Goal: Information Seeking & Learning: Learn about a topic

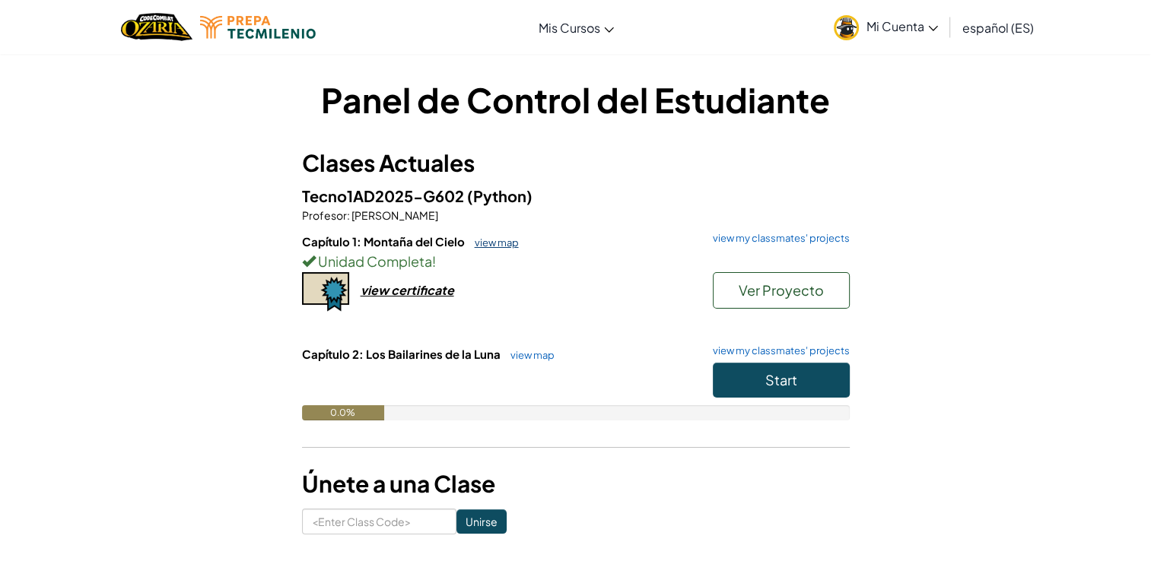
click at [490, 240] on link "view map" at bounding box center [493, 242] width 52 height 12
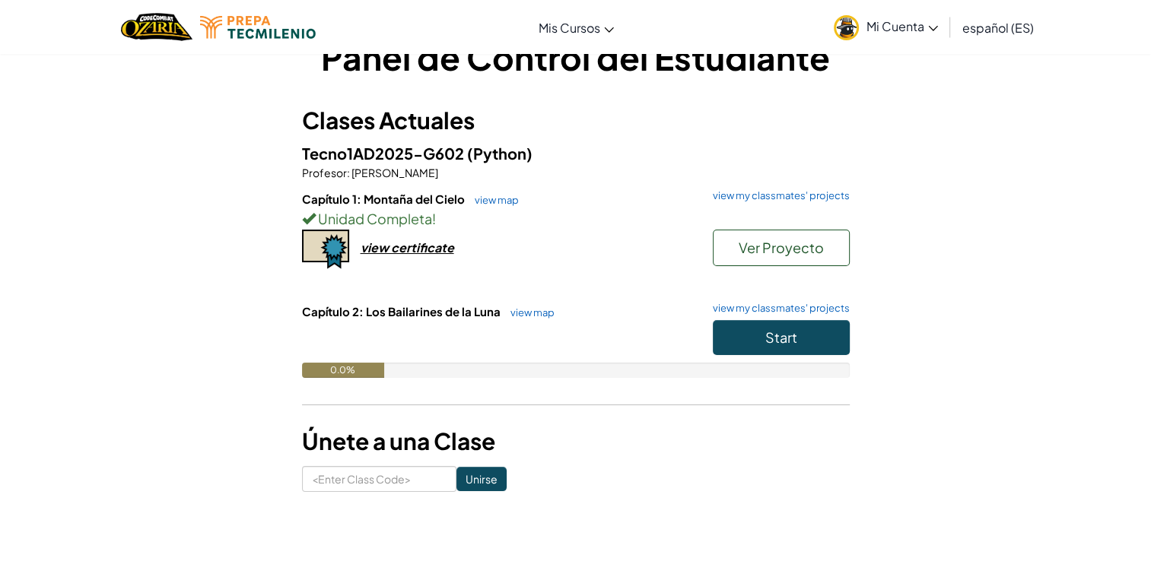
scroll to position [41, 0]
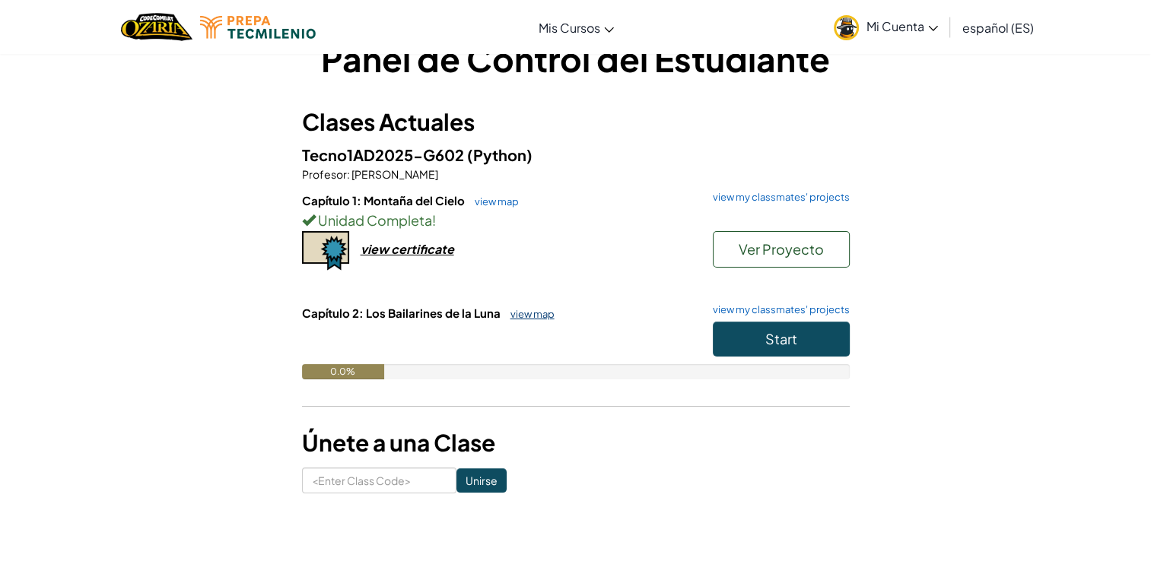
click at [535, 311] on link "view map" at bounding box center [529, 314] width 52 height 12
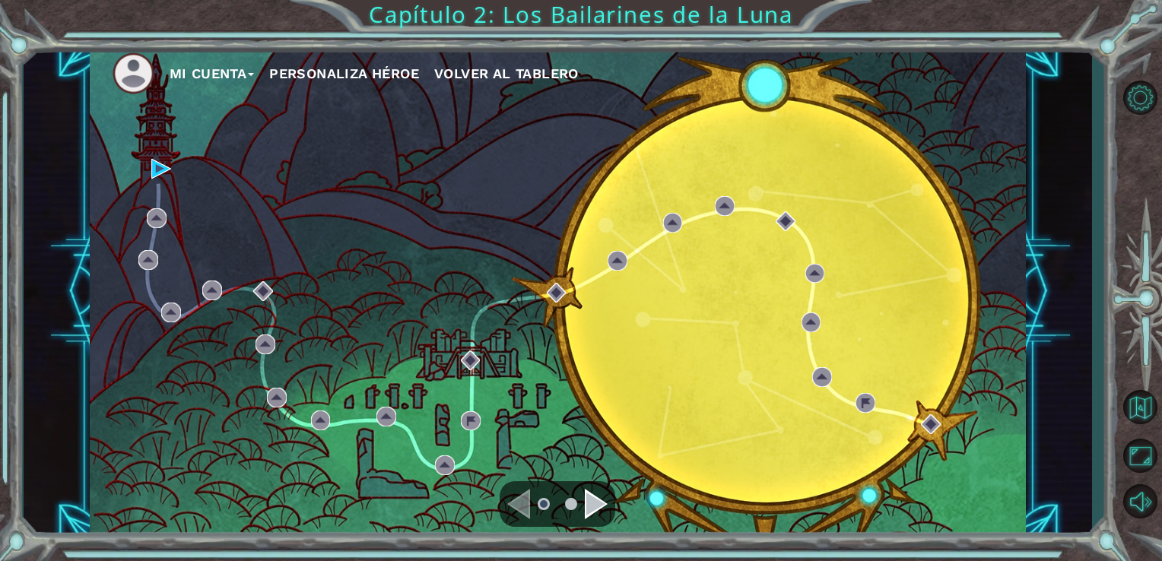
click at [173, 169] on div "Mi Cuenta Personaliza Héroe Volver al Tablero" at bounding box center [558, 292] width 937 height 494
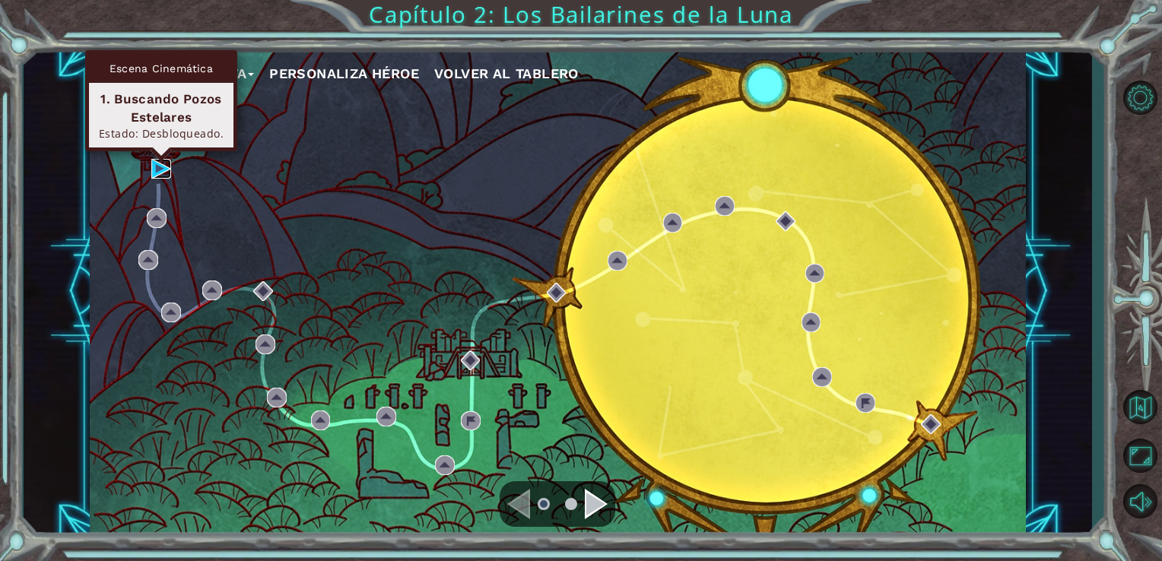
click at [152, 173] on img at bounding box center [161, 169] width 20 height 20
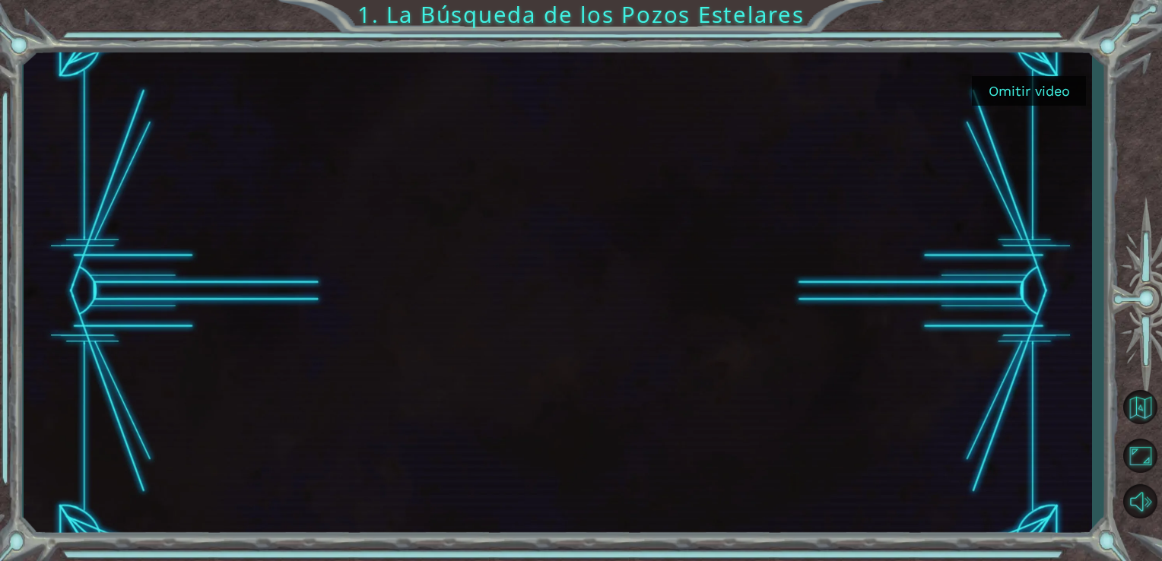
click at [1010, 97] on button "Omitir video" at bounding box center [1029, 91] width 114 height 30
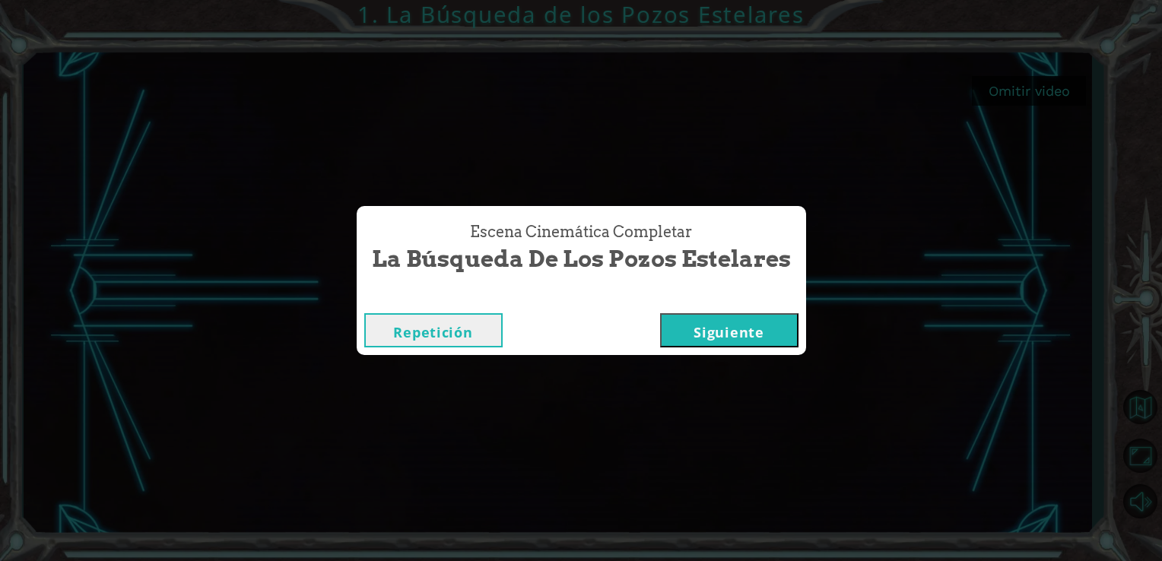
click at [724, 338] on button "Siguiente" at bounding box center [729, 330] width 138 height 34
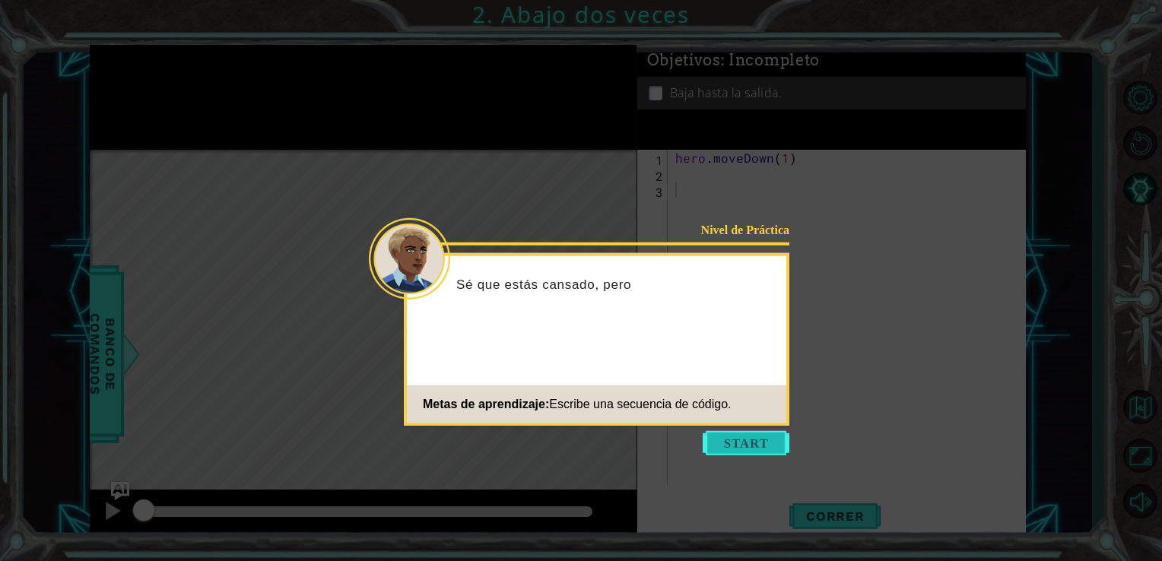
click at [752, 437] on button "Start" at bounding box center [746, 443] width 87 height 24
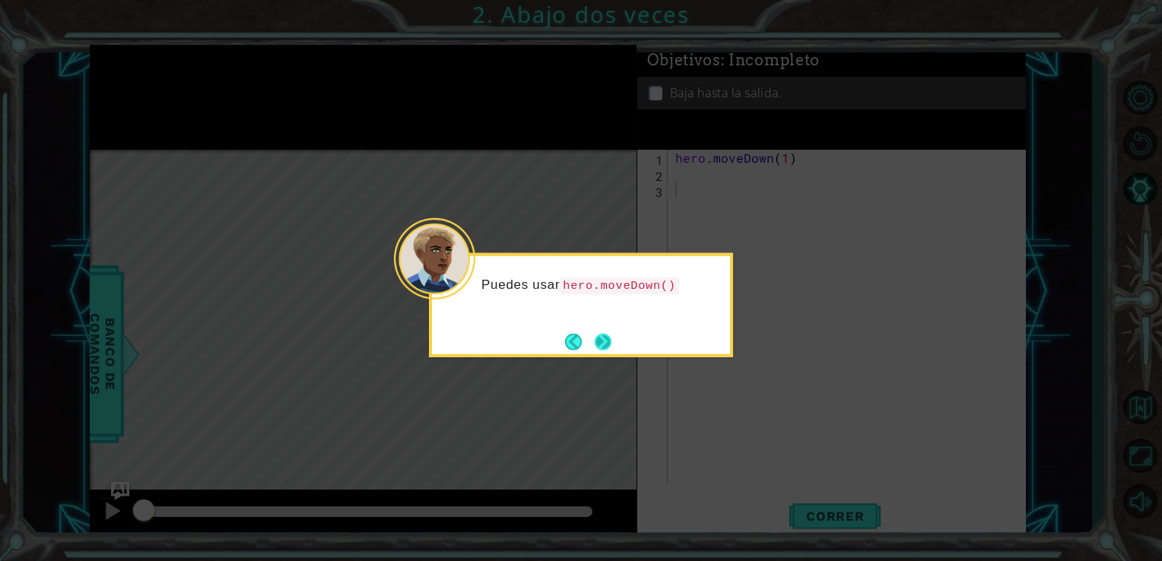
drag, startPoint x: 611, startPoint y: 356, endPoint x: 605, endPoint y: 343, distance: 14.0
click at [605, 343] on div "Puedes usar hero.moveDown()" at bounding box center [581, 305] width 304 height 104
click at [605, 343] on button "Next" at bounding box center [603, 341] width 17 height 17
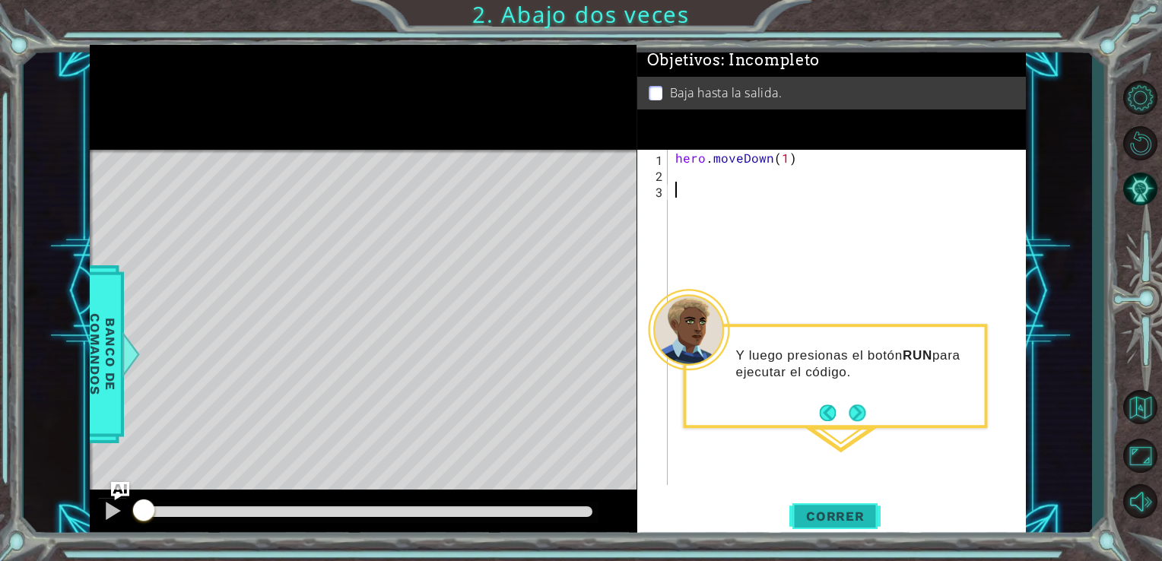
click at [824, 528] on button "Correr" at bounding box center [834, 516] width 91 height 39
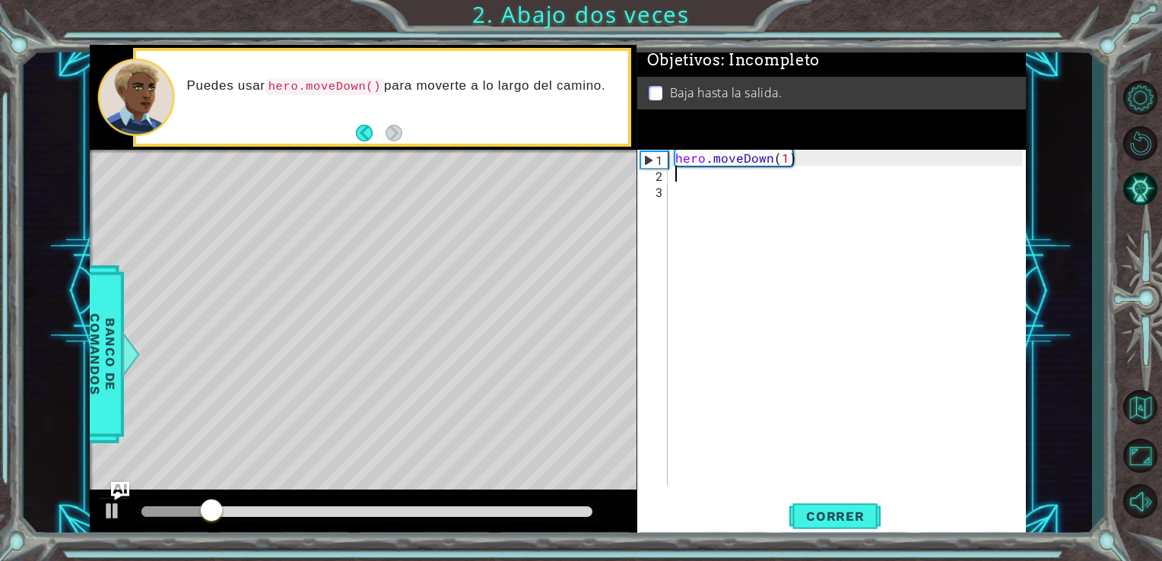
click at [679, 181] on div "hero . moveDown ( 1 )" at bounding box center [851, 333] width 358 height 367
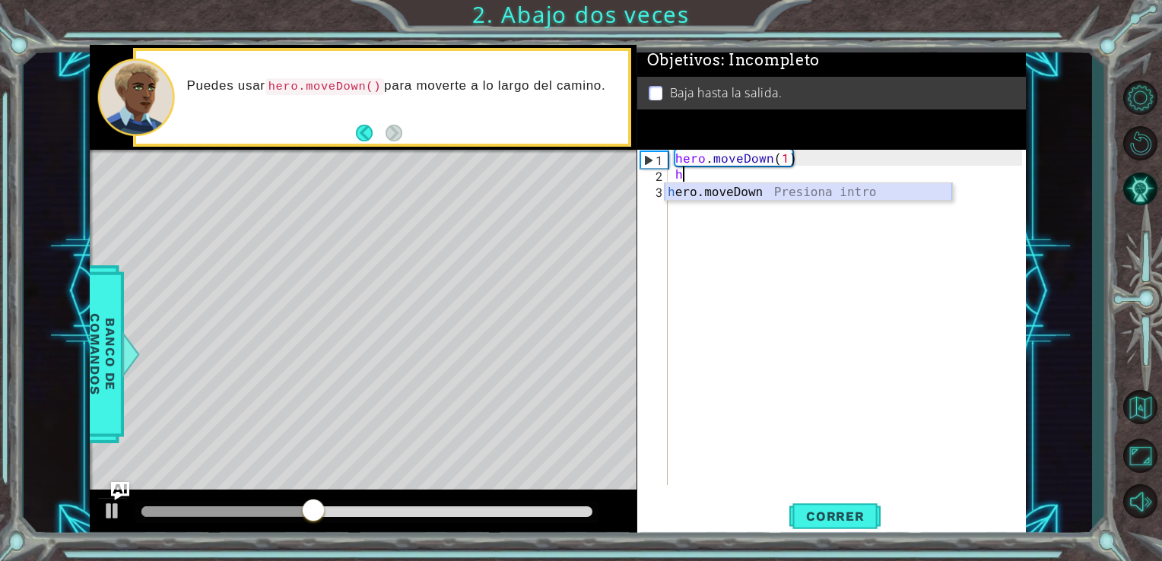
click at [706, 191] on div "h ero.moveDown Presiona intro" at bounding box center [808, 210] width 287 height 55
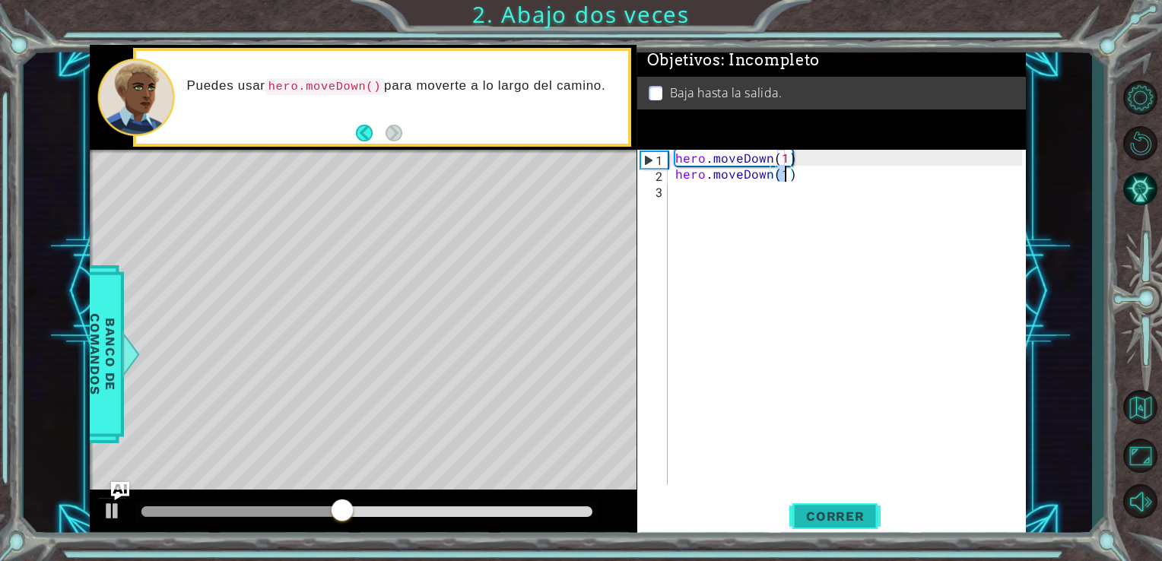
type textarea "hero.moveDown(1)"
click at [833, 507] on button "Correr" at bounding box center [834, 516] width 91 height 39
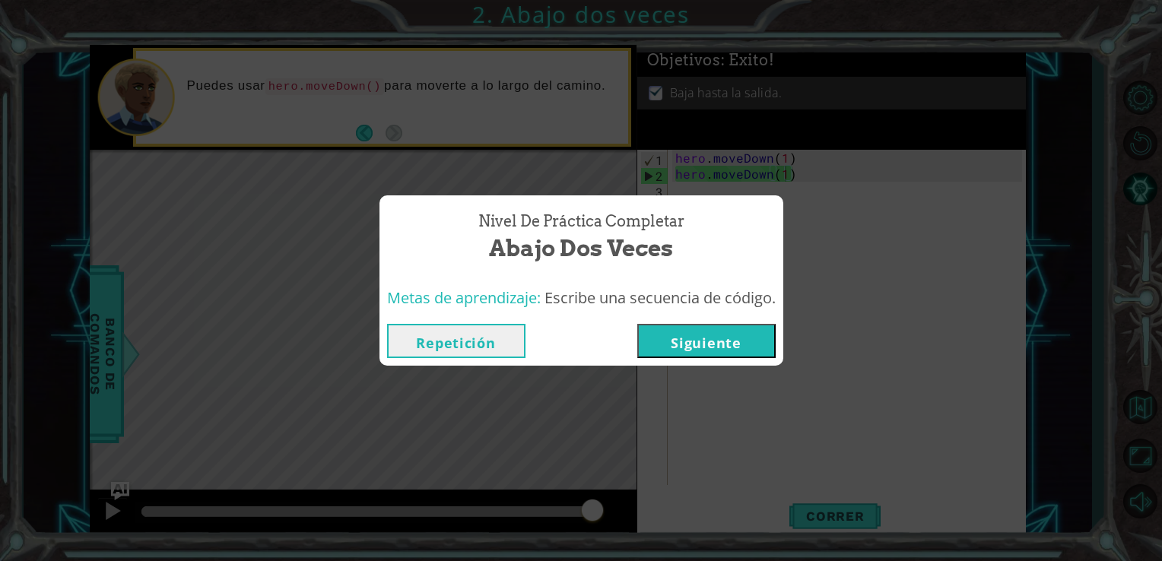
click at [752, 351] on button "Siguiente" at bounding box center [706, 341] width 138 height 34
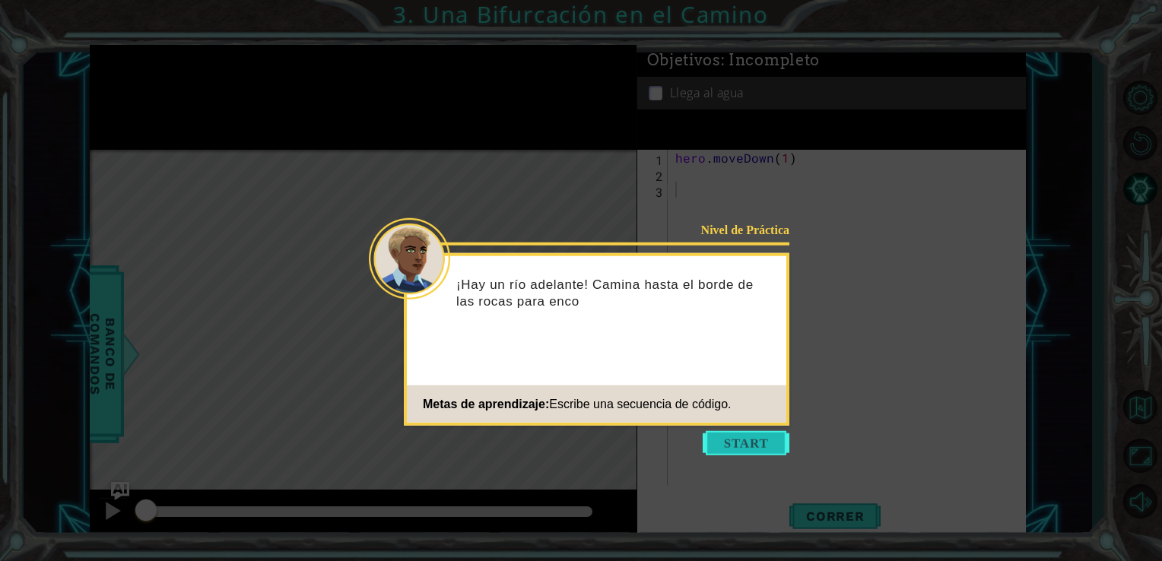
click at [750, 446] on button "Start" at bounding box center [746, 443] width 87 height 24
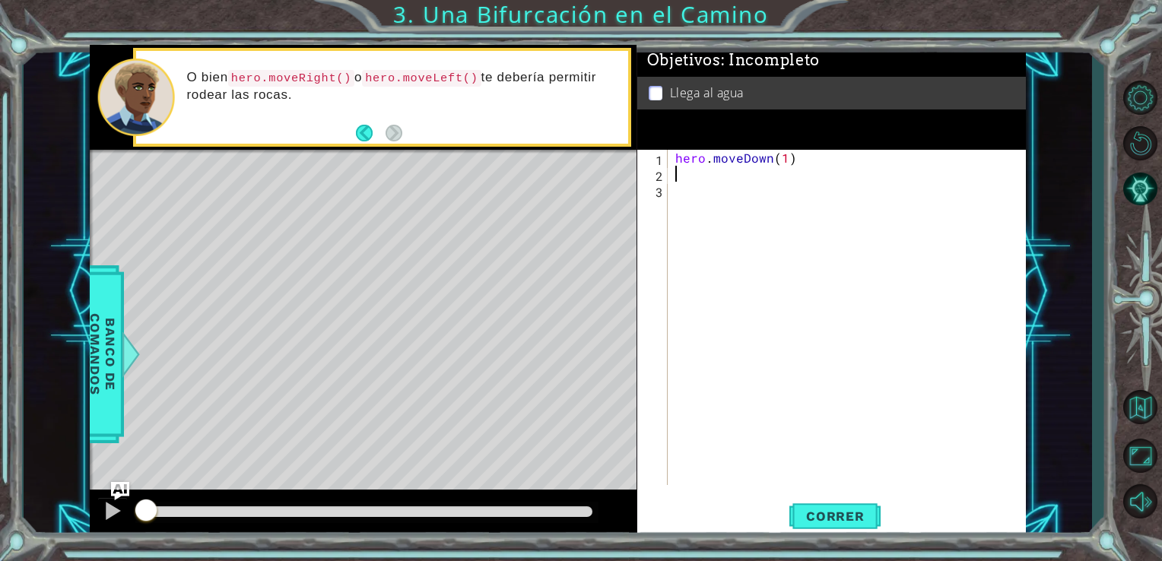
click at [705, 172] on div "hero . moveDown ( 1 )" at bounding box center [851, 333] width 358 height 367
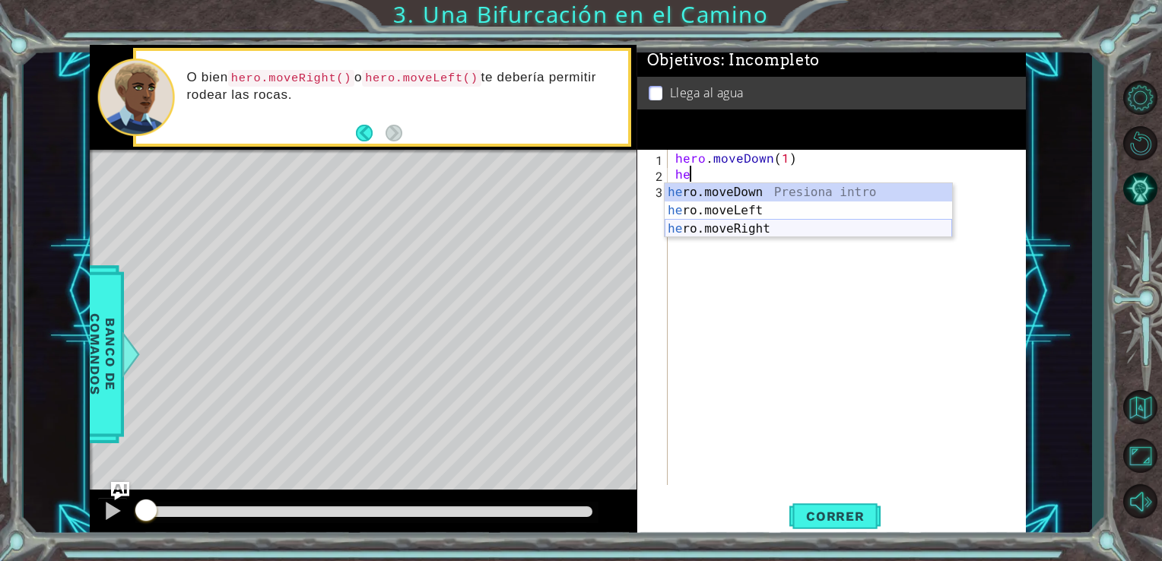
click at [737, 231] on div "he ro.moveDown Presiona intro he ro.moveLeft Presiona intro he ro.moveRight Pre…" at bounding box center [808, 228] width 287 height 91
type textarea "hero.moveRight(1)"
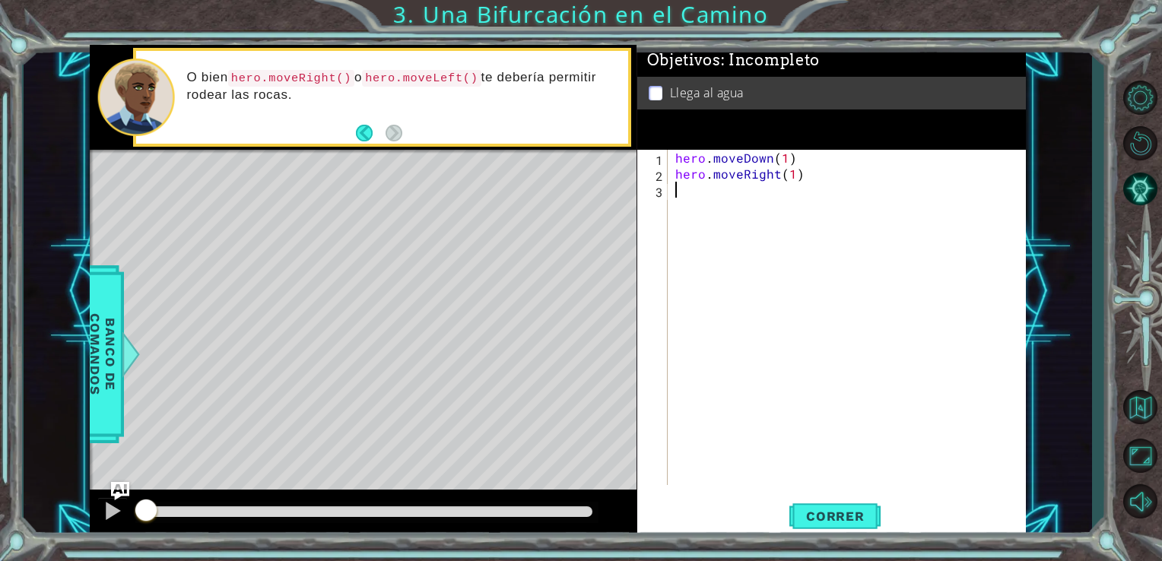
click at [725, 208] on div "hero . moveDown ( 1 ) hero . moveRight ( 1 )" at bounding box center [851, 333] width 358 height 367
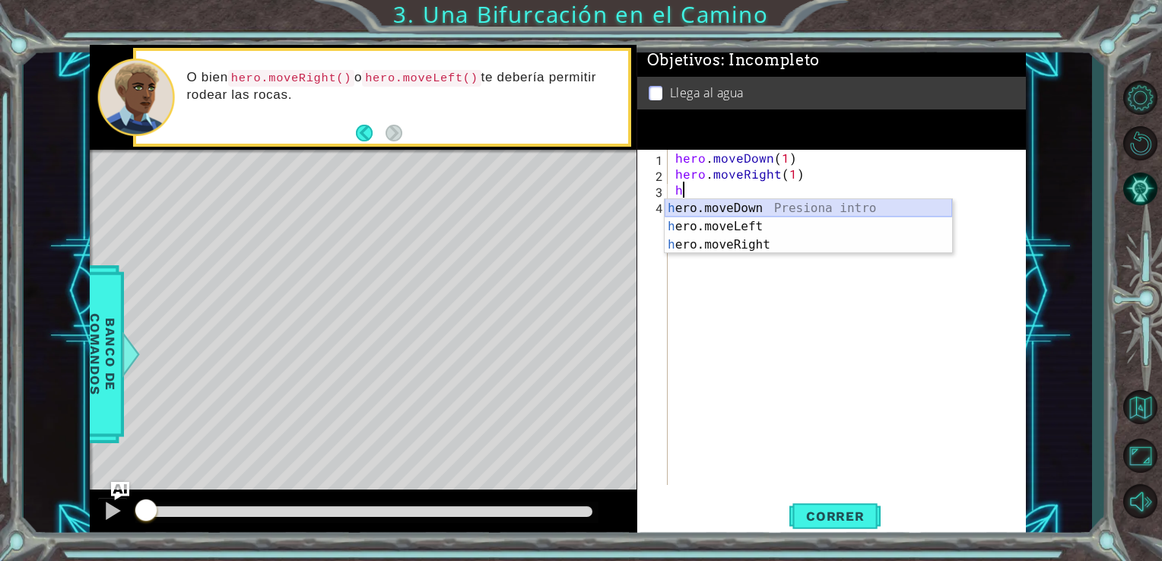
click at [732, 211] on div "h ero.moveDown Presiona intro h ero.moveLeft Presiona intro h ero.moveRight Pre…" at bounding box center [808, 244] width 287 height 91
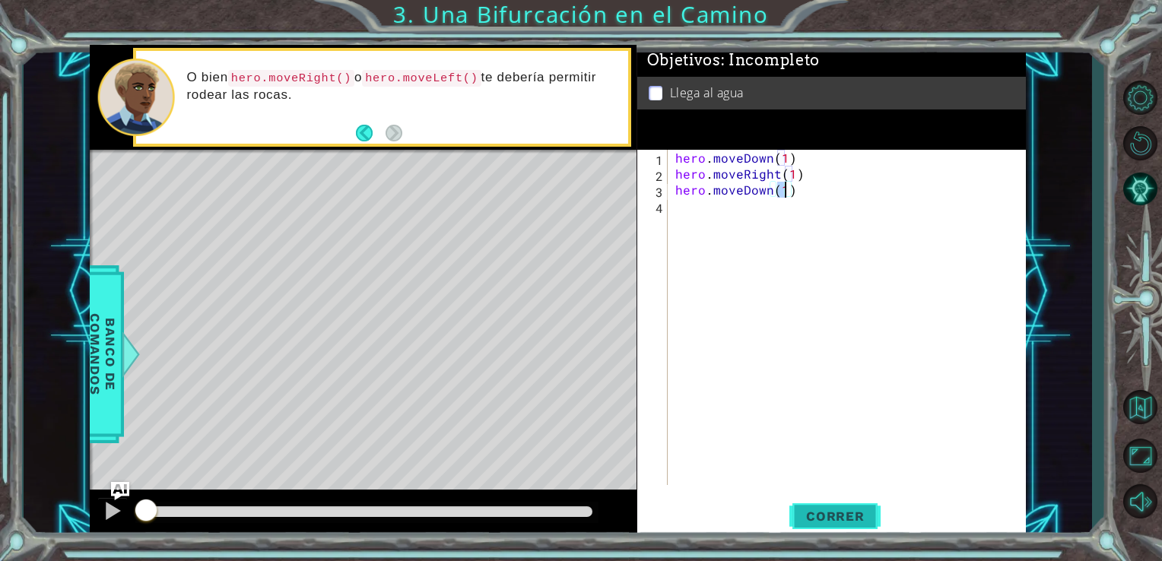
type textarea "hero.moveDown(1)"
click at [846, 521] on span "Correr" at bounding box center [835, 516] width 89 height 15
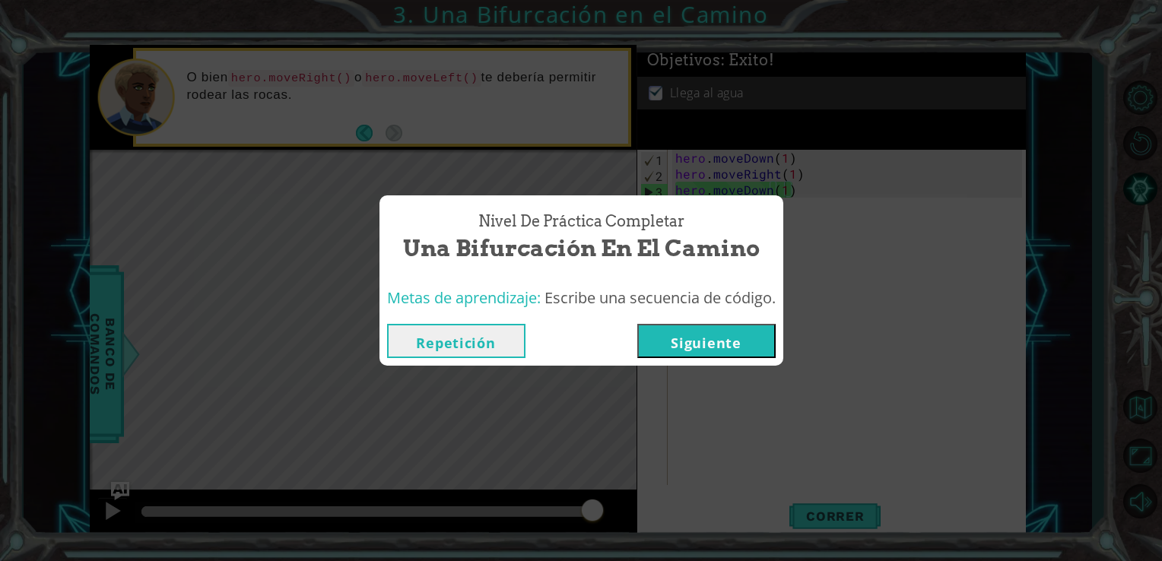
click at [742, 332] on button "Siguiente" at bounding box center [706, 341] width 138 height 34
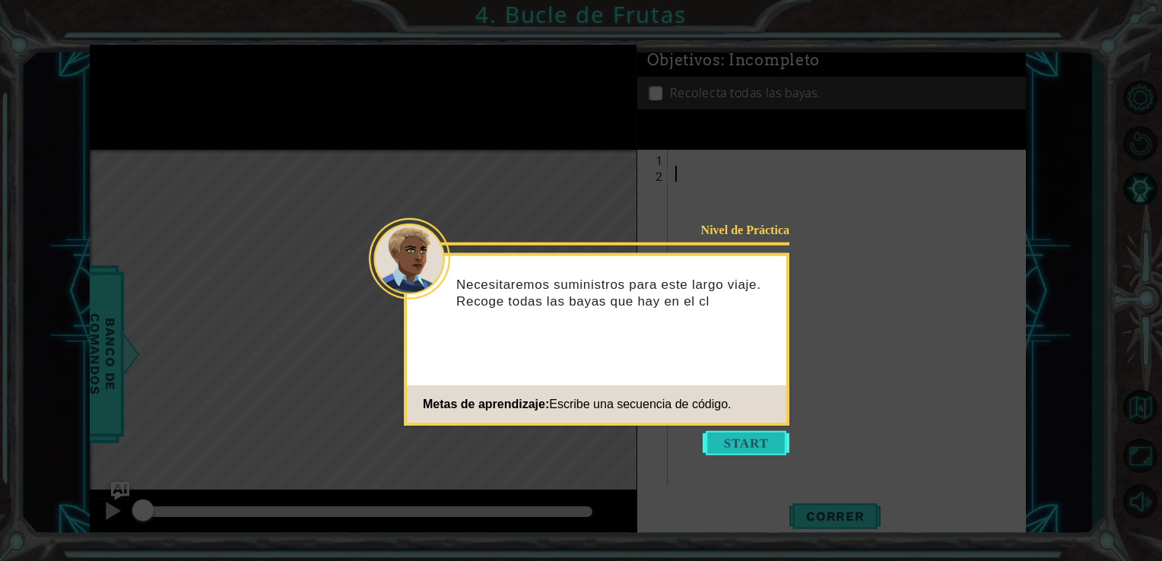
click at [727, 443] on button "Start" at bounding box center [746, 443] width 87 height 24
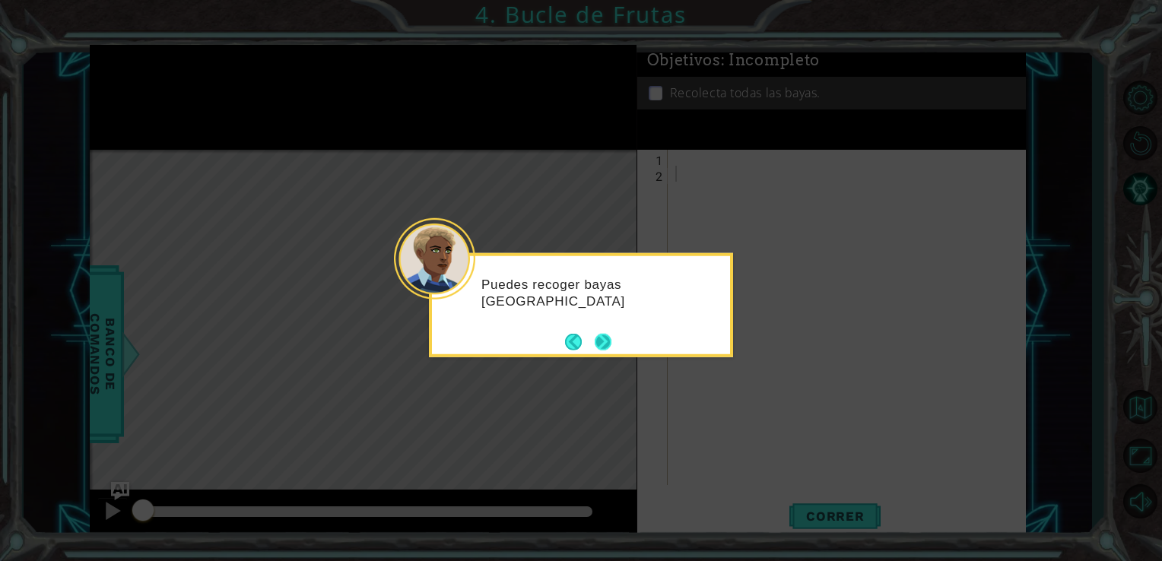
click at [608, 336] on button "Next" at bounding box center [603, 341] width 17 height 17
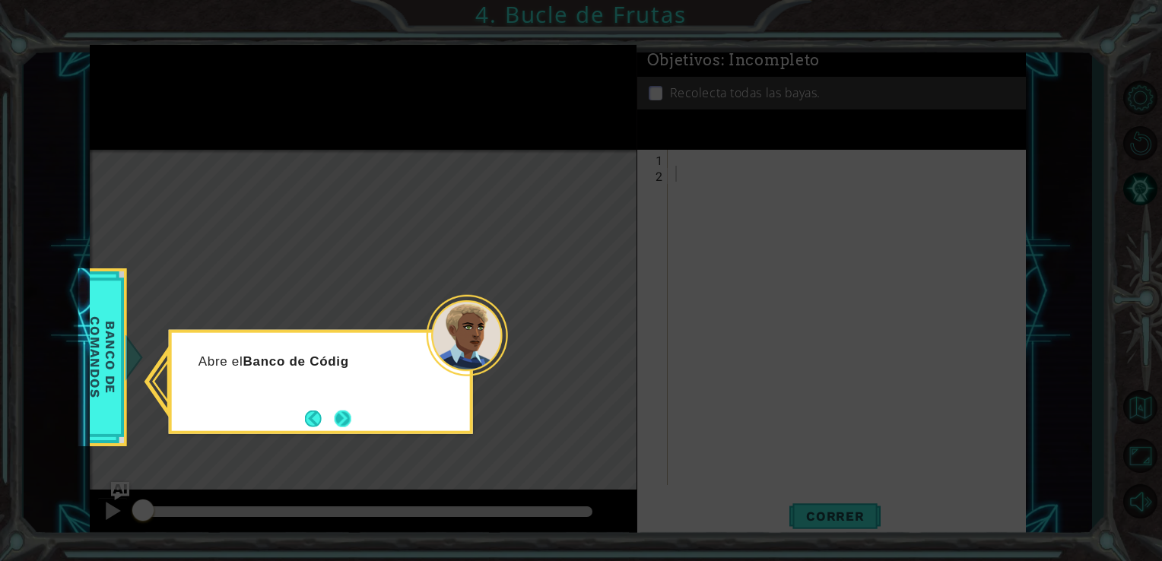
click at [348, 413] on button "Next" at bounding box center [343, 418] width 17 height 17
click at [341, 414] on button "Next" at bounding box center [343, 418] width 17 height 17
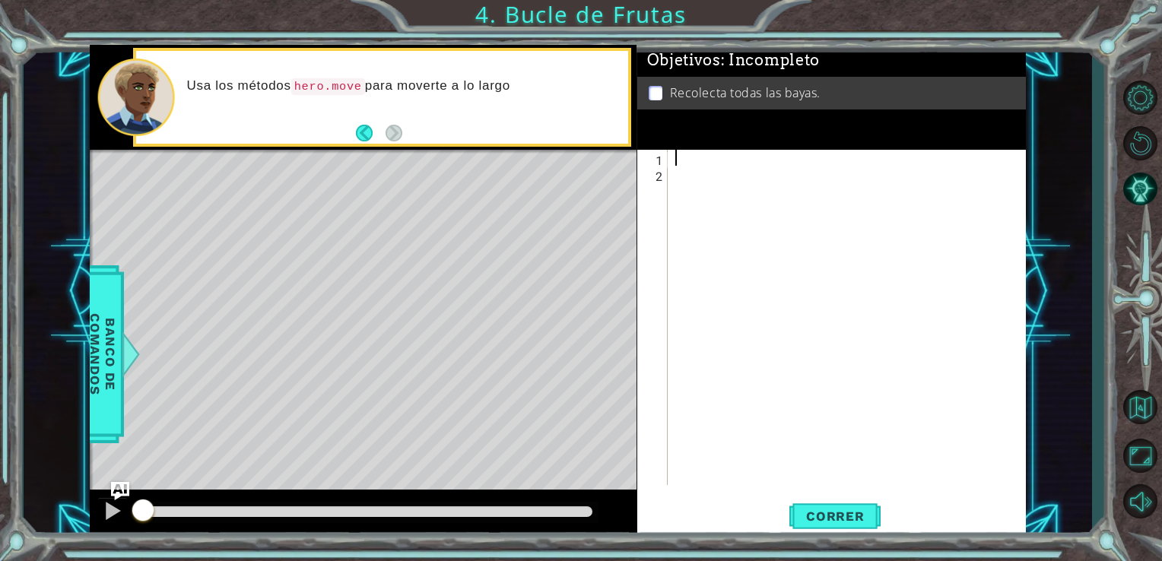
click at [678, 158] on div at bounding box center [851, 333] width 358 height 367
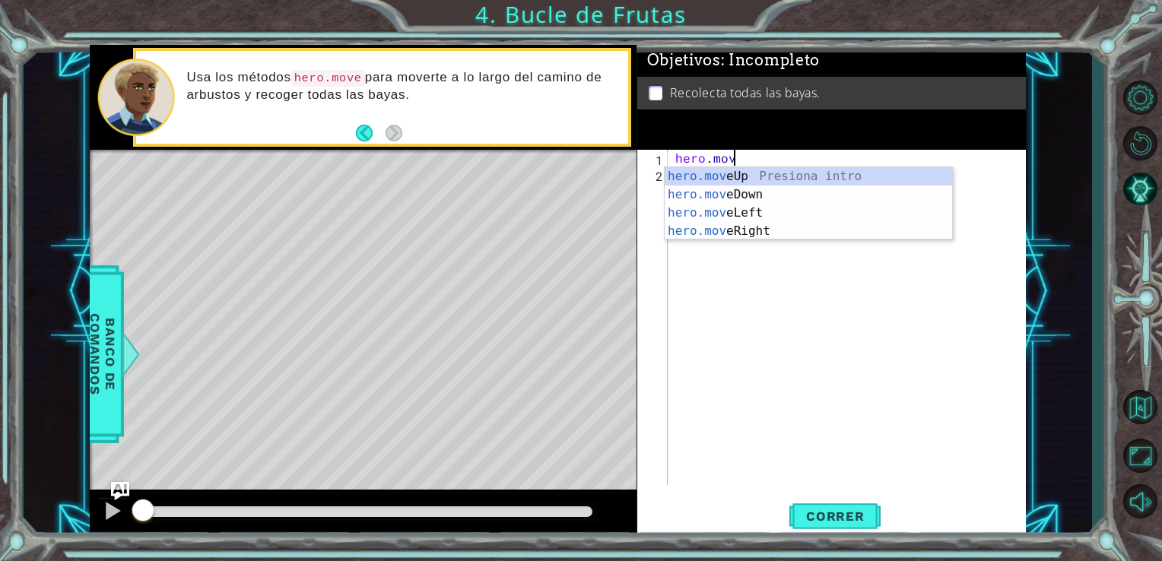
scroll to position [0, 3]
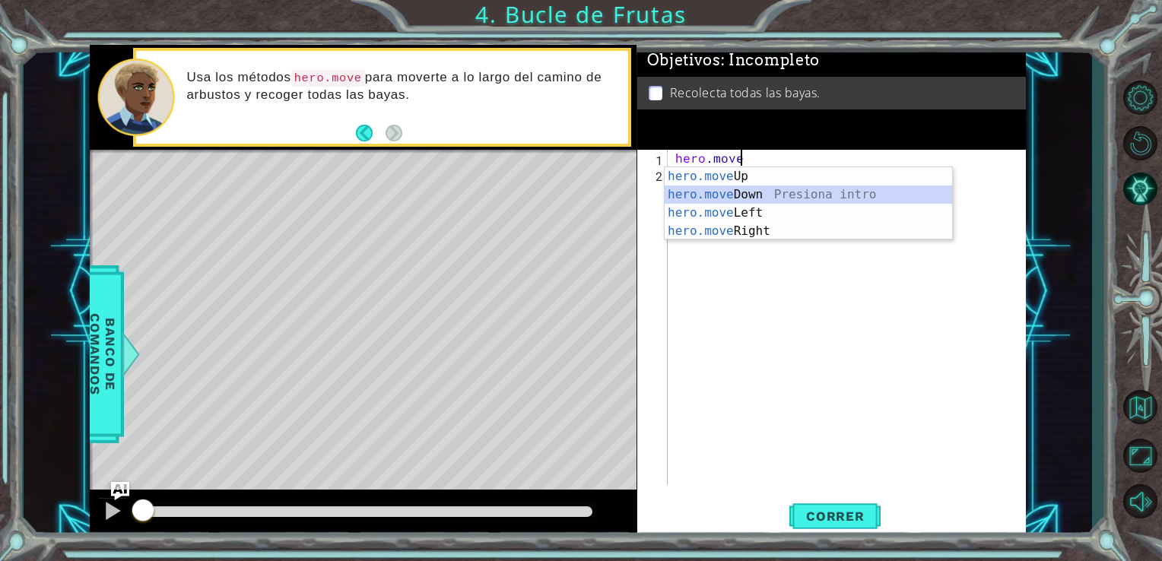
click at [739, 198] on div "hero.move Up Presiona intro hero.move Down Presiona intro hero.move Left Presio…" at bounding box center [808, 222] width 287 height 110
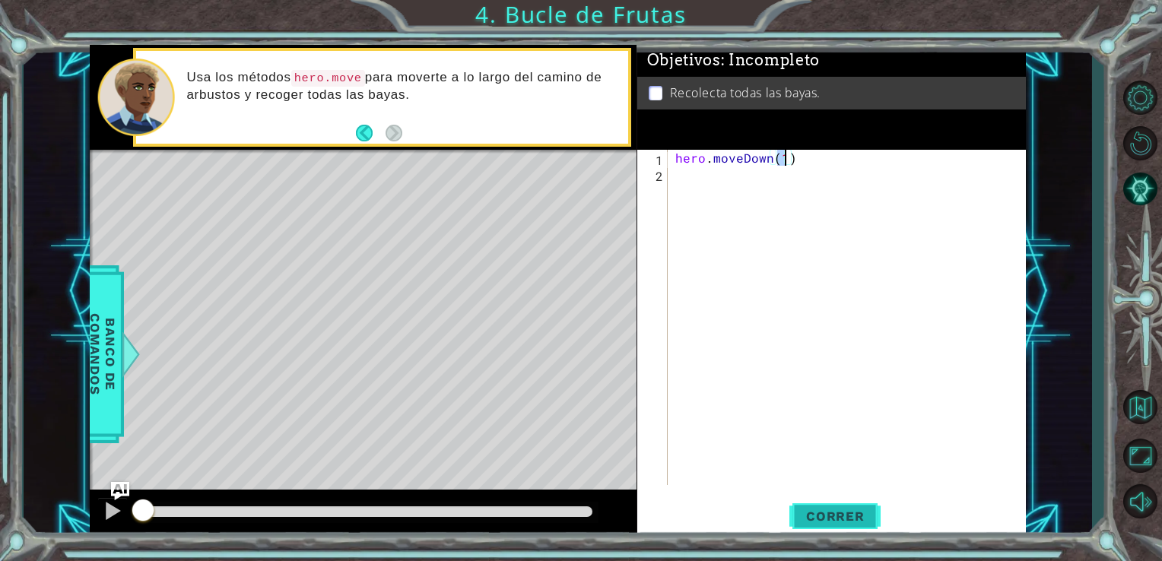
type textarea "hero.moveDown(1)"
click at [839, 523] on span "Correr" at bounding box center [835, 516] width 89 height 15
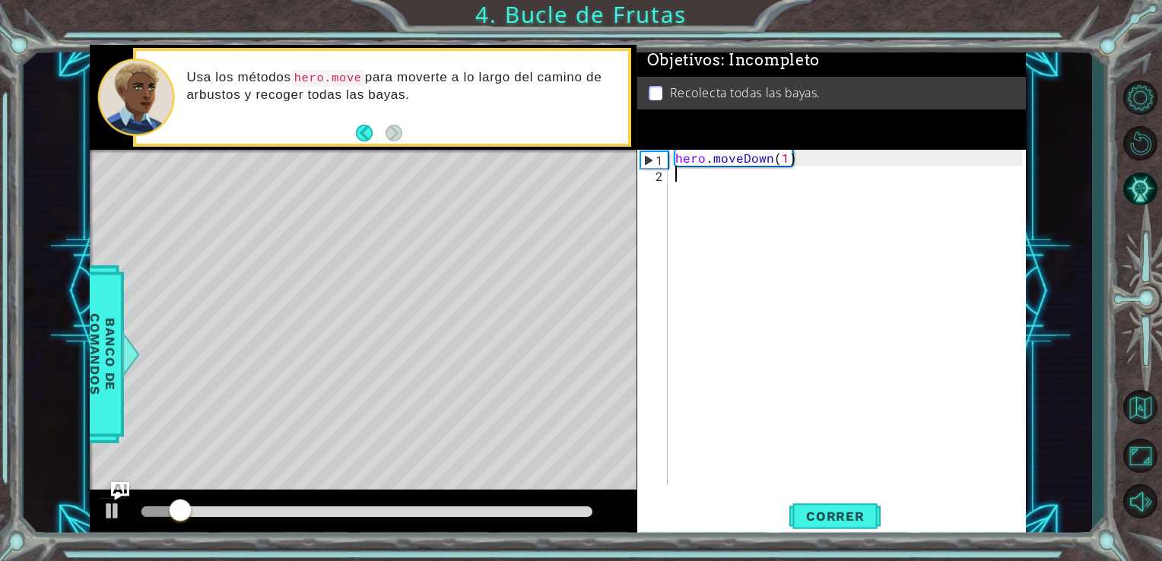
click at [721, 192] on div "hero . moveDown ( 1 )" at bounding box center [851, 333] width 358 height 367
click at [779, 159] on div "hero . moveDown ( 1 )" at bounding box center [851, 333] width 358 height 367
click at [786, 160] on div "hero . moveDown ( 1 )" at bounding box center [851, 333] width 358 height 367
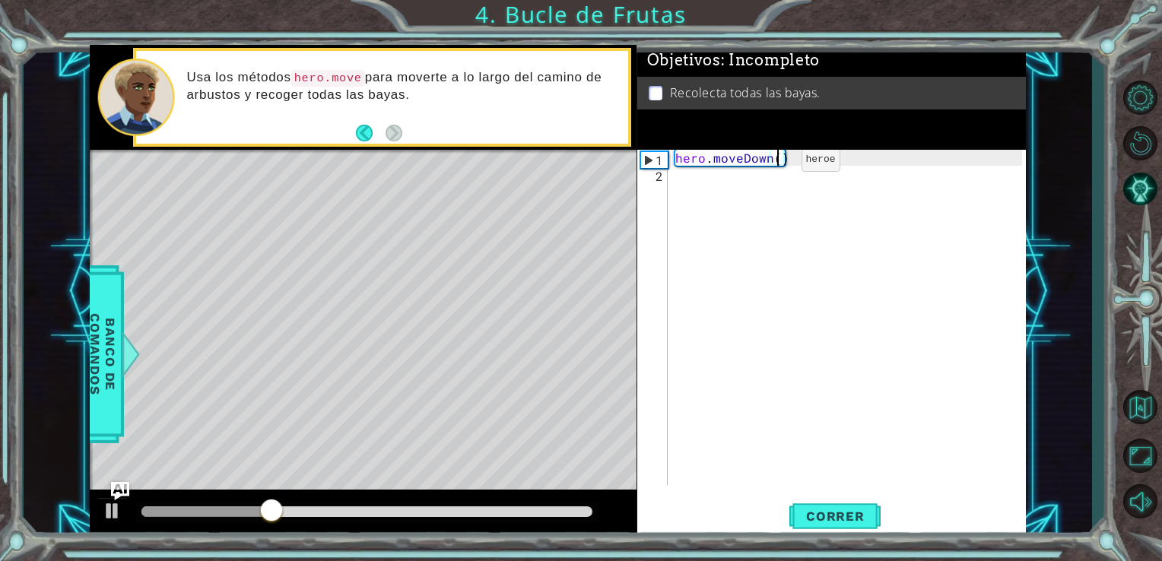
type textarea "hero.moveDown(2)"
click at [708, 170] on div "hero . moveDown ( 2 )" at bounding box center [851, 333] width 358 height 367
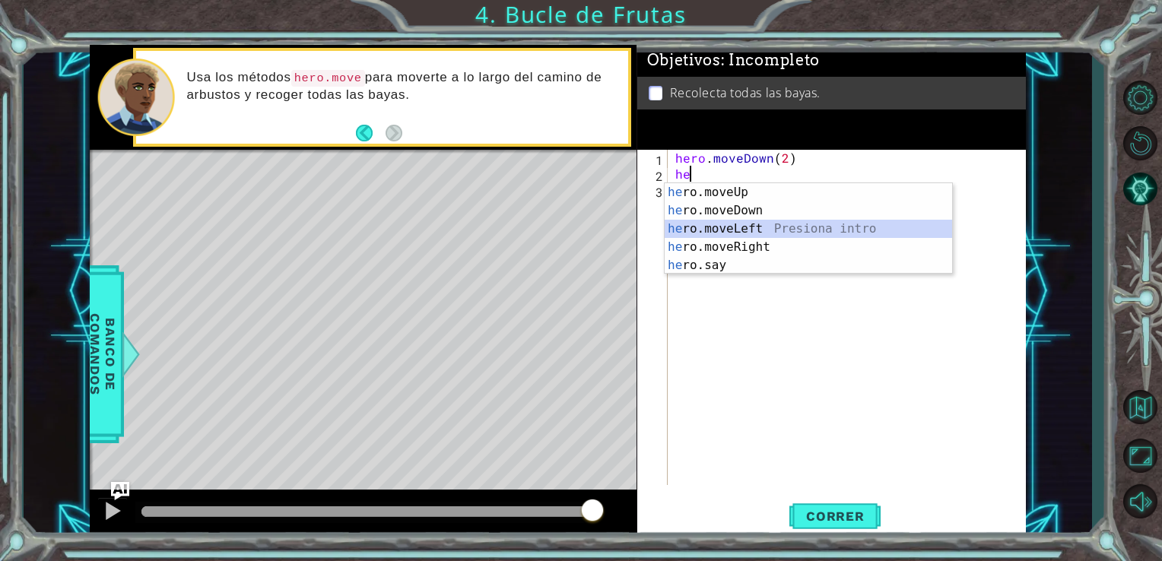
click at [738, 229] on div "he ro.moveUp Presiona intro he ro.moveDown Presiona intro he ro.moveLeft Presio…" at bounding box center [808, 247] width 287 height 128
type textarea "hero.moveLeft(1)"
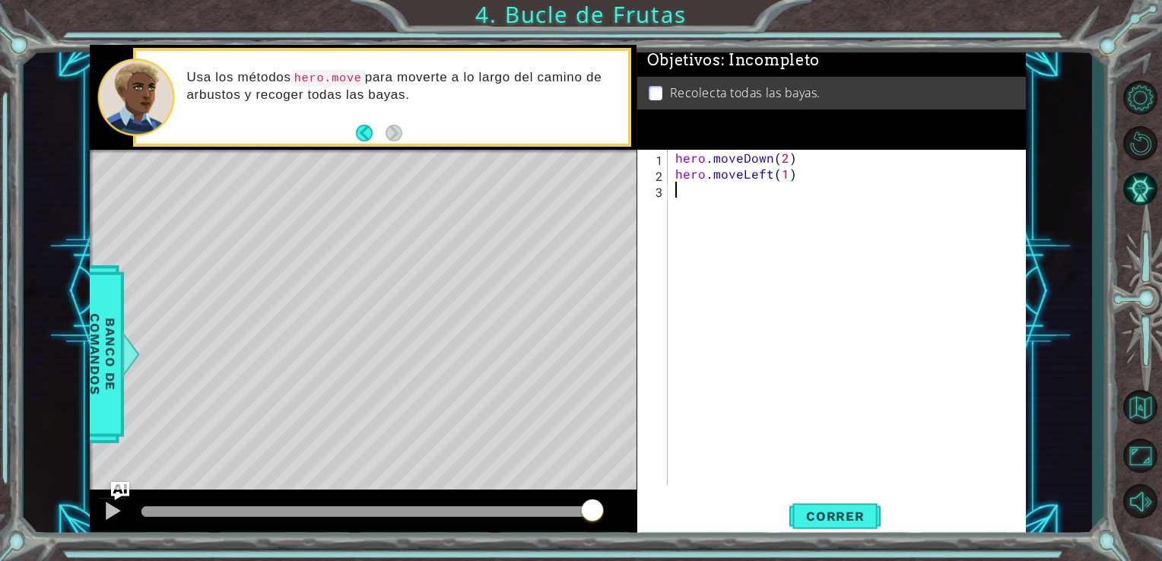
click at [703, 208] on div "hero . moveDown ( 2 ) hero . moveLeft ( 1 )" at bounding box center [851, 333] width 358 height 367
click at [784, 176] on div "hero . moveDown ( 2 ) hero . moveLeft ( 1 )" at bounding box center [851, 333] width 358 height 367
type textarea "hero.moveLeft(3)"
click at [718, 196] on div "hero . moveDown ( 2 ) hero . moveLeft ( 3 )" at bounding box center [851, 333] width 358 height 367
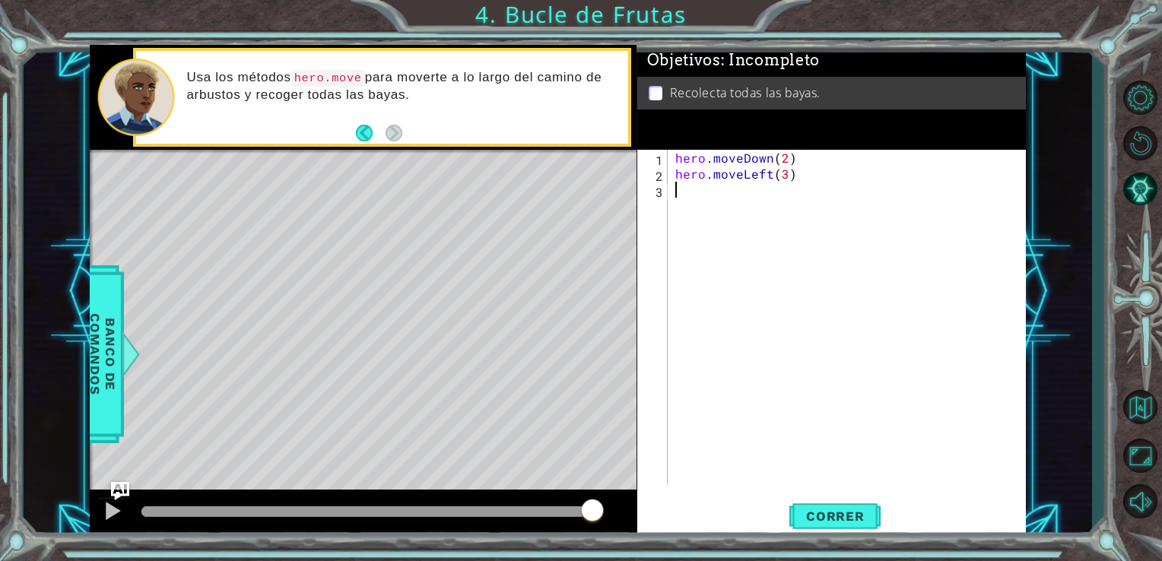
scroll to position [0, 0]
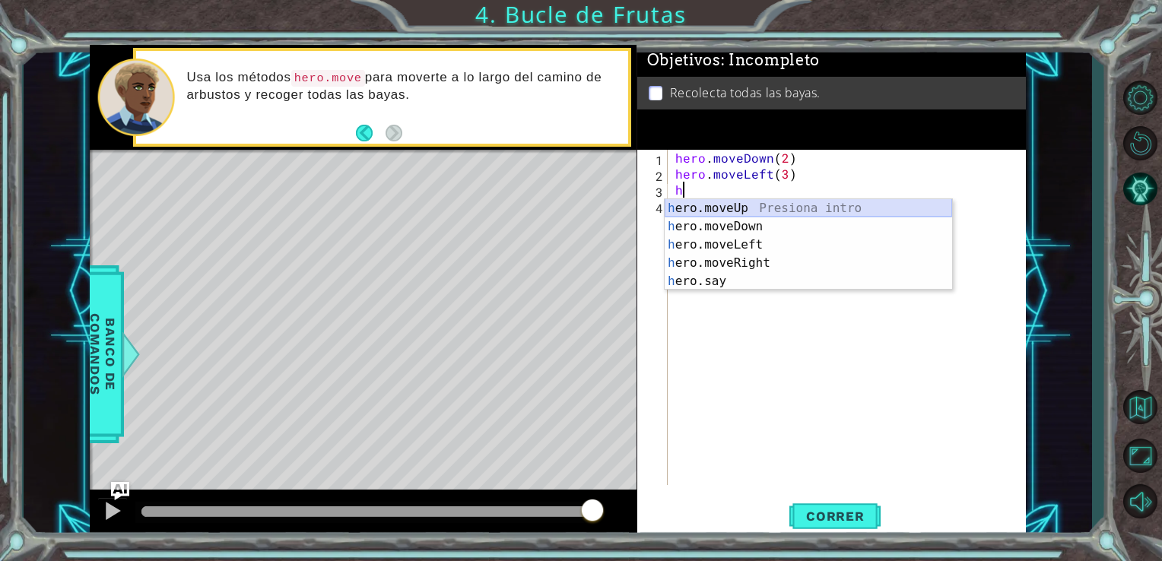
click at [724, 211] on div "h ero.moveUp Presiona intro h ero.moveDown Presiona intro h ero.moveLeft Presio…" at bounding box center [808, 263] width 287 height 128
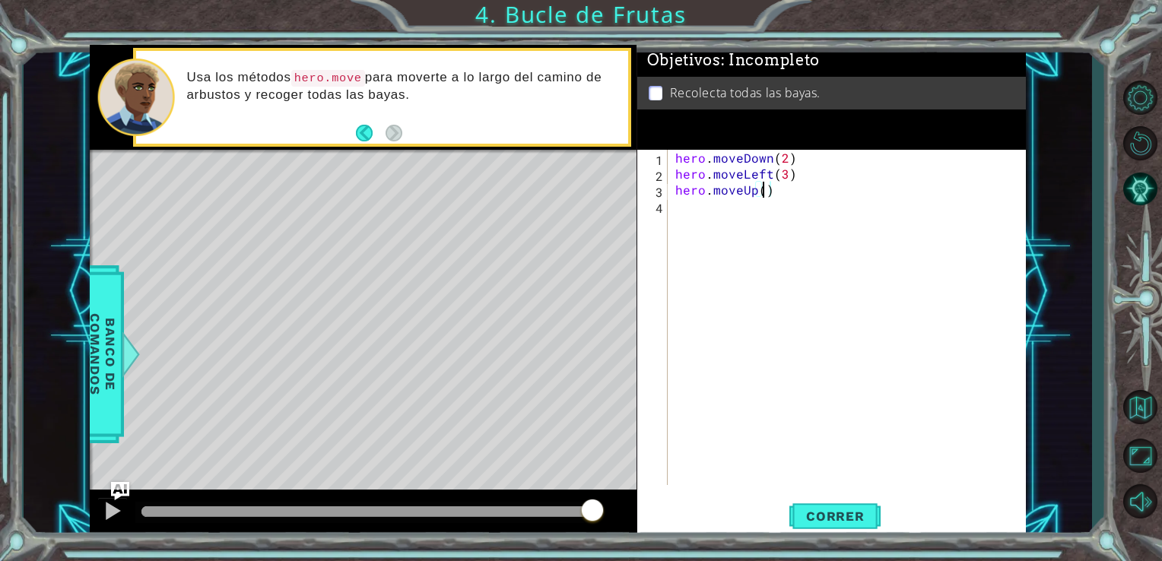
type textarea "hero.moveUp(2)"
click at [700, 214] on div "hero . moveDown ( 2 ) hero . moveLeft ( 3 ) hero . moveUp ( 2 )" at bounding box center [851, 333] width 358 height 367
click at [785, 175] on div "hero . moveDown ( 2 ) hero . moveLeft ( 3 ) hero . moveUp ( 2 )" at bounding box center [851, 333] width 358 height 367
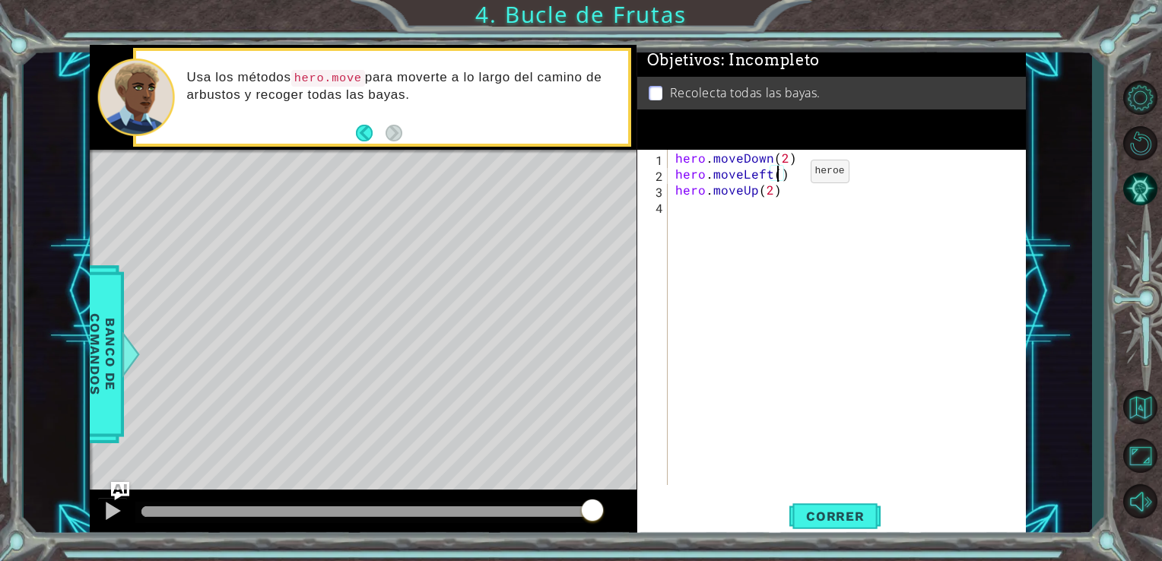
type textarea "hero.moveLeft(2)"
click at [681, 220] on div "hero . moveDown ( 2 ) hero . moveLeft ( 2 ) hero . moveUp ( 2 )" at bounding box center [851, 333] width 358 height 367
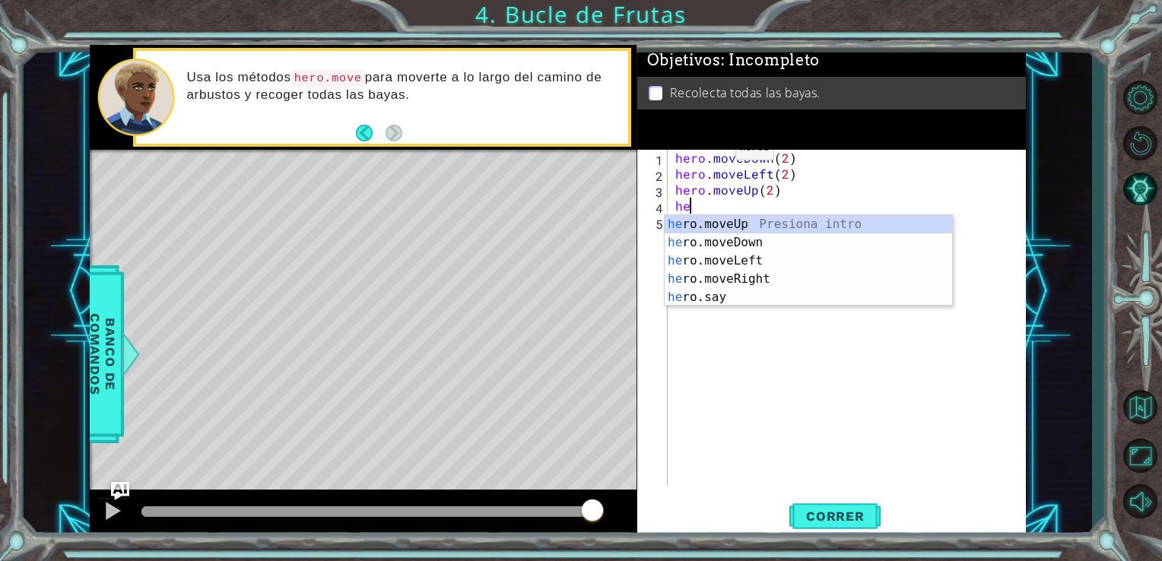
scroll to position [0, 0]
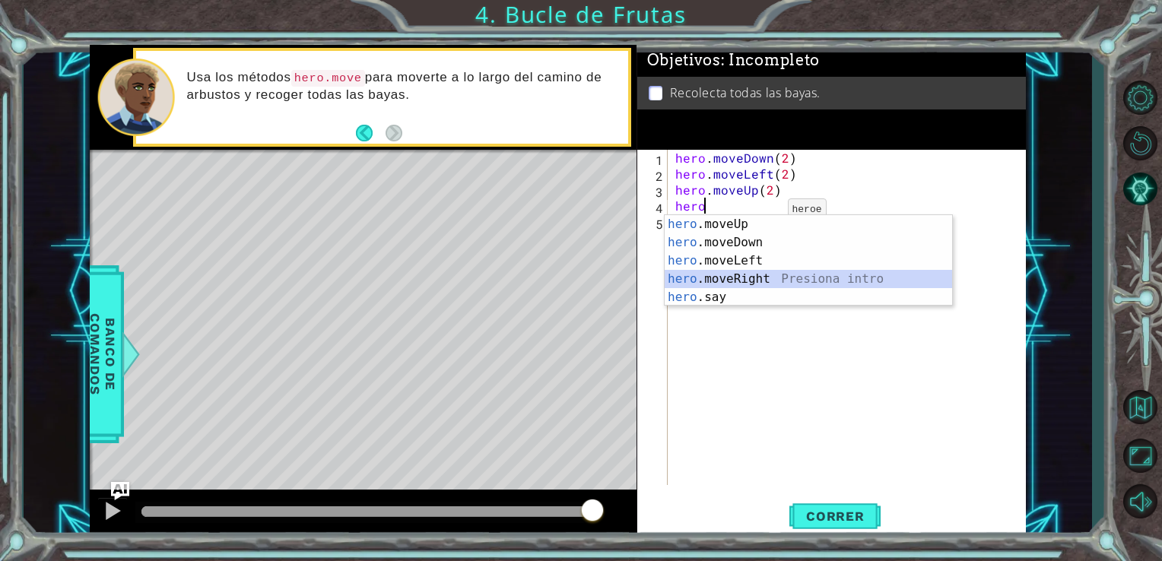
click at [744, 281] on div "hero .moveUp Presiona intro hero .moveDown Presiona intro hero .moveLeft Presio…" at bounding box center [808, 279] width 287 height 128
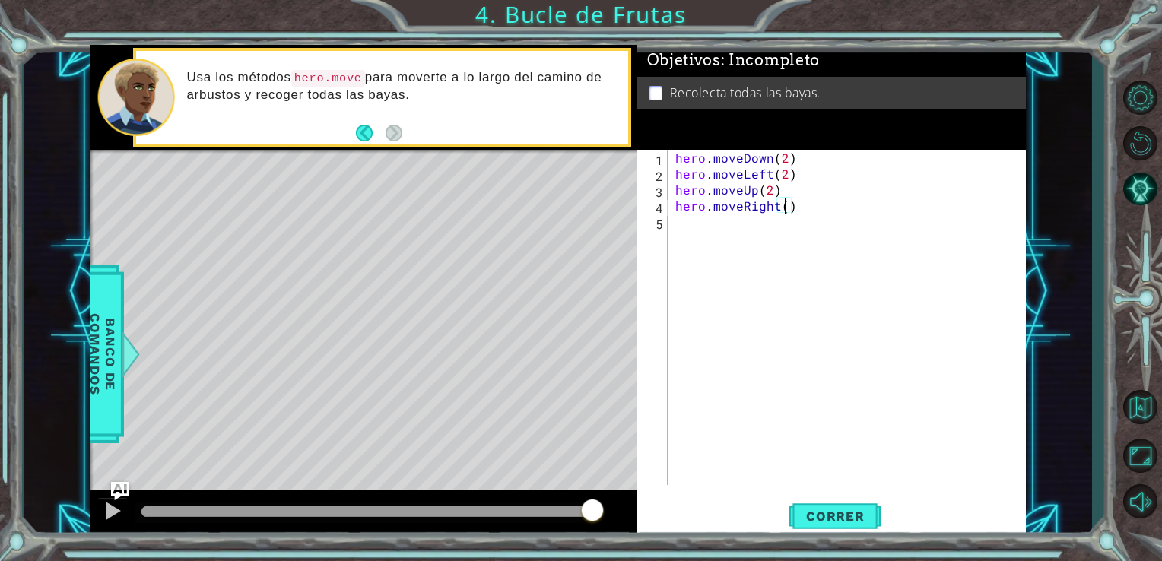
scroll to position [0, 6]
type textarea "hero.moveRight(1)"
click at [852, 509] on span "Correr" at bounding box center [835, 516] width 89 height 15
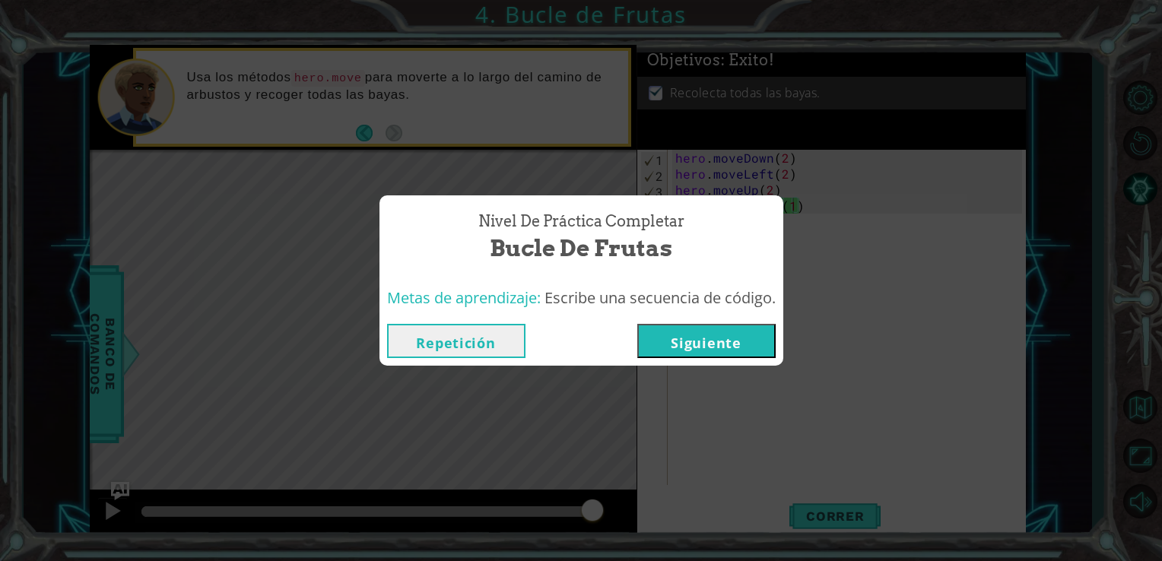
click at [715, 341] on button "Siguiente" at bounding box center [706, 341] width 138 height 34
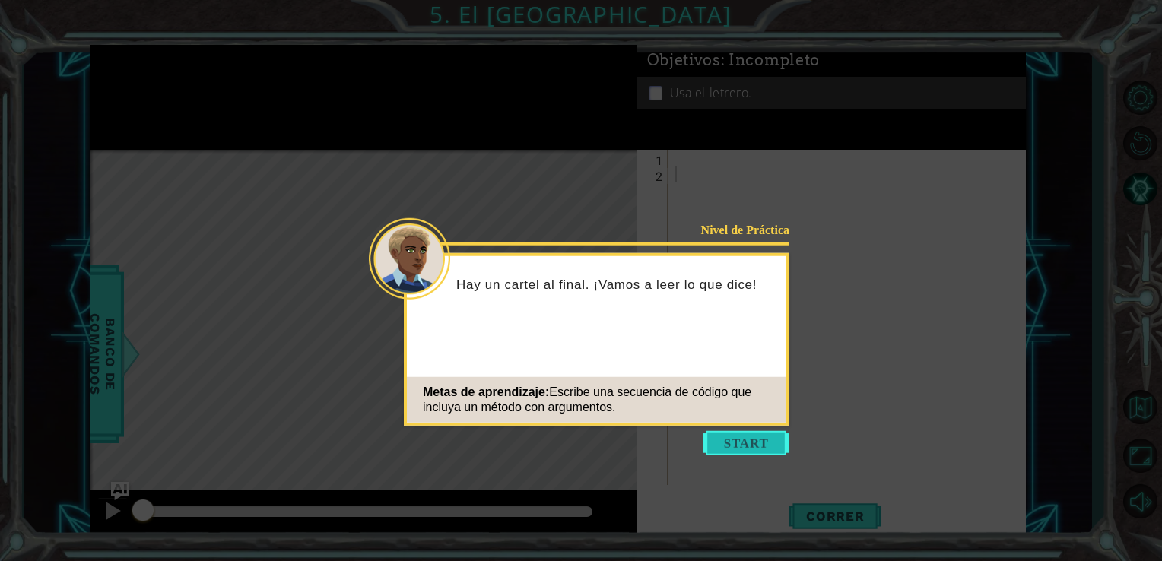
click at [721, 440] on button "Start" at bounding box center [746, 443] width 87 height 24
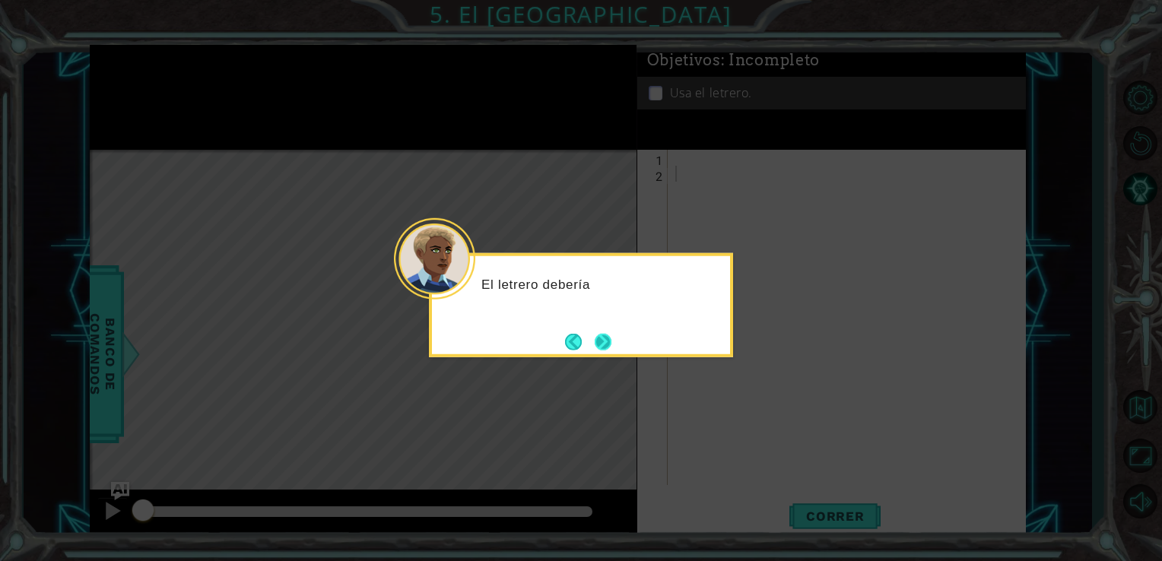
click at [607, 349] on button "Next" at bounding box center [603, 341] width 17 height 17
click at [602, 346] on button "Next" at bounding box center [603, 341] width 17 height 17
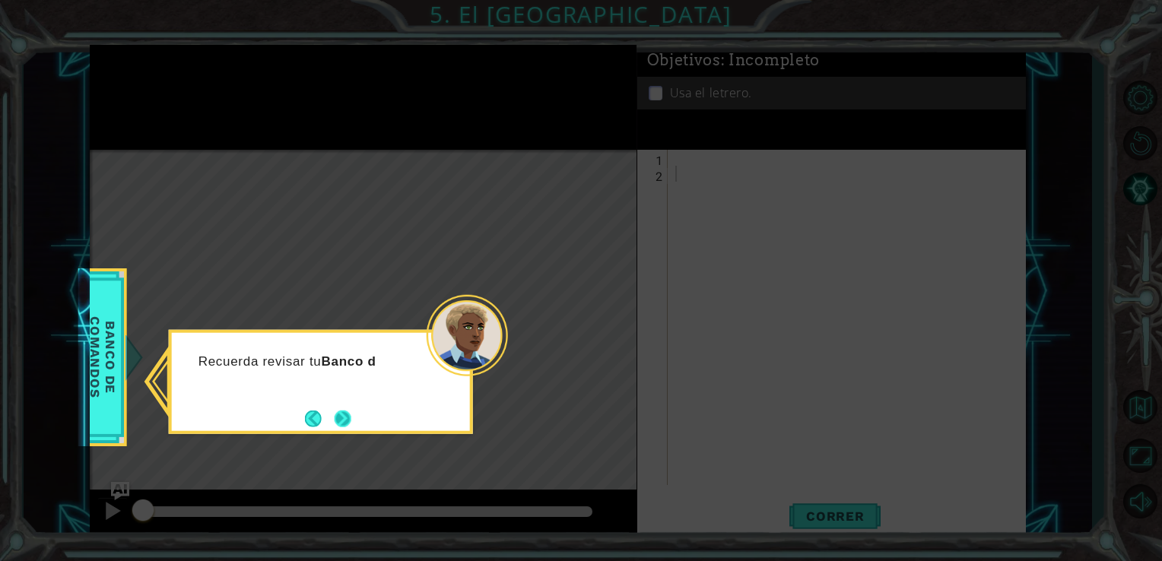
click at [351, 419] on button "Next" at bounding box center [343, 418] width 17 height 17
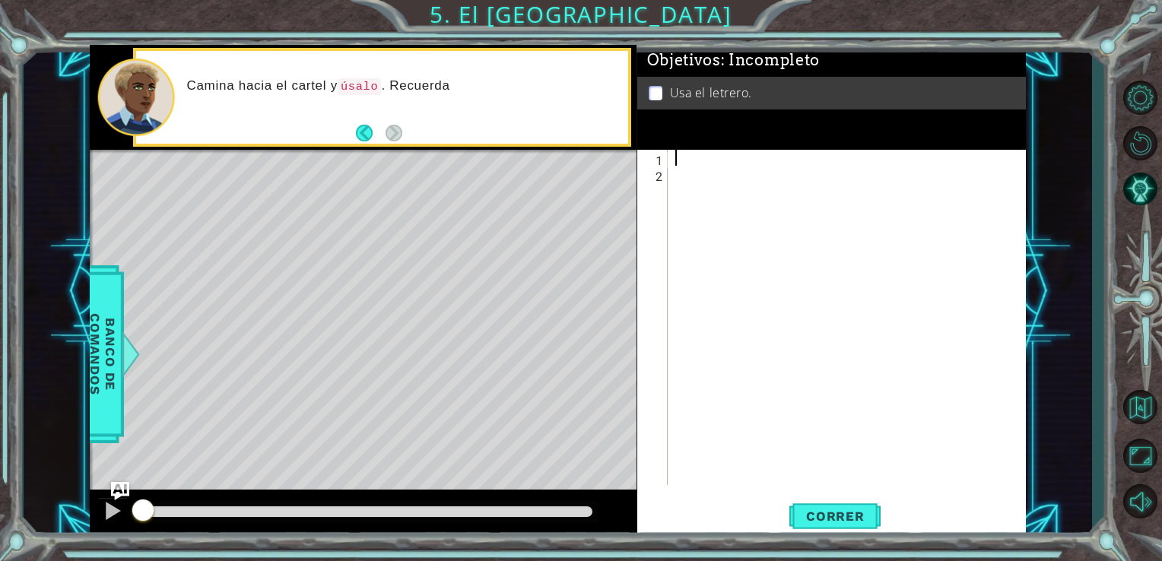
click at [672, 157] on div at bounding box center [851, 333] width 358 height 367
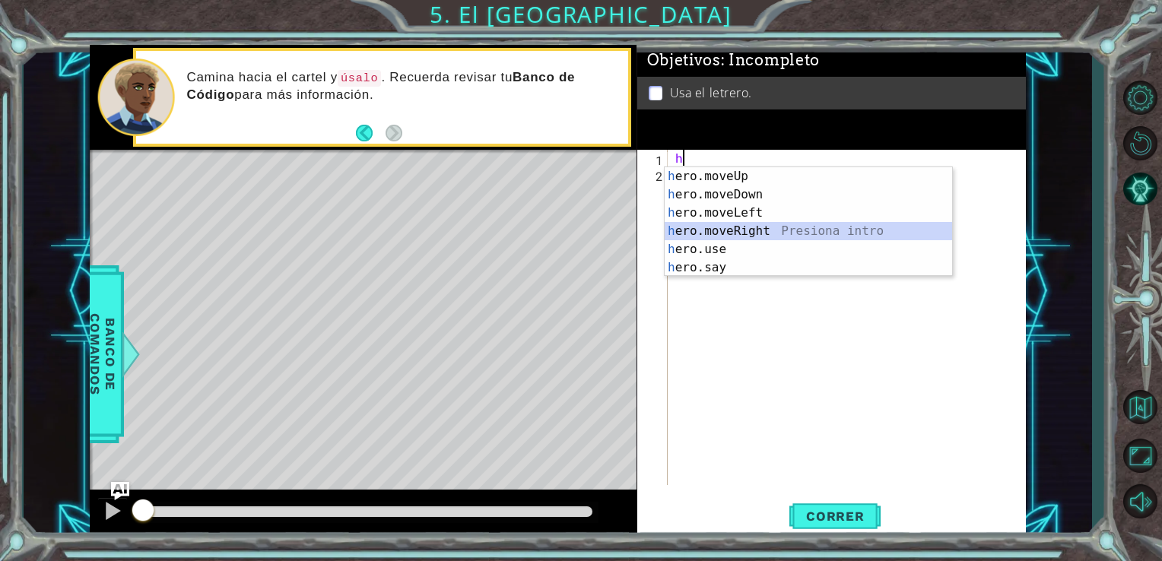
click at [728, 230] on div "h ero.moveUp Presiona intro h ero.moveDown Presiona intro h ero.moveLeft Presio…" at bounding box center [808, 240] width 287 height 146
type textarea "hero.moveRight(1)"
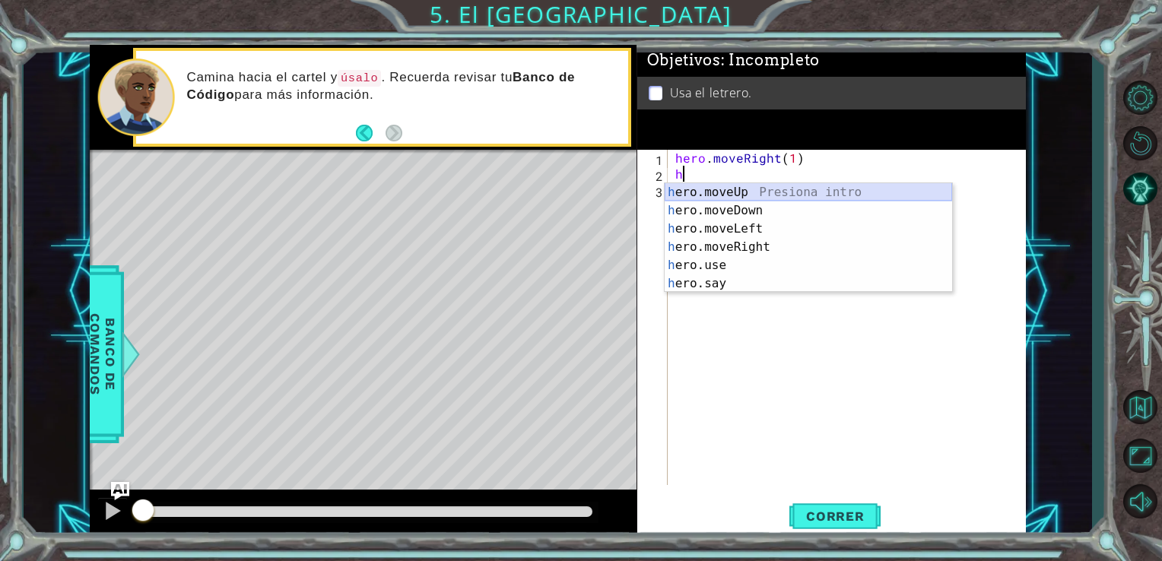
click at [730, 194] on div "h ero.moveUp Presiona intro h ero.moveDown Presiona intro h ero.moveLeft Presio…" at bounding box center [808, 256] width 287 height 146
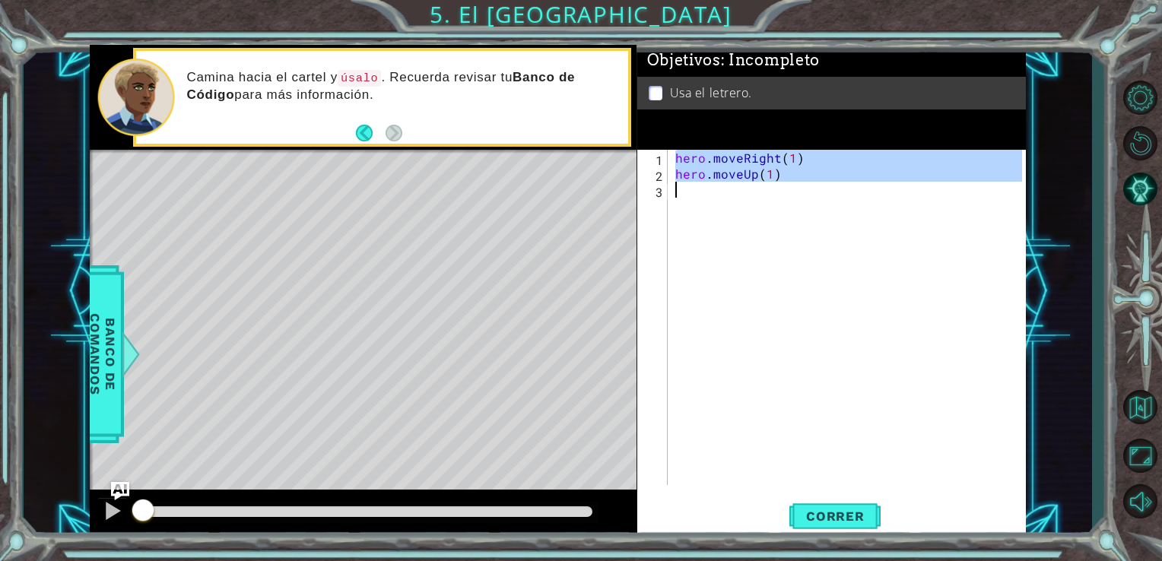
click at [697, 198] on div "hero . moveRight ( 1 ) hero . moveUp ( 1 )" at bounding box center [851, 333] width 358 height 367
type textarea "h"
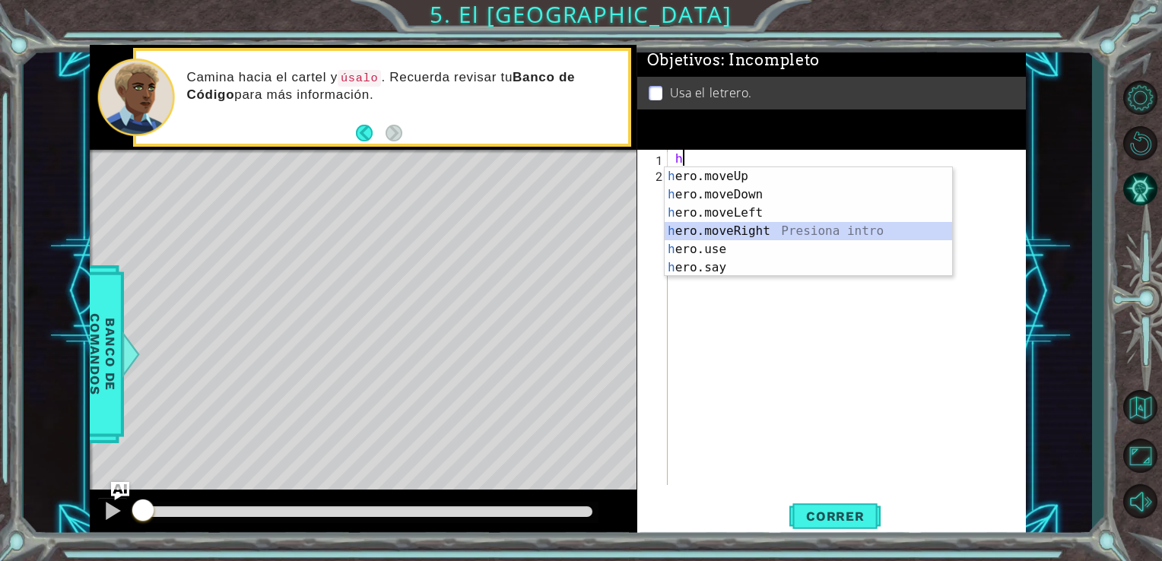
click at [713, 230] on div "h ero.moveUp Presiona intro h ero.moveDown Presiona intro h ero.moveLeft Presio…" at bounding box center [808, 240] width 287 height 146
type textarea "hero.moveRight(1)"
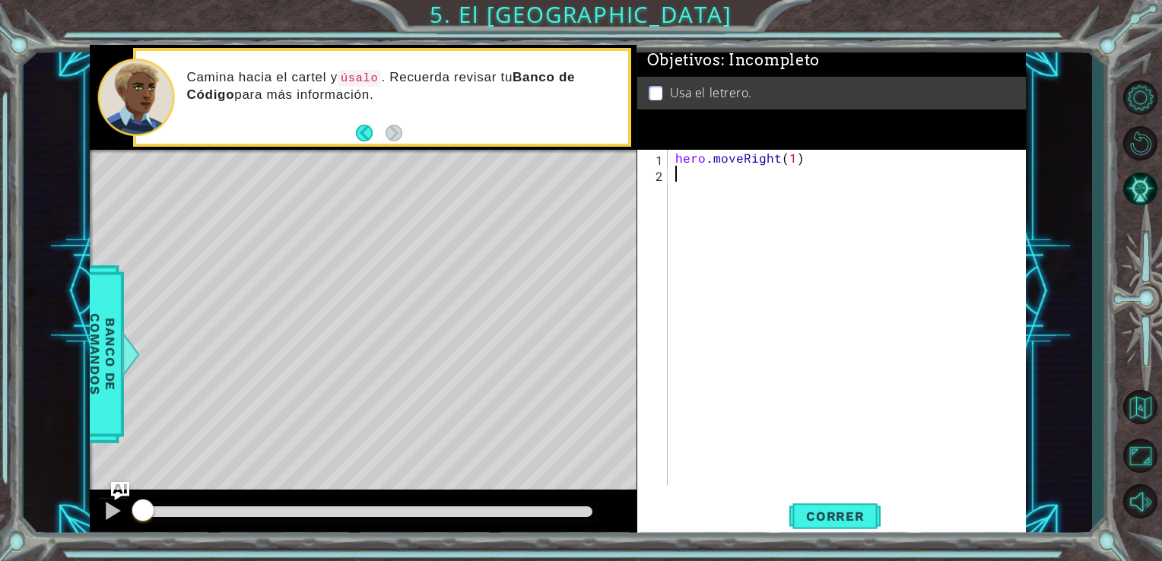
click at [709, 172] on div "hero . moveRight ( 1 )" at bounding box center [851, 333] width 358 height 367
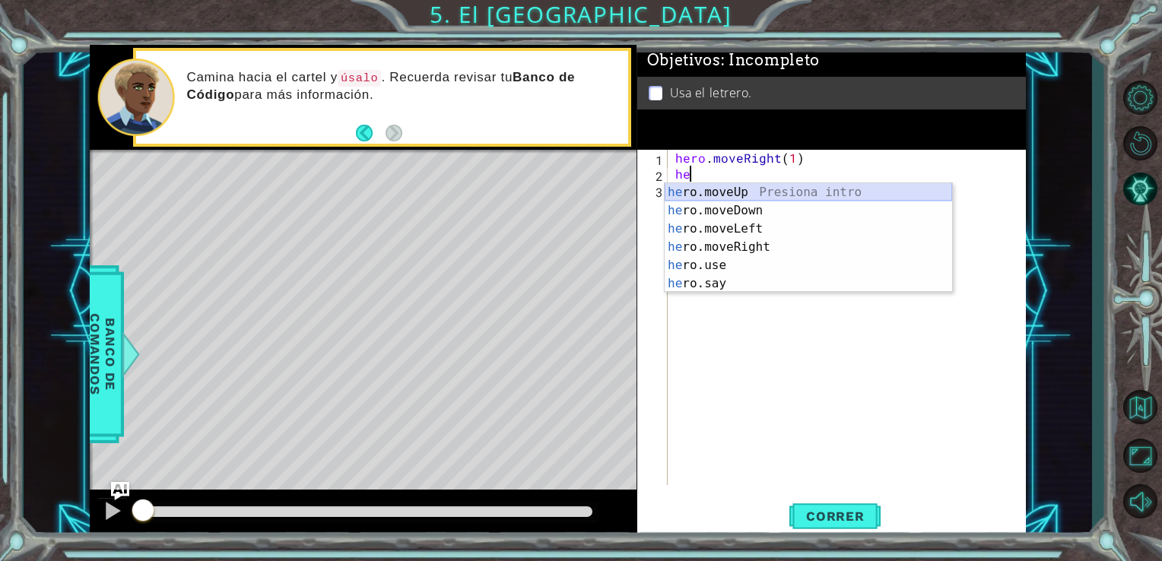
click at [710, 192] on div "he ro.moveUp Presiona intro he ro.moveDown Presiona intro he ro.moveLeft Presio…" at bounding box center [808, 256] width 287 height 146
type textarea "hero.moveUp(1)"
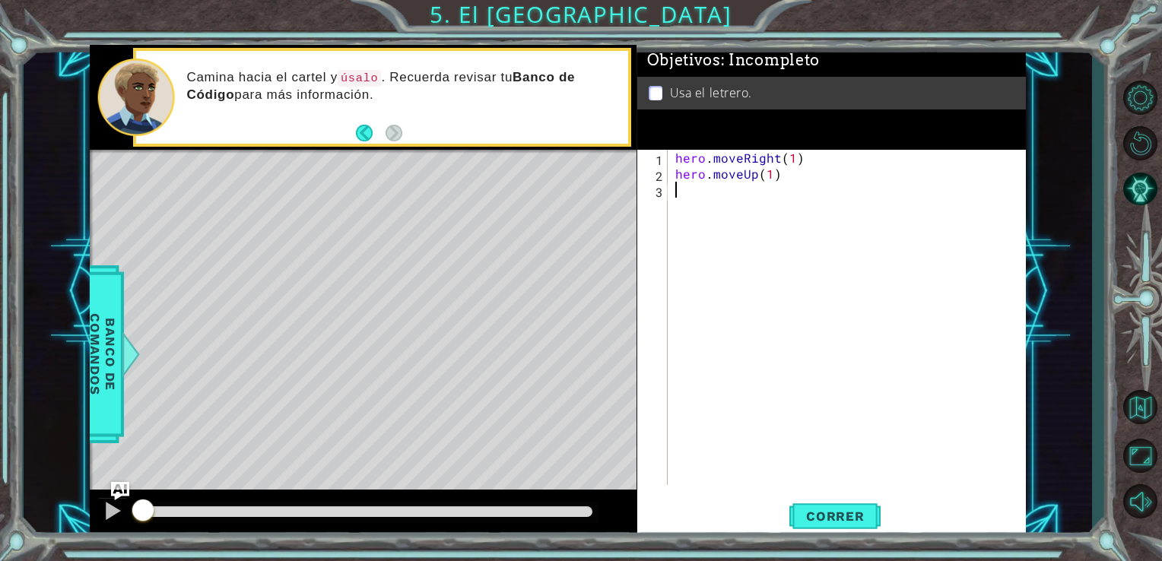
click at [710, 192] on div "hero . moveRight ( 1 ) hero . moveUp ( 1 )" at bounding box center [851, 333] width 358 height 367
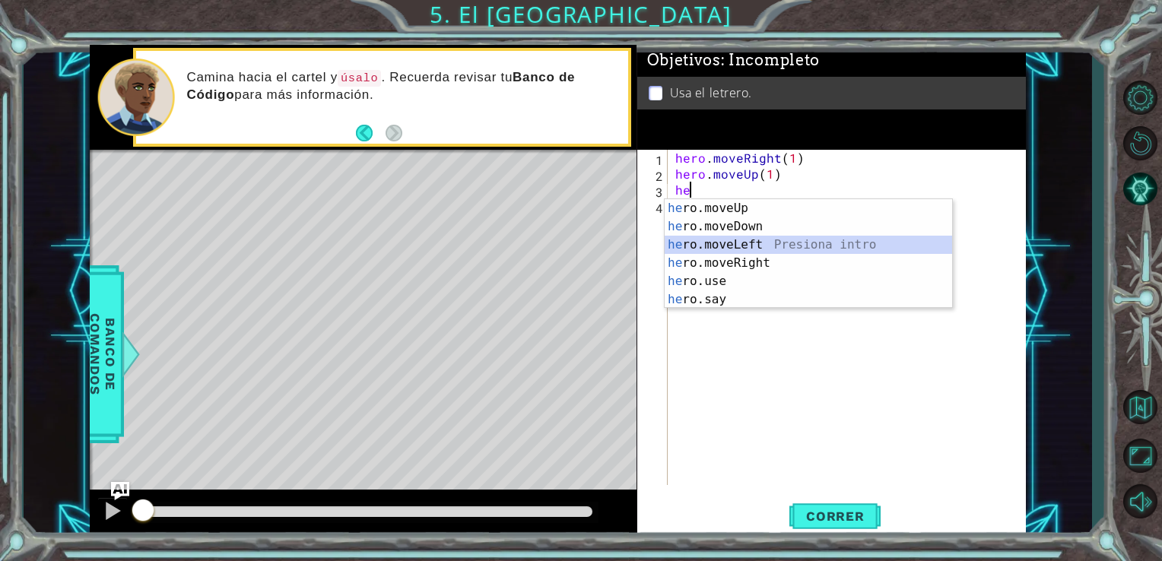
click at [761, 245] on div "he ro.moveUp Presiona intro he ro.moveDown Presiona intro he ro.moveLeft Presio…" at bounding box center [808, 272] width 287 height 146
type textarea "hero.moveLeft(1)"
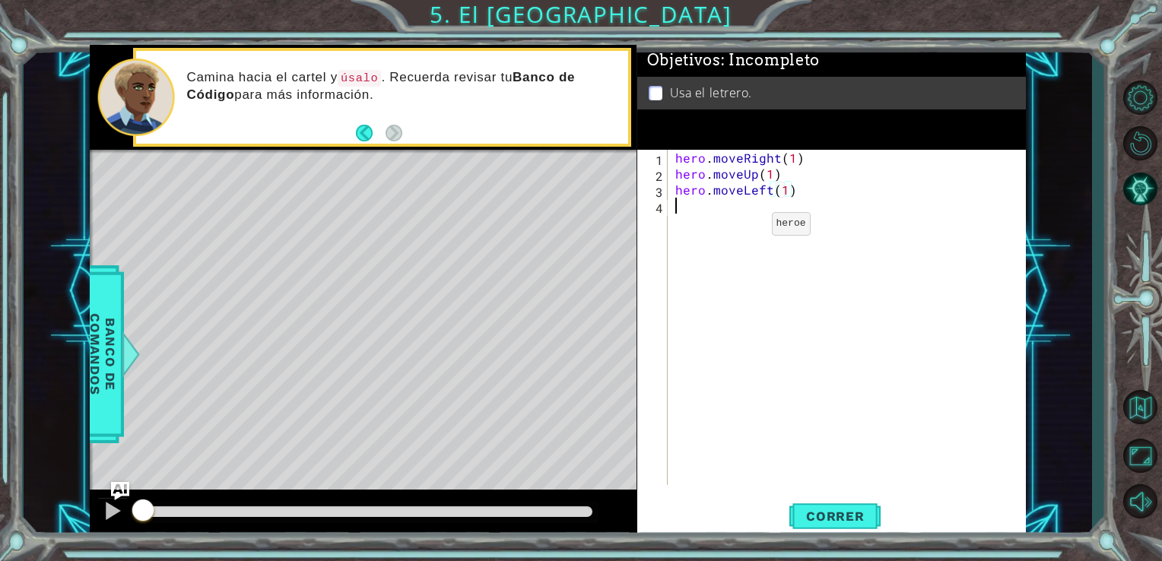
click at [745, 227] on div "hero . moveRight ( 1 ) hero . moveUp ( 1 ) hero . moveLeft ( 1 )" at bounding box center [851, 333] width 358 height 367
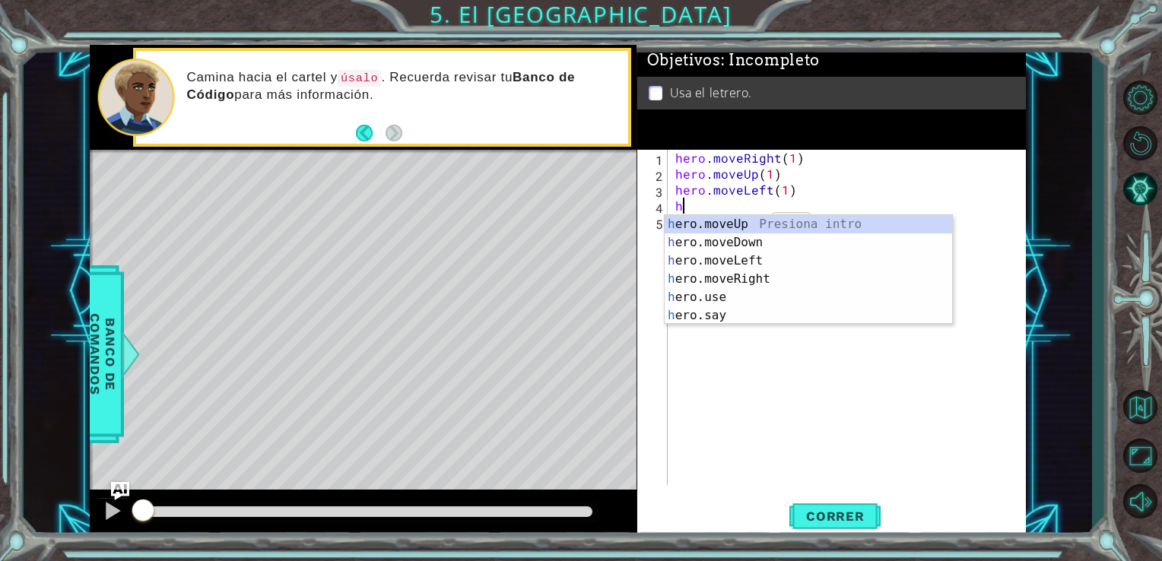
click at [745, 227] on div "h ero.moveUp Presiona intro h ero.moveDown Presiona intro h ero.moveLeft Presio…" at bounding box center [808, 288] width 287 height 146
type textarea "hero.moveUp(1)"
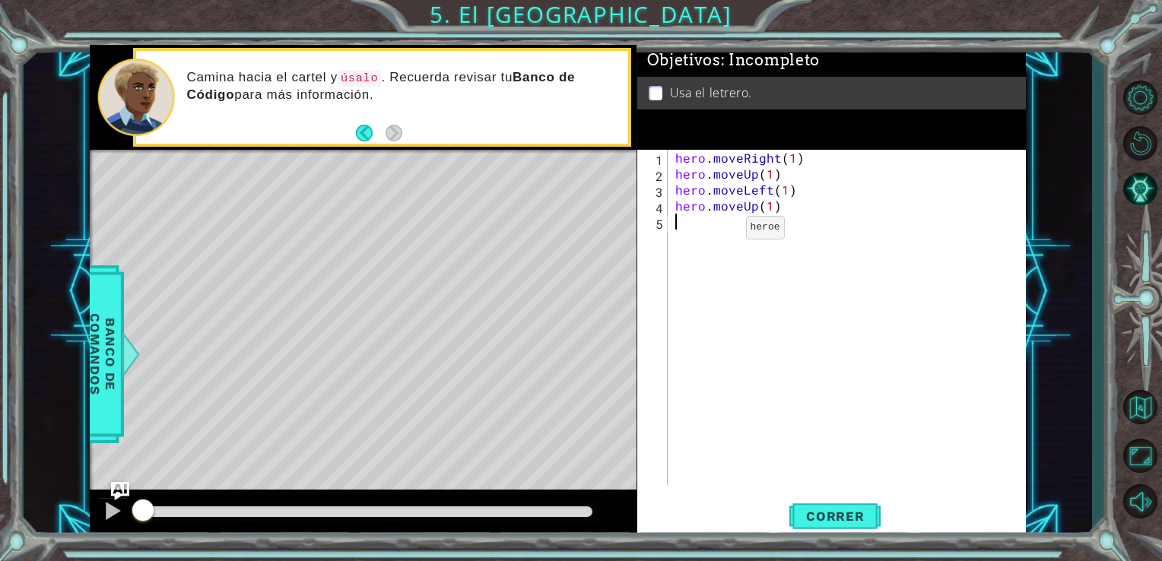
click at [719, 231] on div "hero . moveRight ( 1 ) hero . moveUp ( 1 ) hero . moveLeft ( 1 ) hero . moveUp …" at bounding box center [851, 333] width 358 height 367
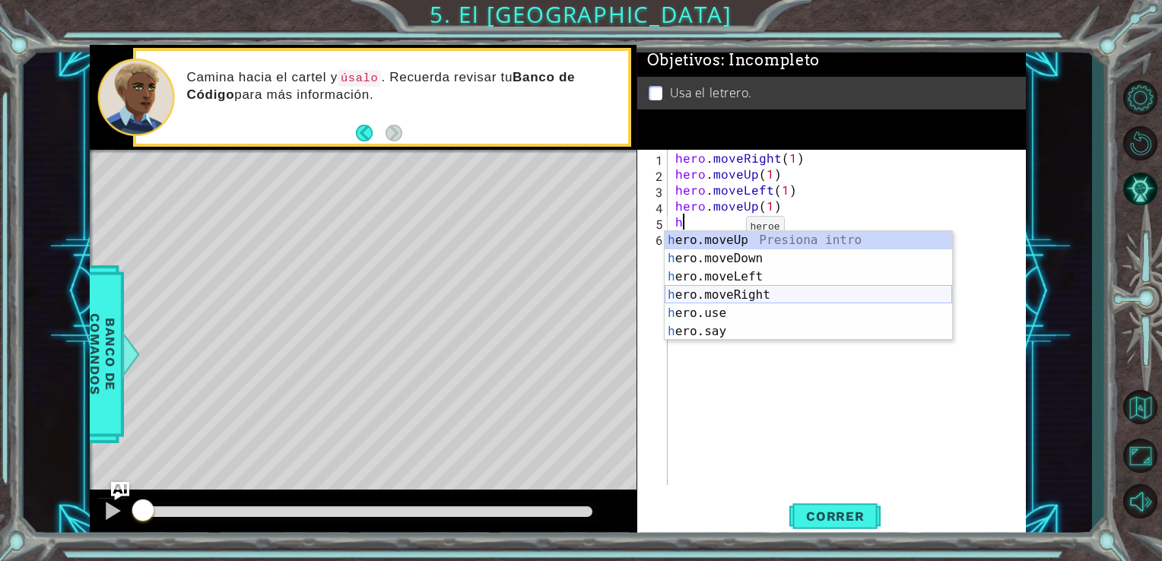
click at [776, 294] on div "h ero.moveUp Presiona intro h ero.moveDown Presiona intro h ero.moveLeft Presio…" at bounding box center [808, 304] width 287 height 146
type textarea "hero.moveRight(1)"
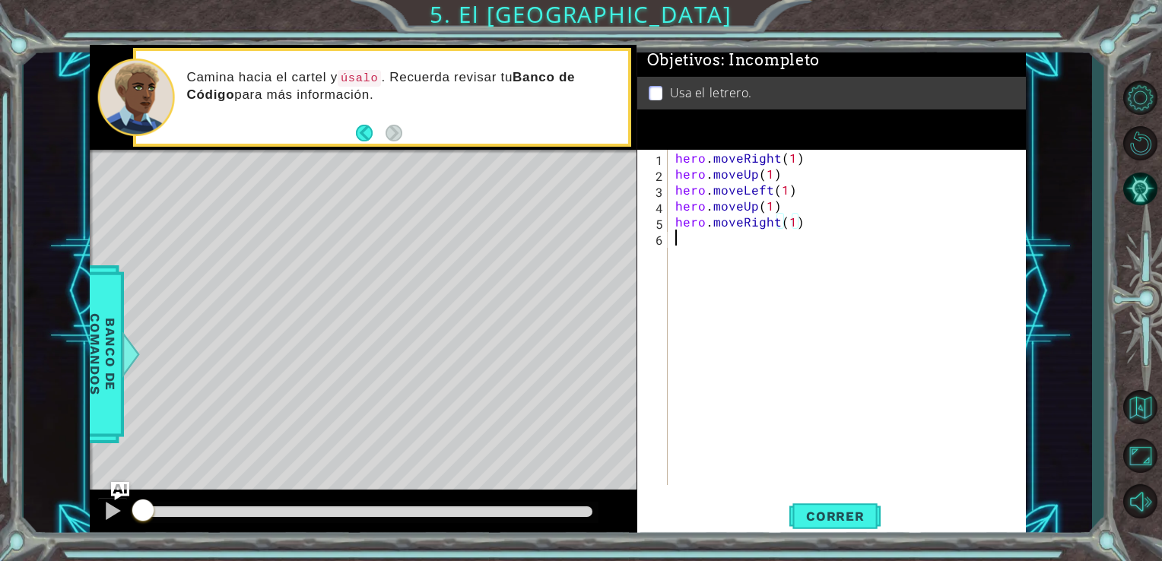
click at [744, 266] on div "hero . moveRight ( 1 ) hero . moveUp ( 1 ) hero . moveLeft ( 1 ) hero . moveUp …" at bounding box center [851, 333] width 358 height 367
click at [791, 227] on div "hero . moveRight ( 1 ) hero . moveUp ( 1 ) hero . moveLeft ( 1 ) hero . moveUp …" at bounding box center [851, 333] width 358 height 367
type textarea "hero.moveRight(2)"
click at [702, 249] on div "hero . moveRight ( 1 ) hero . moveUp ( 1 ) hero . moveLeft ( 1 ) hero . moveUp …" at bounding box center [851, 333] width 358 height 367
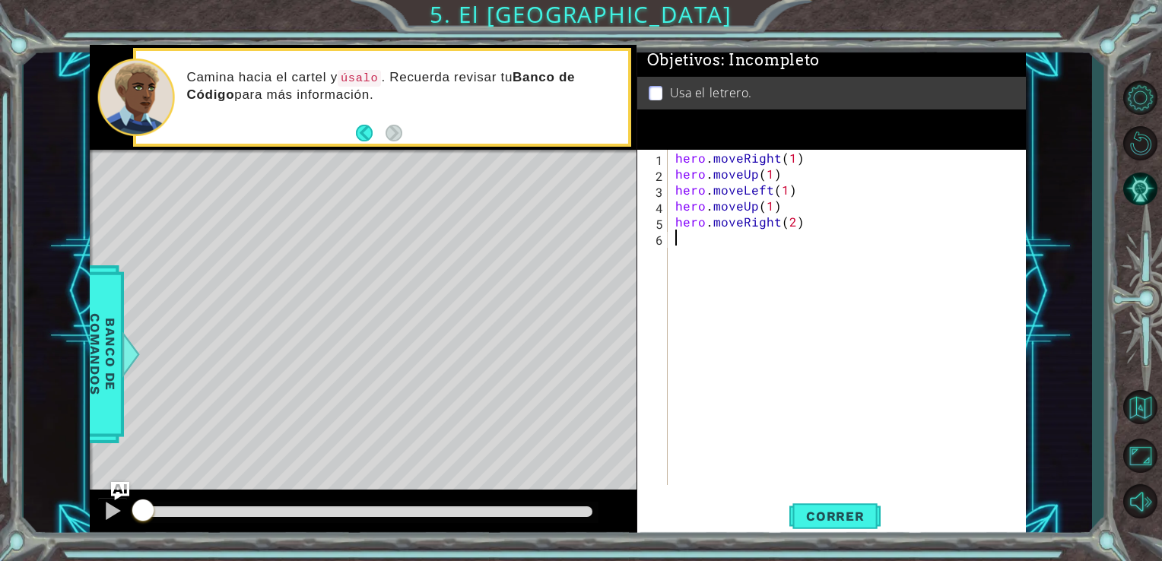
scroll to position [0, 0]
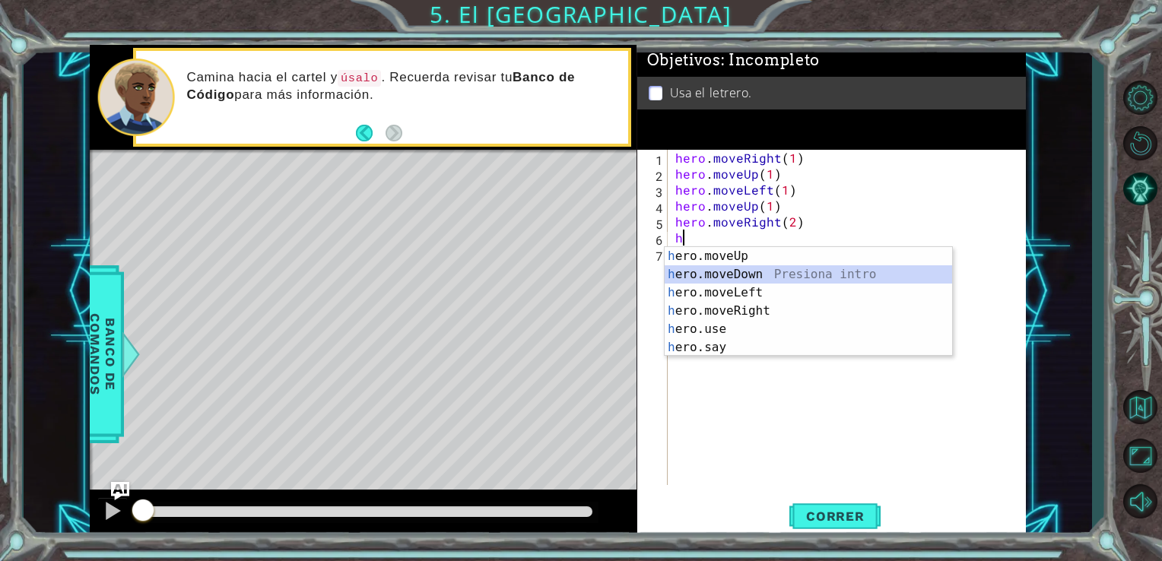
click at [709, 271] on div "h ero.moveUp Presiona intro h ero.moveDown Presiona intro h ero.moveLeft Presio…" at bounding box center [808, 320] width 287 height 146
type textarea "hero.moveDown(1)"
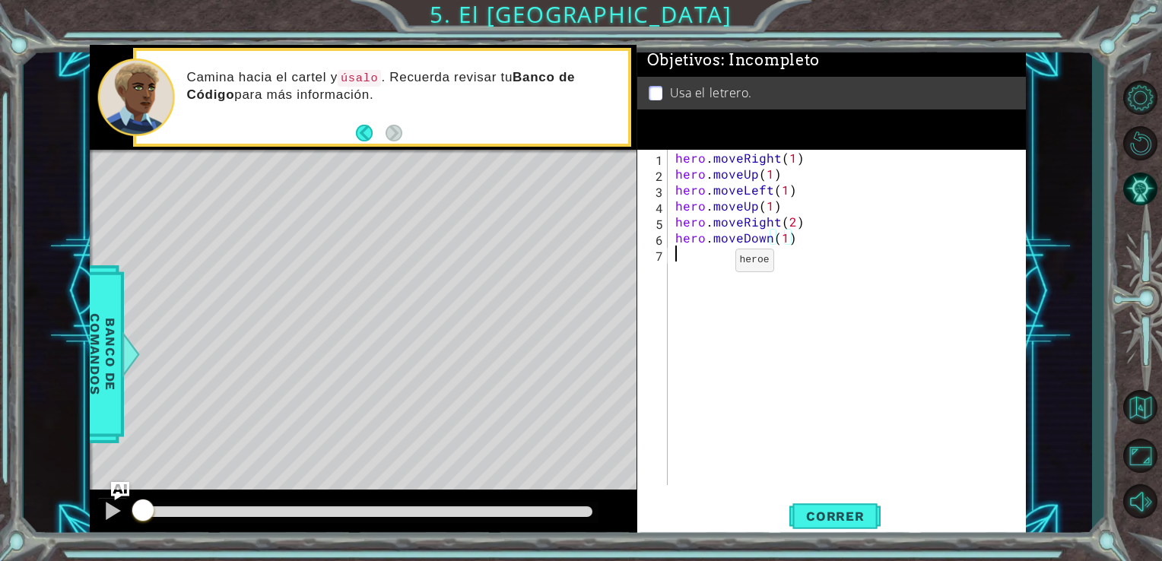
click at [709, 264] on div "hero . moveRight ( 1 ) hero . moveUp ( 1 ) hero . moveLeft ( 1 ) hero . moveUp …" at bounding box center [851, 333] width 358 height 367
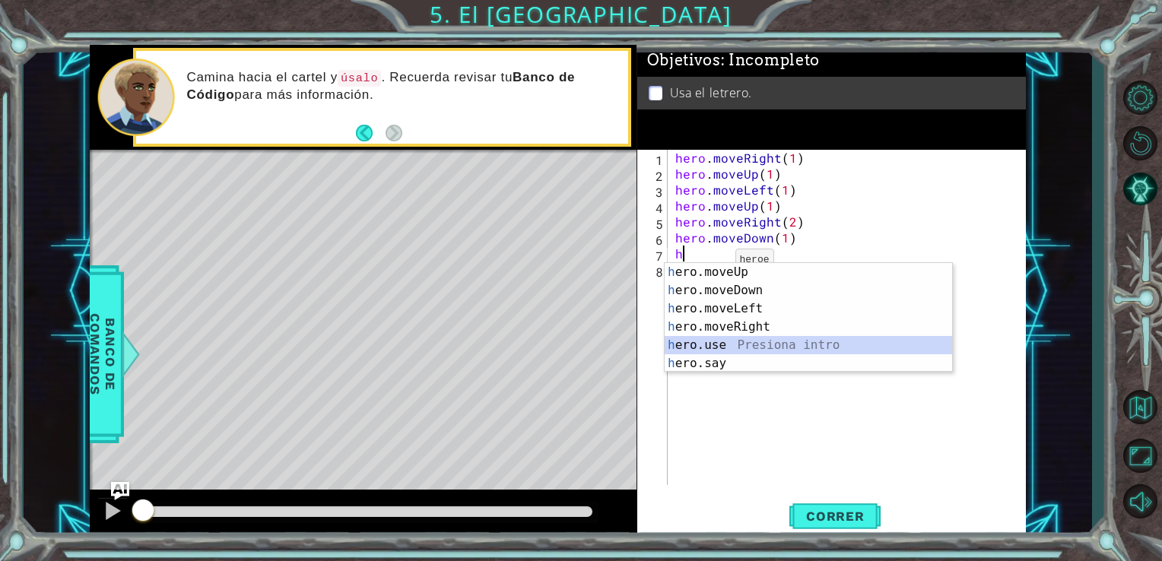
click at [743, 345] on div "h ero.moveUp Presiona intro h ero.moveDown Presiona intro h ero.moveLeft Presio…" at bounding box center [808, 336] width 287 height 146
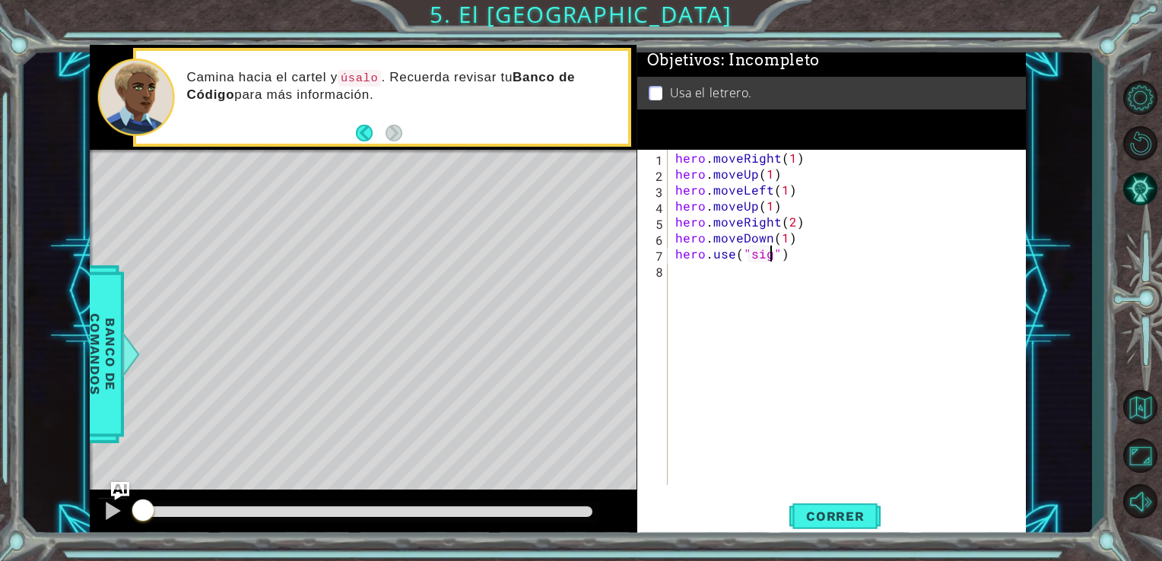
scroll to position [0, 6]
type textarea "hero.use("sign")"
click at [844, 519] on span "Correr" at bounding box center [835, 516] width 89 height 15
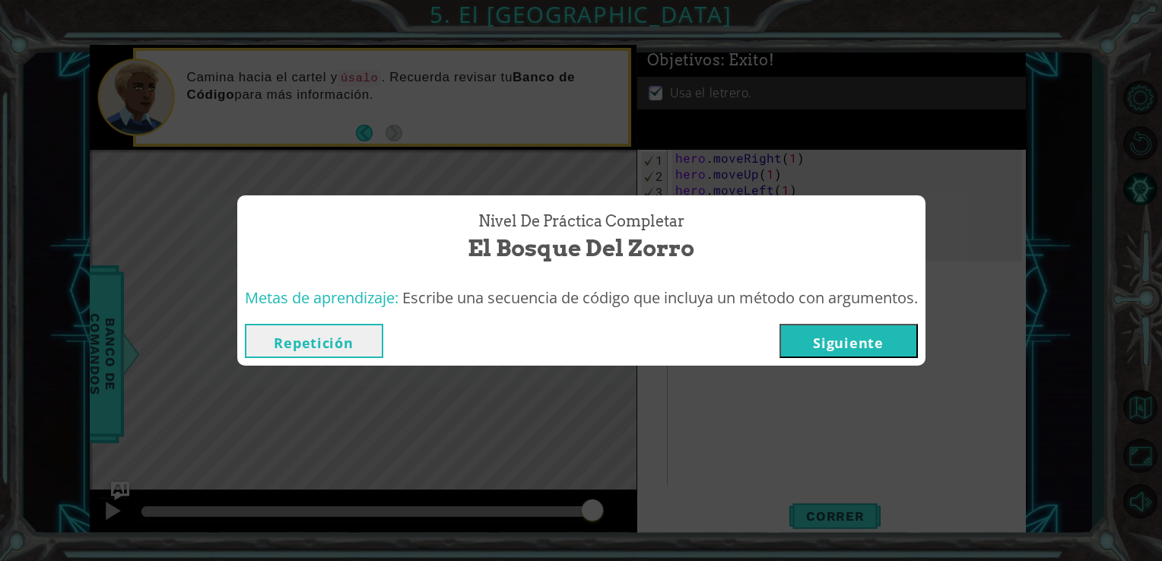
click at [848, 324] on button "Siguiente" at bounding box center [848, 341] width 138 height 34
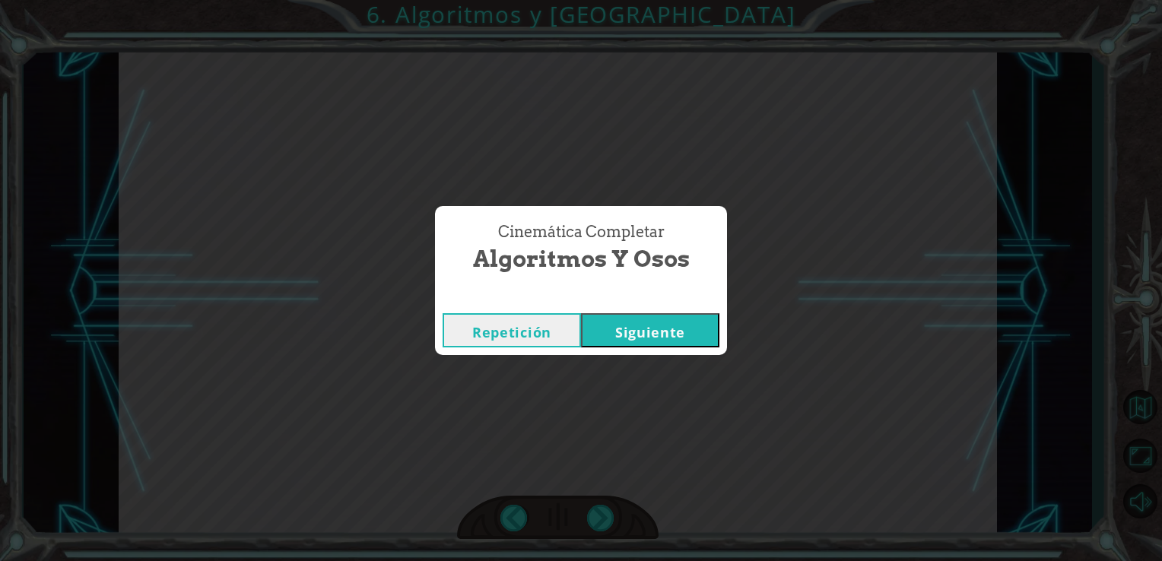
click at [680, 333] on button "Siguiente" at bounding box center [650, 330] width 138 height 34
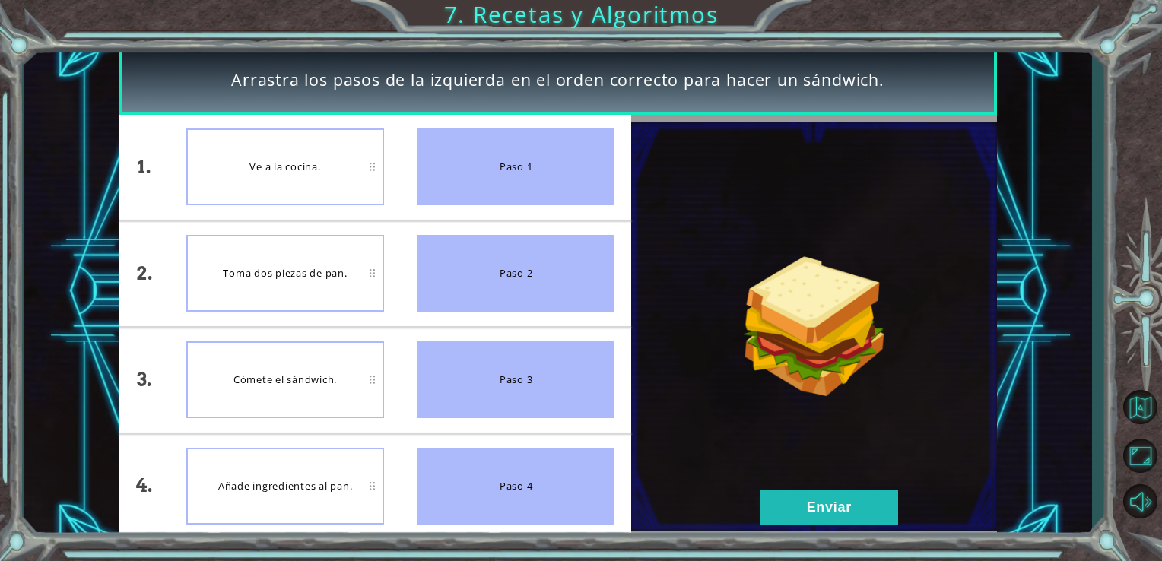
drag, startPoint x: 448, startPoint y: 172, endPoint x: 454, endPoint y: 226, distance: 54.3
click at [454, 226] on ul "Paso 1 Paso 2 Paso 3 Paso 4" at bounding box center [516, 327] width 231 height 424
click at [803, 506] on button "Enviar" at bounding box center [829, 507] width 138 height 34
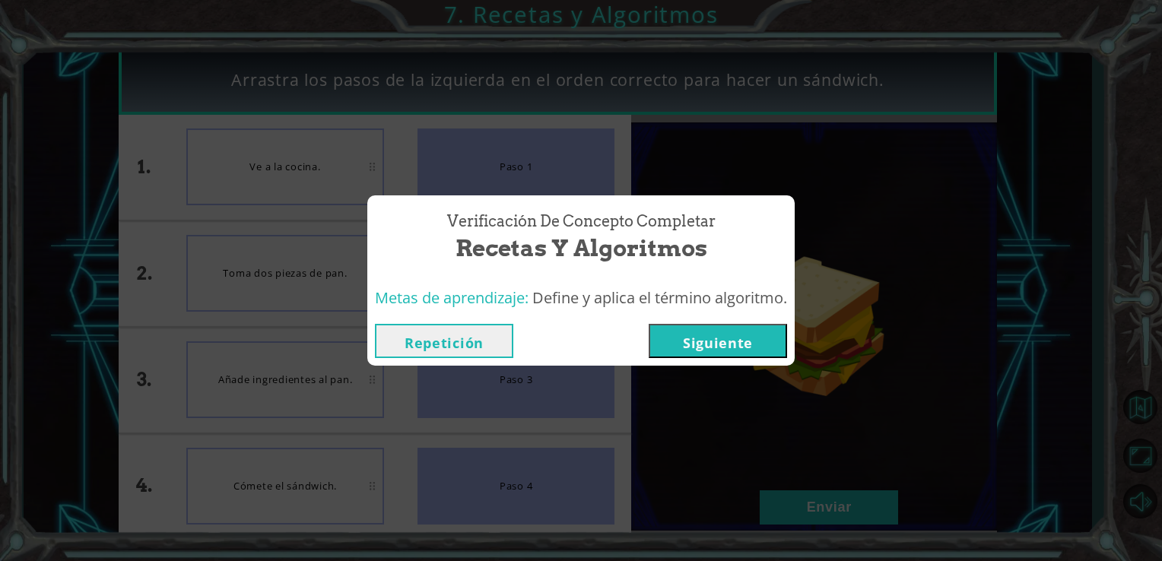
click at [727, 350] on button "Siguiente" at bounding box center [718, 341] width 138 height 34
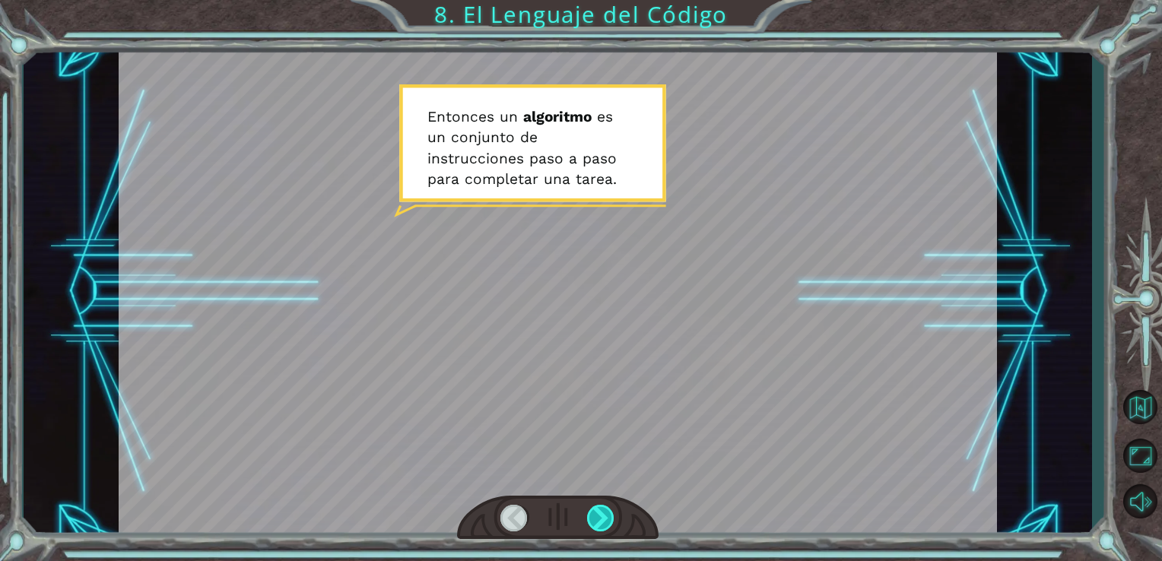
click at [606, 513] on div at bounding box center [601, 518] width 28 height 27
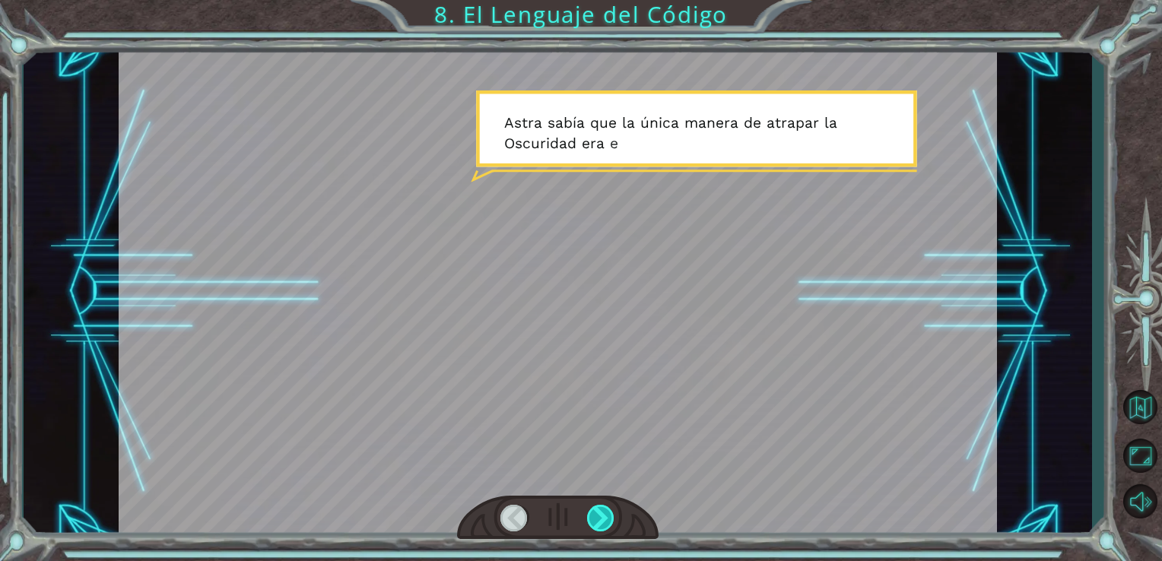
click at [606, 513] on div at bounding box center [601, 518] width 28 height 27
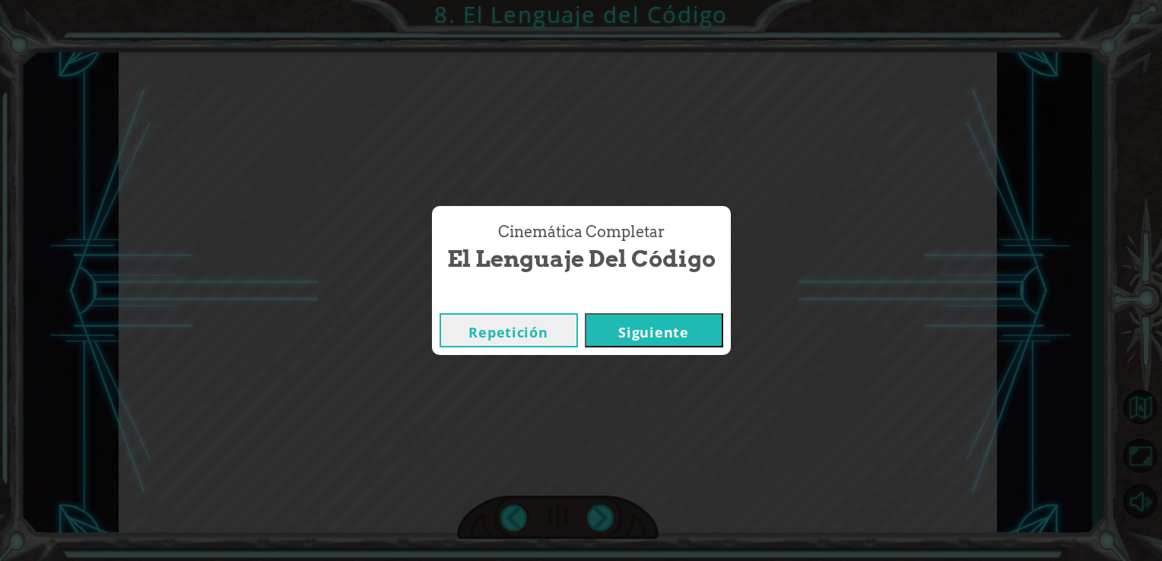
click at [643, 332] on button "Siguiente" at bounding box center [654, 330] width 138 height 34
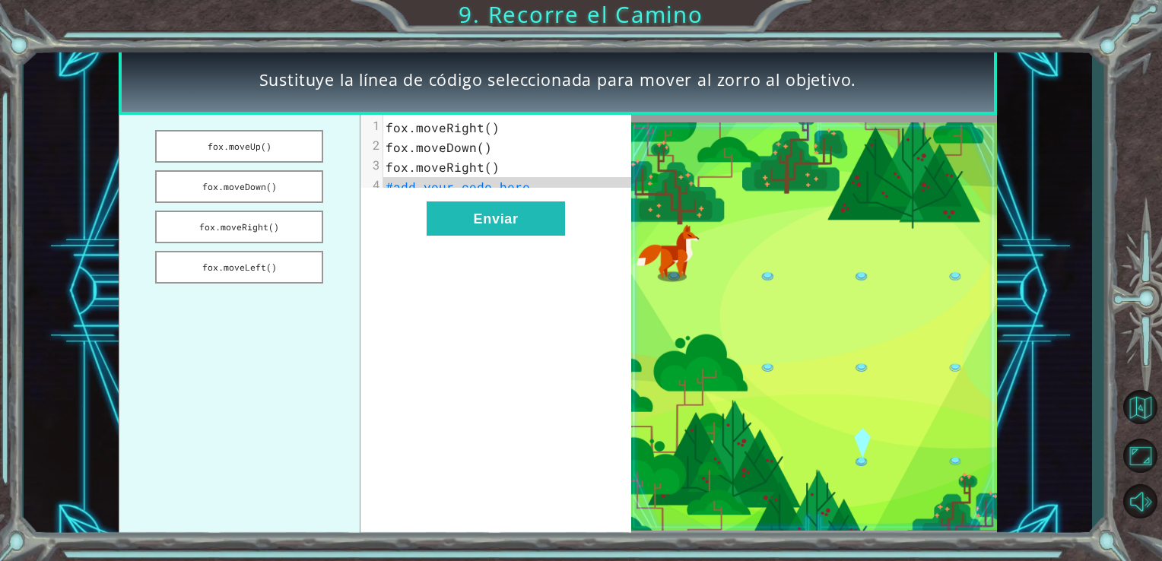
click at [453, 189] on span "#add your code here" at bounding box center [458, 187] width 144 height 16
drag, startPoint x: 221, startPoint y: 146, endPoint x: 228, endPoint y: 185, distance: 39.5
click at [228, 185] on ul "fox.moveUp() fox.moveDown() fox.moveRight() fox.moveLeft()" at bounding box center [240, 327] width 242 height 424
drag, startPoint x: 228, startPoint y: 185, endPoint x: 462, endPoint y: 184, distance: 234.2
click at [462, 184] on div "fox.moveUp() fox.moveDown() fox.moveRight() fox.moveLeft() xxxxxxxxxx 4 1 fox.m…" at bounding box center [375, 327] width 513 height 424
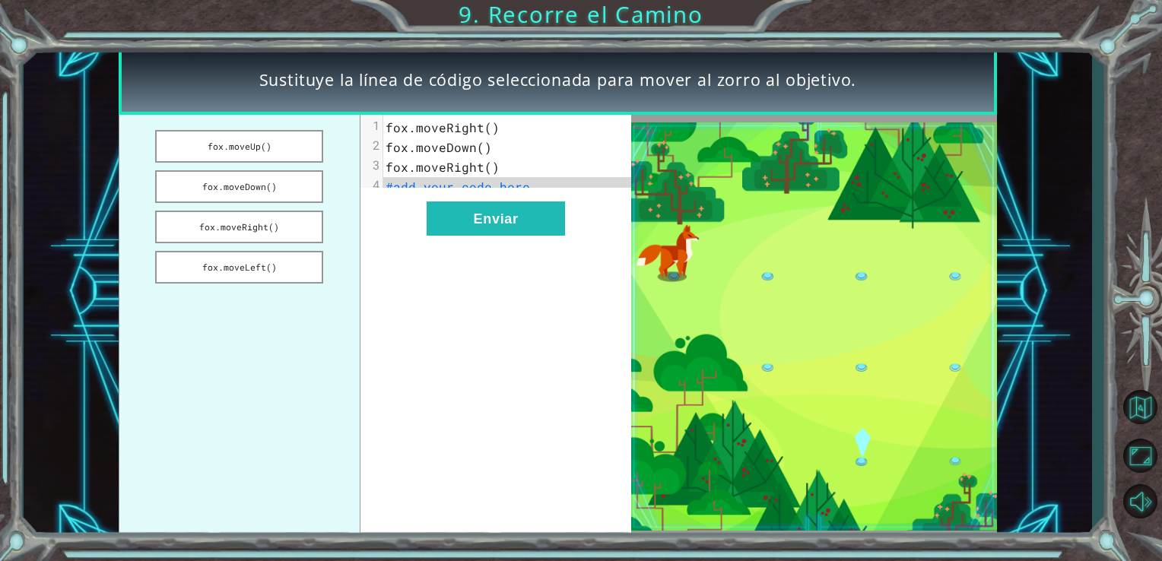
click at [462, 184] on span "#add your code here" at bounding box center [458, 187] width 144 height 16
drag, startPoint x: 291, startPoint y: 138, endPoint x: 249, endPoint y: 167, distance: 51.5
click at [249, 167] on ul "fox.moveUp() fox.moveDown() fox.moveRight() fox.moveLeft()" at bounding box center [240, 327] width 242 height 424
click at [259, 195] on button "fox.moveDown()" at bounding box center [239, 186] width 168 height 33
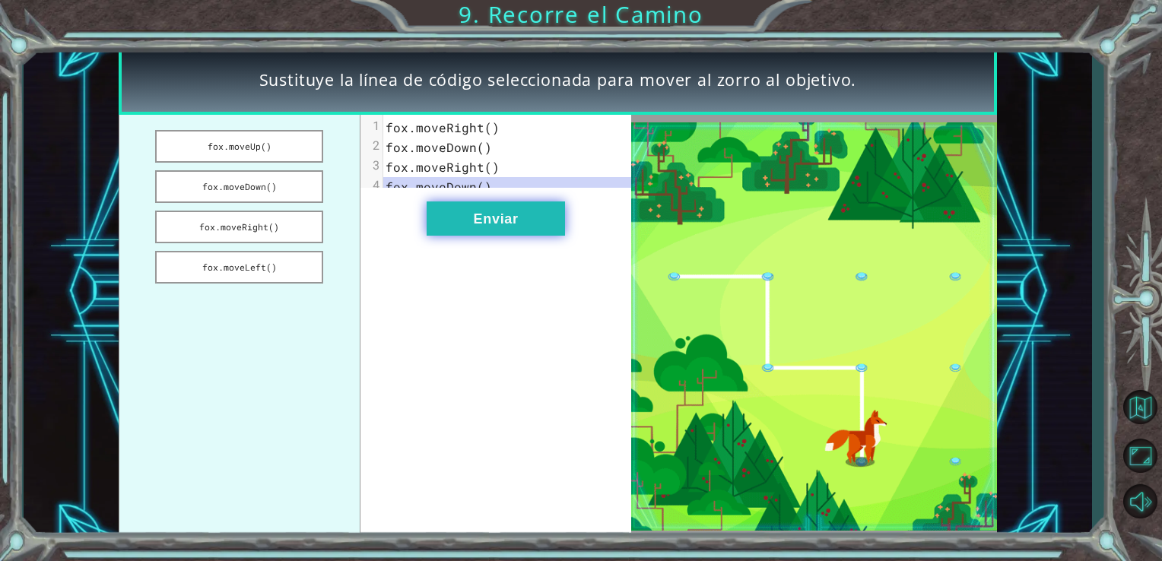
click at [551, 236] on button "Enviar" at bounding box center [496, 219] width 138 height 34
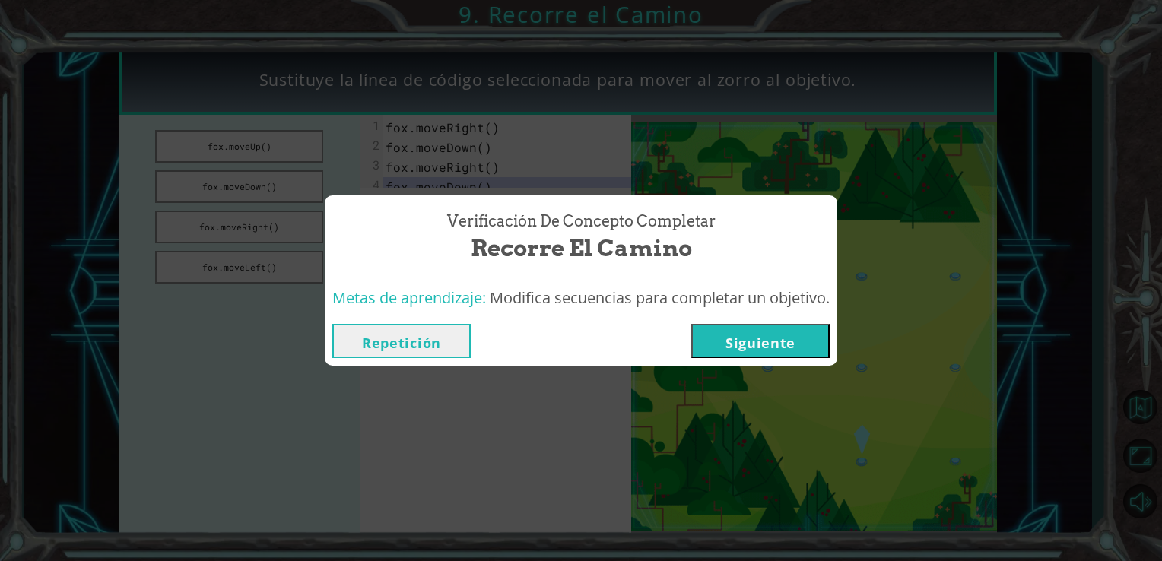
click at [745, 351] on button "Siguiente" at bounding box center [760, 341] width 138 height 34
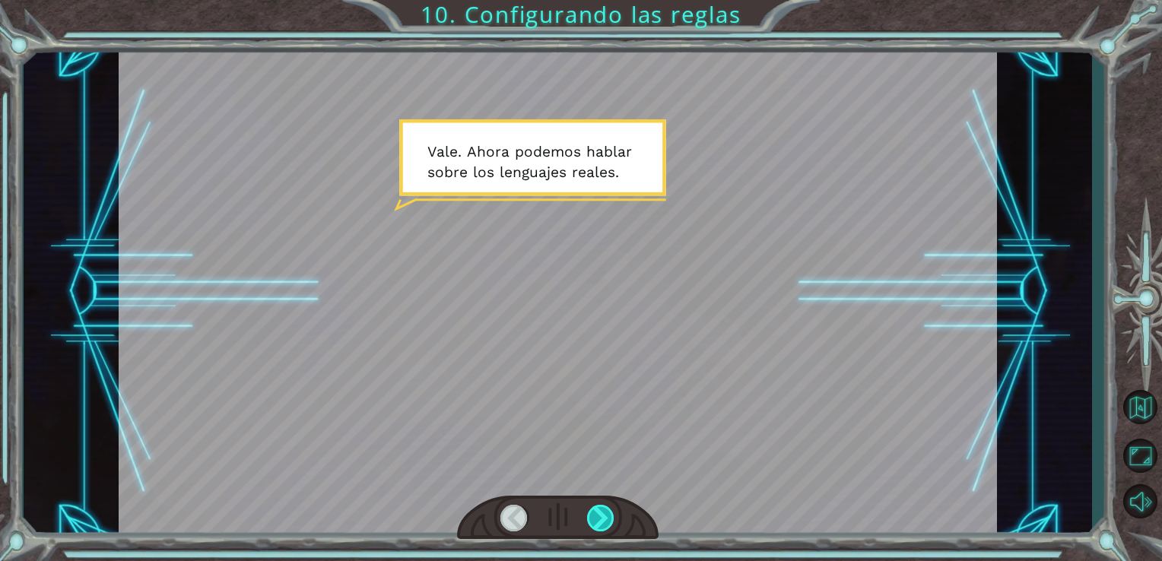
click at [608, 525] on div at bounding box center [601, 518] width 28 height 27
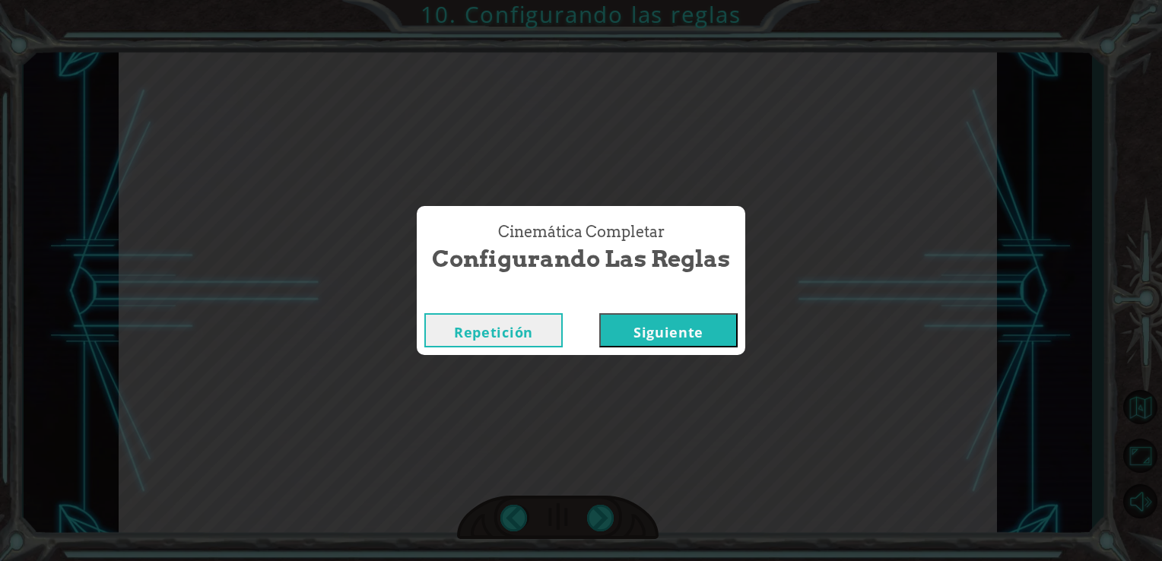
click at [675, 327] on button "Siguiente" at bounding box center [668, 330] width 138 height 34
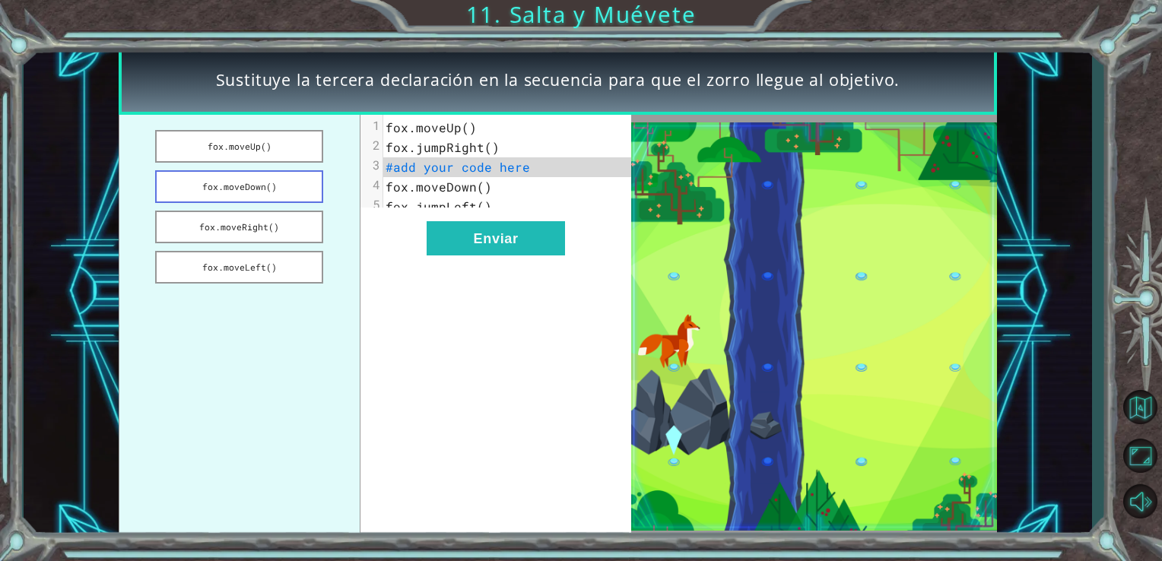
click at [300, 193] on button "fox.moveDown()" at bounding box center [239, 186] width 168 height 33
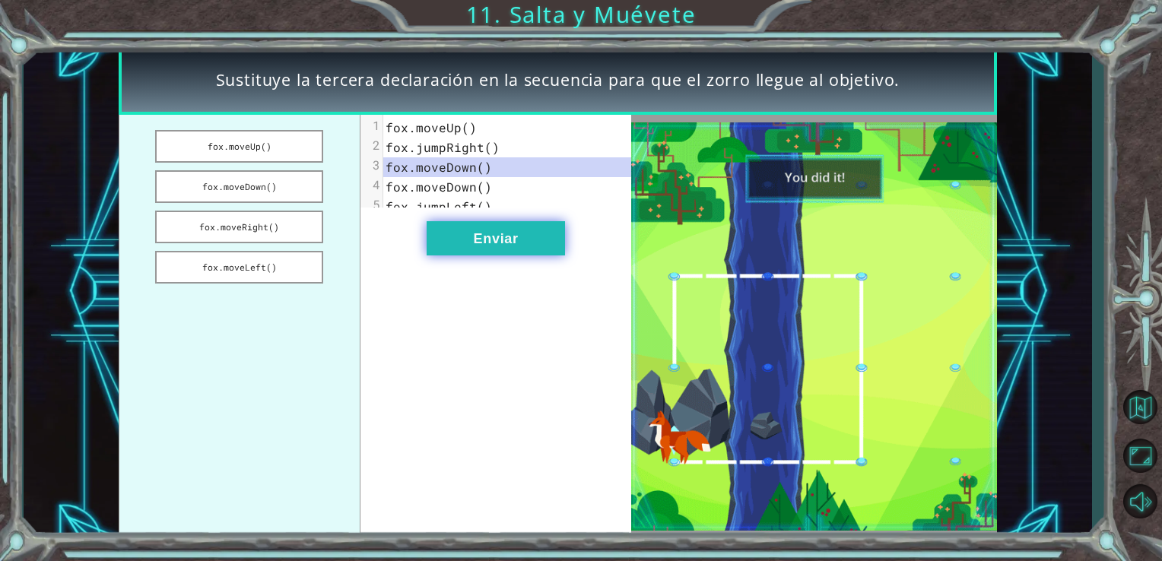
click at [490, 236] on button "Enviar" at bounding box center [496, 238] width 138 height 34
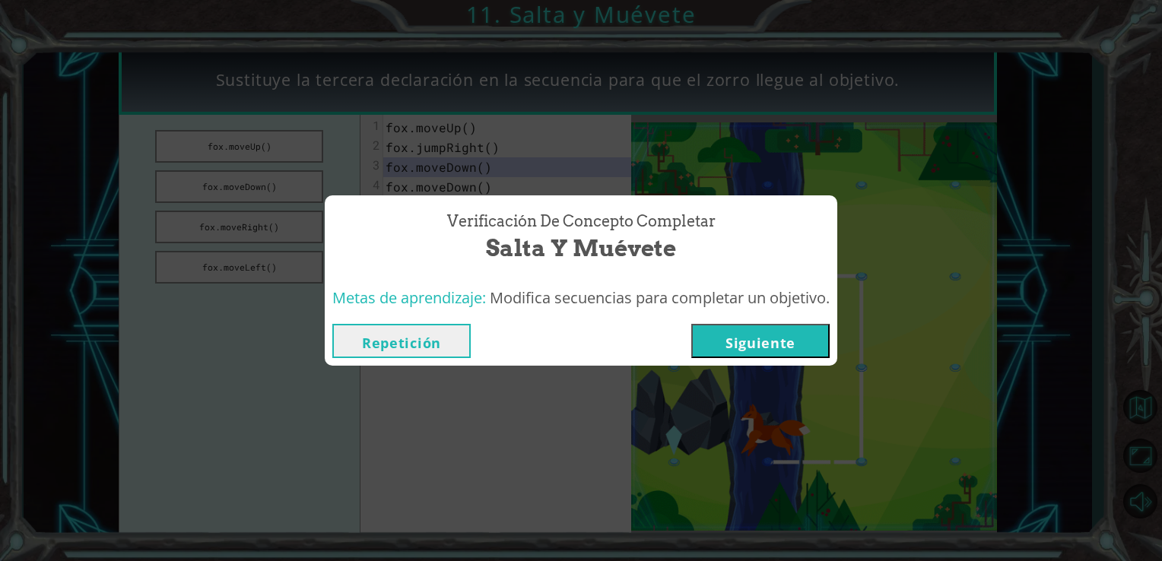
click at [724, 338] on button "Siguiente" at bounding box center [760, 341] width 138 height 34
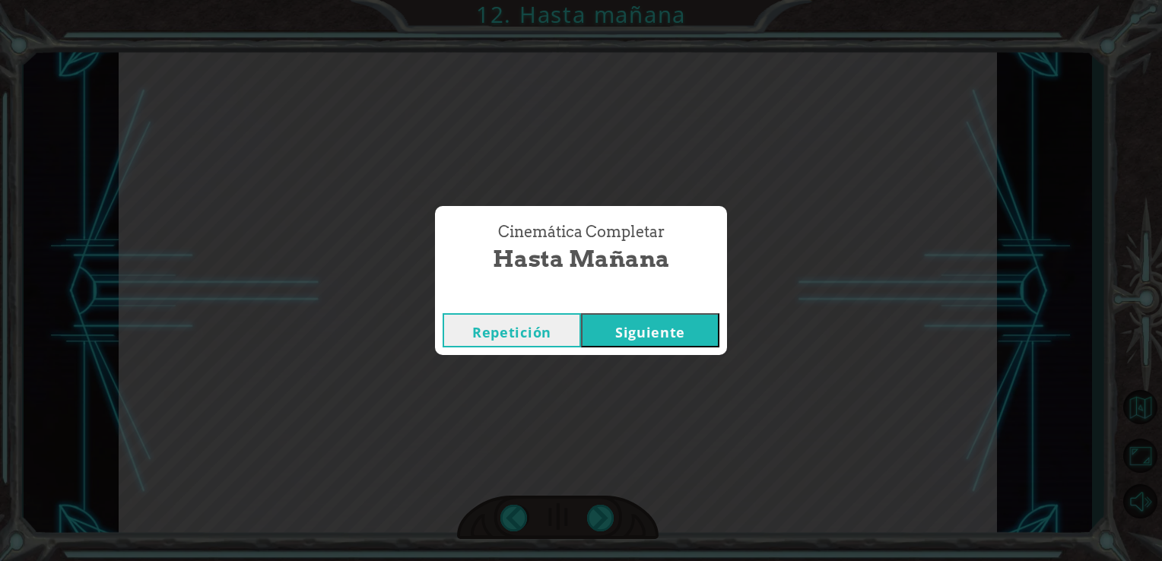
click at [614, 328] on button "Siguiente" at bounding box center [650, 330] width 138 height 34
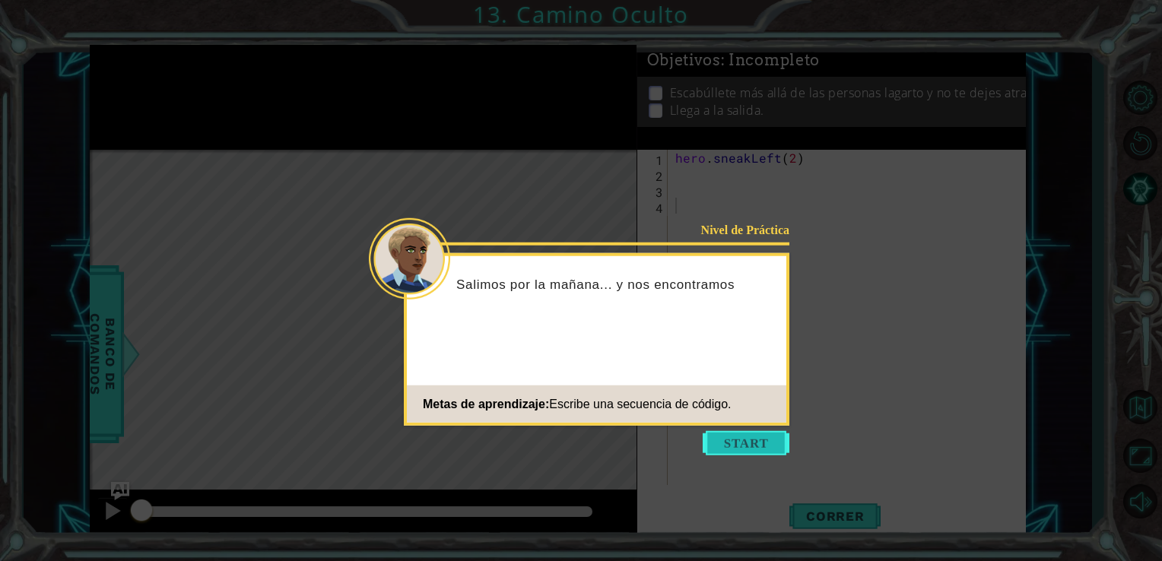
click at [754, 448] on button "Start" at bounding box center [746, 443] width 87 height 24
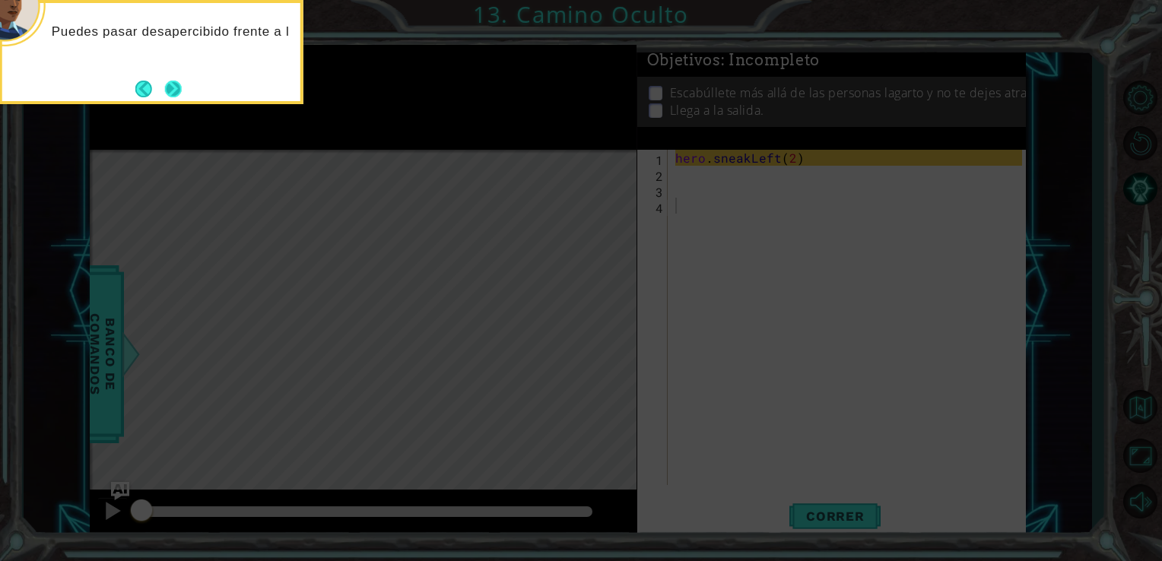
click at [179, 85] on button "Next" at bounding box center [173, 89] width 17 height 17
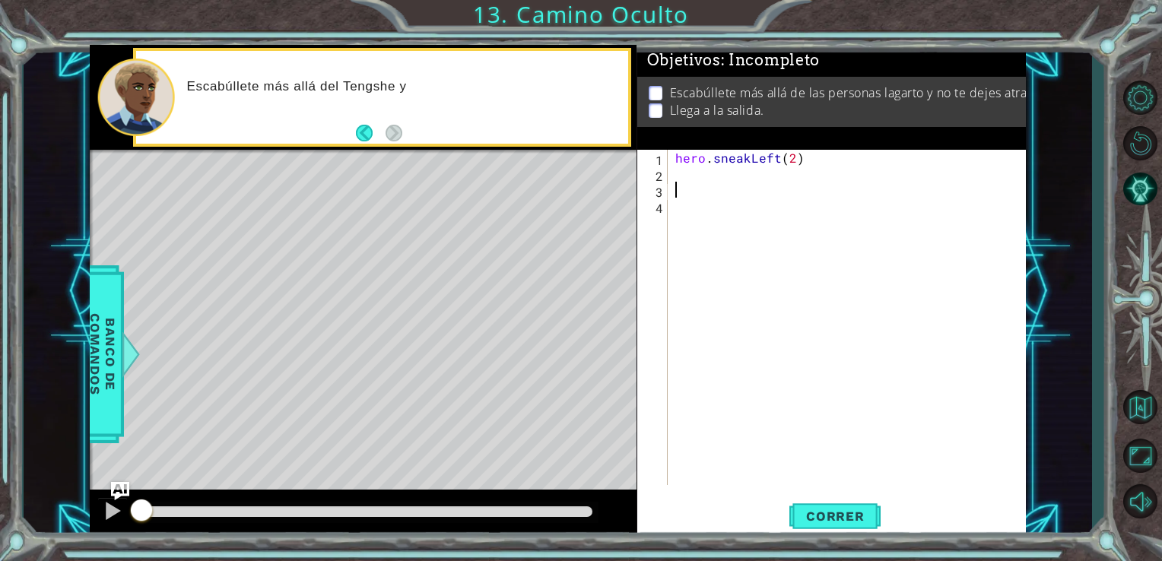
click at [690, 194] on div "hero . sneakLeft ( 2 )" at bounding box center [851, 333] width 358 height 367
click at [825, 506] on button "Correr" at bounding box center [834, 516] width 91 height 39
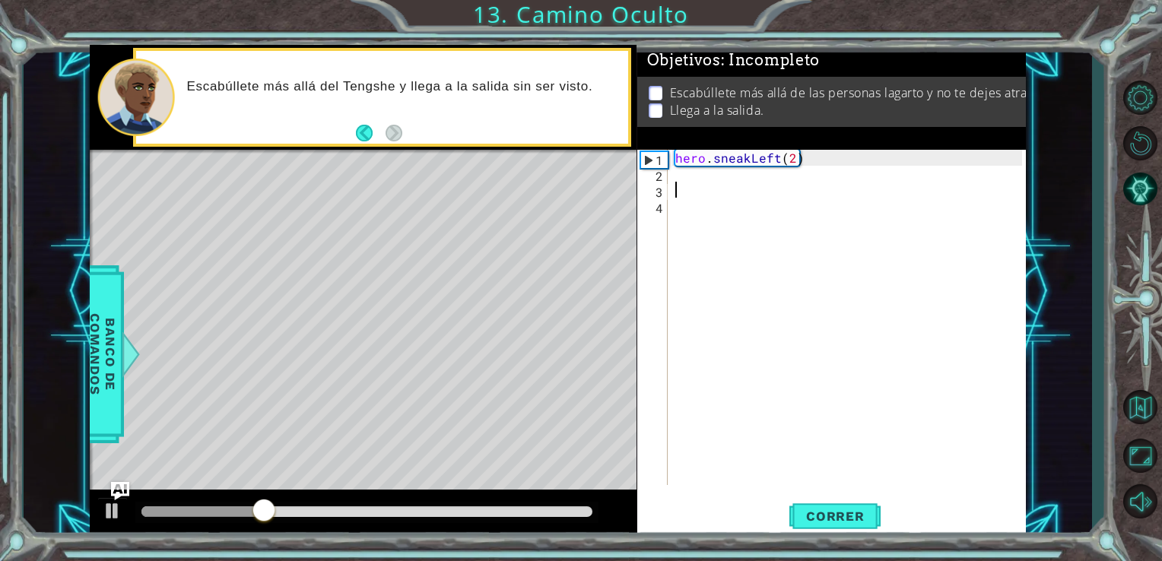
click at [706, 189] on div "hero . sneakLeft ( 2 )" at bounding box center [851, 333] width 358 height 367
click at [706, 184] on div "hero . sneakLeft ( 2 )" at bounding box center [851, 333] width 358 height 367
click at [705, 173] on div "hero . sneakLeft ( 2 )" at bounding box center [851, 333] width 358 height 367
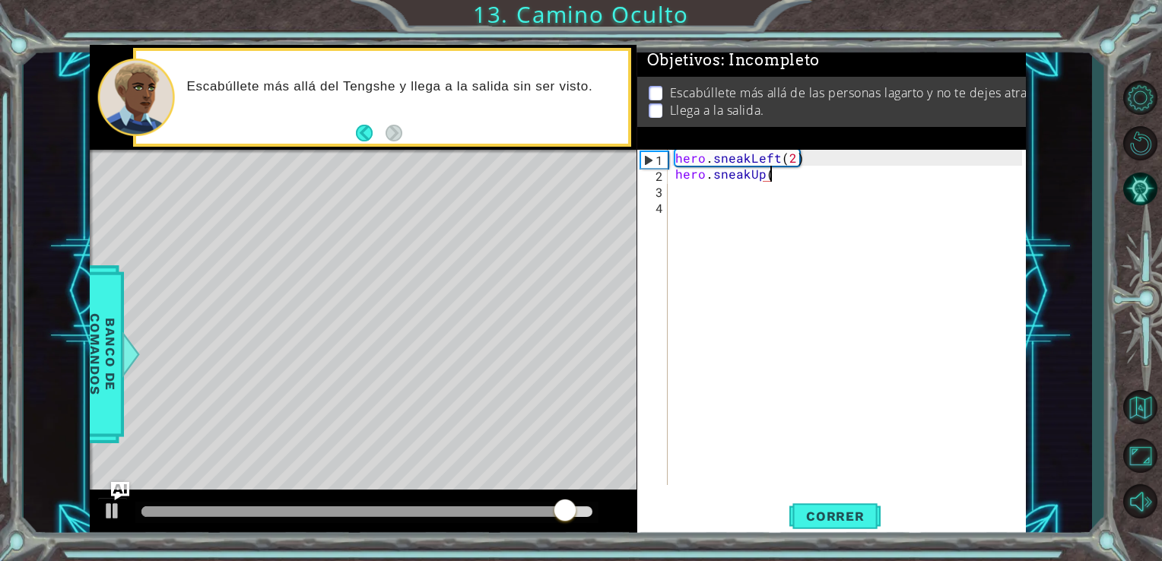
scroll to position [0, 5]
type textarea "hero.sneakUp(2)"
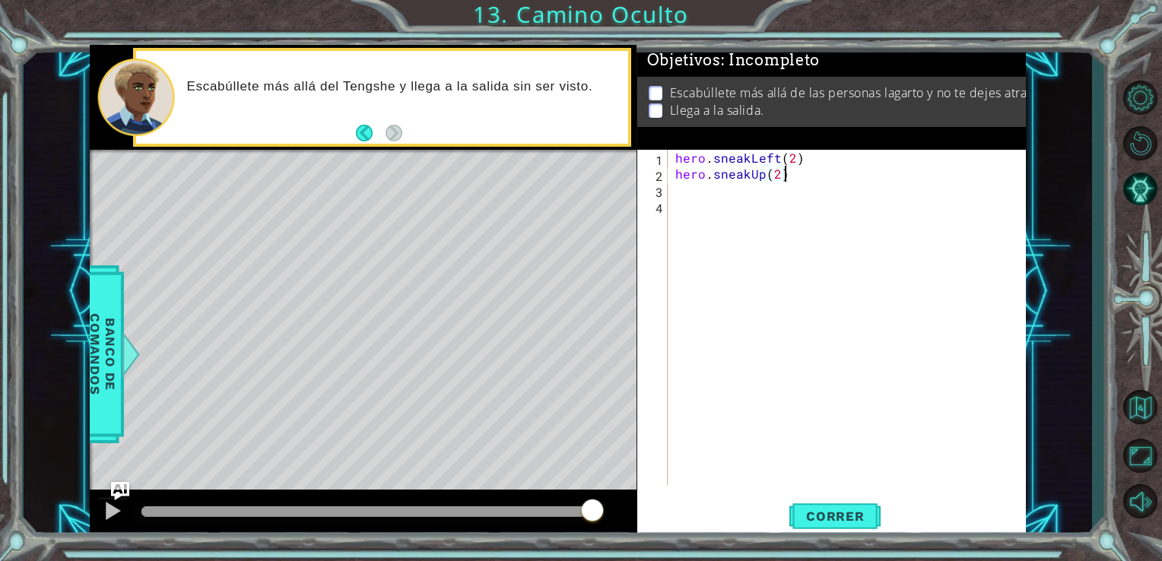
scroll to position [0, 6]
click at [718, 193] on div "hero . sneakLeft ( 2 ) hero . sneakUp ( 2 )" at bounding box center [851, 333] width 358 height 367
type textarea "hero.sneakRight(2)"
click at [849, 508] on button "Correr" at bounding box center [834, 516] width 91 height 39
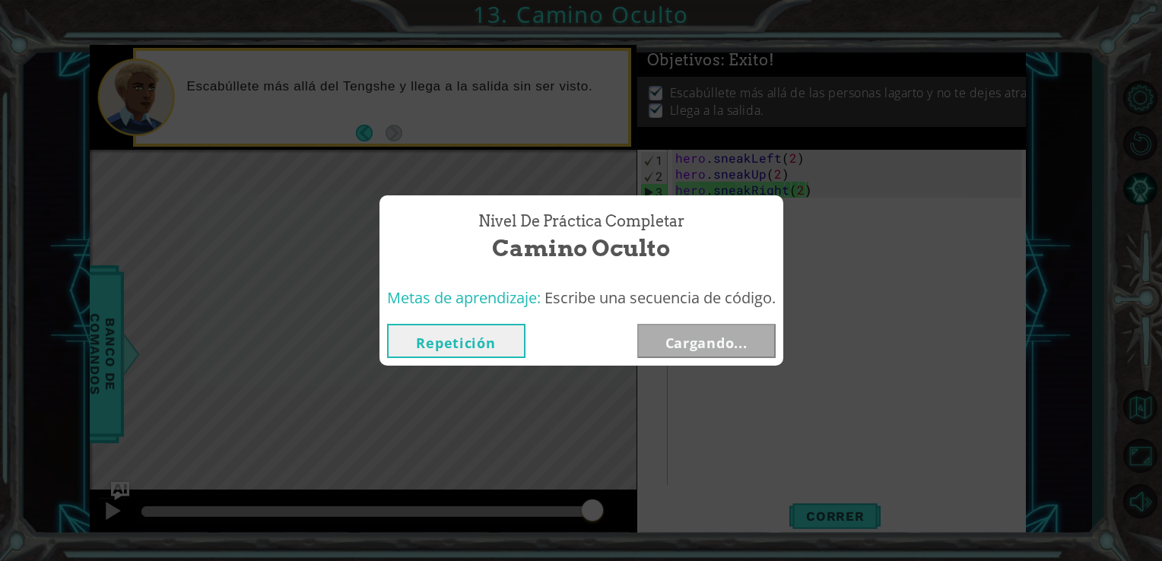
click at [503, 335] on button "Repetición" at bounding box center [456, 341] width 138 height 34
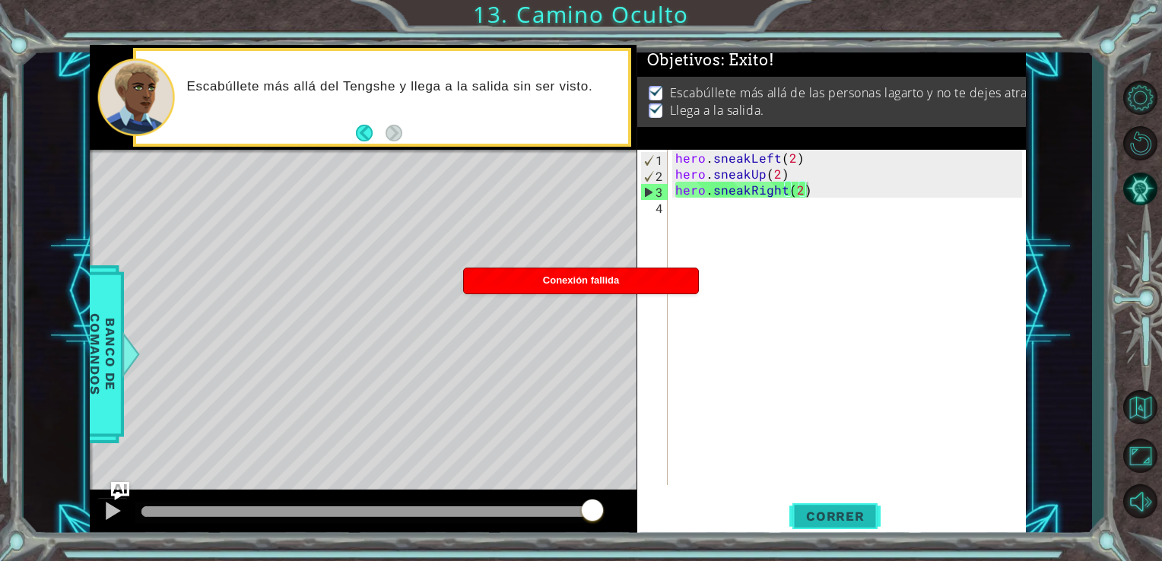
click at [836, 516] on span "Correr" at bounding box center [835, 516] width 89 height 15
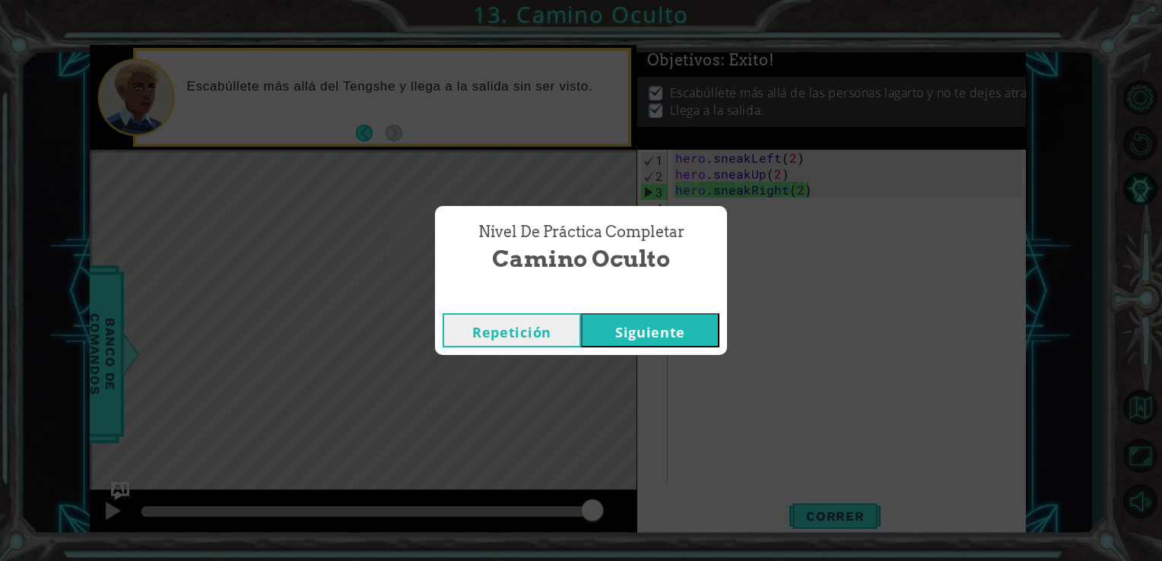
click at [708, 324] on button "Siguiente" at bounding box center [650, 330] width 138 height 34
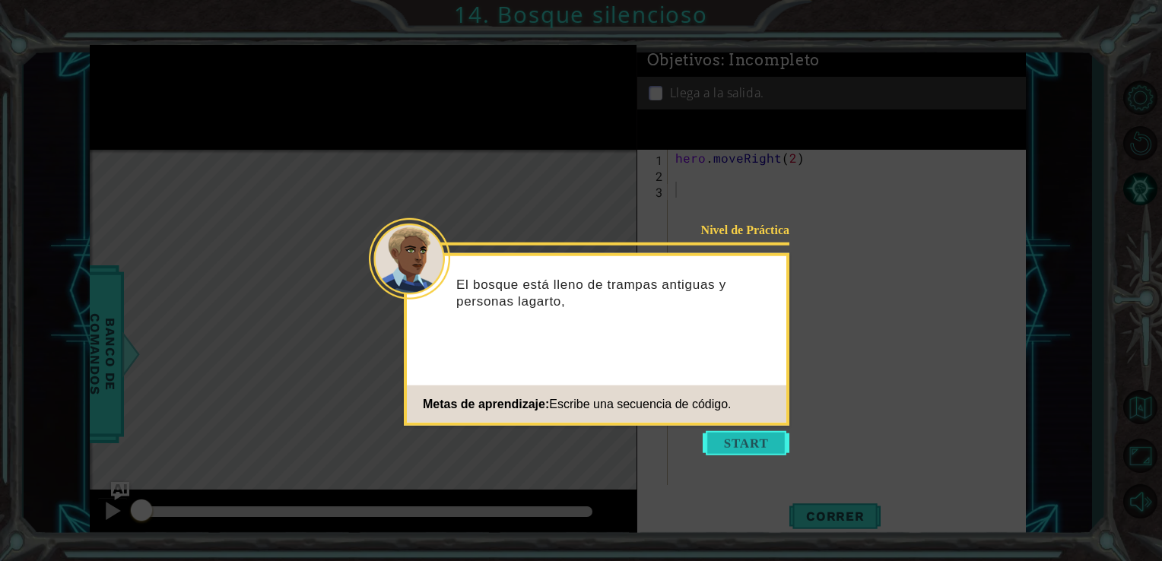
click at [736, 448] on button "Start" at bounding box center [746, 443] width 87 height 24
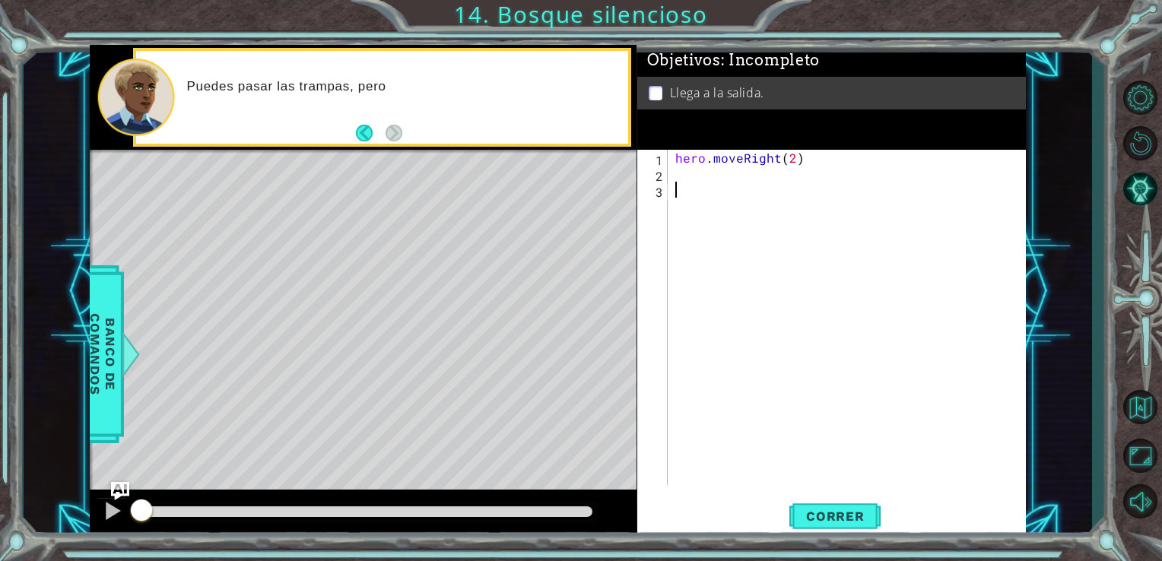
click at [725, 175] on div "hero . moveRight ( 2 )" at bounding box center [851, 333] width 358 height 367
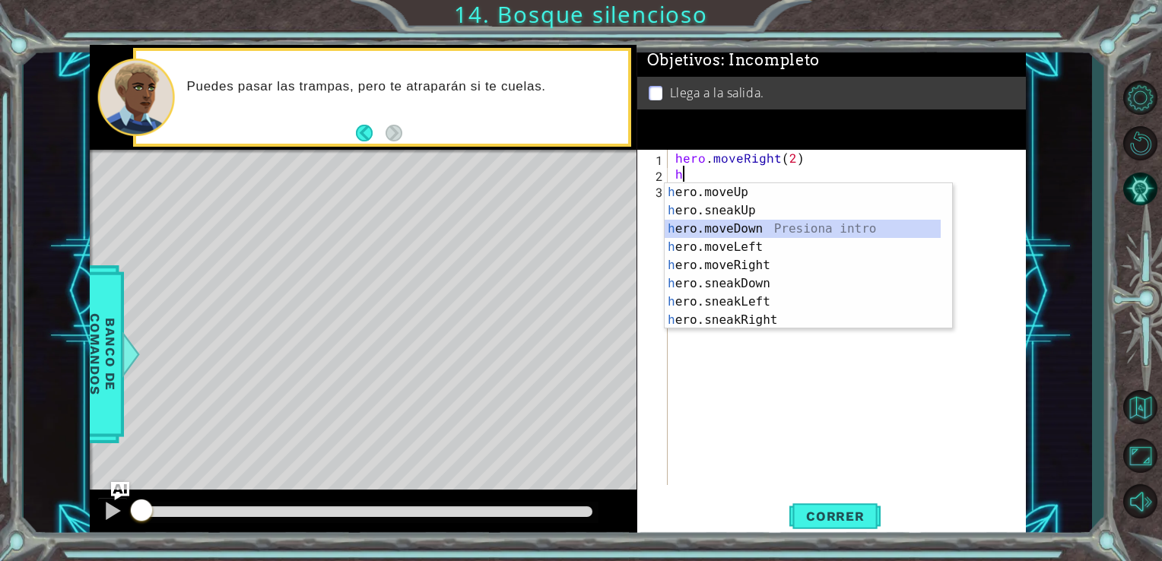
click at [746, 230] on div "h ero.moveUp Presiona intro h ero.sneakUp Presiona intro h ero.moveDown Presion…" at bounding box center [803, 274] width 276 height 183
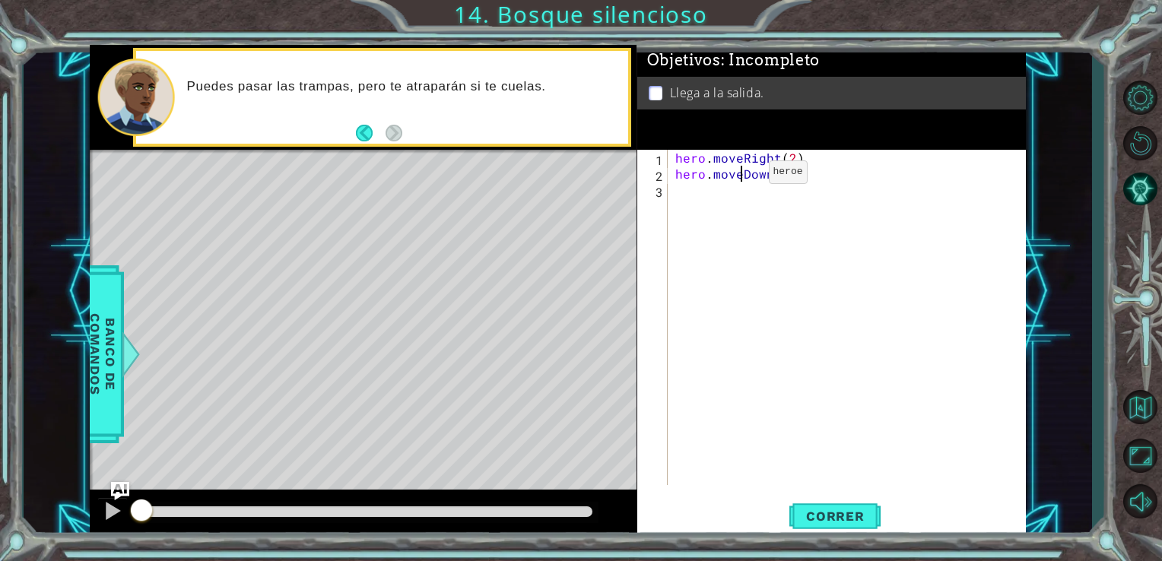
click at [742, 176] on div "hero . moveRight ( 2 ) hero . moveDown ( 1 )" at bounding box center [851, 333] width 358 height 367
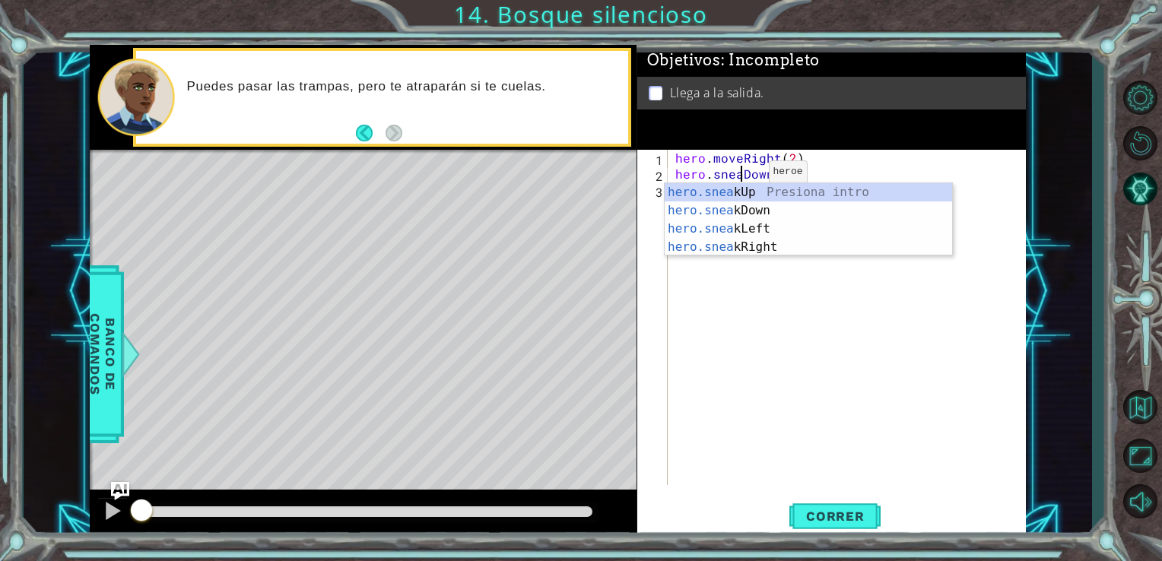
type textarea "hero.sneakDown(1)"
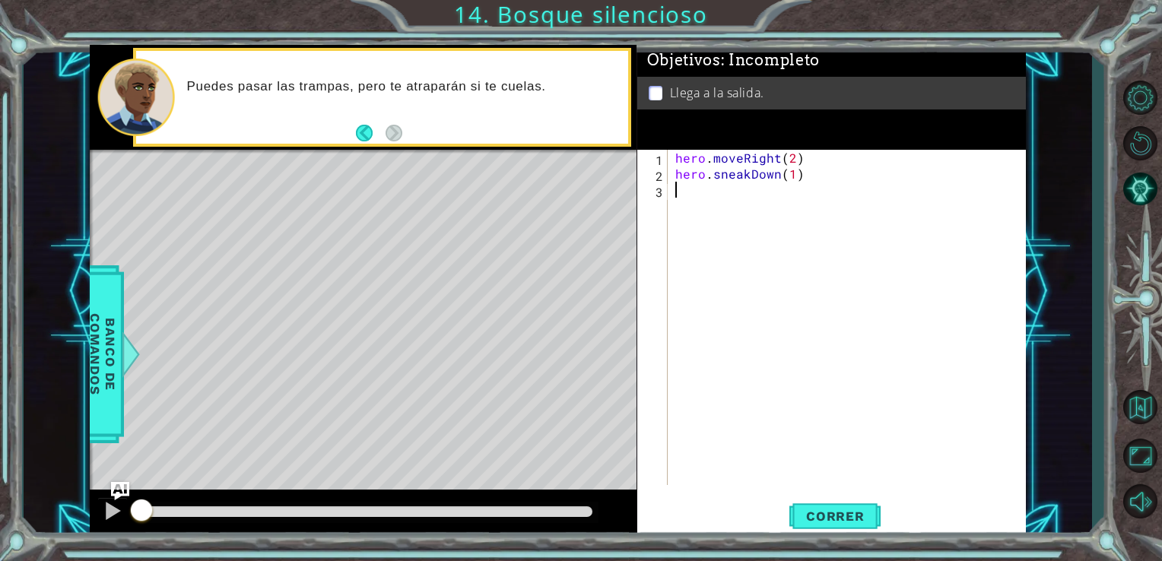
click at [690, 326] on div "hero . moveRight ( 2 ) hero . sneakDown ( 1 )" at bounding box center [851, 333] width 358 height 367
type textarea "hero.sneakRight(2)"
click at [685, 208] on div "hero . moveRight ( 2 ) hero . sneakDown ( 1 ) hero . sneakRight ( 2 )" at bounding box center [851, 333] width 358 height 367
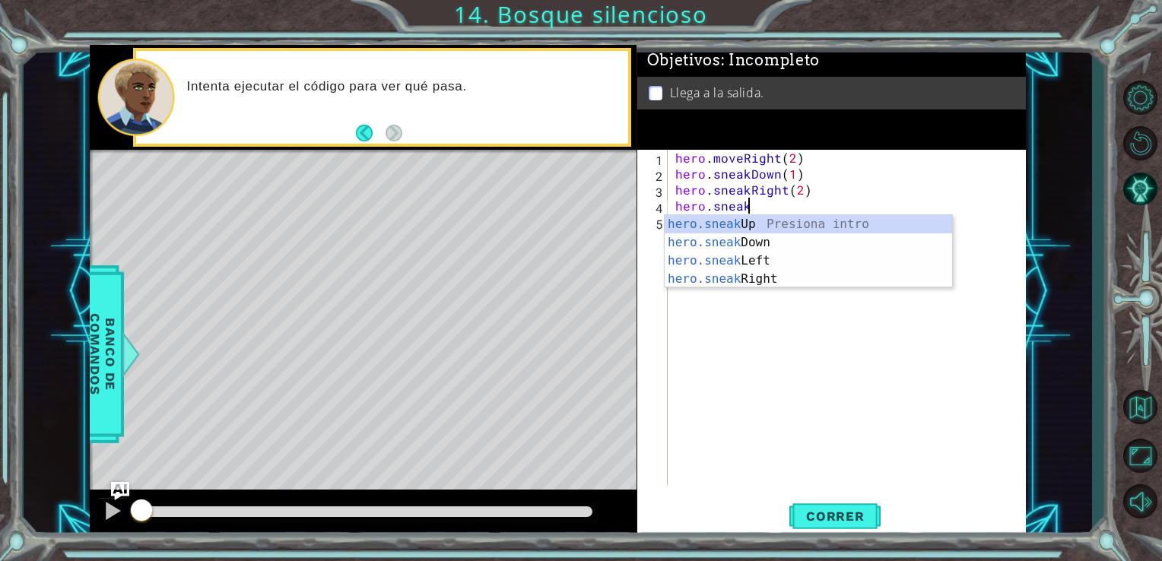
scroll to position [0, 4]
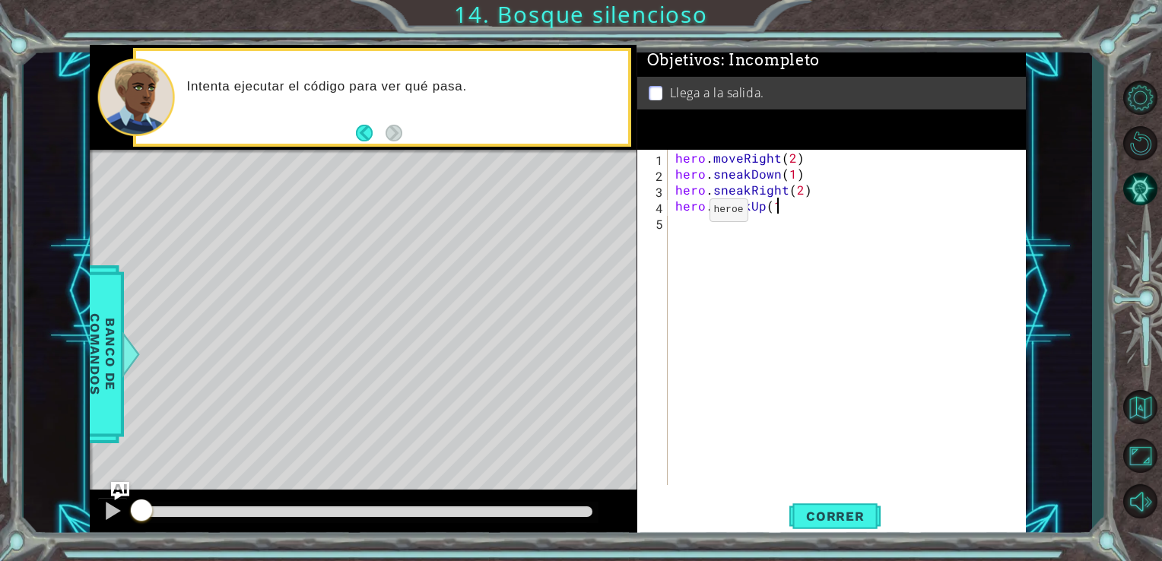
type textarea "hero.sneakUp(1)"
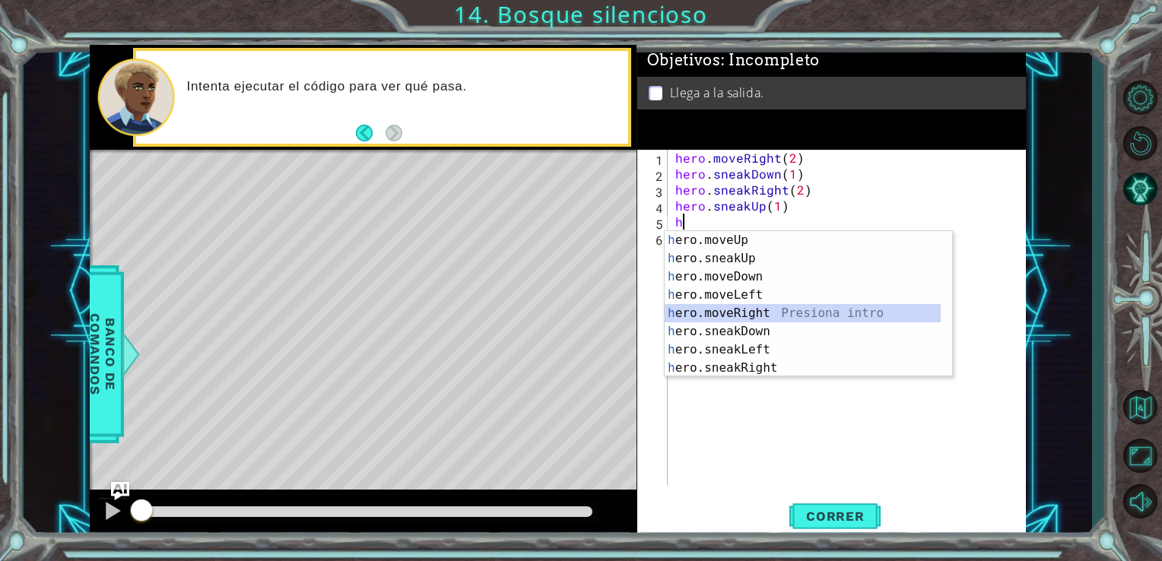
click at [740, 315] on div "h ero.moveUp Presiona intro h ero.sneakUp Presiona intro h ero.moveDown Presion…" at bounding box center [803, 322] width 276 height 183
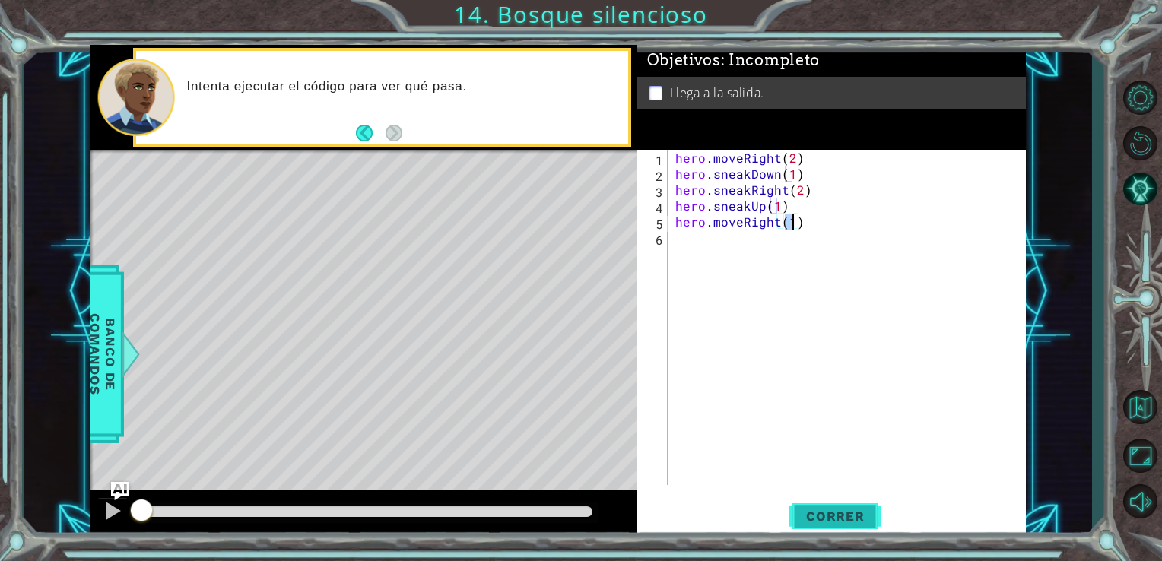
type textarea "hero.moveRight(1)"
click at [805, 519] on span "Correr" at bounding box center [835, 516] width 89 height 15
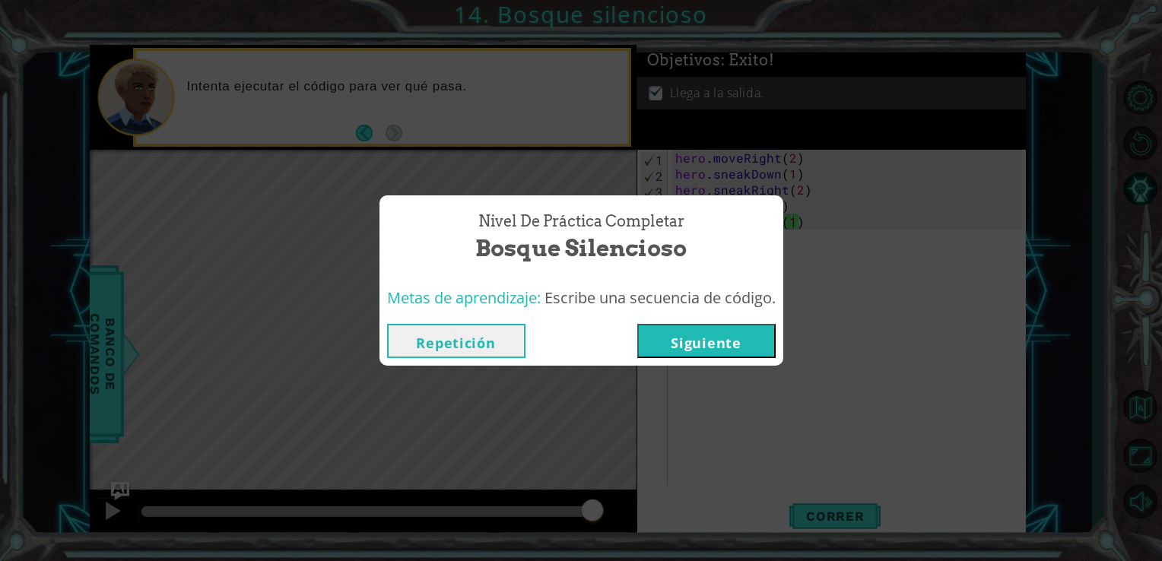
click at [750, 348] on button "Siguiente" at bounding box center [706, 341] width 138 height 34
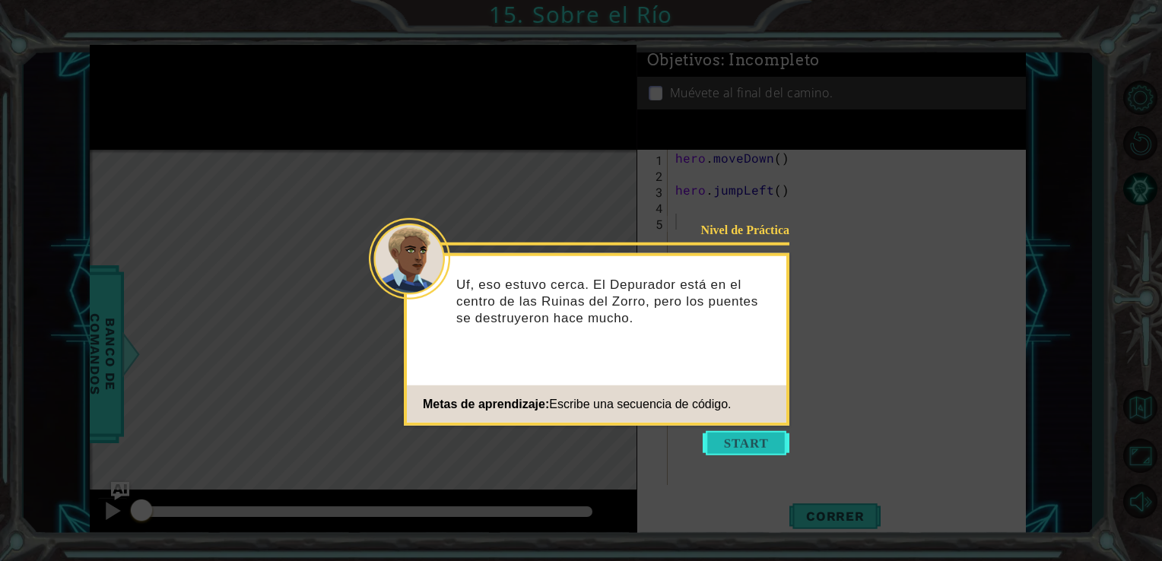
click at [742, 440] on button "Start" at bounding box center [746, 443] width 87 height 24
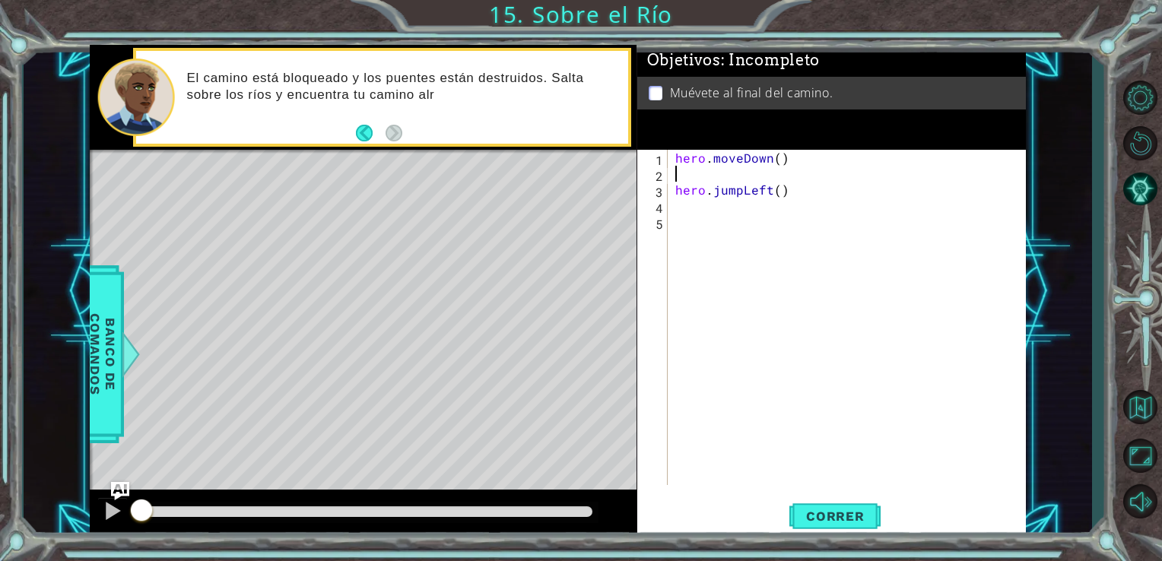
click at [701, 173] on div "hero . moveDown ( ) hero . jumpLeft ( )" at bounding box center [851, 333] width 358 height 367
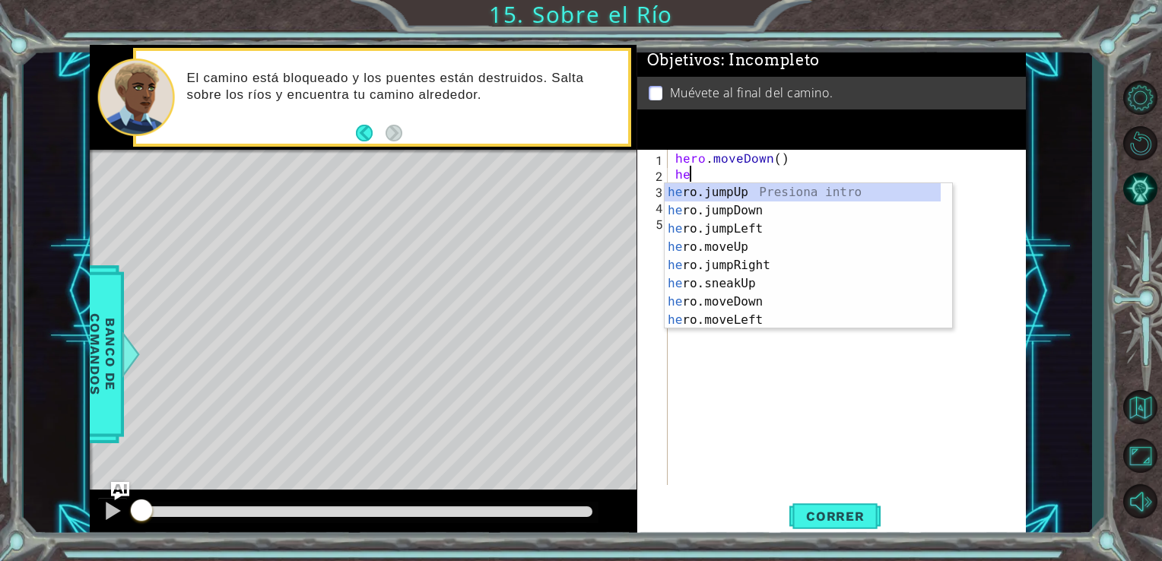
type textarea "her"
click at [748, 261] on div "her o.jumpUp Presiona intro her o.jumpDown Presiona intro her o.jumpLeft Presio…" at bounding box center [803, 274] width 276 height 183
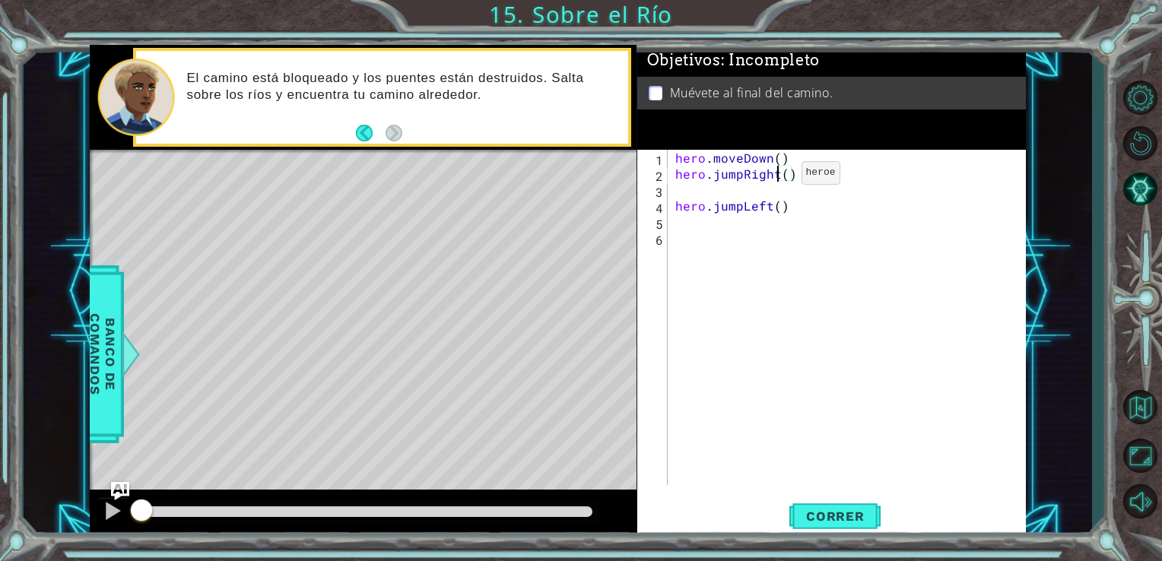
click at [776, 176] on div "hero . moveDown ( ) hero . jumpRight ( ) hero . jumpLeft ( )" at bounding box center [851, 333] width 358 height 367
type textarea "hero.jumpLeft()"
click at [783, 239] on div "hero . moveDown ( ) hero . jumpLeft ( ) hero . jumpLeft ( )" at bounding box center [851, 333] width 358 height 367
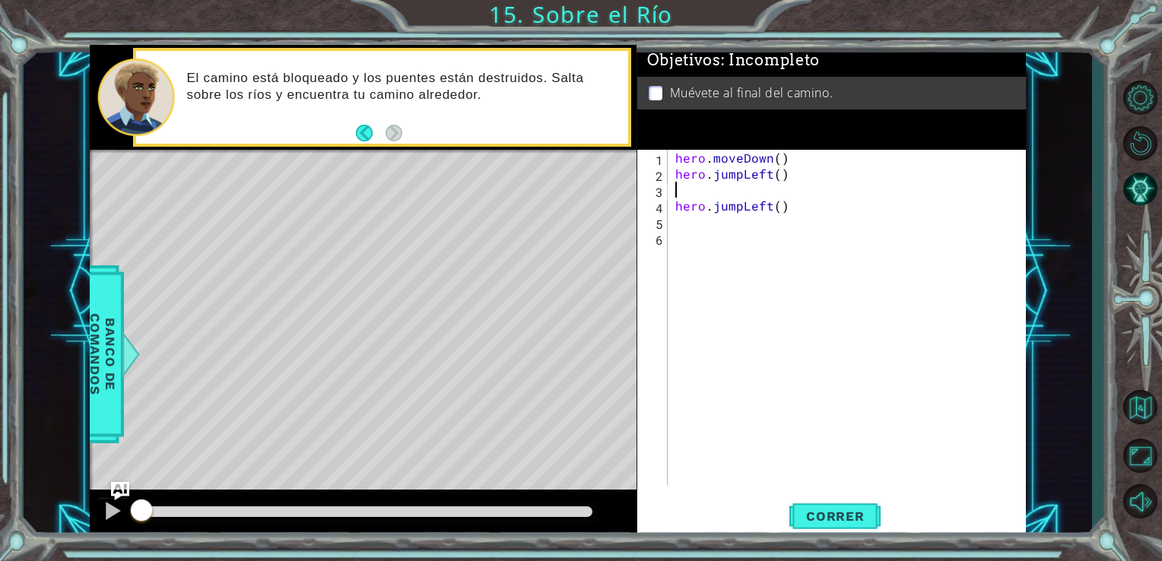
click at [712, 194] on div "hero . moveDown ( ) hero . jumpLeft ( ) hero . jumpLeft ( )" at bounding box center [851, 333] width 358 height 367
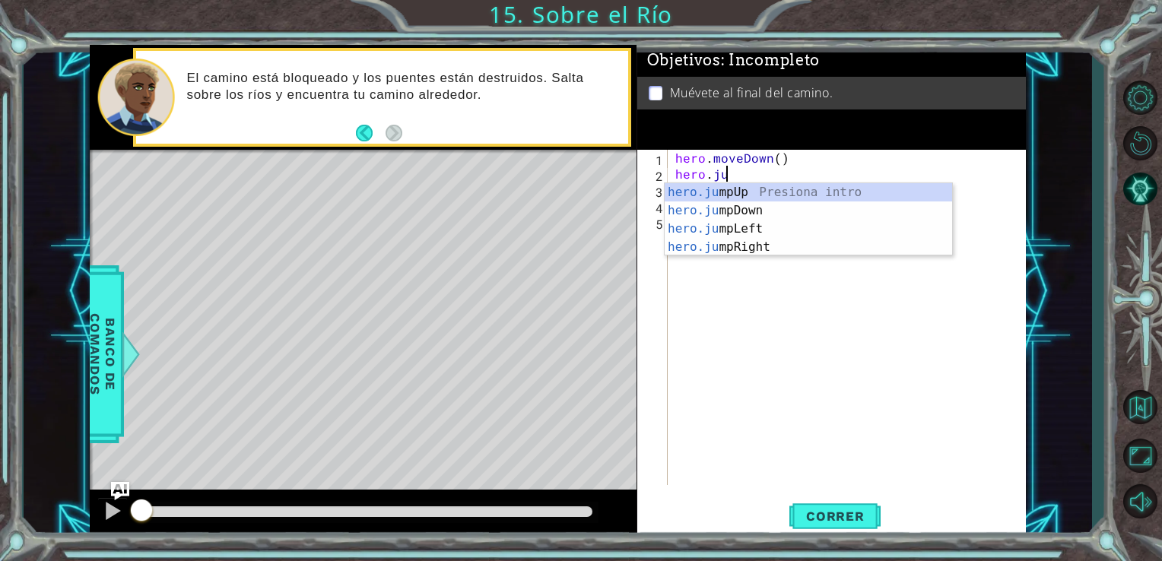
type textarea "hero."
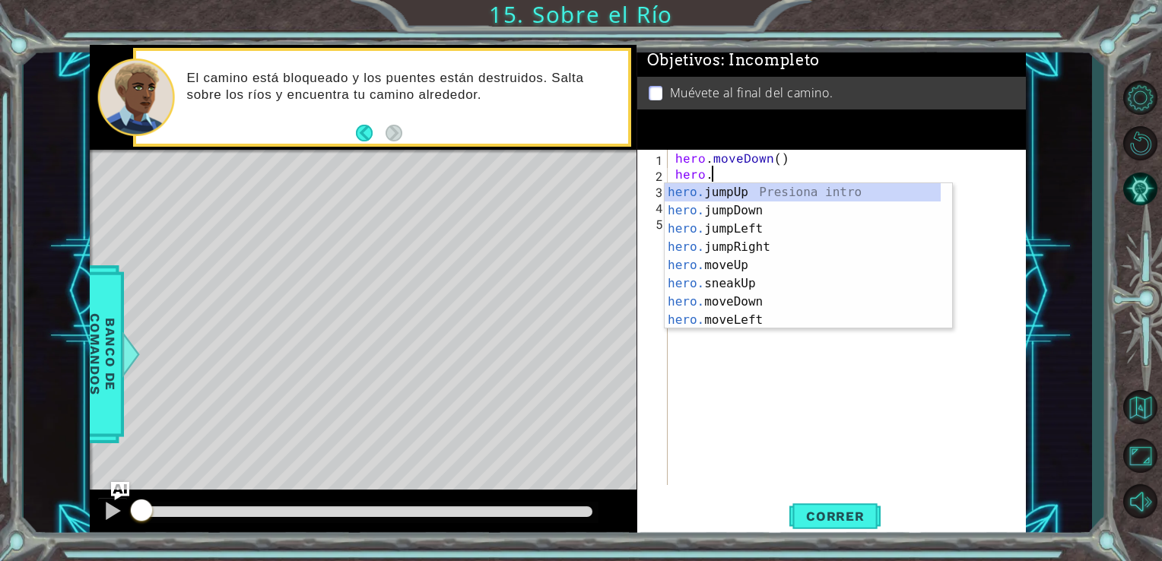
click at [751, 359] on div "hero . moveDown ( ) hero . hero . jumpLeft ( )" at bounding box center [851, 333] width 358 height 367
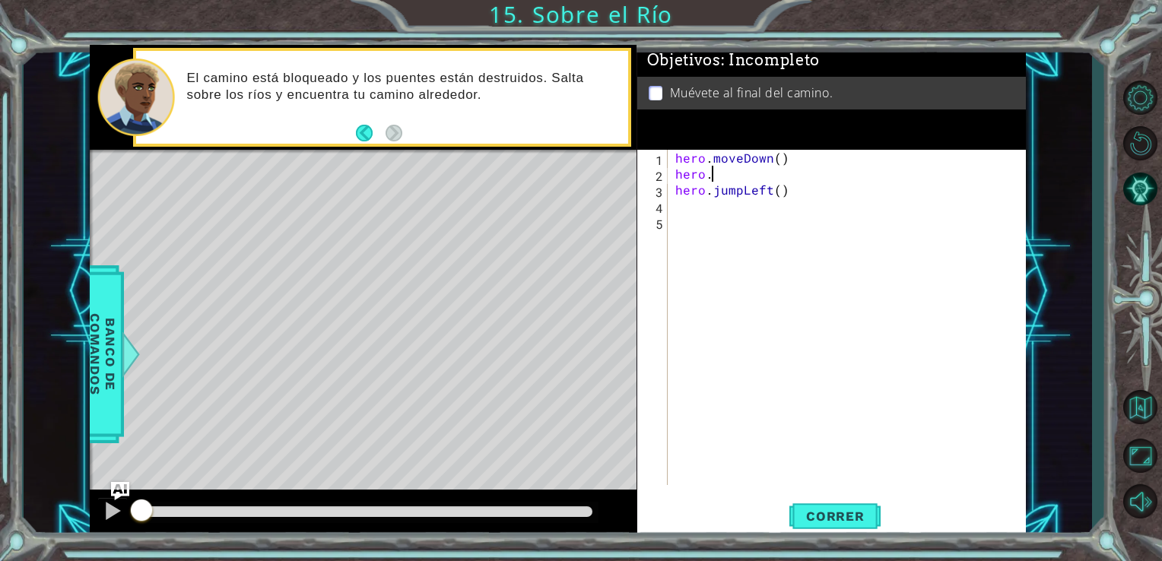
click at [723, 173] on div "hero . moveDown ( ) hero . hero . jumpLeft ( )" at bounding box center [851, 333] width 358 height 367
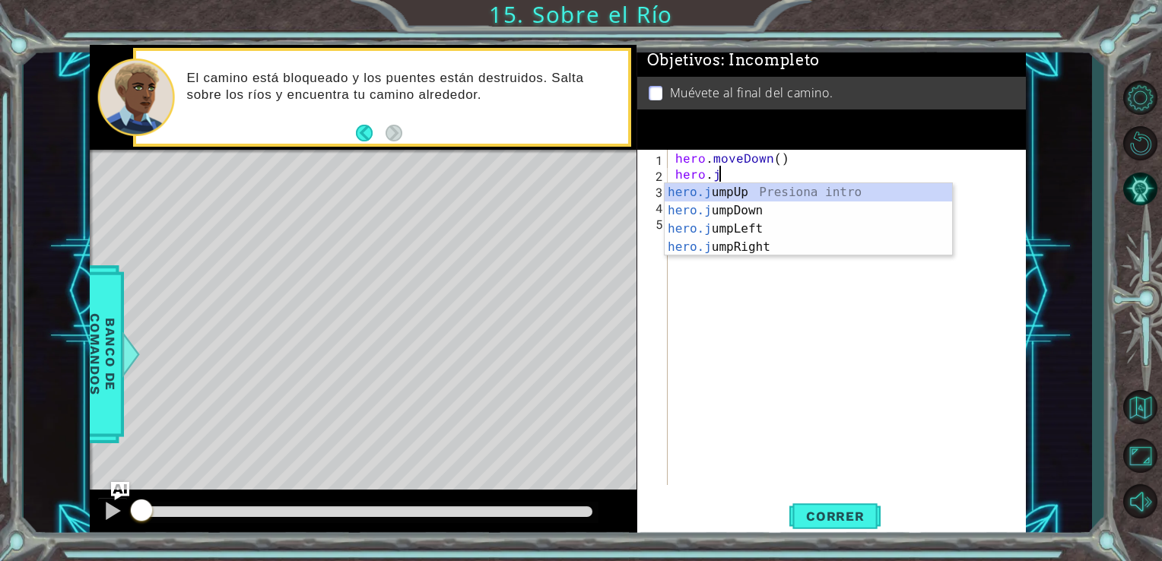
type textarea "hero.ju"
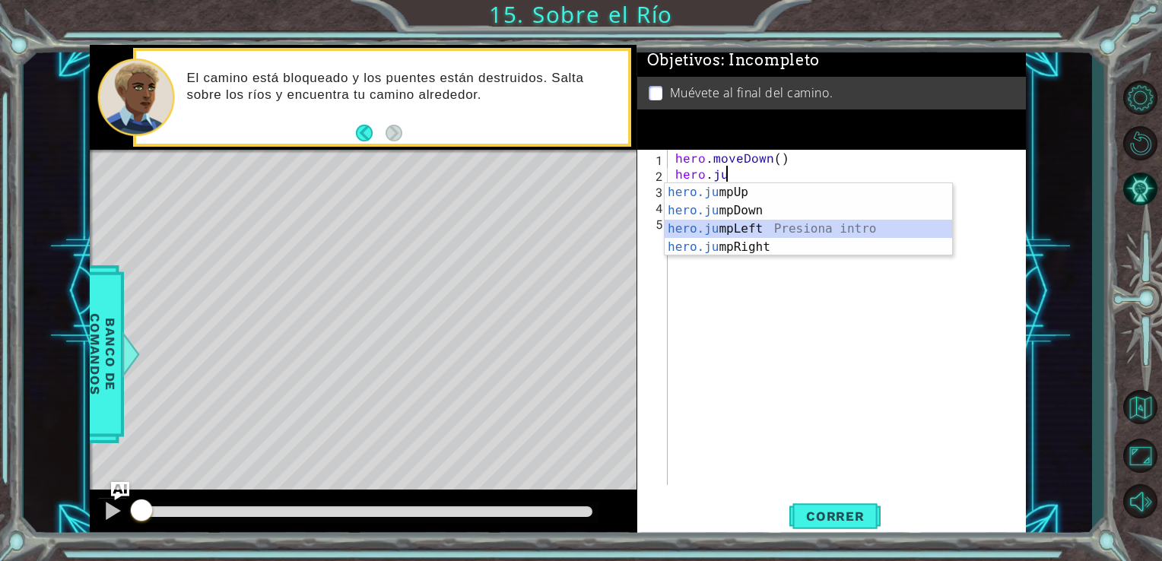
click at [782, 230] on div "hero.ju mpUp Presiona intro hero.ju mpDown Presiona intro hero.ju mpLeft Presio…" at bounding box center [808, 238] width 287 height 110
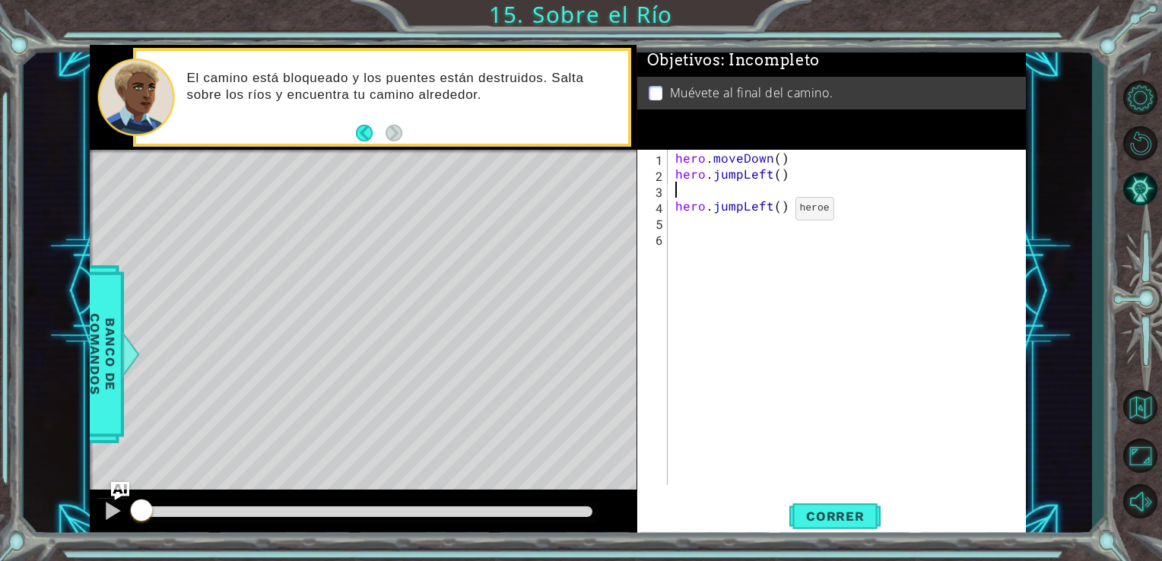
click at [770, 212] on div "hero . moveDown ( ) hero . jumpLeft ( ) hero . jumpLeft ( )" at bounding box center [851, 333] width 358 height 367
click at [770, 212] on div "hero . moveDown ( ) hero . jumpLeft ( ) ( )" at bounding box center [851, 333] width 358 height 367
type textarea "("
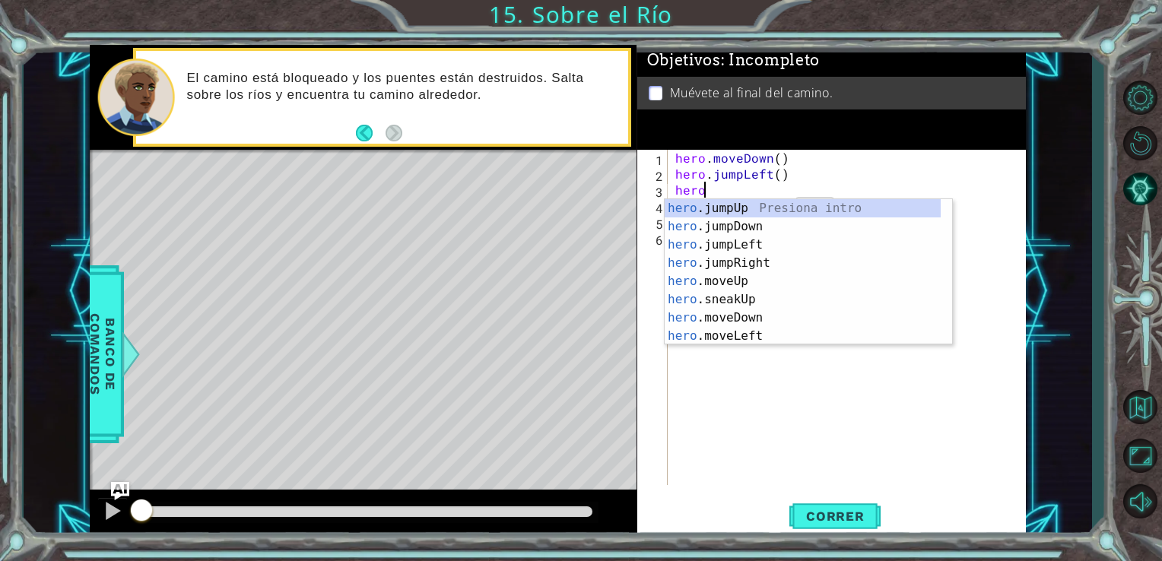
scroll to position [0, 1]
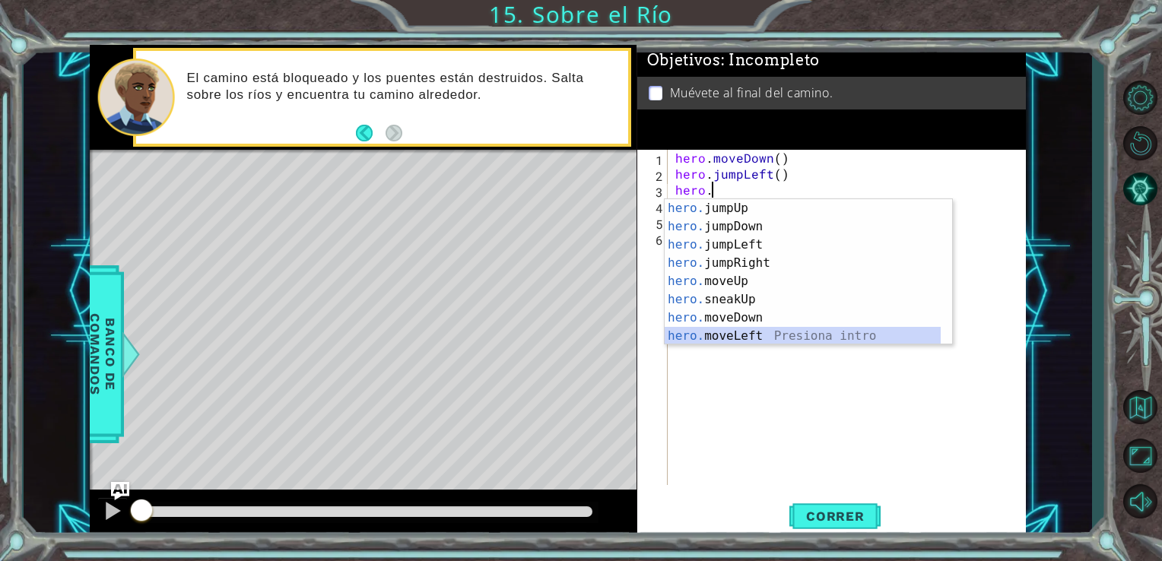
click at [739, 340] on div "hero. jumpUp Presiona intro hero. jumpDown Presiona intro hero. jumpLeft Presio…" at bounding box center [803, 290] width 276 height 183
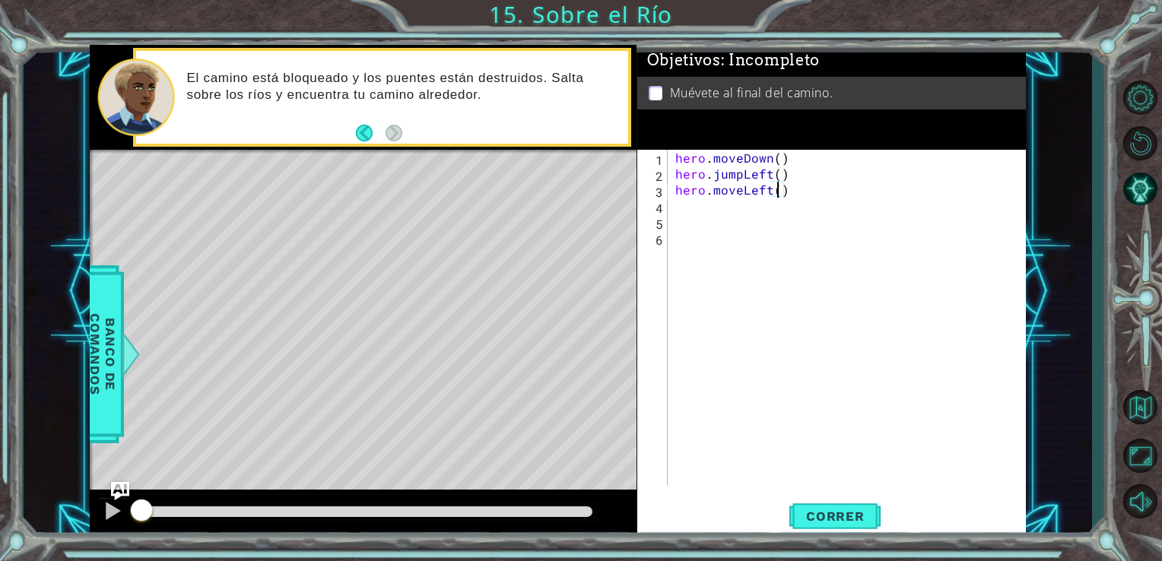
scroll to position [0, 6]
click at [775, 178] on div "hero . moveDown ( ) hero . jumpLeft ( ) hero . moveLeft ( 1 )" at bounding box center [851, 333] width 358 height 367
click at [778, 160] on div "hero . moveDown ( ) hero . jumpLeft ( 1 ) hero . moveLeft ( 1 )" at bounding box center [851, 333] width 358 height 367
type textarea "hero.moveDown(1)"
click at [719, 207] on div "hero . moveDown ( 1 ) hero . jumpLeft ( 1 ) hero . moveLeft ( 1 )" at bounding box center [851, 333] width 358 height 367
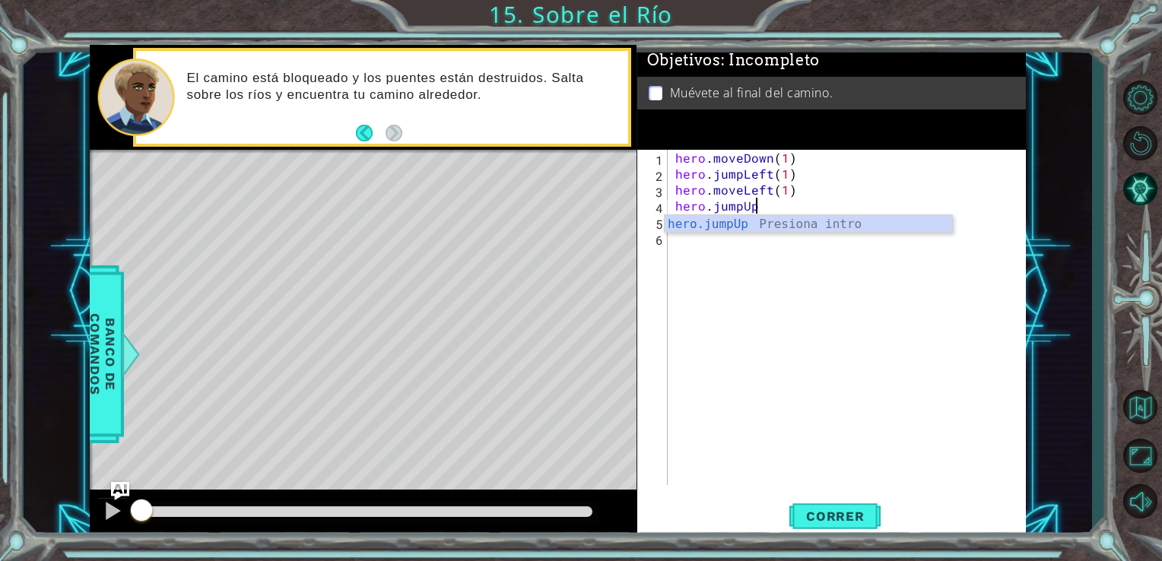
scroll to position [0, 4]
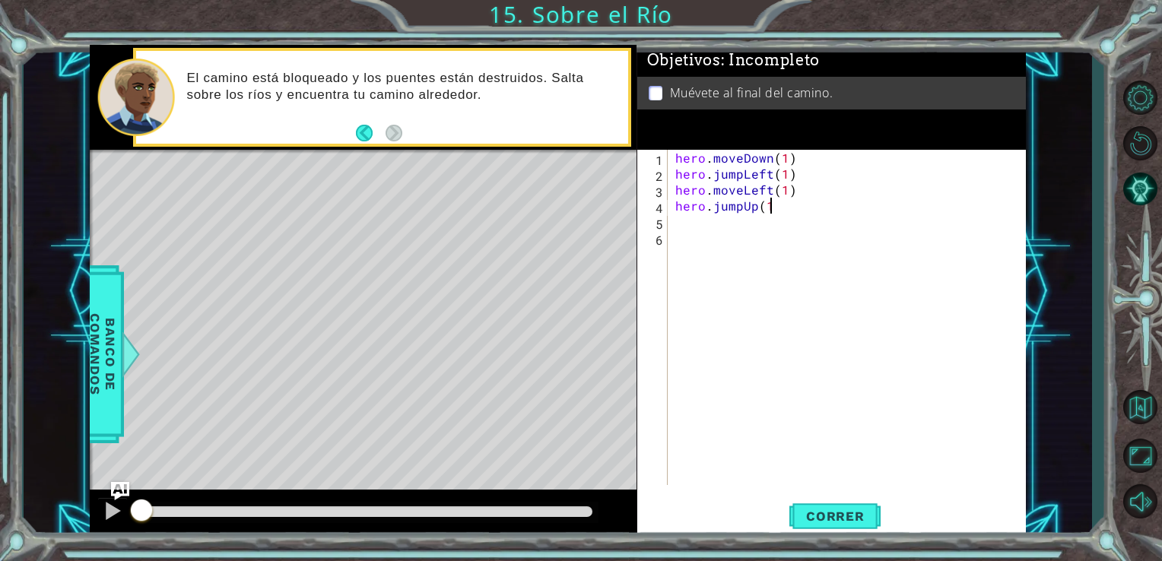
type textarea "hero.jumpUp(1)"
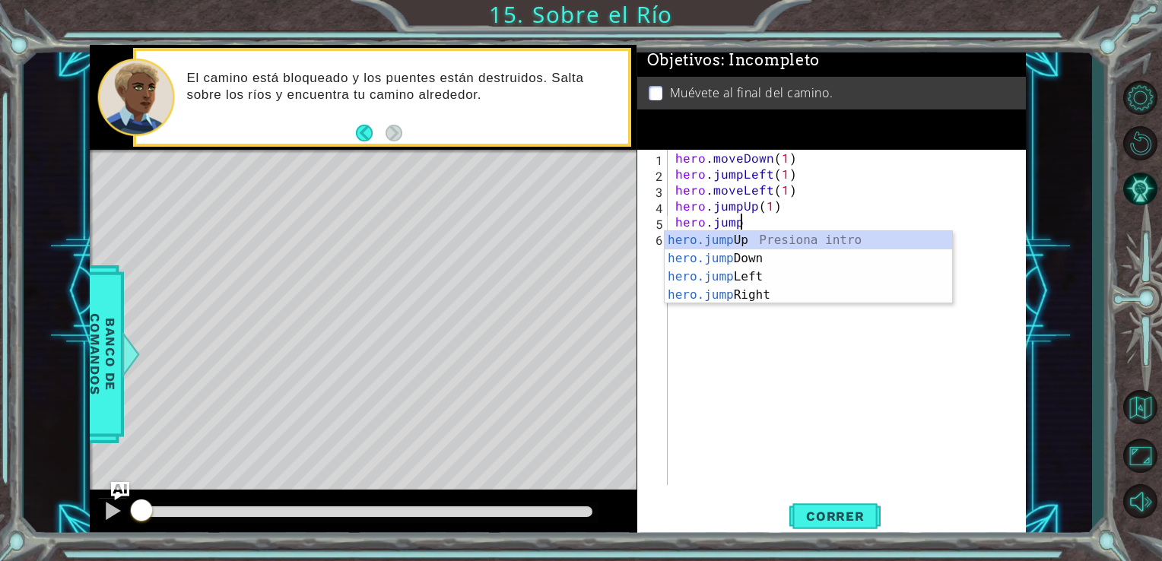
scroll to position [0, 3]
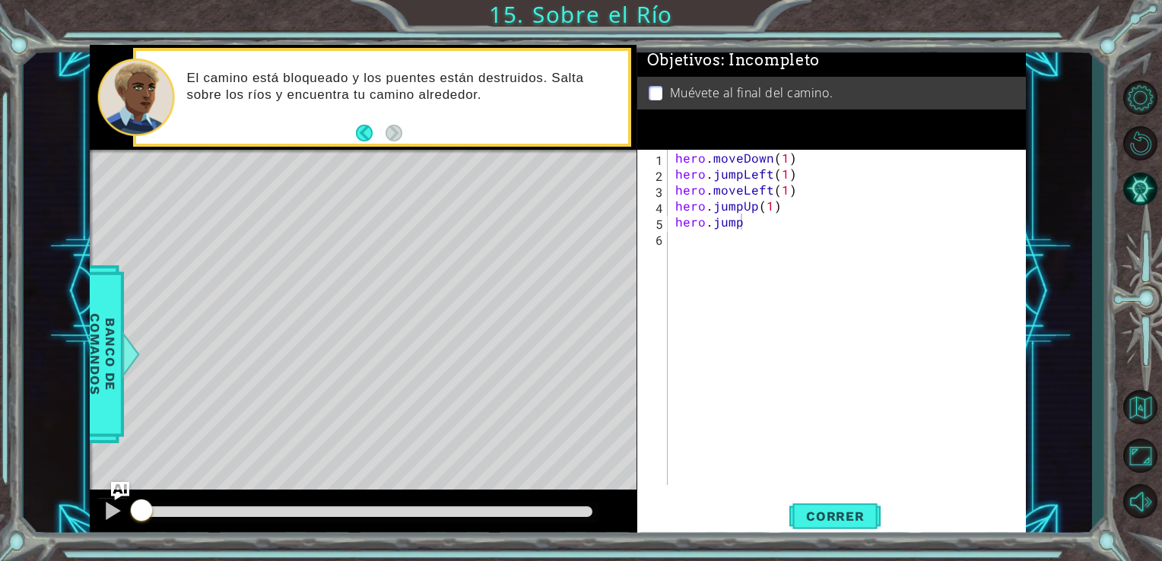
click at [750, 303] on body "1 ההההההההההההההההההההההההההההההההההההההההההההההההההההההההההההההההההההההההההההה…" at bounding box center [581, 280] width 1162 height 561
click at [754, 224] on div "hero . moveDown ( 1 ) hero . jumpLeft ( 1 ) hero . moveLeft ( 1 ) hero . jumpUp…" at bounding box center [851, 333] width 358 height 367
type textarea "hero.jumpRight(1)"
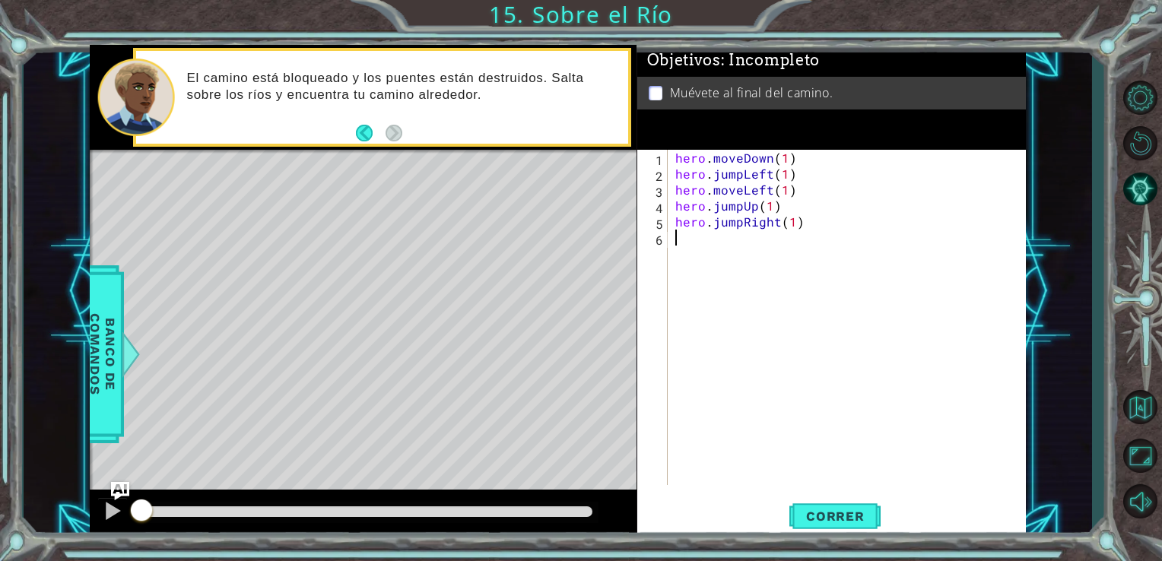
type textarea "j"
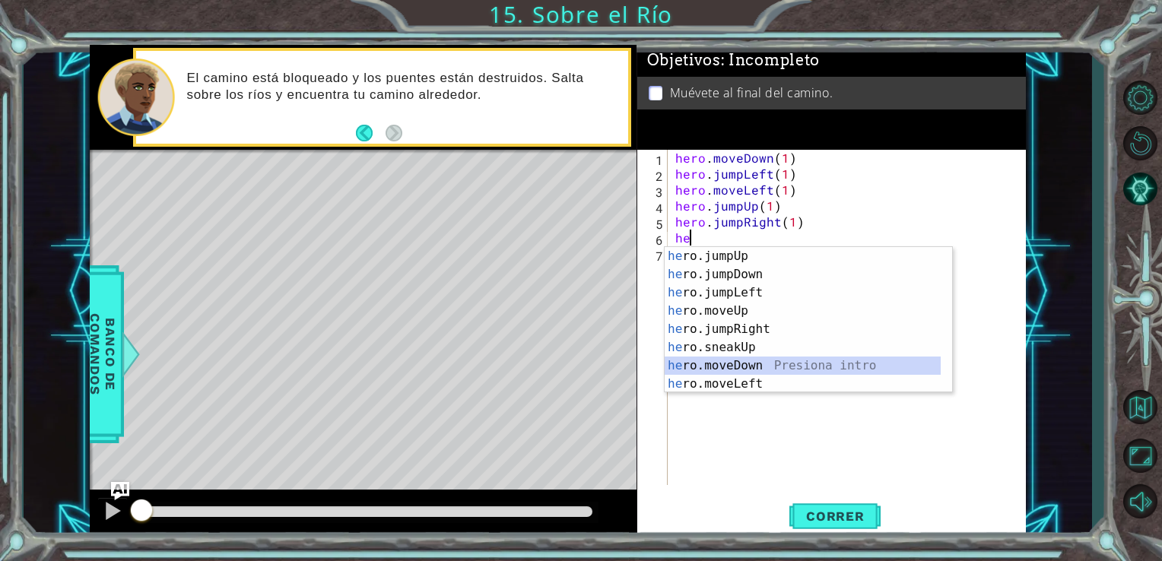
click at [765, 366] on div "he ro.jumpUp Presiona intro he ro.jumpDown Presiona intro he ro.jumpLeft Presio…" at bounding box center [803, 338] width 276 height 183
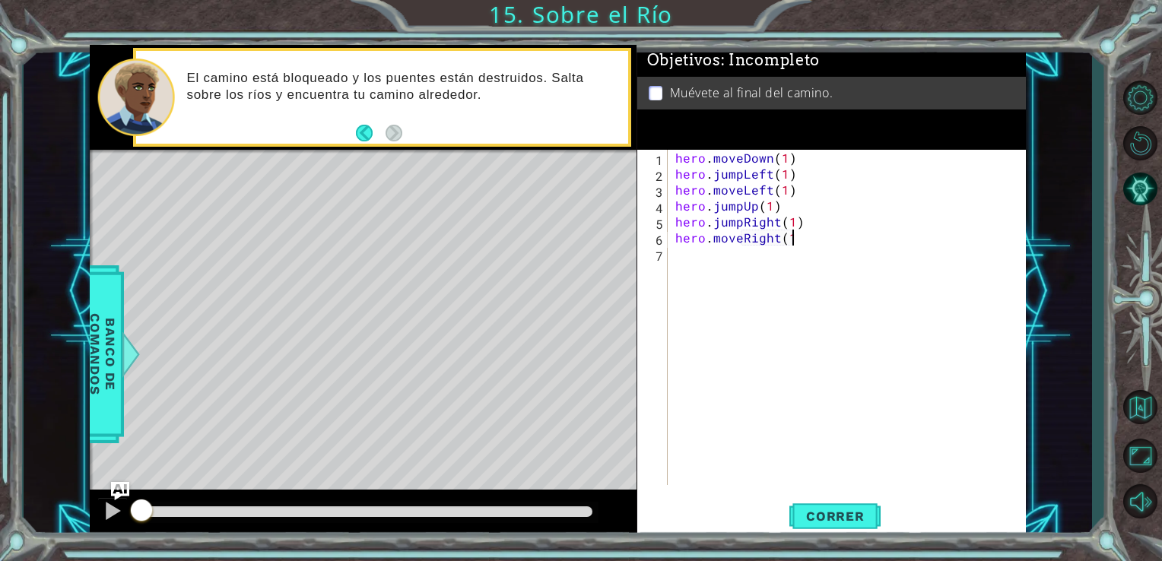
scroll to position [0, 6]
click at [852, 516] on span "Correr" at bounding box center [835, 516] width 89 height 15
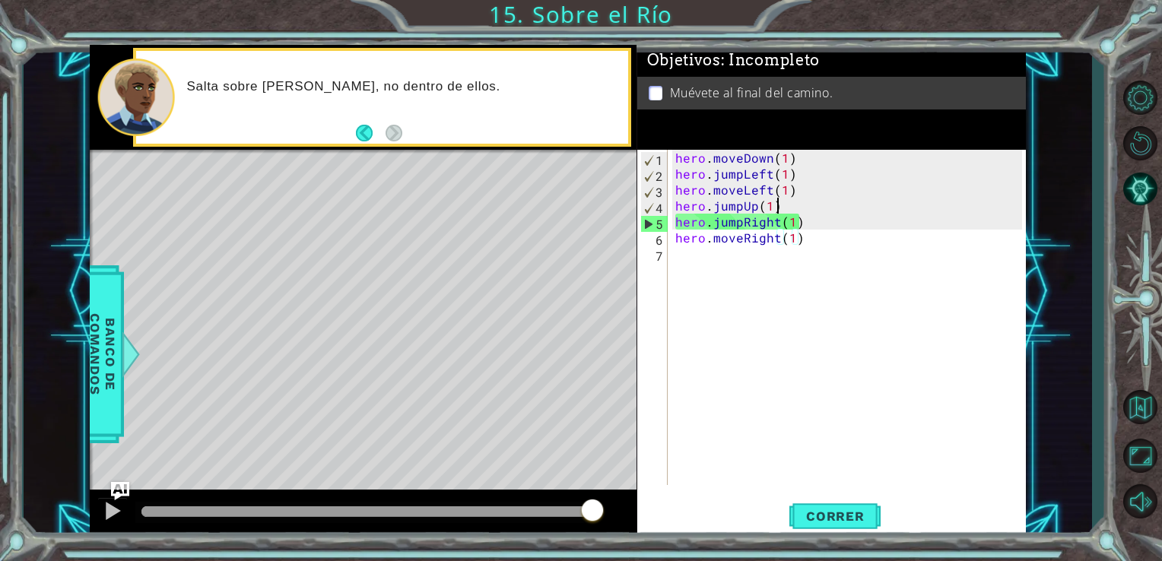
click at [788, 205] on div "hero . moveDown ( 1 ) hero . jumpLeft ( 1 ) hero . moveLeft ( 1 ) hero . jumpUp…" at bounding box center [851, 333] width 358 height 367
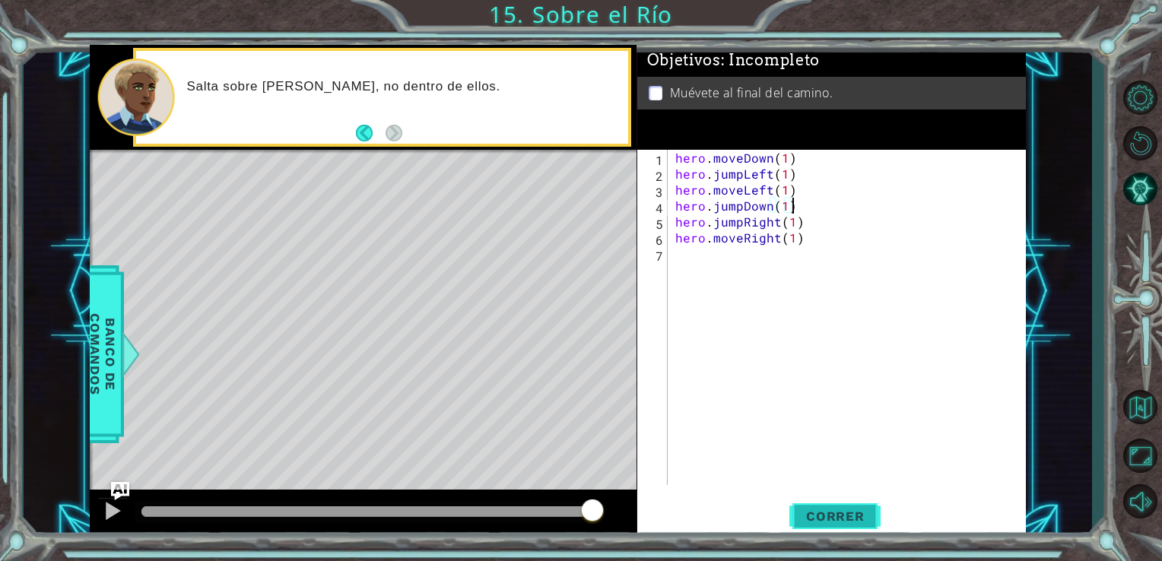
type textarea "hero.jumpDown(1)"
click at [813, 506] on button "Correr" at bounding box center [834, 516] width 91 height 39
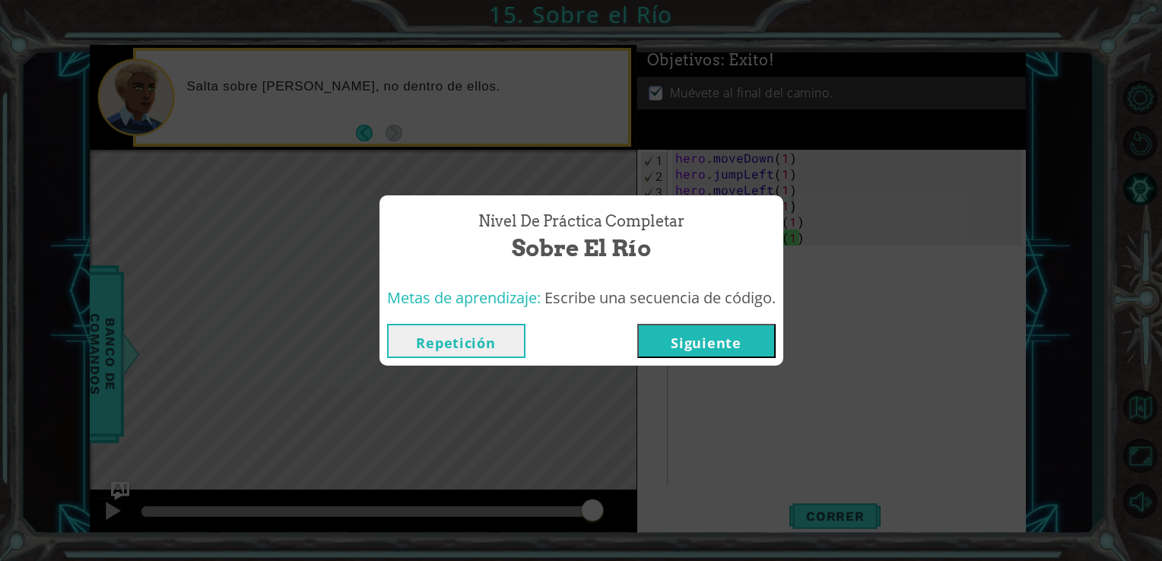
click at [686, 341] on button "Siguiente" at bounding box center [706, 341] width 138 height 34
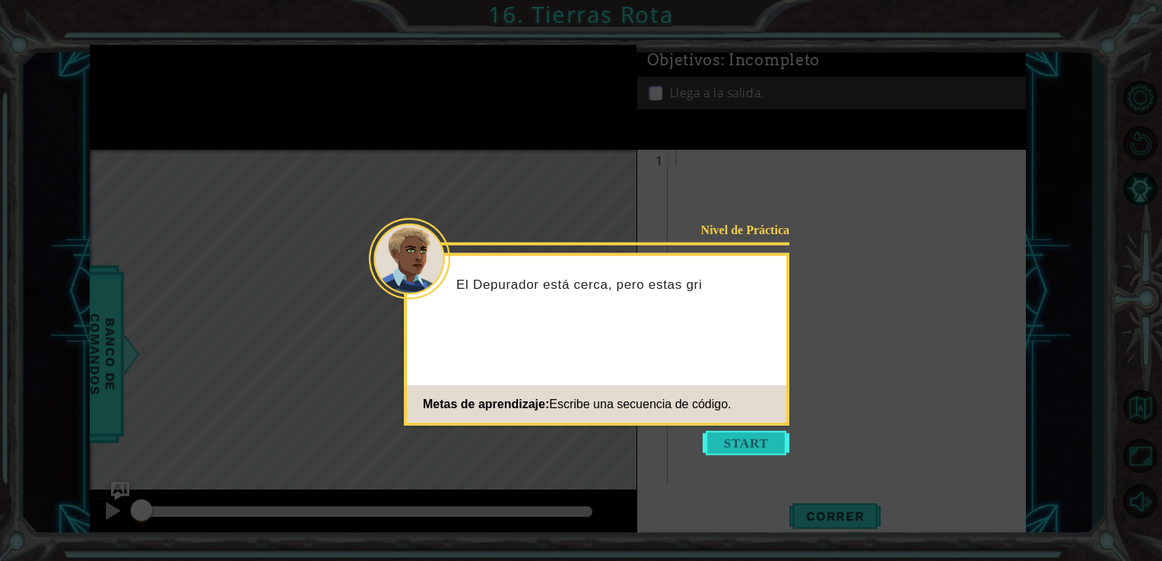
click at [755, 448] on button "Start" at bounding box center [746, 443] width 87 height 24
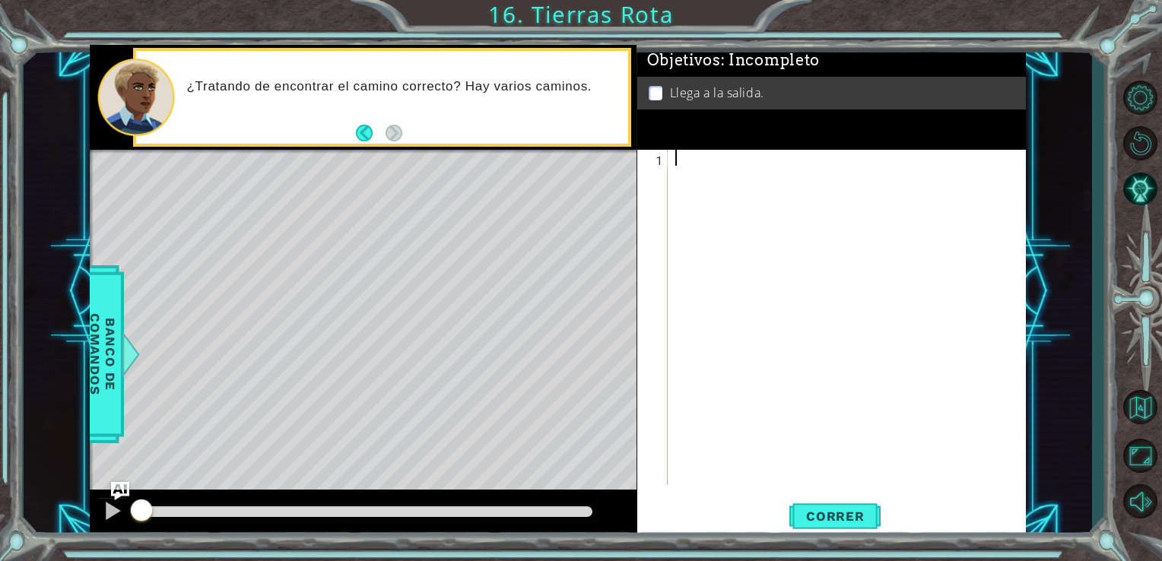
type textarea "H"
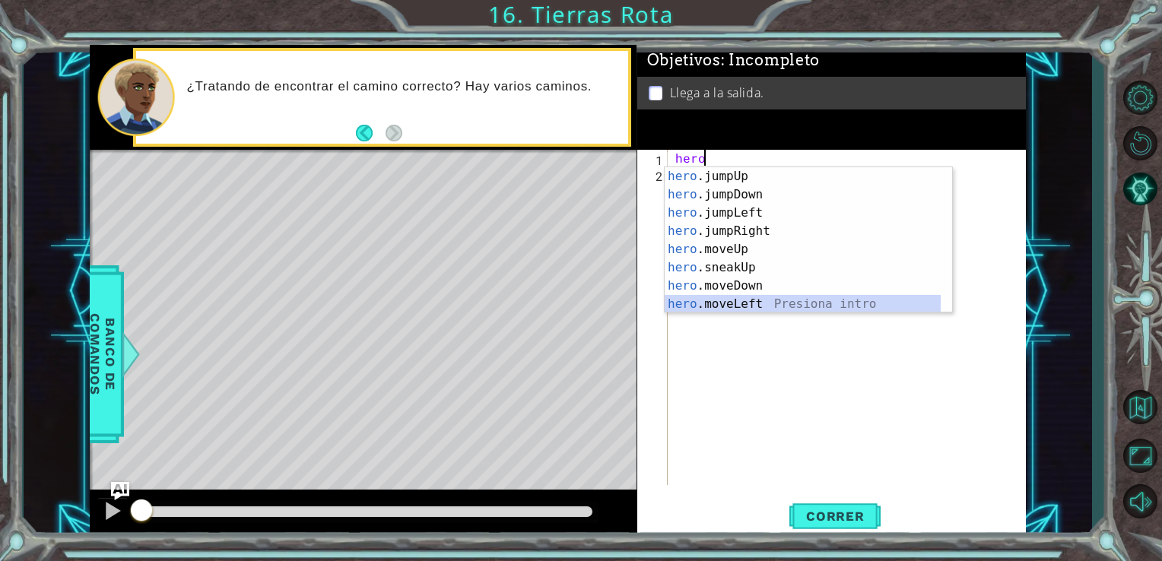
click at [721, 302] on div "hero .jumpUp Presiona intro hero .jumpDown Presiona intro hero .jumpLeft Presio…" at bounding box center [803, 258] width 276 height 183
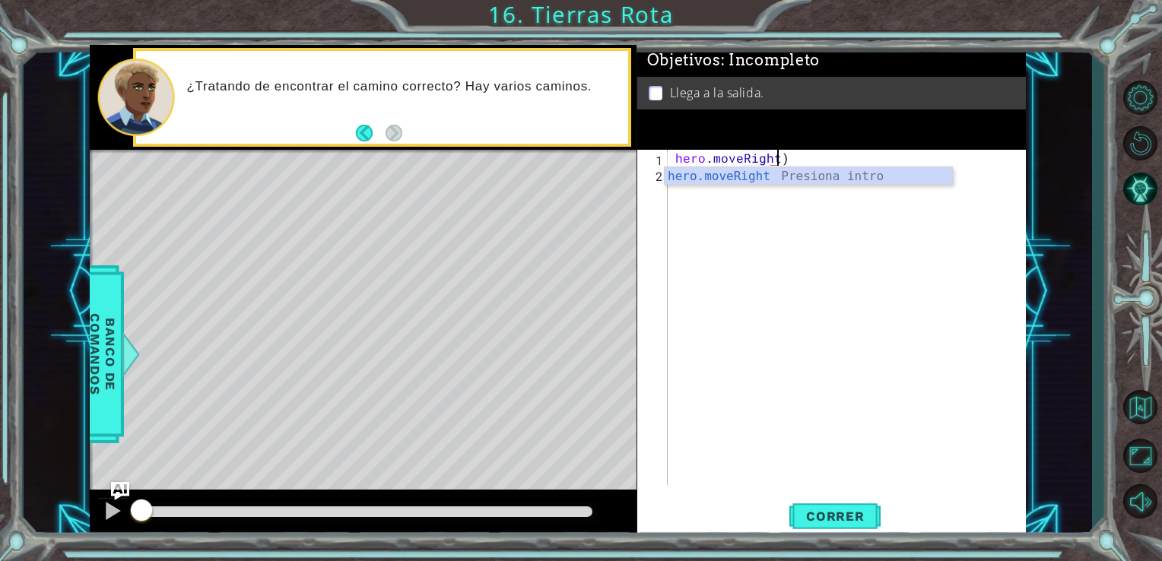
scroll to position [0, 6]
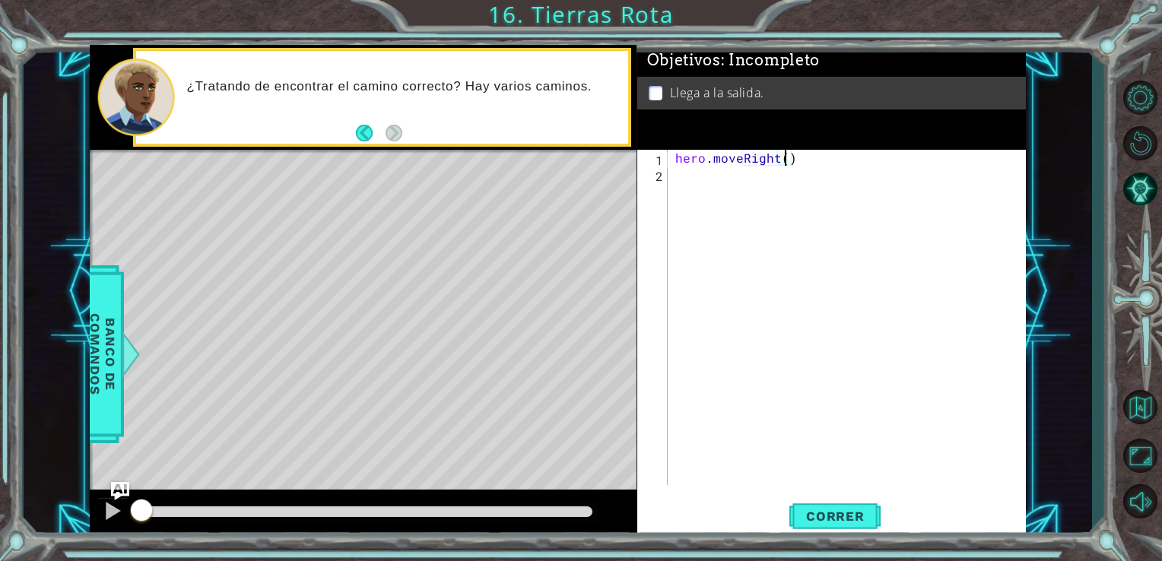
type textarea "hero.moveRight(1)"
click at [721, 179] on div "hero . moveRight ( 1 )" at bounding box center [851, 333] width 358 height 367
type textarea "h"
click at [791, 160] on div "hero . moveRight ( 1 )" at bounding box center [851, 333] width 358 height 367
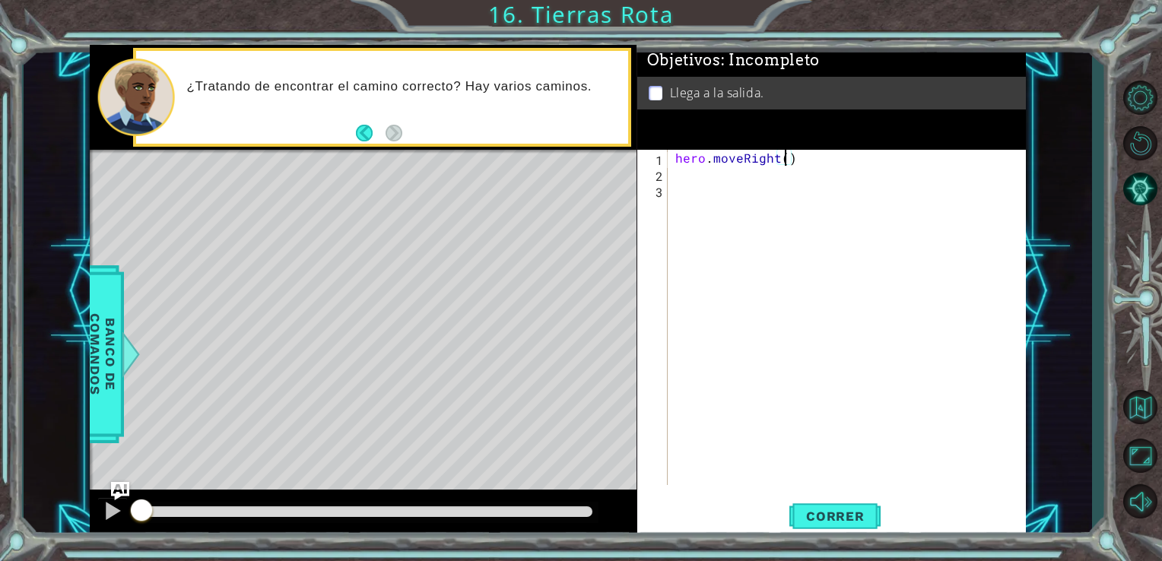
type textarea "hero.moveRight(1)"
click at [725, 175] on div "hero . moveRight ( 1 )" at bounding box center [851, 333] width 358 height 367
type textarea "h"
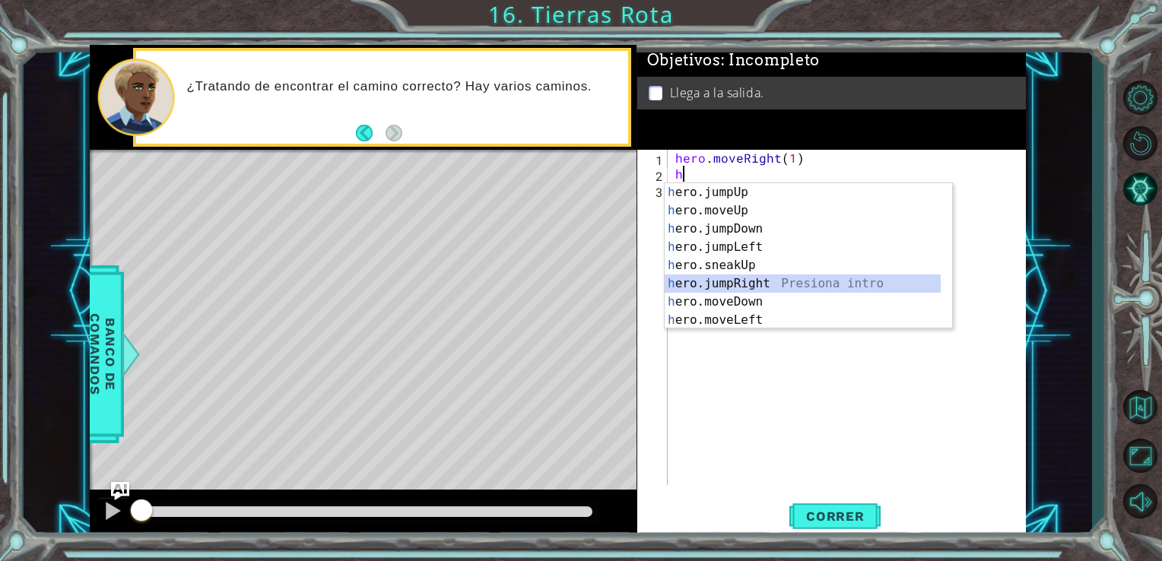
click at [728, 282] on div "h ero.jumpUp Presiona intro h ero.moveUp Presiona intro h ero.jumpDown Presiona…" at bounding box center [803, 274] width 276 height 183
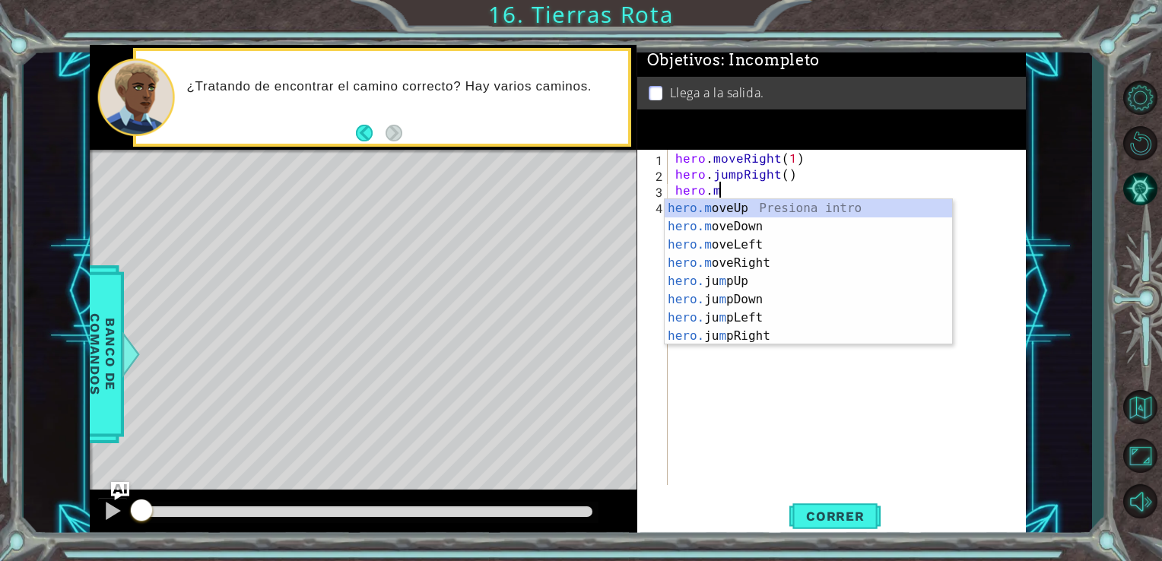
scroll to position [0, 2]
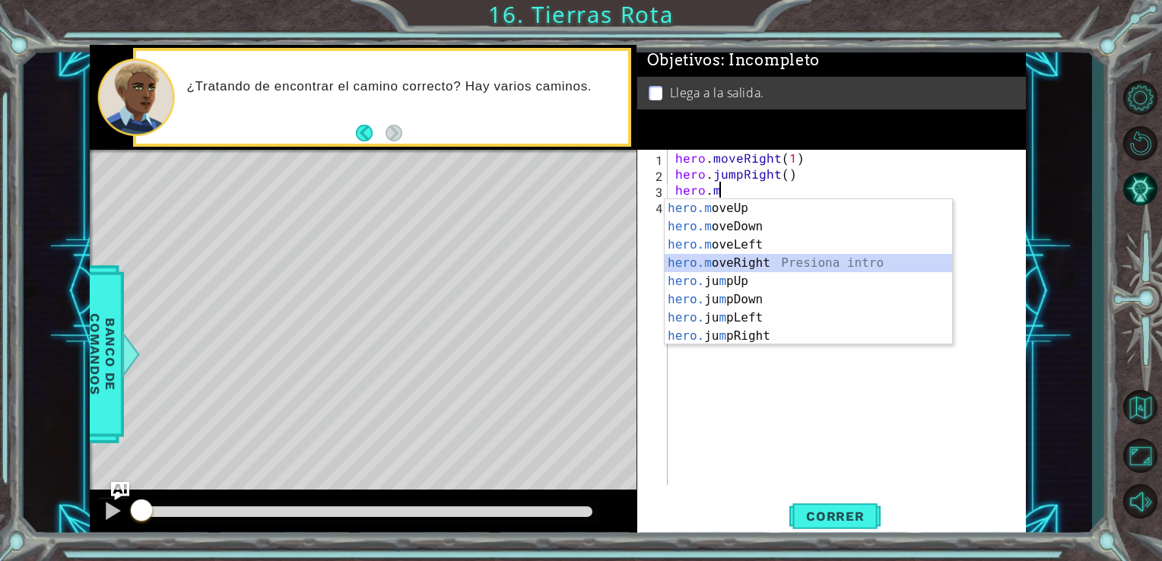
click at [741, 263] on div "hero.m oveUp Presiona intro hero.m oveDown Presiona intro hero.m oveLeft Presio…" at bounding box center [808, 290] width 287 height 183
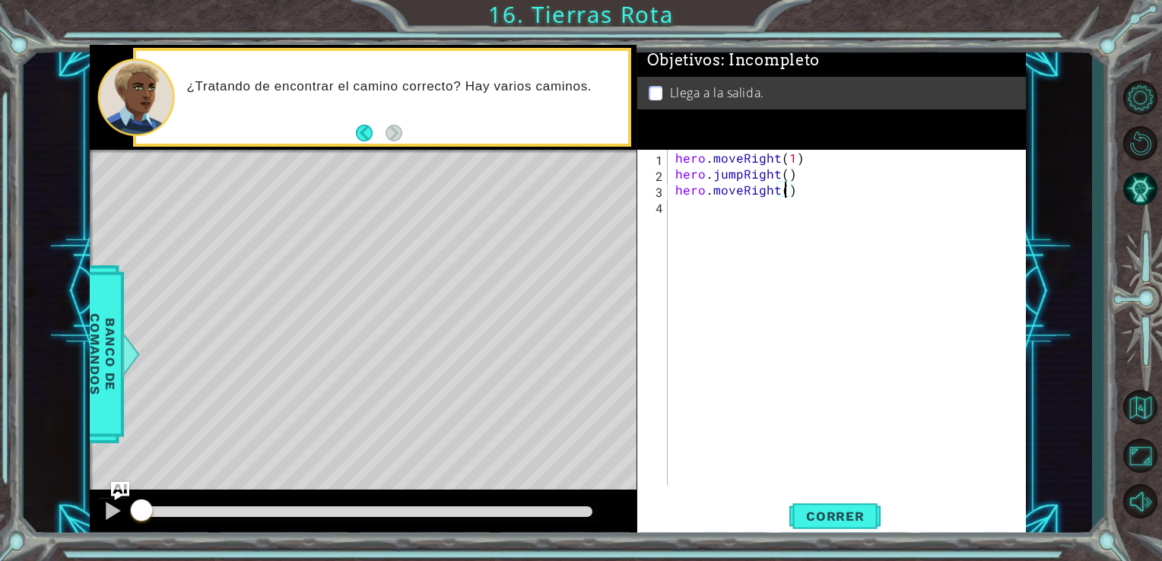
type textarea "hero.moveRight(2)"
click at [729, 213] on div "hero . moveRight ( 1 ) hero . jumpRight ( ) hero . moveRight ( 2 )" at bounding box center [851, 333] width 358 height 367
type textarea "h"
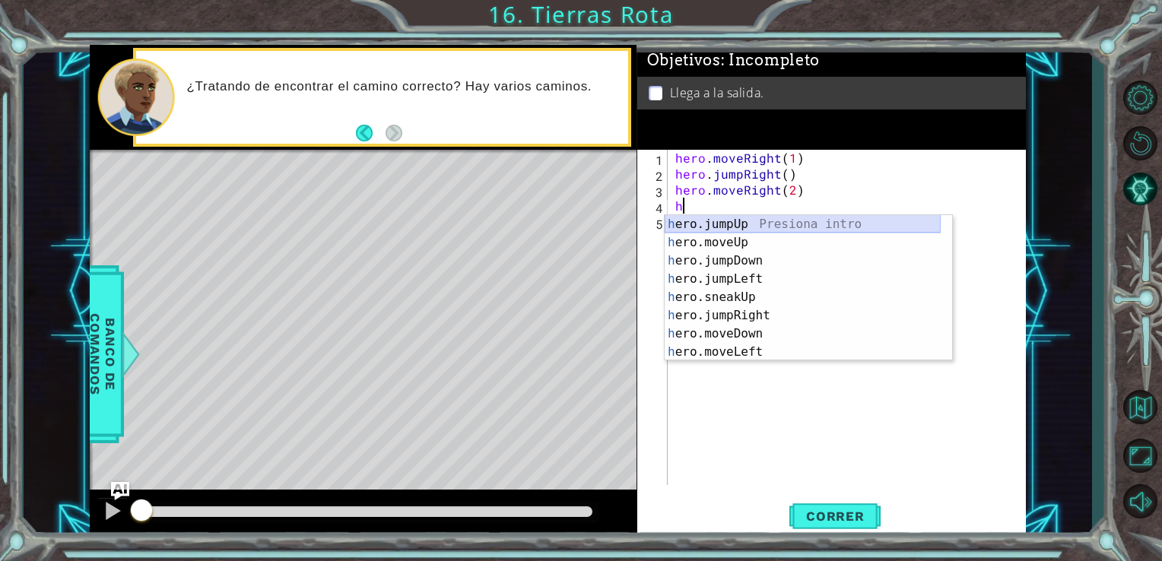
click at [724, 230] on div "h ero.jumpUp Presiona intro h ero.moveUp Presiona intro h ero.jumpDown Presiona…" at bounding box center [803, 306] width 276 height 183
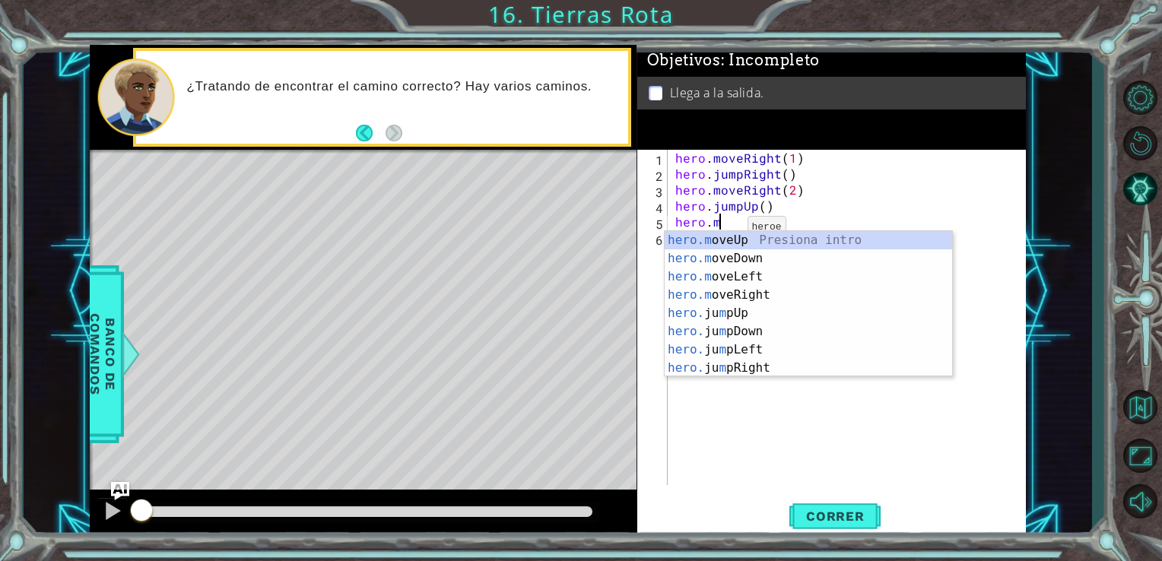
scroll to position [0, 2]
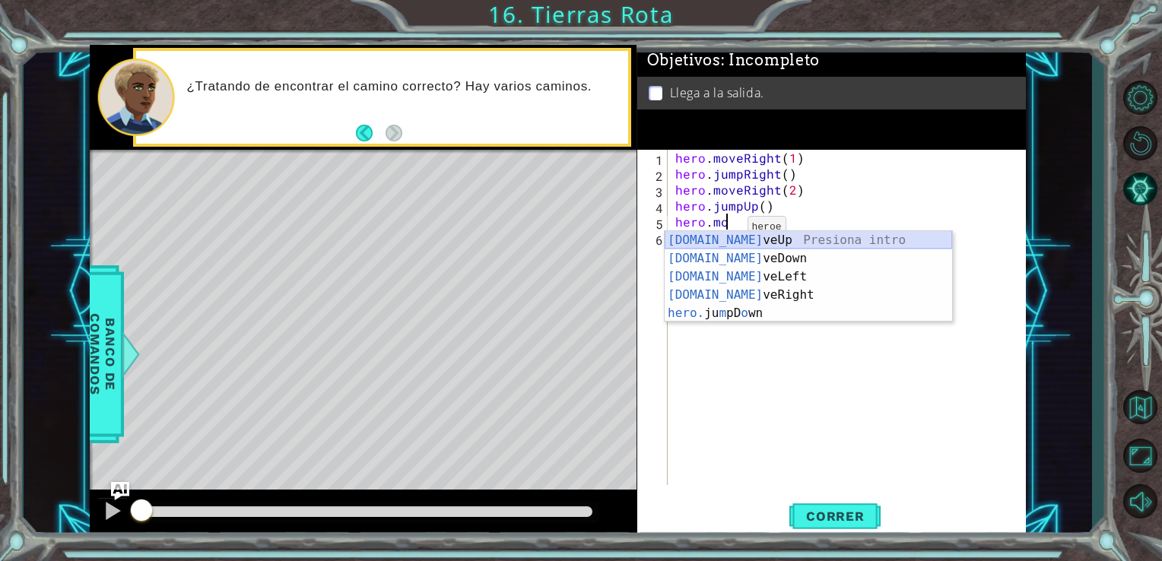
click at [724, 237] on div "[DOMAIN_NAME] veUp Presiona intro [DOMAIN_NAME] veDown Presiona intro [DOMAIN_N…" at bounding box center [808, 295] width 287 height 128
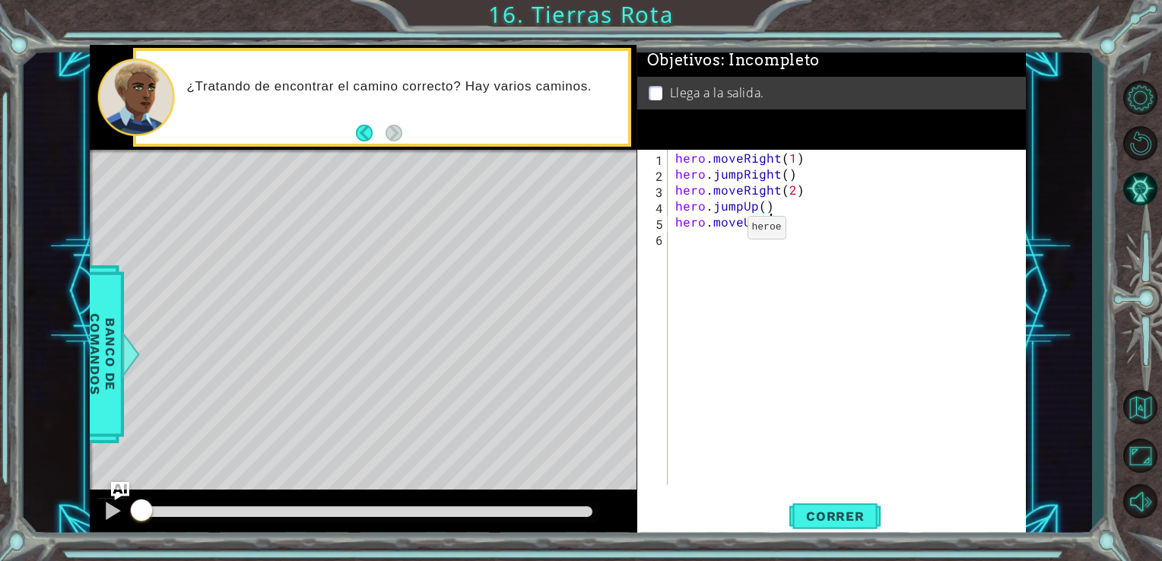
scroll to position [0, 5]
click at [840, 513] on span "Correr" at bounding box center [835, 516] width 89 height 15
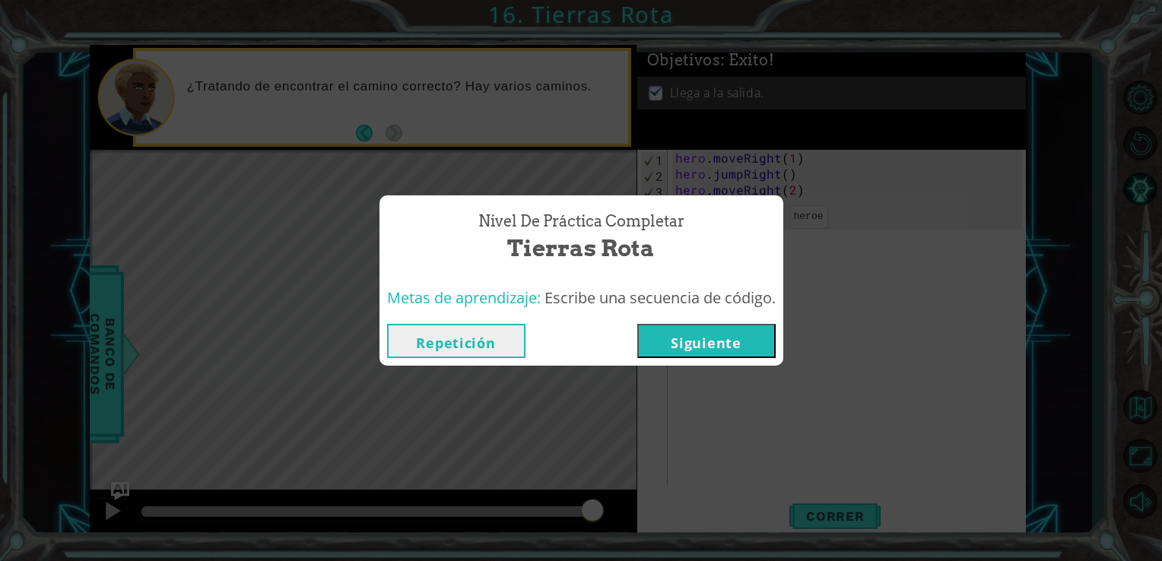
click at [488, 352] on button "Repetición" at bounding box center [456, 341] width 138 height 34
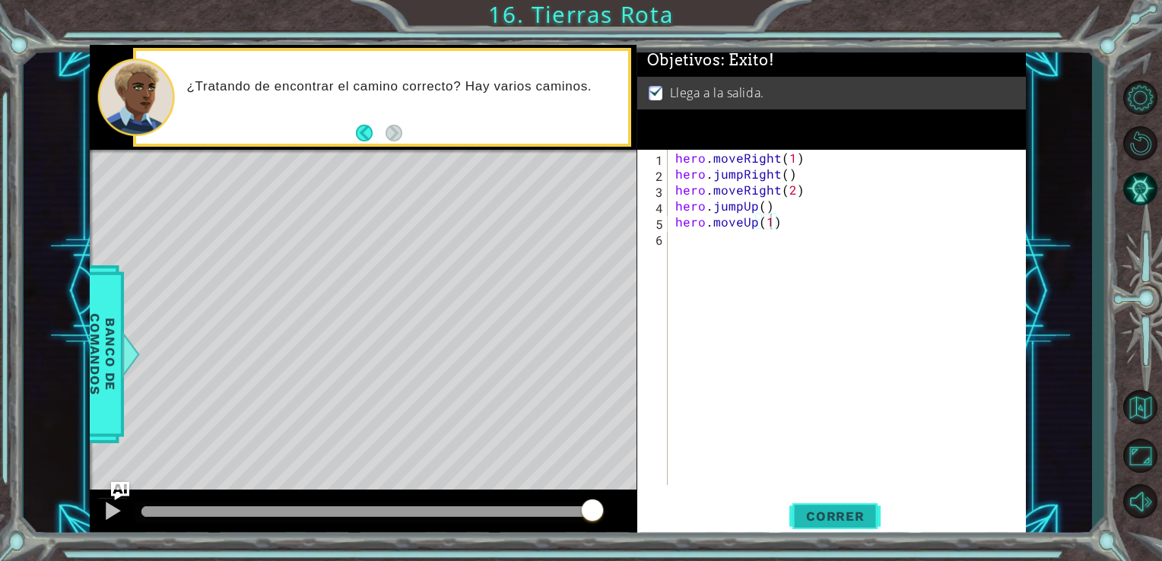
click at [827, 507] on button "Correr" at bounding box center [834, 516] width 91 height 39
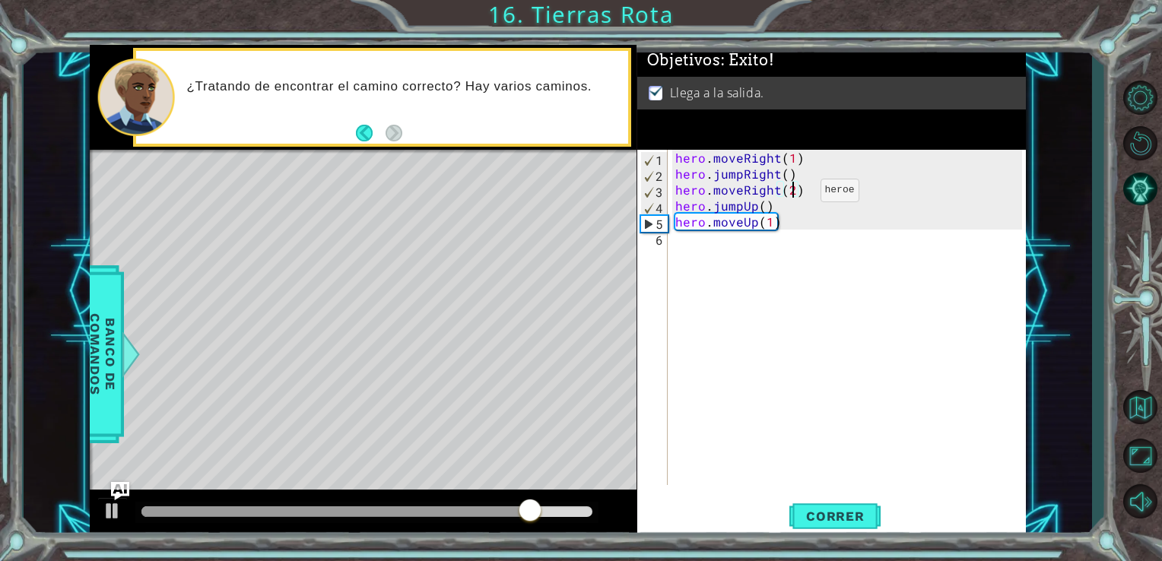
click at [794, 194] on div "hero . moveRight ( 1 ) hero . jumpRight ( ) hero . moveRight ( 2 ) hero . jumpU…" at bounding box center [851, 333] width 358 height 367
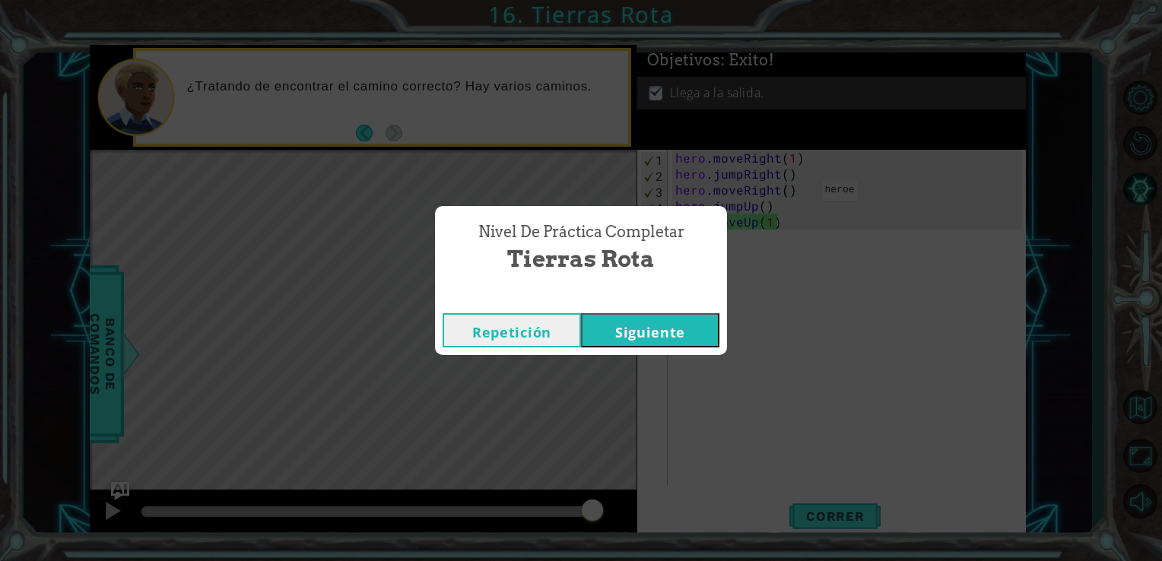
click at [565, 327] on button "Repetición" at bounding box center [512, 330] width 138 height 34
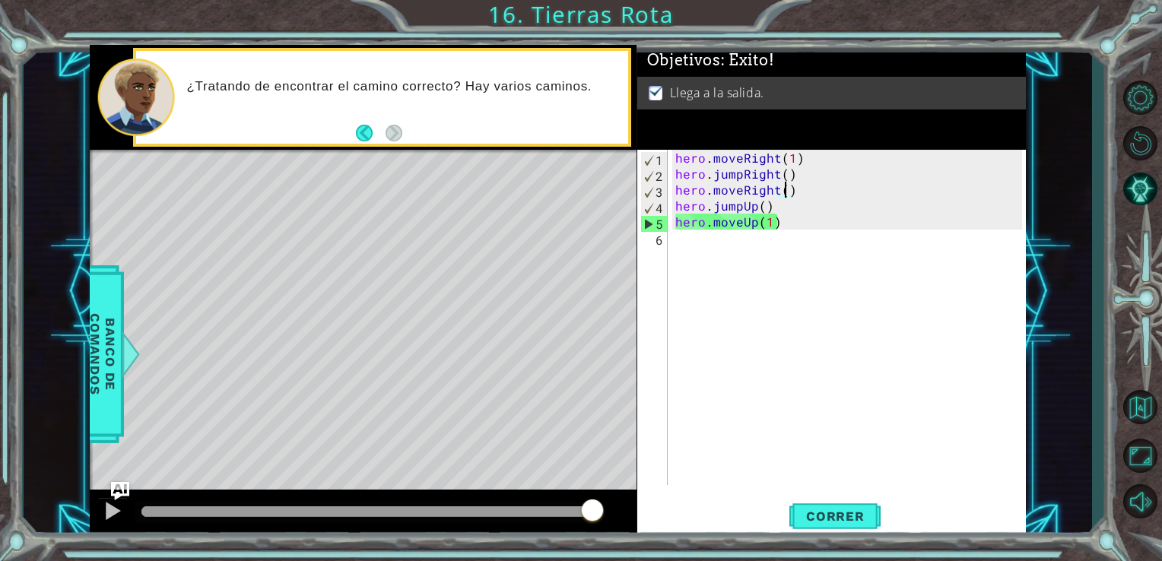
scroll to position [0, 6]
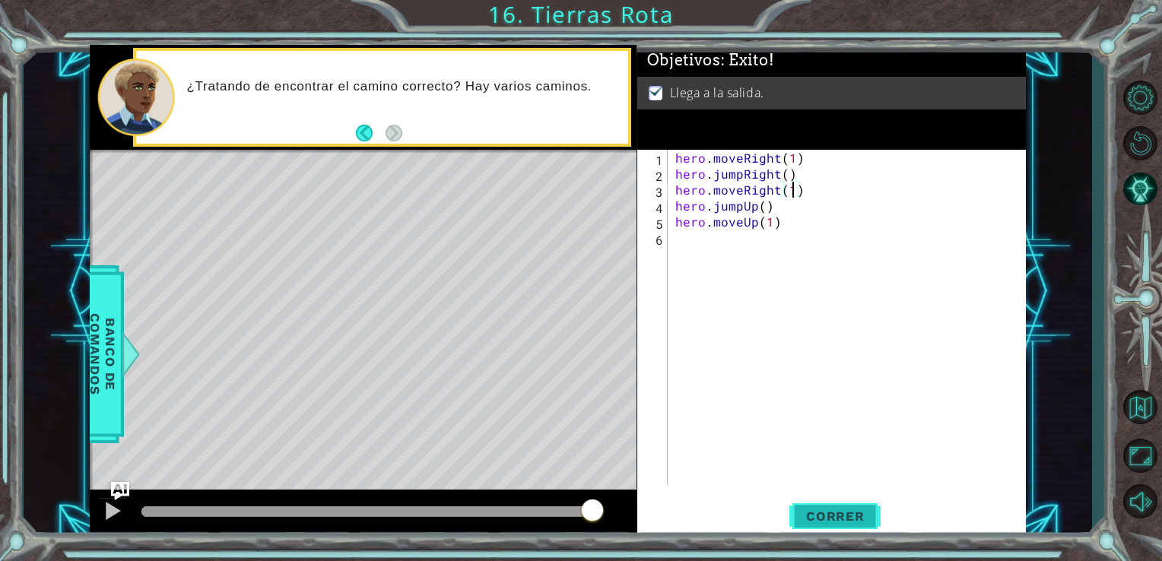
type textarea "hero.moveRight(1)"
click at [826, 506] on button "Correr" at bounding box center [834, 516] width 91 height 39
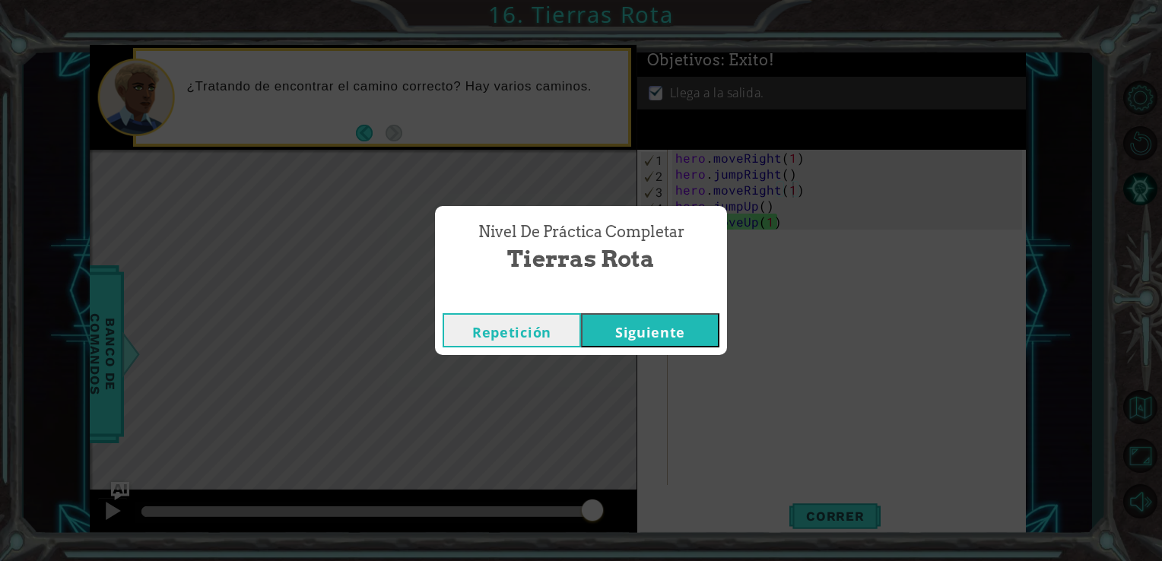
click at [649, 324] on button "Siguiente" at bounding box center [650, 330] width 138 height 34
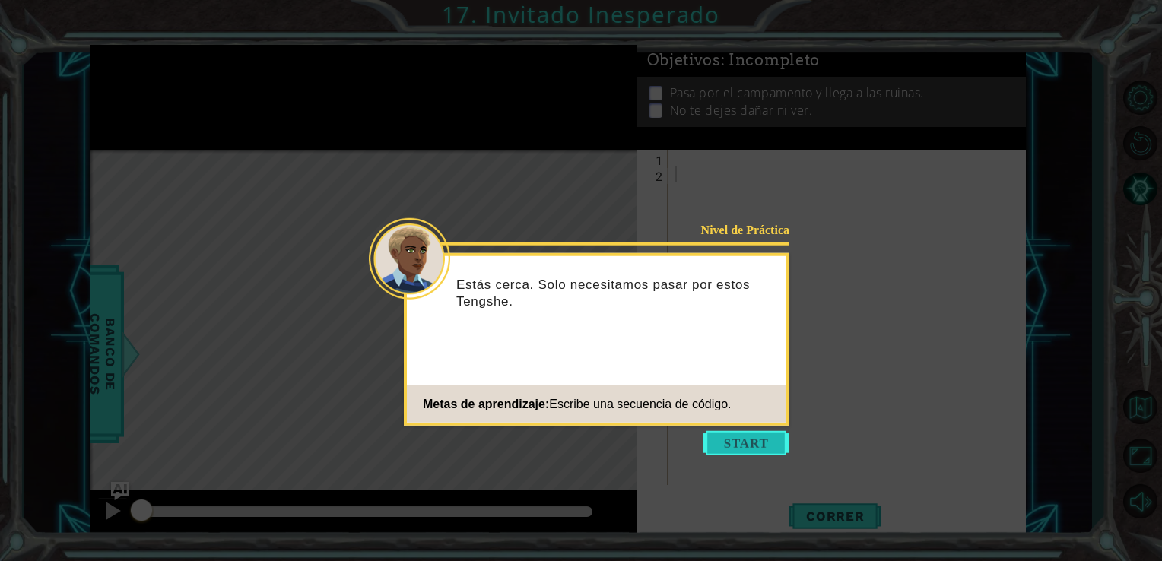
click at [713, 436] on button "Start" at bounding box center [746, 443] width 87 height 24
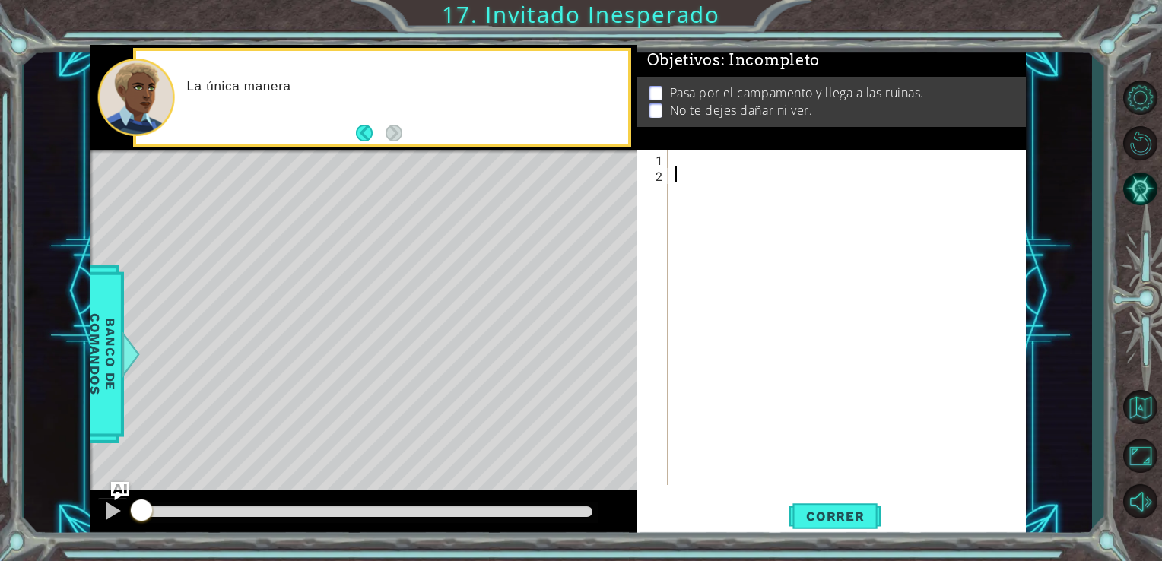
click at [681, 154] on div at bounding box center [851, 333] width 358 height 367
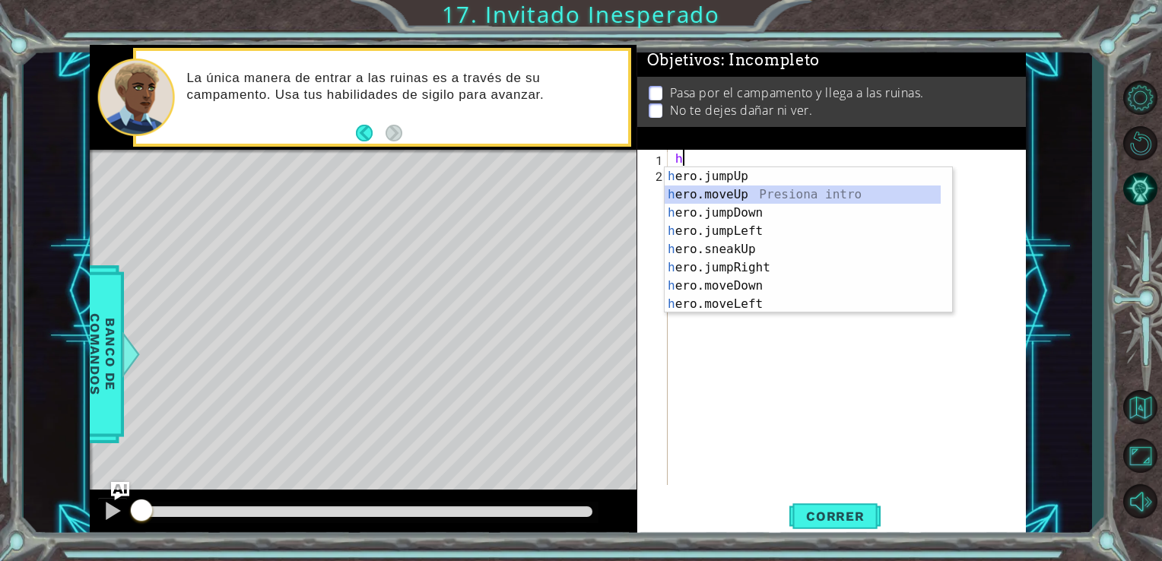
click at [690, 194] on div "h ero.jumpUp Presiona intro h ero.moveUp Presiona intro h ero.jumpDown Presiona…" at bounding box center [803, 258] width 276 height 183
type textarea "hero.moveUp(1)"
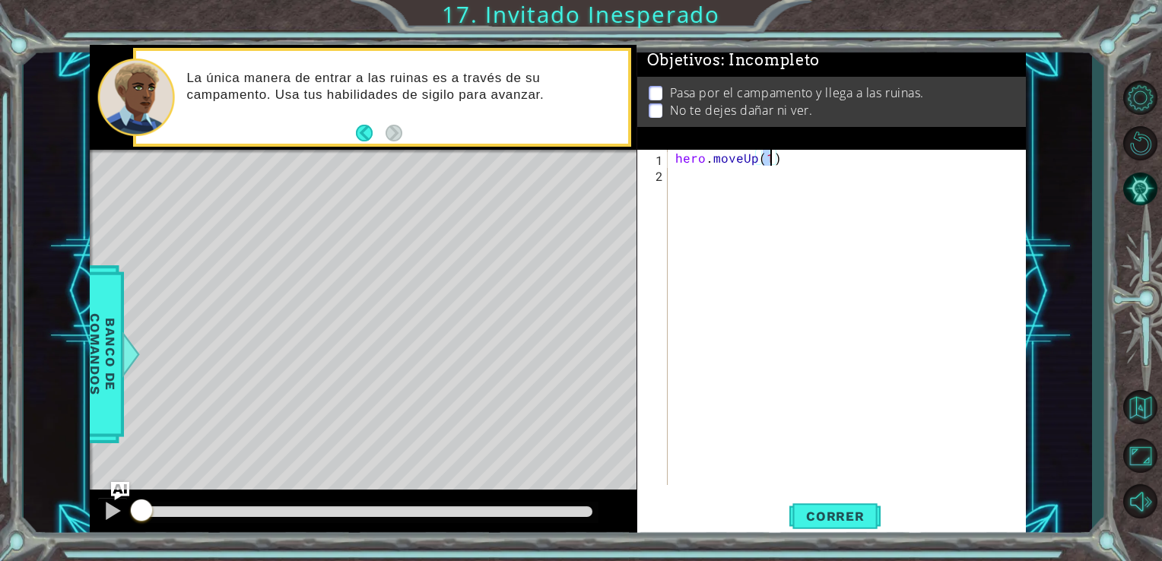
click at [707, 185] on div "hero . moveUp ( 1 )" at bounding box center [851, 333] width 358 height 367
type textarea "h"
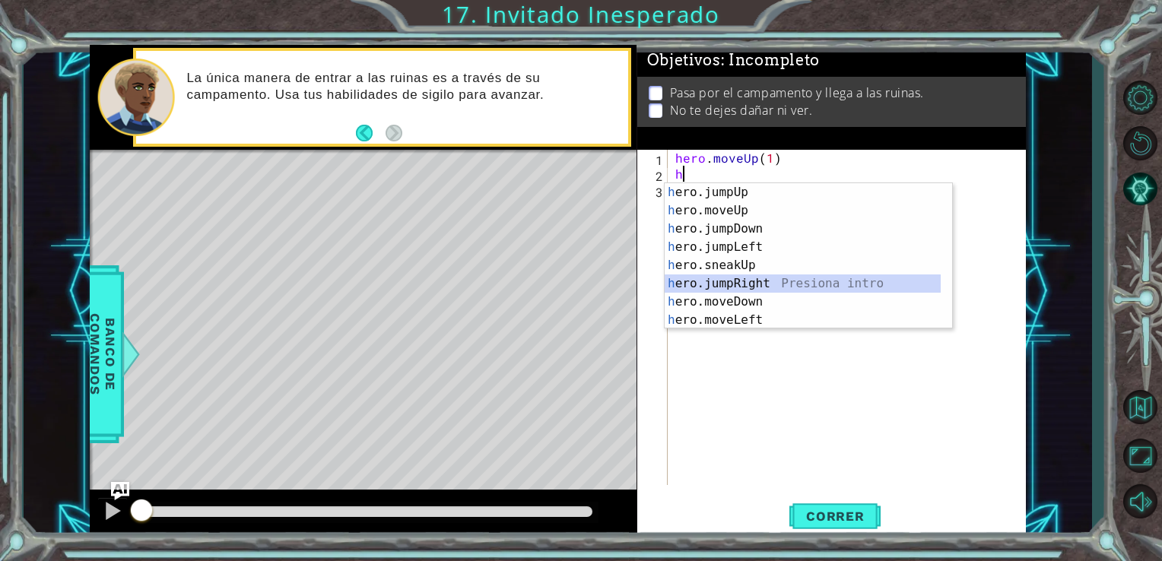
click at [723, 283] on div "h ero.jumpUp Presiona intro h ero.moveUp Presiona intro h ero.jumpDown Presiona…" at bounding box center [803, 274] width 276 height 183
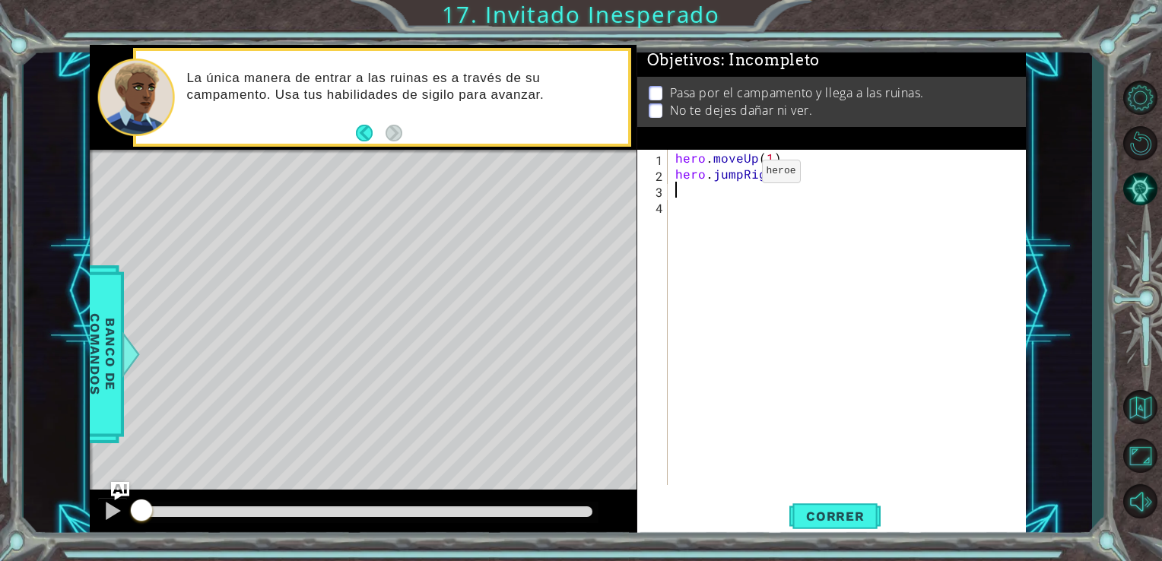
type textarea "h"
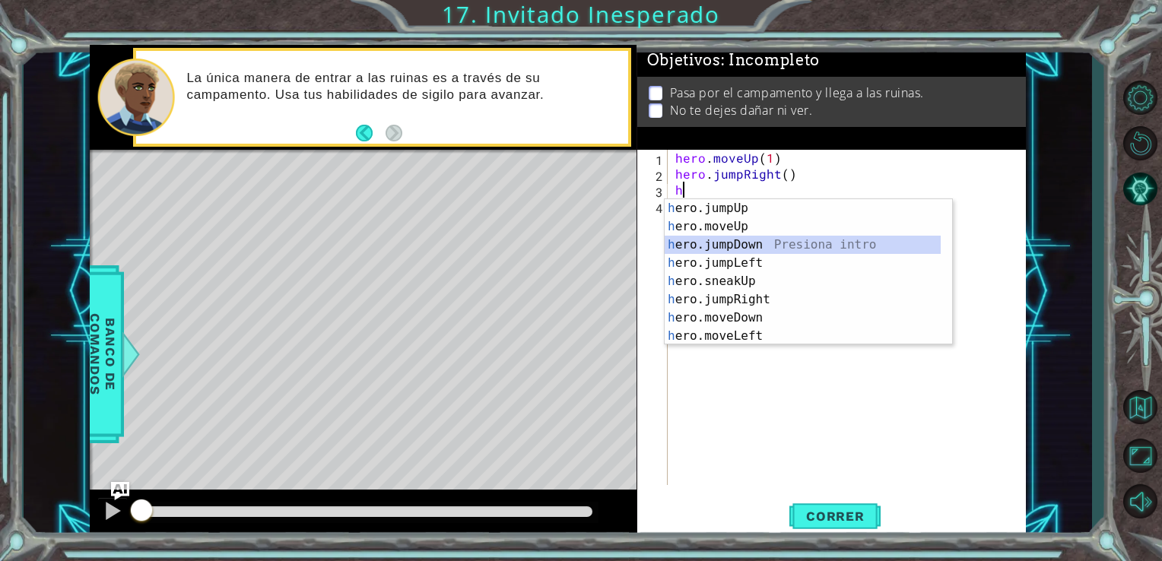
click at [757, 250] on div "h ero.jumpUp Presiona intro h ero.moveUp Presiona intro h ero.jumpDown Presiona…" at bounding box center [803, 290] width 276 height 183
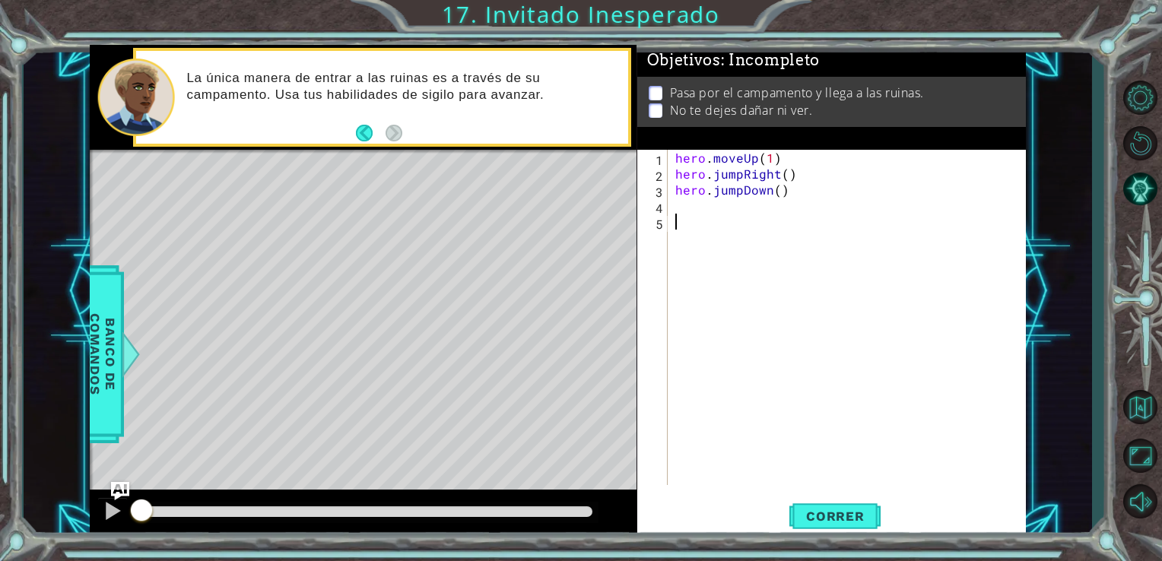
click at [737, 224] on div "hero . moveUp ( 1 ) hero . jumpRight ( ) hero . jumpDown ( )" at bounding box center [851, 333] width 358 height 367
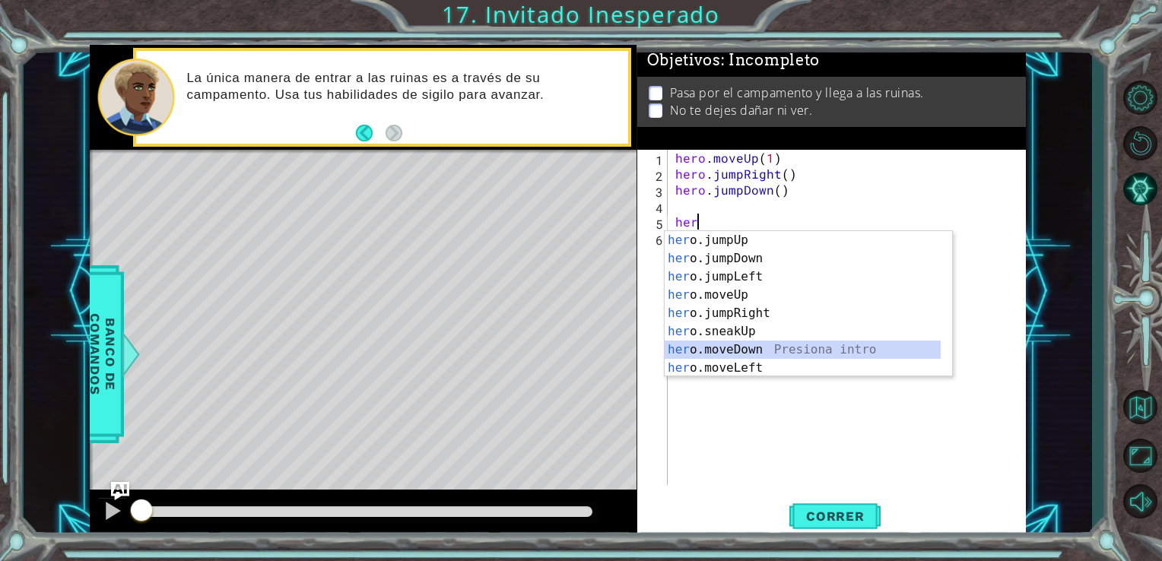
click at [728, 351] on div "her o.jumpUp Presiona intro her o.jumpDown Presiona intro her o.jumpLeft Presio…" at bounding box center [803, 322] width 276 height 183
type textarea "hero.moveDown(1)"
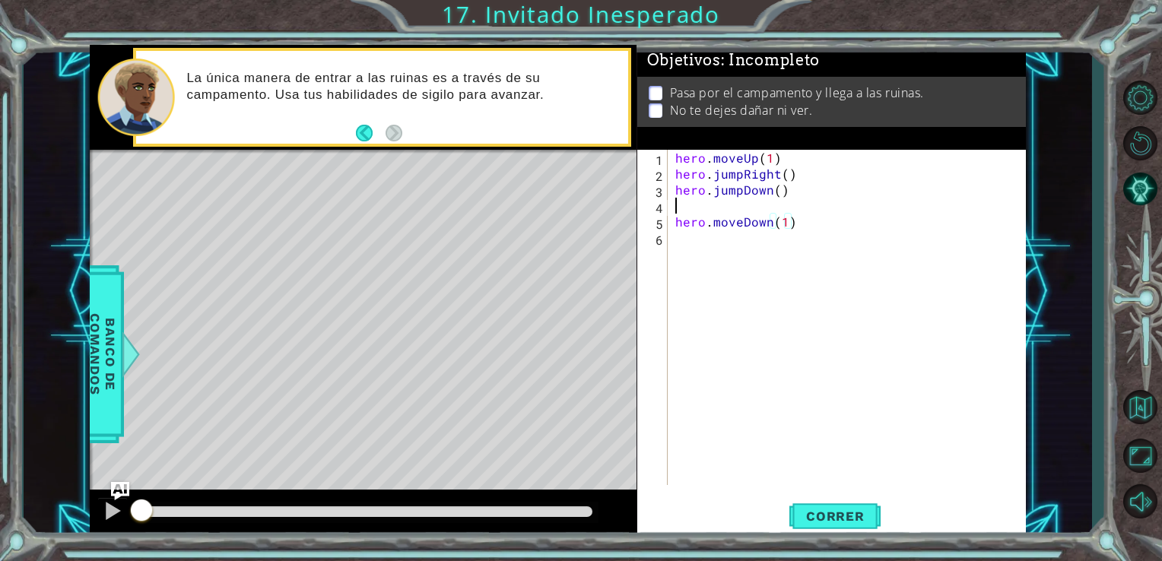
click at [675, 208] on div "hero . moveUp ( 1 ) hero . jumpRight ( ) hero . jumpDown ( ) hero . moveDown ( …" at bounding box center [851, 333] width 358 height 367
type textarea "hero.jumpDown()"
click at [703, 231] on div "hero . moveUp ( 1 ) hero . jumpRight ( ) hero . jumpDown ( ) hero . moveDown ( …" at bounding box center [851, 333] width 358 height 367
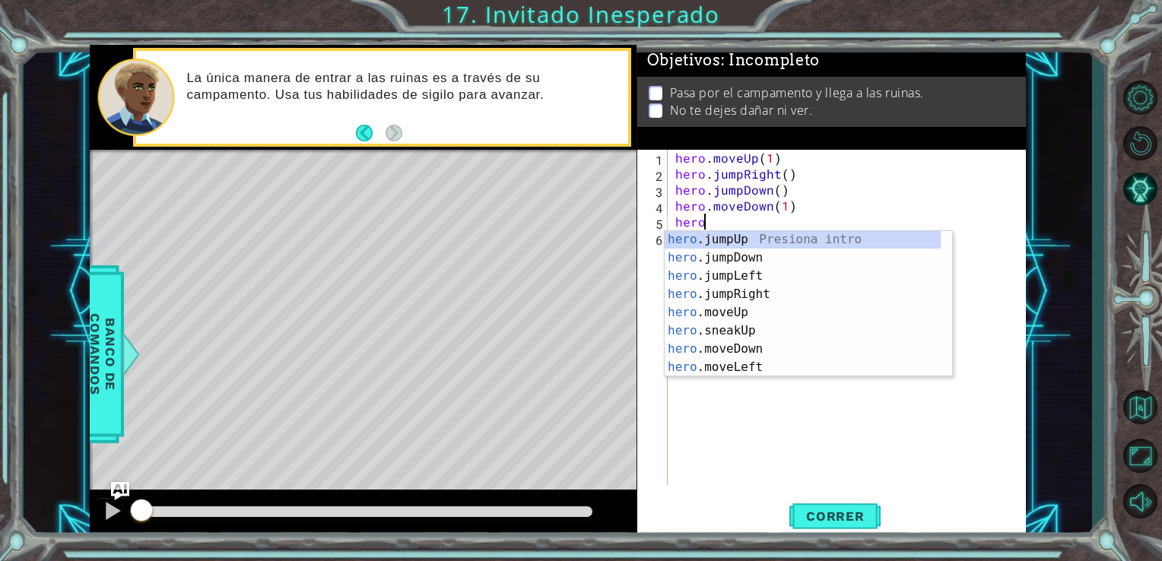
scroll to position [3, 0]
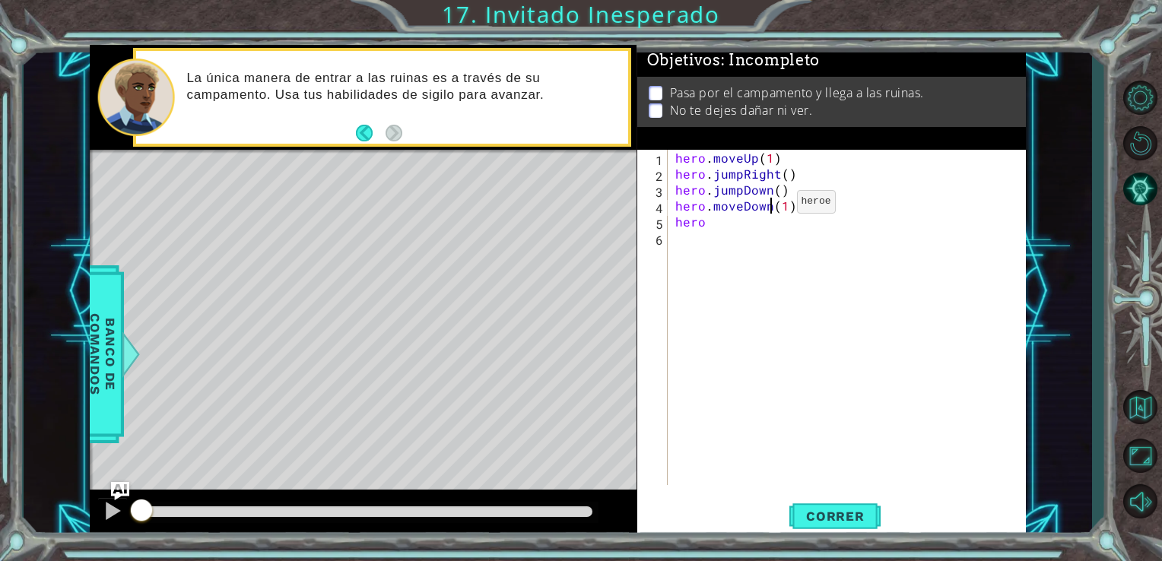
click at [770, 205] on div "hero . moveUp ( 1 ) hero . jumpRight ( ) hero . jumpDown ( ) hero . moveDown ( …" at bounding box center [851, 333] width 358 height 367
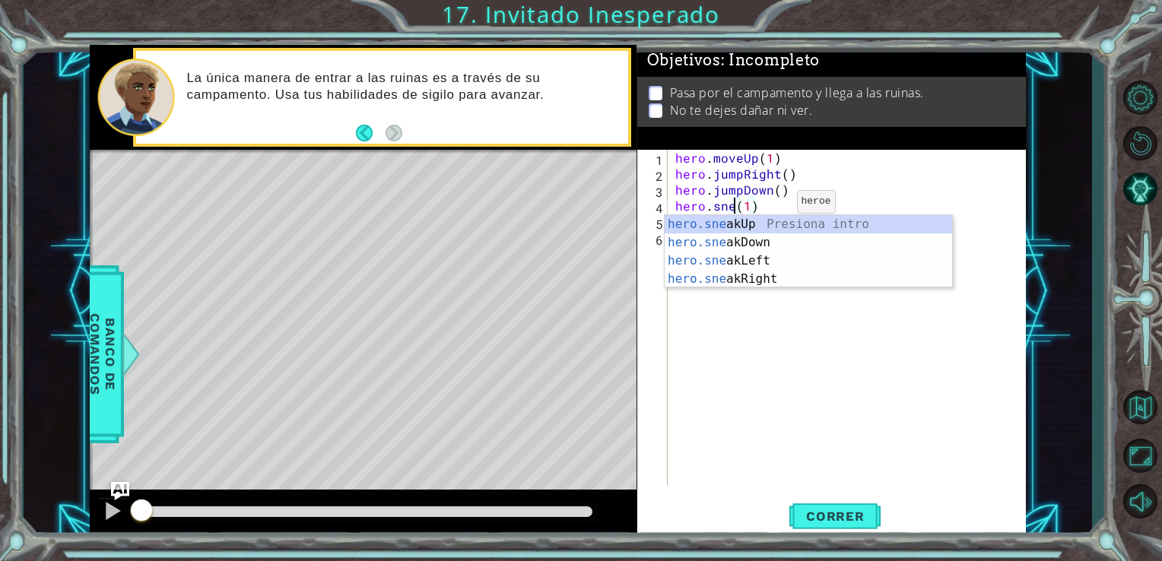
scroll to position [0, 4]
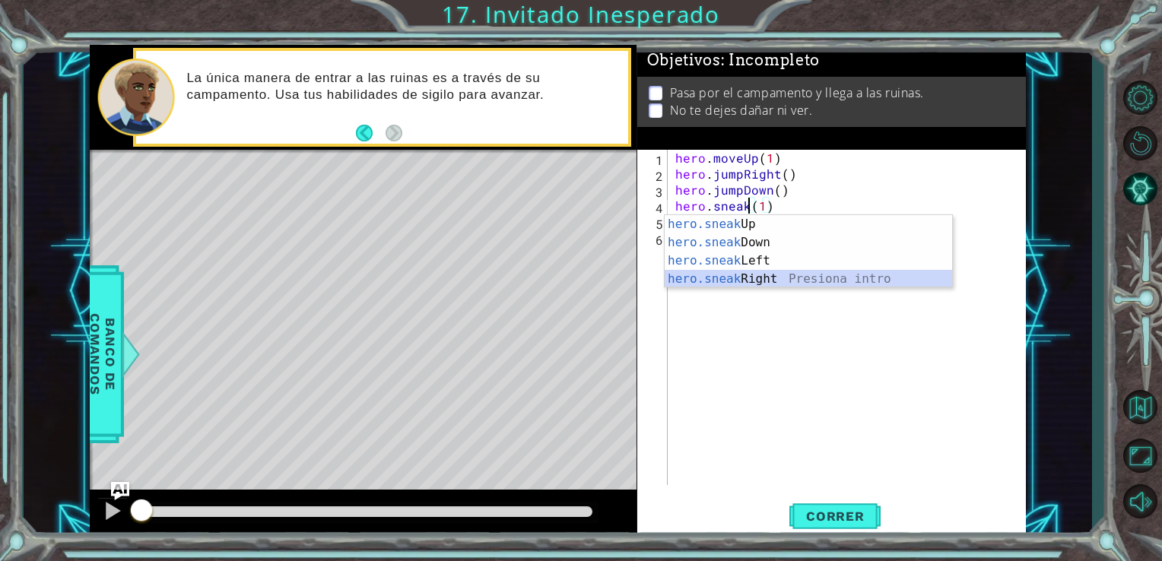
click at [770, 275] on div "hero.sneak Up Presiona intro hero.sneak Down Presiona intro hero.sneak Left Pre…" at bounding box center [808, 270] width 287 height 110
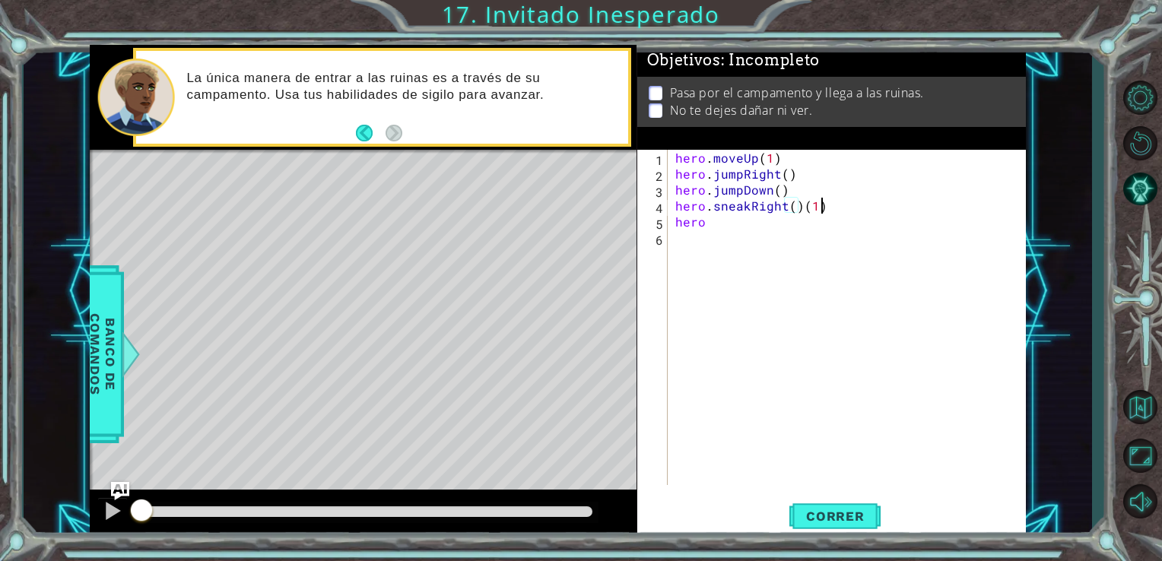
click at [820, 209] on div "hero . moveUp ( 1 ) hero . jumpRight ( ) hero . jumpDown ( ) hero . sneakRight …" at bounding box center [851, 333] width 358 height 367
type textarea "hero.sneakRight()"
click at [722, 233] on div "hero . moveUp ( 1 ) hero . jumpRight ( ) hero . jumpDown ( ) hero . sneakRight …" at bounding box center [851, 333] width 358 height 367
click at [720, 224] on div "hero . moveUp ( 1 ) hero . jumpRight ( ) hero . jumpDown ( ) hero . sneakRight …" at bounding box center [851, 333] width 358 height 367
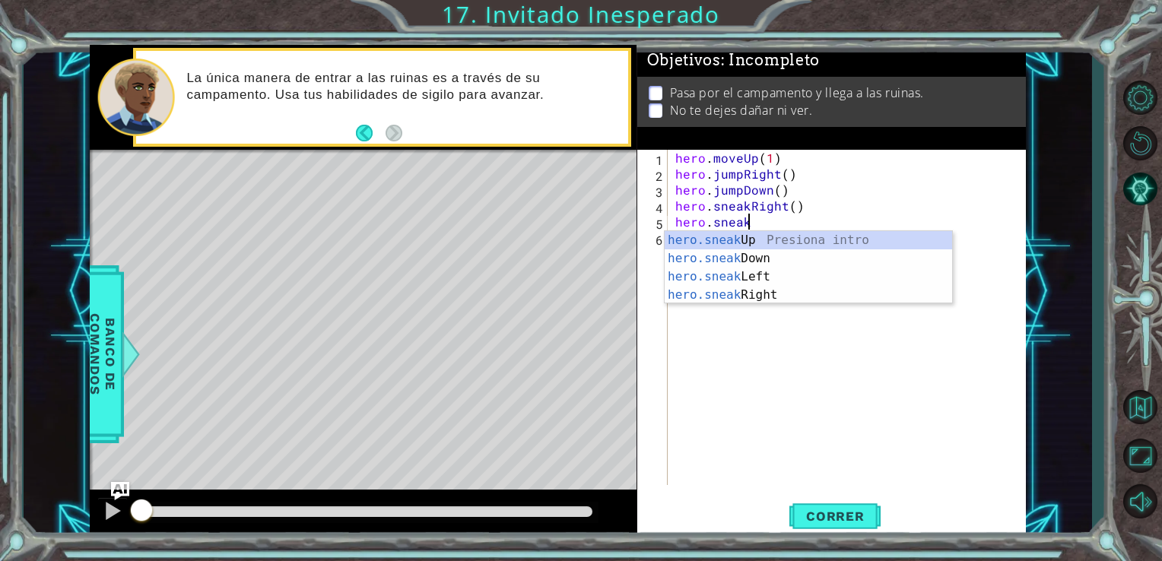
scroll to position [0, 3]
type textarea "hero.sneakDown"
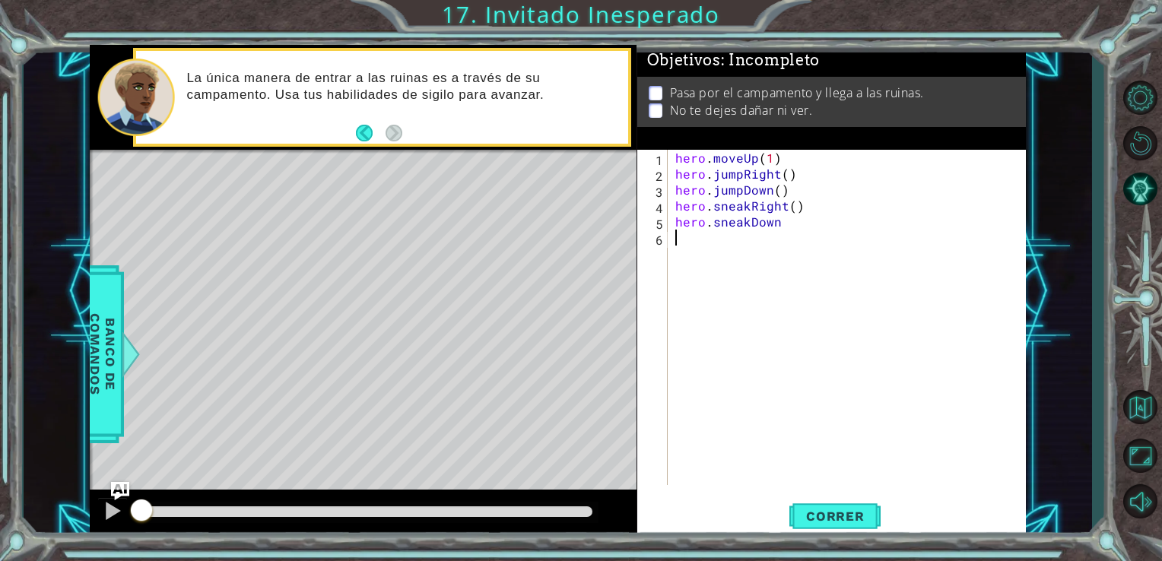
click at [760, 330] on div "hero . moveUp ( 1 ) hero . jumpRight ( ) hero . jumpDown ( ) hero . sneakRight …" at bounding box center [851, 333] width 358 height 367
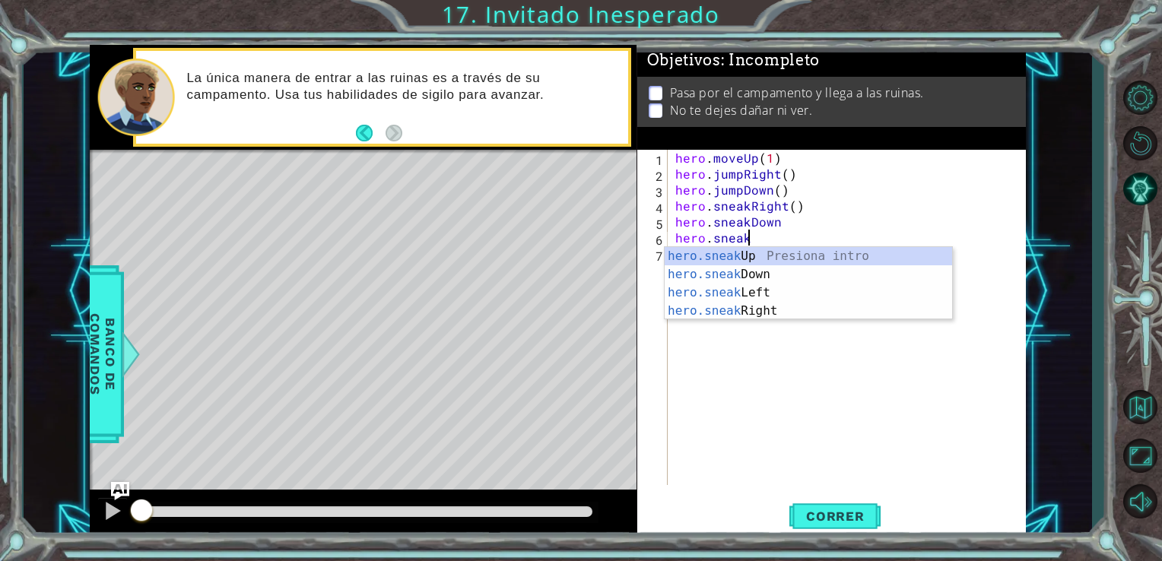
scroll to position [0, 3]
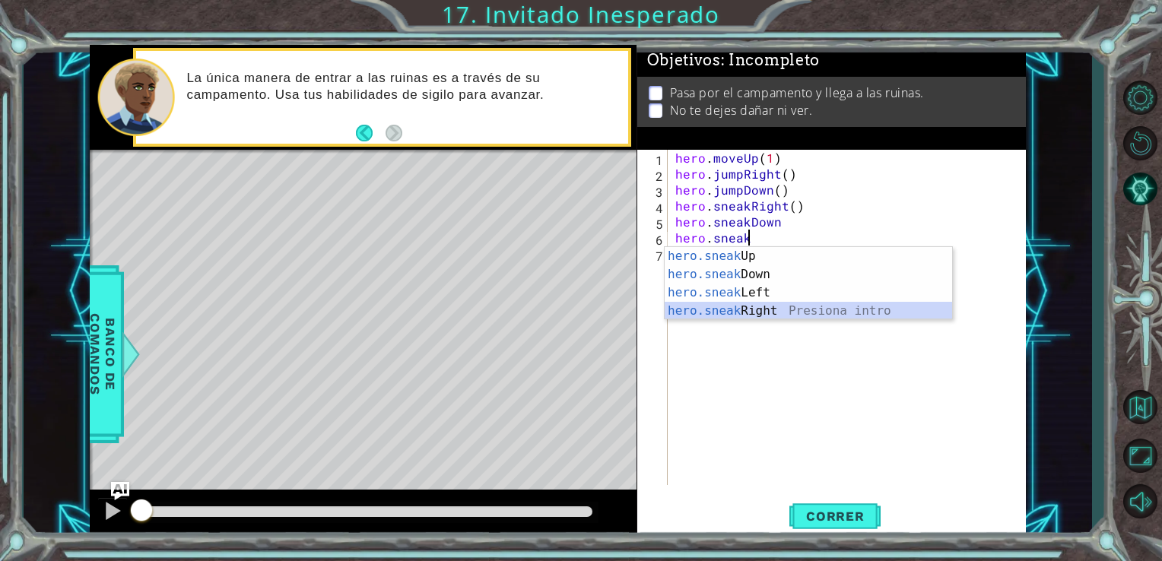
click at [762, 306] on div "hero.sneak Up Presiona intro hero.sneak Down Presiona intro hero.sneak Left Pre…" at bounding box center [808, 302] width 287 height 110
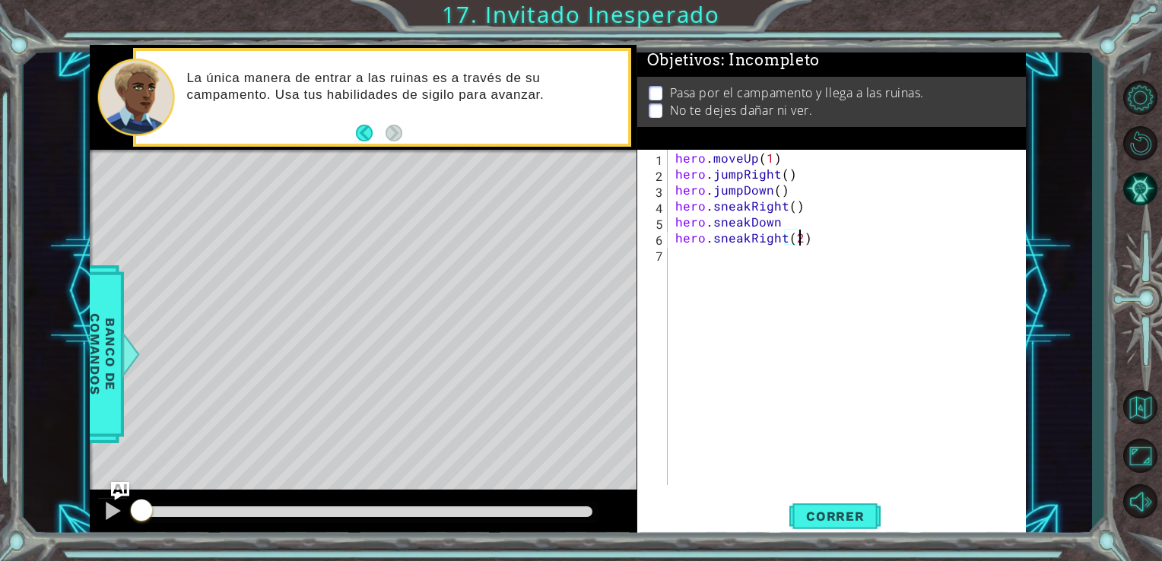
type textarea "hero.sneakRight(2)"
click at [763, 270] on div "hero . moveUp ( 1 ) hero . jumpRight ( ) hero . jumpDown ( ) hero . sneakRight …" at bounding box center [851, 333] width 358 height 367
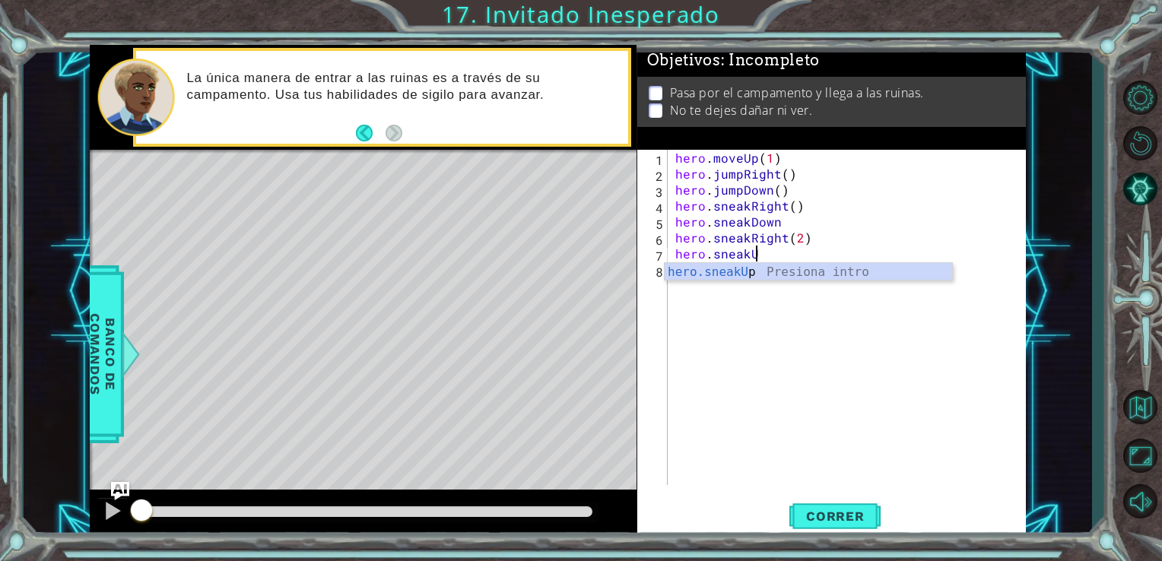
scroll to position [0, 4]
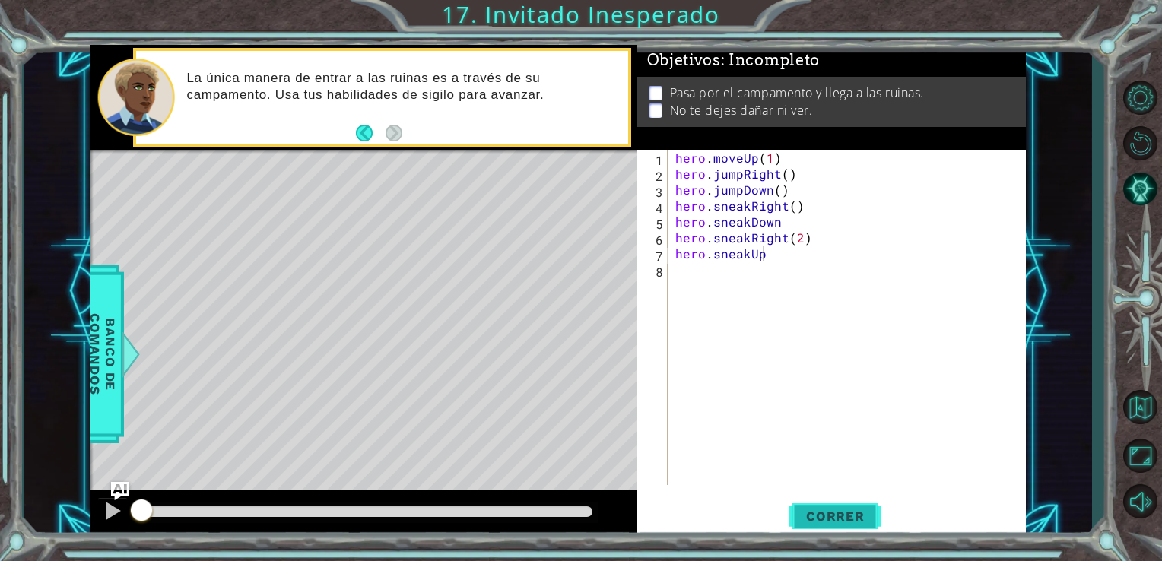
click at [802, 509] on span "Correr" at bounding box center [835, 516] width 89 height 15
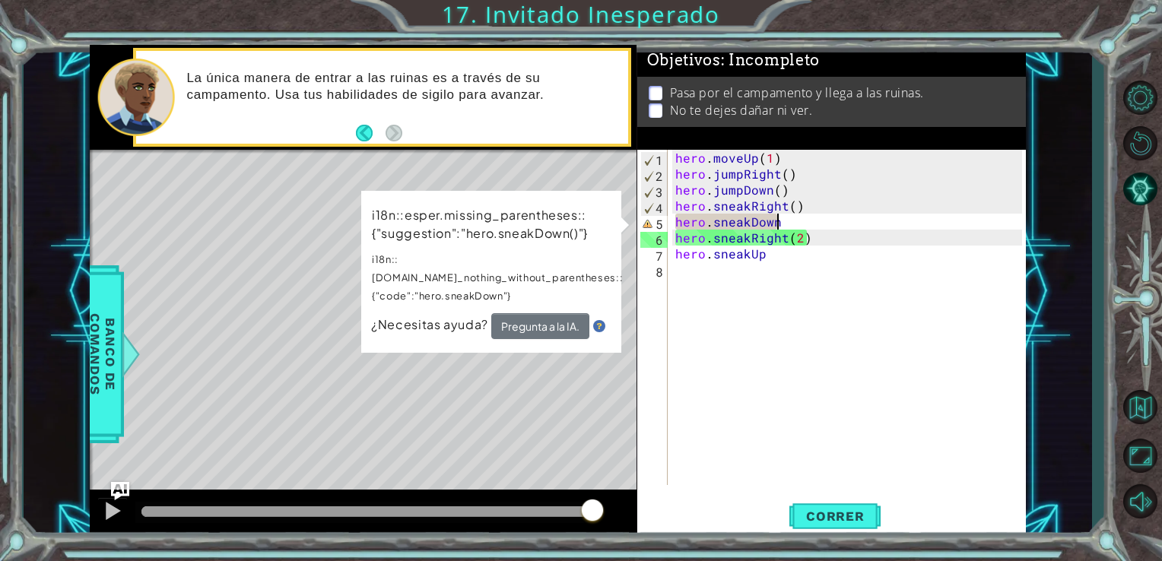
click at [794, 217] on div "hero . moveUp ( 1 ) hero . jumpRight ( ) hero . jumpDown ( ) hero . sneakRight …" at bounding box center [851, 333] width 358 height 367
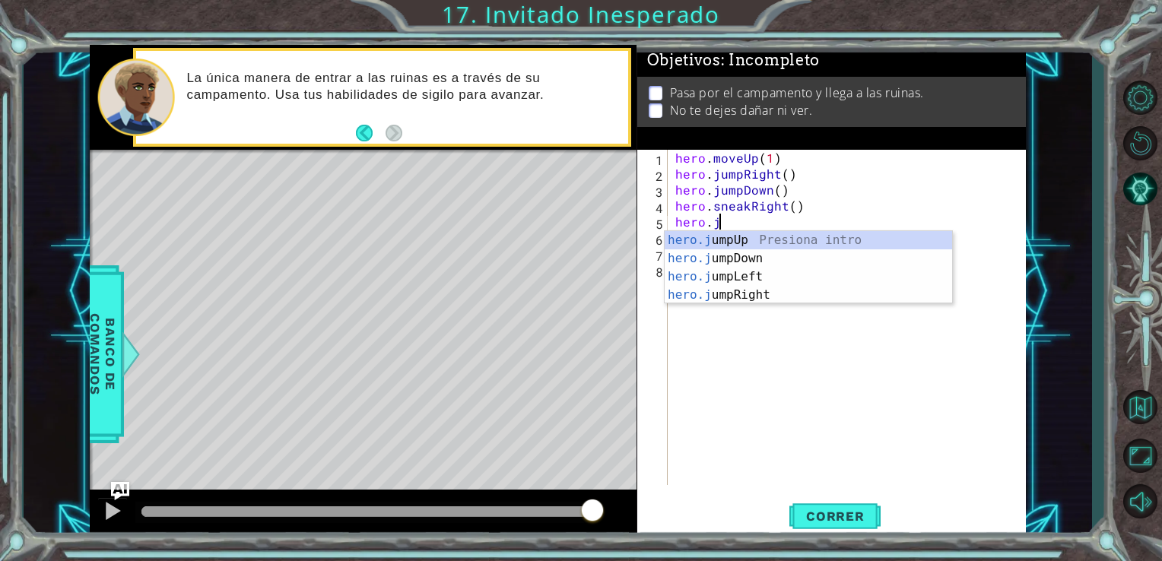
scroll to position [0, 2]
type textarea "hero.jum"
click at [757, 265] on div "hero.jum pUp Presiona intro hero.jum pDown Presiona intro hero.jum pLeft Presio…" at bounding box center [808, 286] width 287 height 110
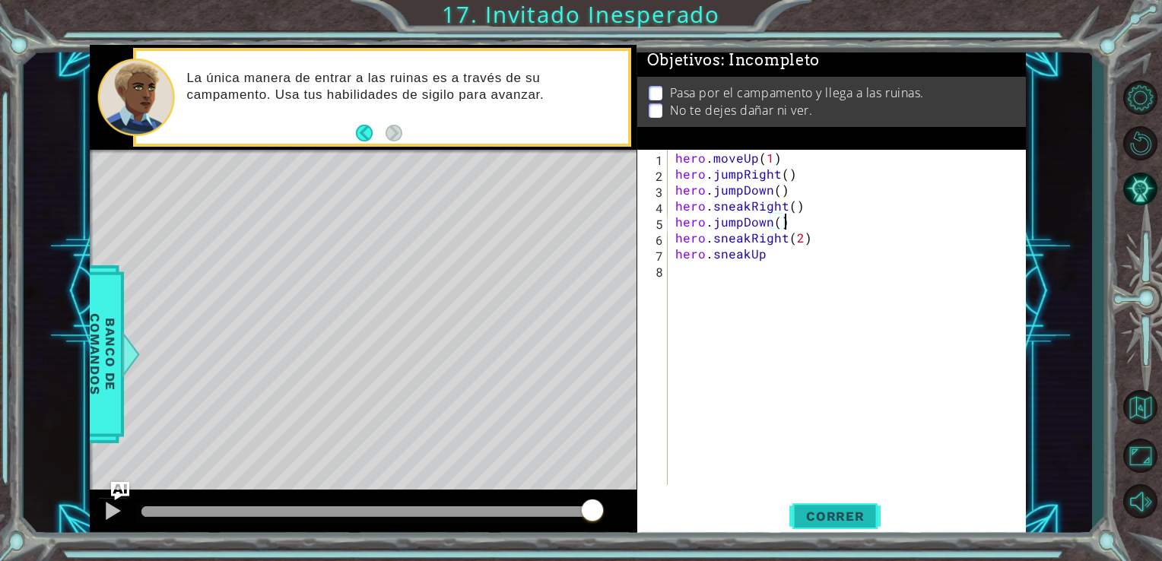
type textarea "hero.jumpDown()"
click at [827, 515] on span "Correr" at bounding box center [835, 516] width 89 height 15
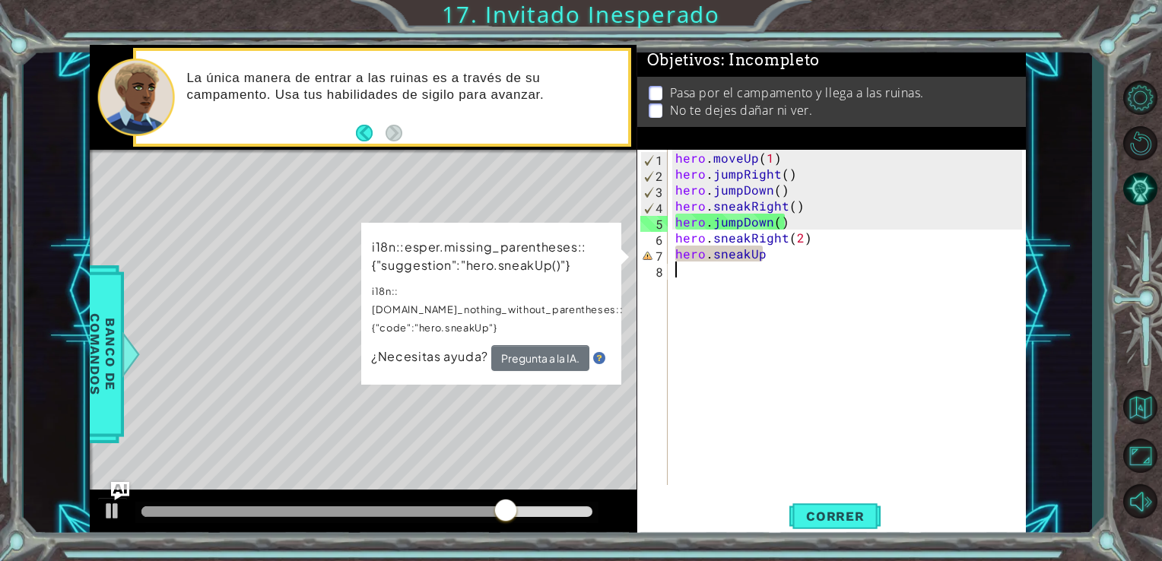
click at [797, 462] on div "hero . moveUp ( 1 ) hero . jumpRight ( ) hero . jumpDown ( ) hero . sneakRight …" at bounding box center [851, 333] width 358 height 367
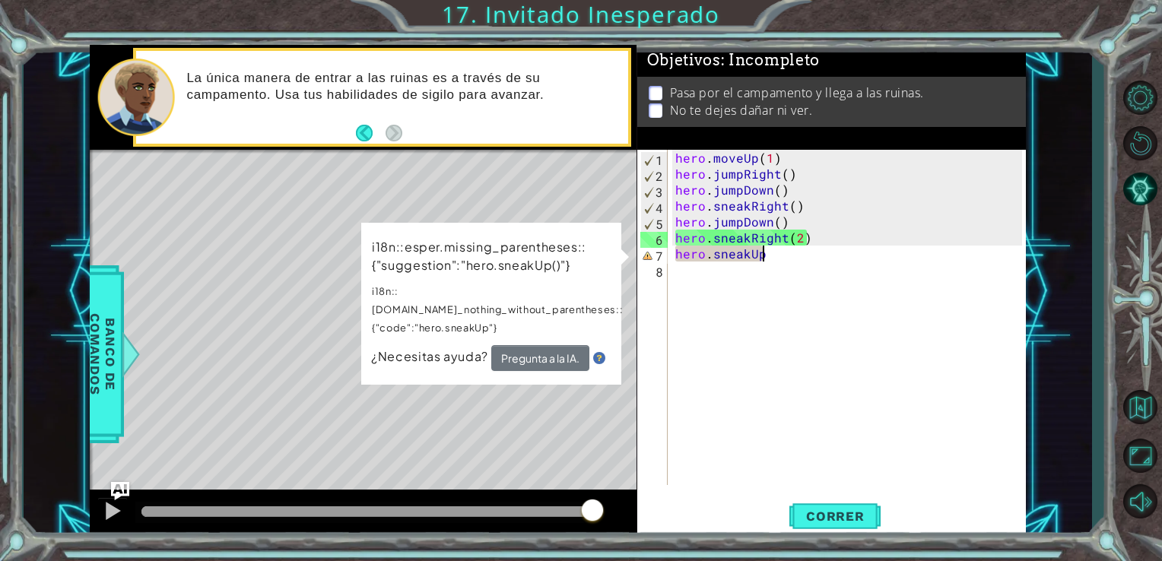
click at [798, 251] on div "hero . moveUp ( 1 ) hero . jumpRight ( ) hero . jumpDown ( ) hero . sneakRight …" at bounding box center [851, 333] width 358 height 367
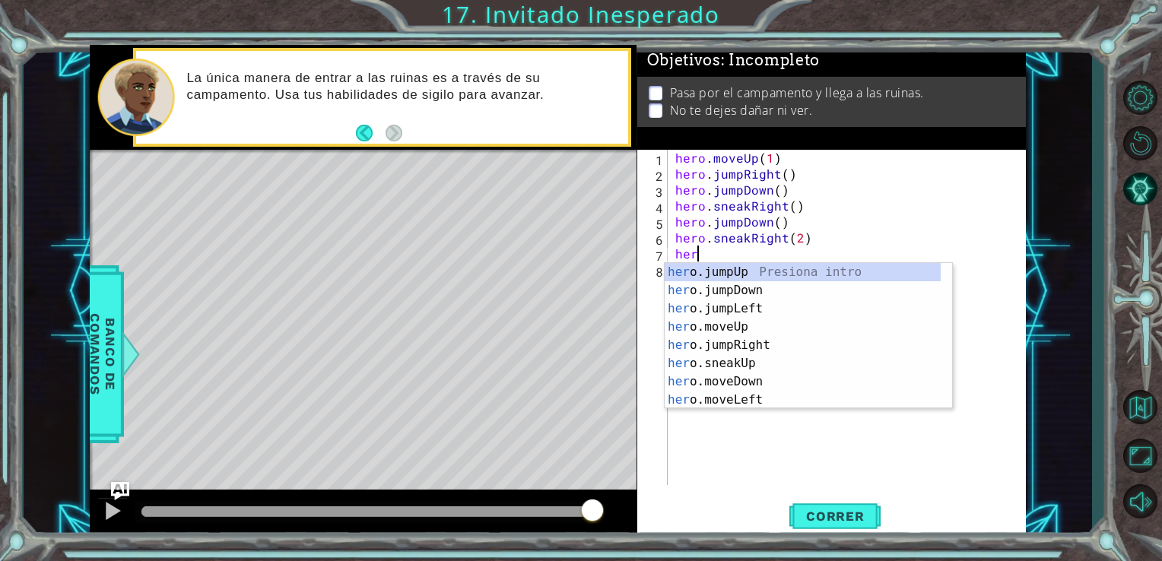
type textarea "h"
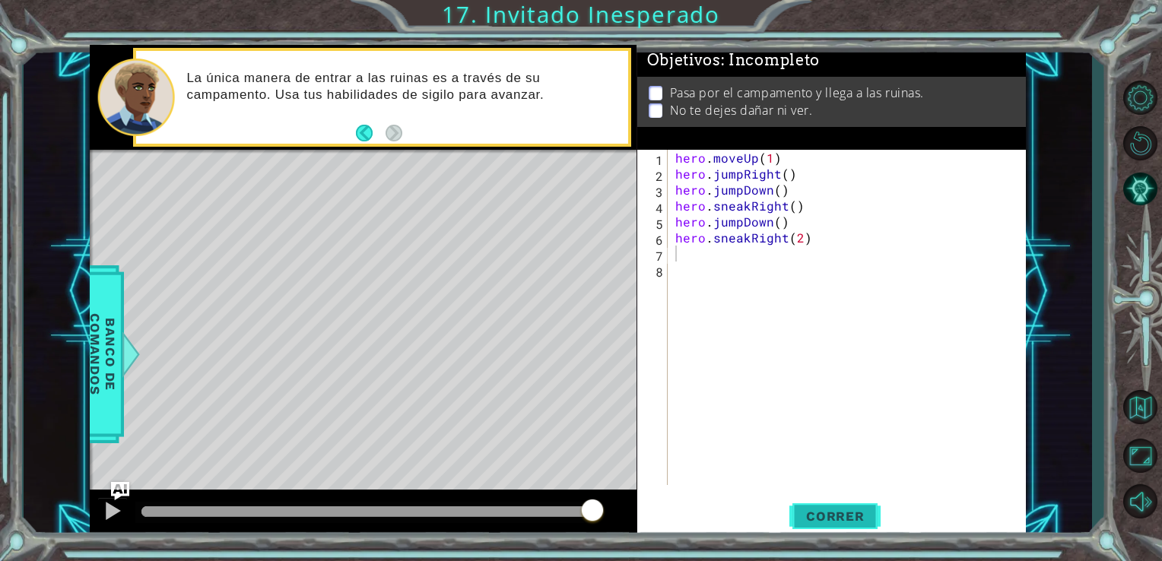
click at [843, 505] on button "Correr" at bounding box center [834, 516] width 91 height 39
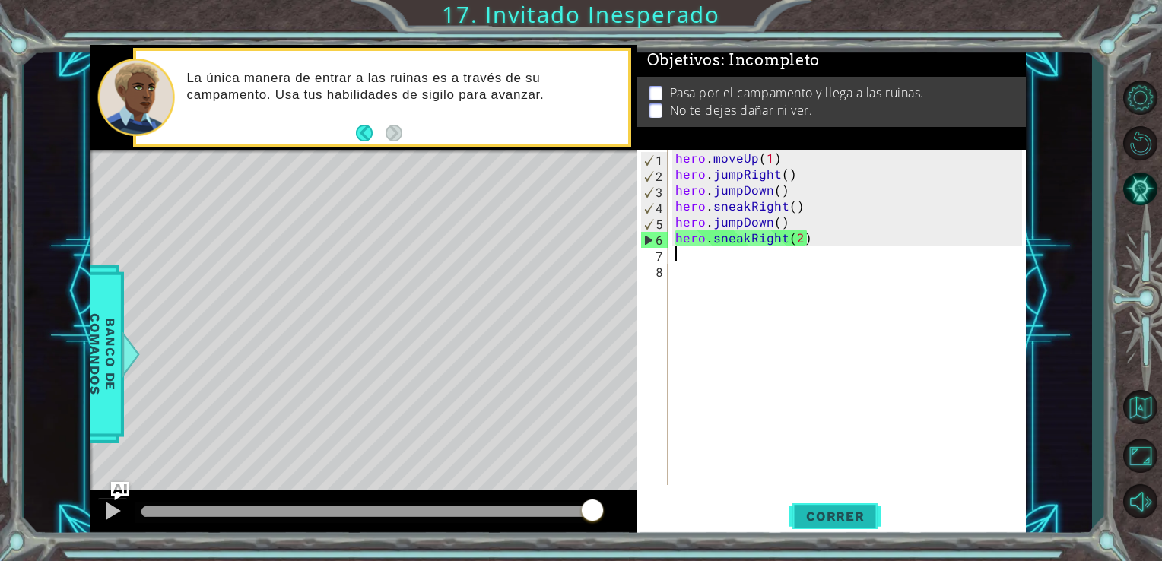
click at [843, 505] on button "Correr" at bounding box center [834, 516] width 91 height 39
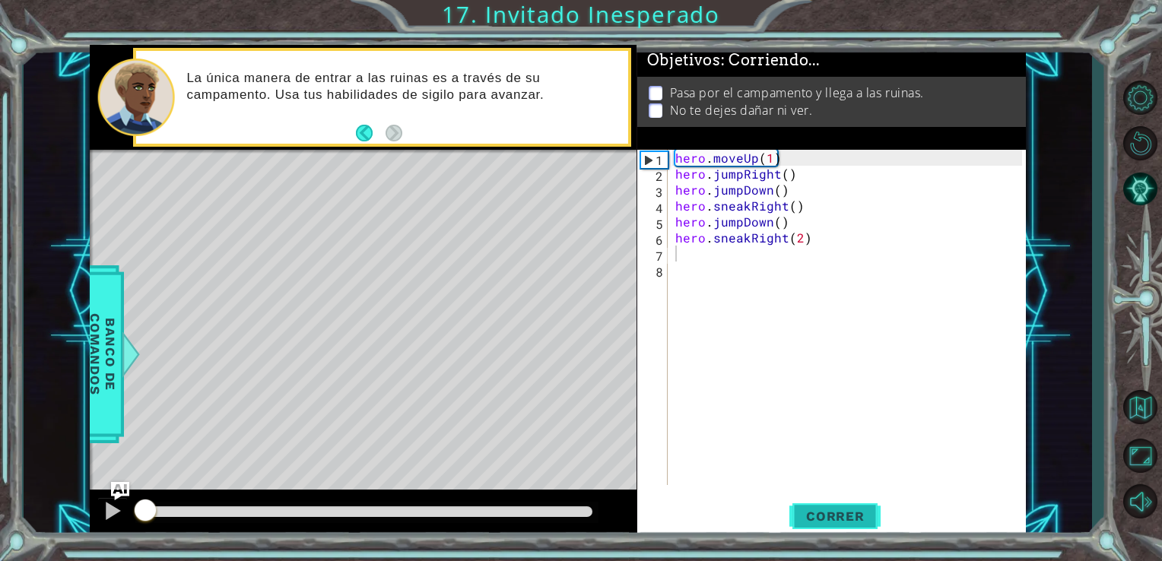
click at [843, 505] on button "Correr" at bounding box center [834, 516] width 91 height 39
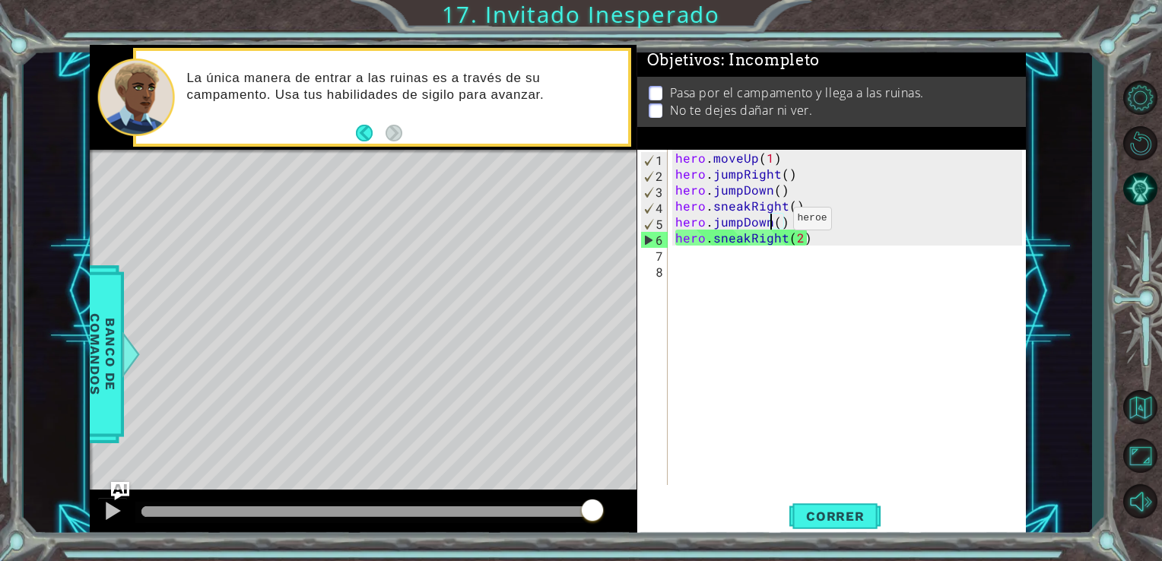
click at [767, 222] on div "hero . moveUp ( 1 ) hero . jumpRight ( ) hero . jumpDown ( ) hero . sneakRight …" at bounding box center [851, 333] width 358 height 367
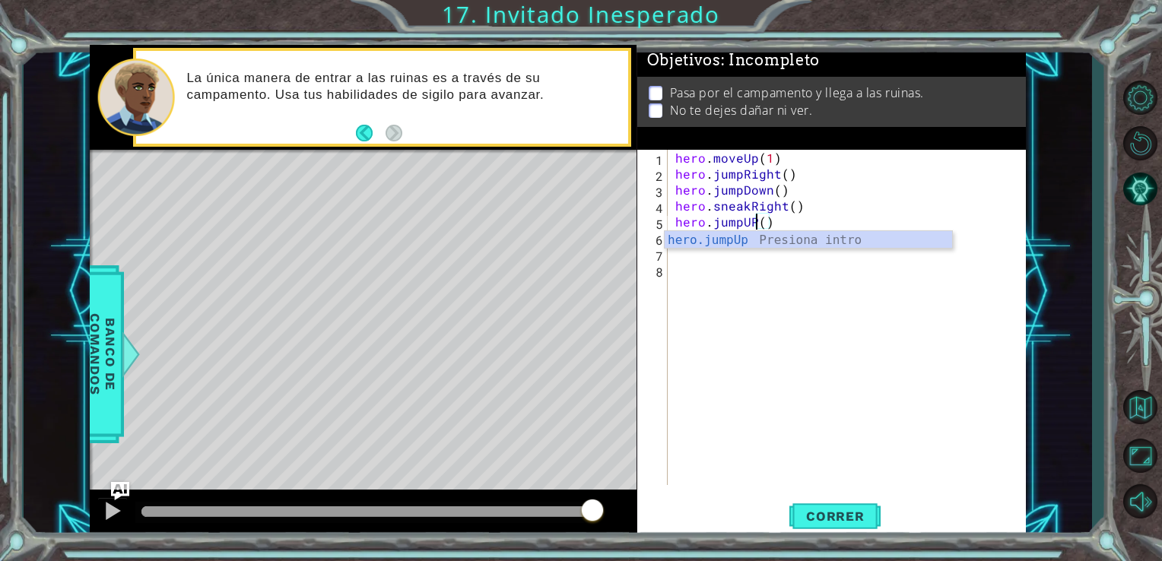
scroll to position [0, 4]
type textarea "hero.jumpUp()"
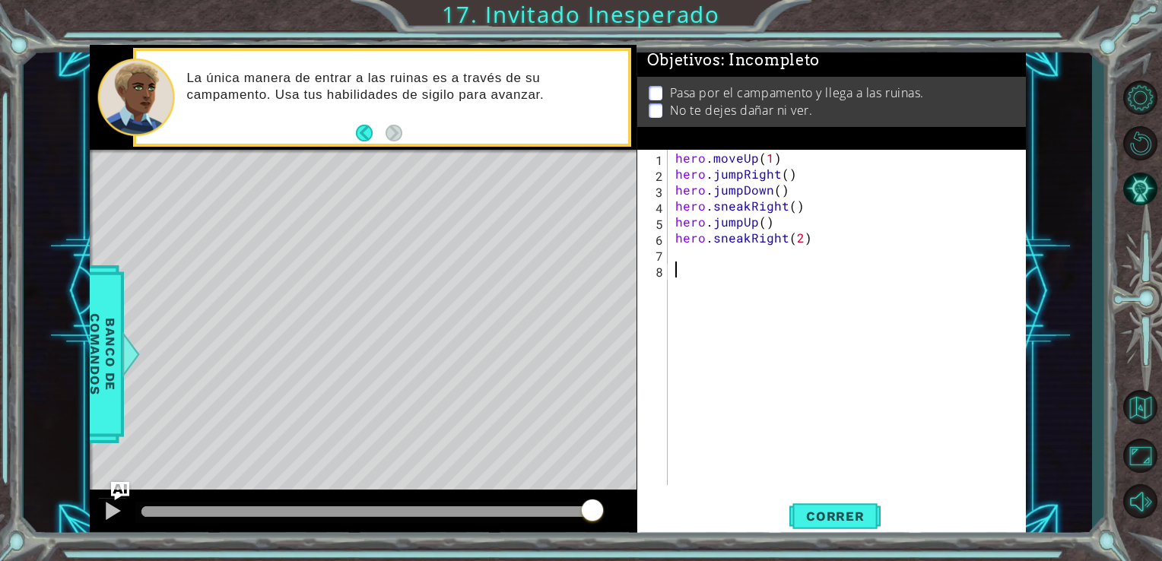
click at [738, 275] on div "hero . moveUp ( 1 ) hero . jumpRight ( ) hero . jumpDown ( ) hero . sneakRight …" at bounding box center [851, 333] width 358 height 367
click at [782, 242] on div "hero . moveUp ( 1 ) hero . jumpRight ( ) hero . jumpDown ( ) hero . sneakRight …" at bounding box center [851, 333] width 358 height 367
click at [768, 239] on div "hero . moveUp ( 1 ) hero . jumpRight ( ) hero . jumpDown ( ) hero . sneakRight …" at bounding box center [851, 333] width 358 height 367
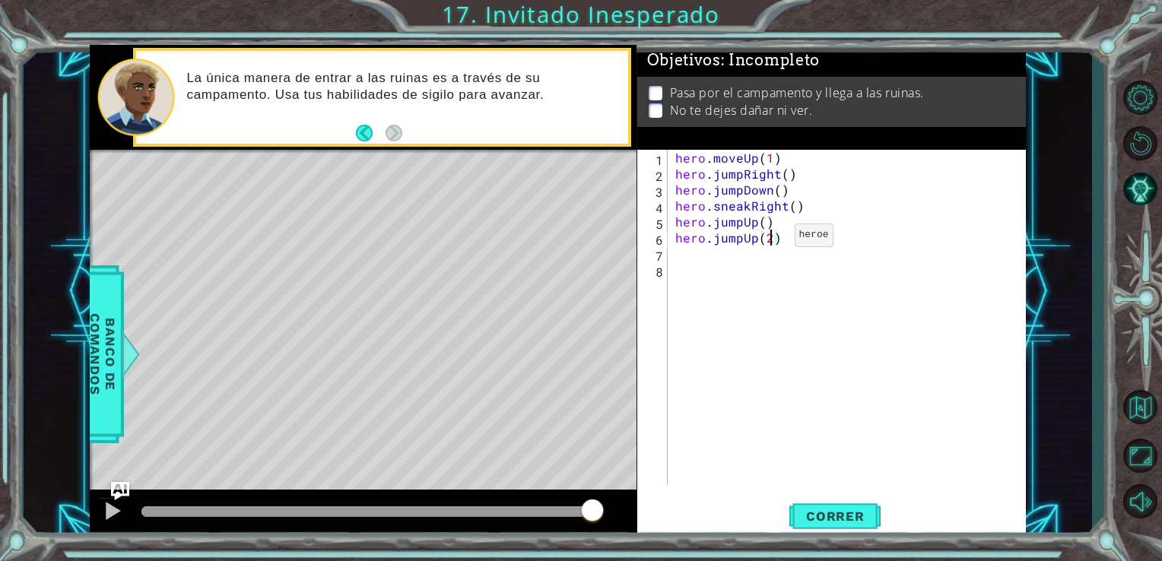
type textarea "hero.jumpUp()"
click at [738, 257] on div "hero . moveUp ( 1 ) hero . jumpRight ( ) hero . jumpDown ( ) hero . sneakRight …" at bounding box center [851, 333] width 358 height 367
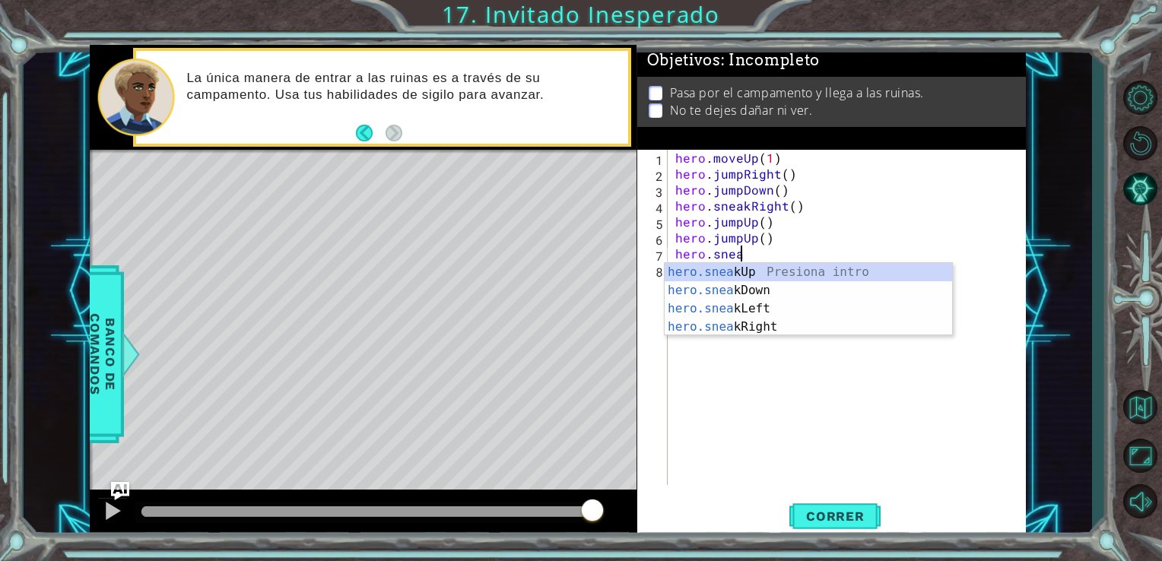
scroll to position [0, 3]
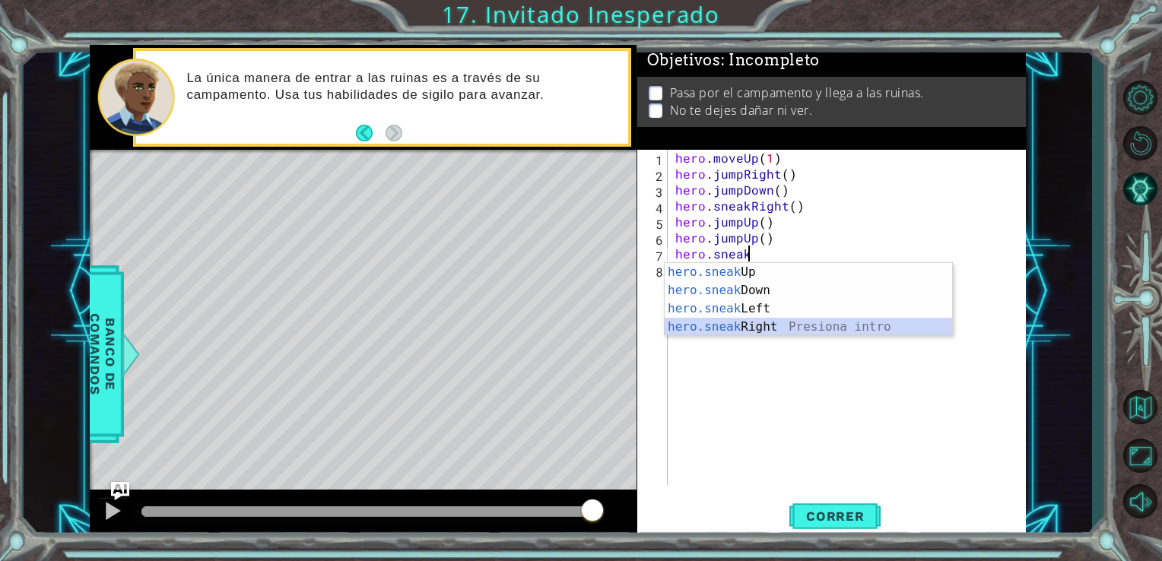
click at [757, 319] on div "hero.sneak Up Presiona intro hero.sneak Down Presiona intro hero.sneak Left Pre…" at bounding box center [808, 318] width 287 height 110
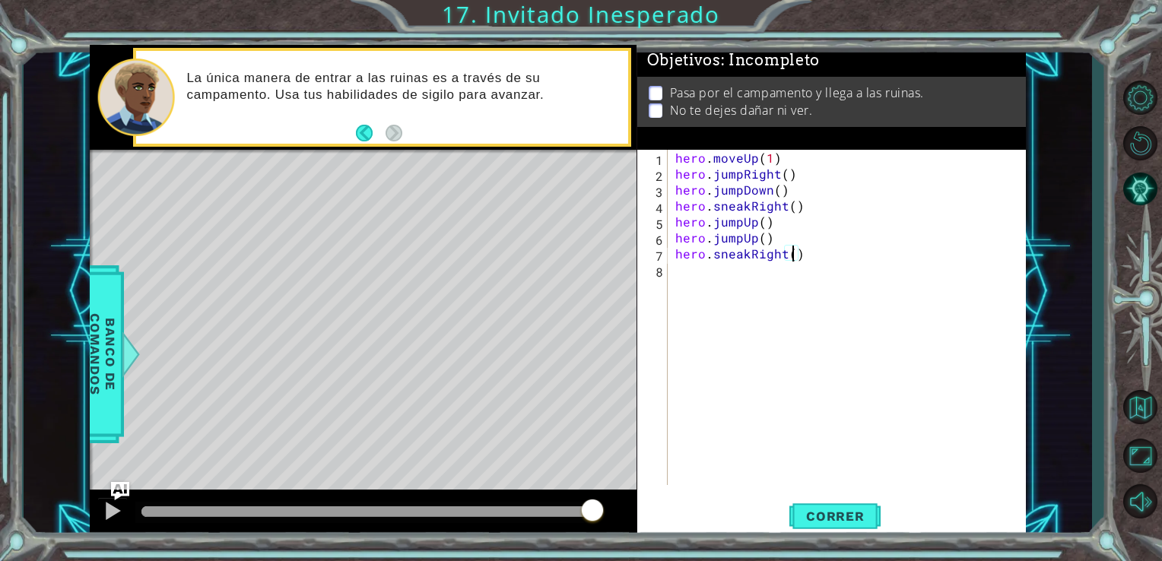
type textarea "hero.sneakRight(2)"
click at [763, 294] on div "hero . moveUp ( 1 ) hero . jumpRight ( ) hero . jumpDown ( ) hero . sneakRight …" at bounding box center [851, 333] width 358 height 367
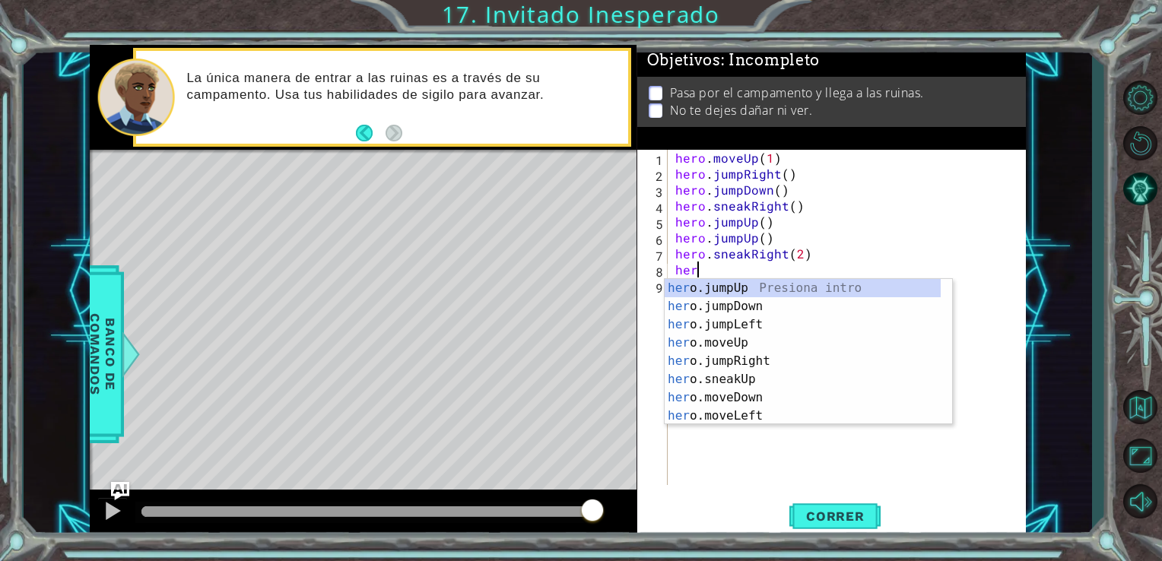
scroll to position [0, 0]
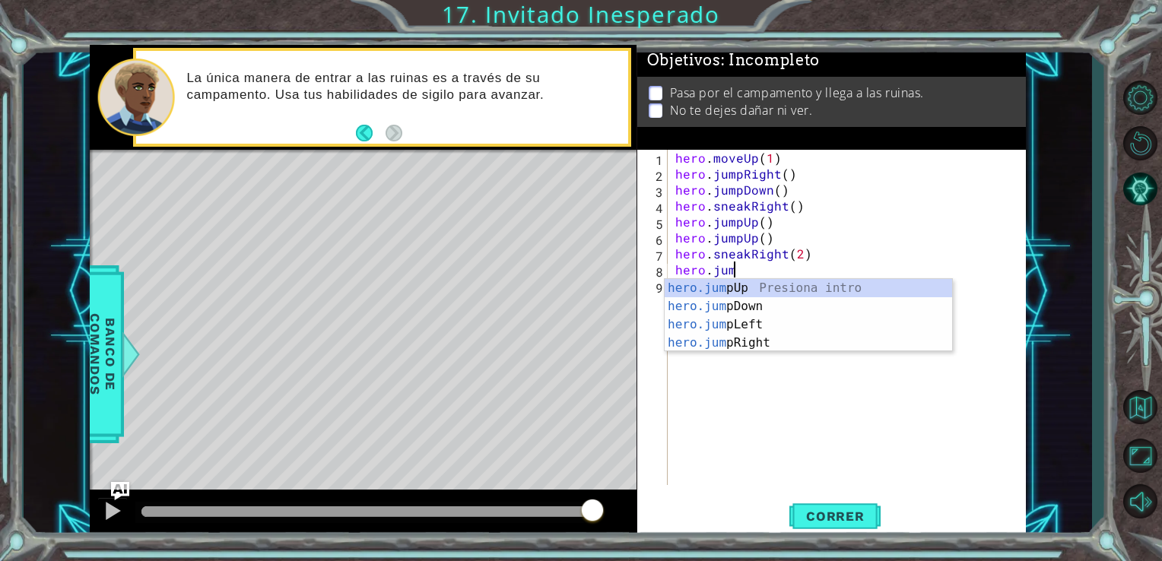
type textarea "hero.jump"
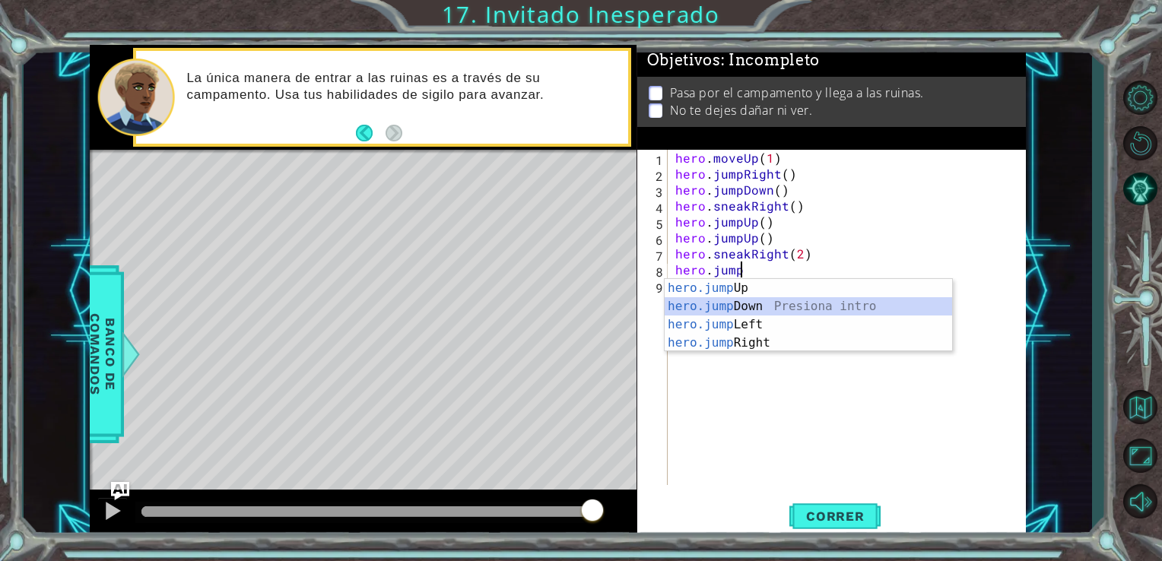
click at [757, 311] on div "hero.jump Up Presiona intro hero.jump Down Presiona intro hero.jump Left Presio…" at bounding box center [808, 334] width 287 height 110
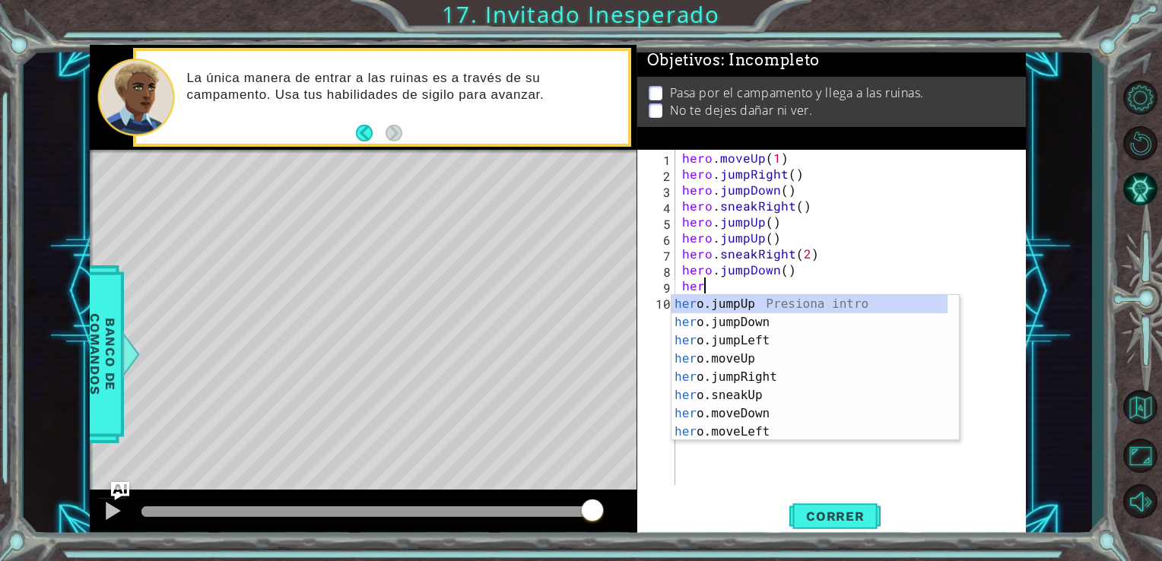
scroll to position [0, 0]
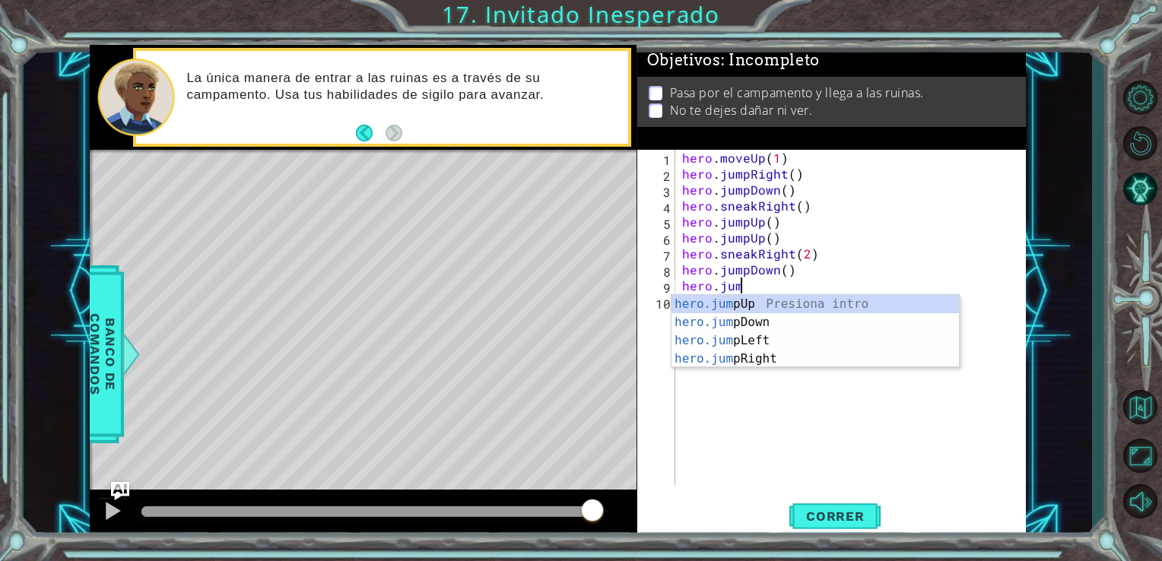
type textarea "hero.jump"
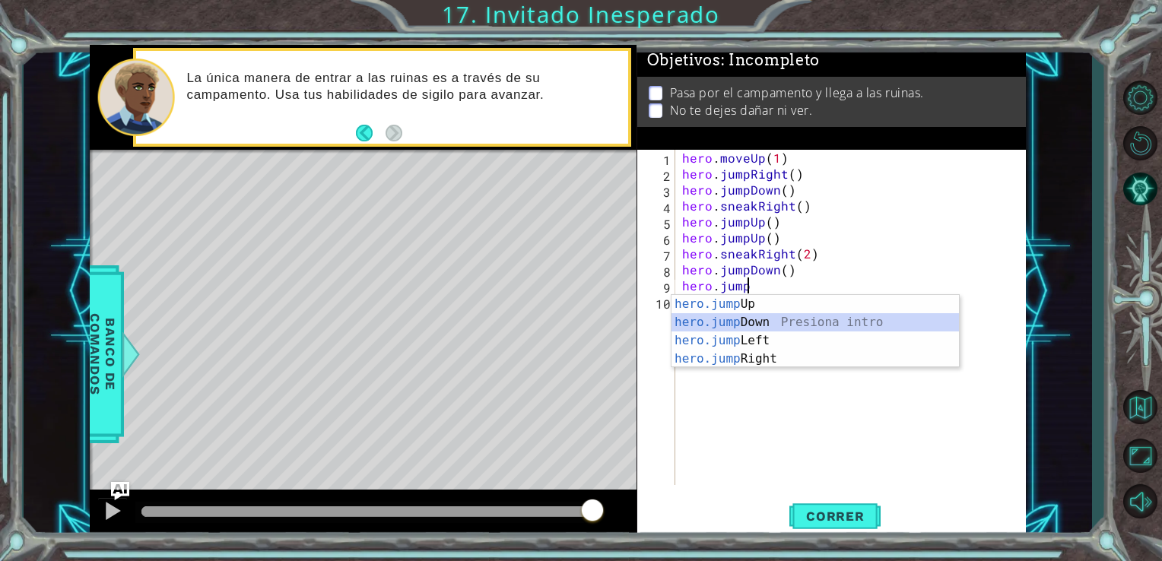
click at [773, 317] on div "hero.jump Up Presiona intro hero.jump Down Presiona intro hero.jump Left Presio…" at bounding box center [814, 350] width 287 height 110
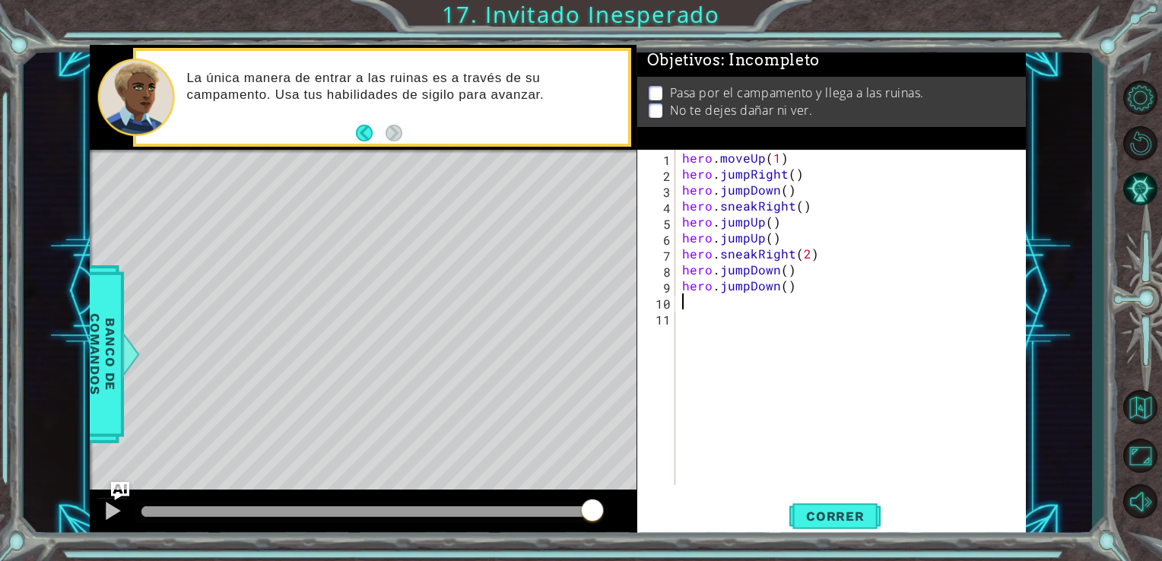
scroll to position [0, 0]
click at [849, 510] on span "Correr" at bounding box center [835, 516] width 89 height 15
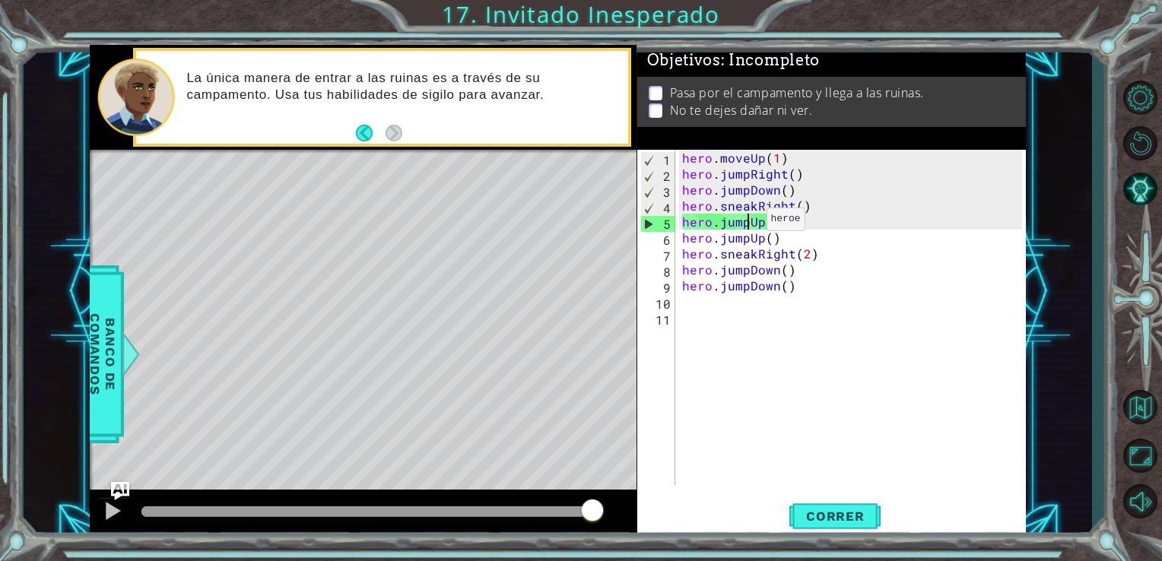
click at [747, 223] on div "hero . moveUp ( 1 ) hero . jumpRight ( ) hero . jumpDown ( ) hero . sneakRight …" at bounding box center [854, 333] width 351 height 367
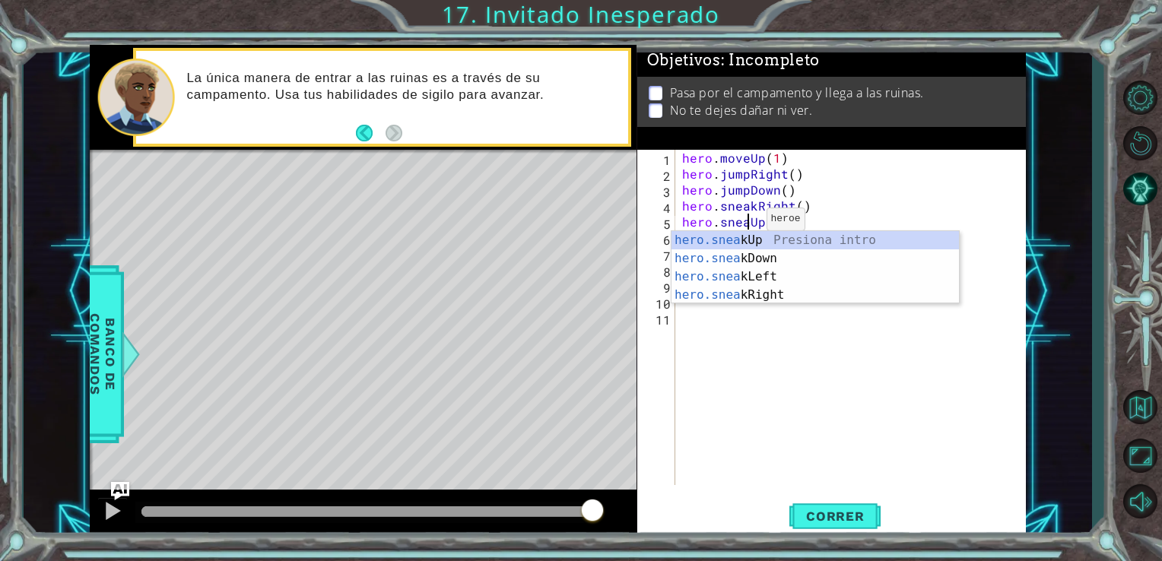
type textarea "hero.sneakUp()"
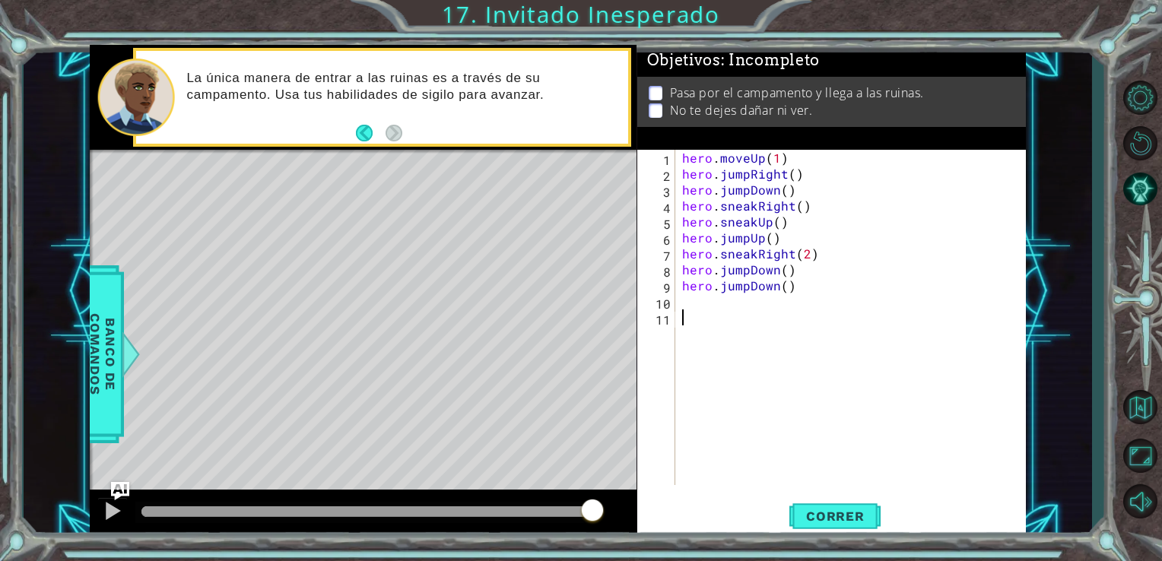
click at [778, 335] on div "hero . moveUp ( 1 ) hero . jumpRight ( ) hero . jumpDown ( ) hero . sneakRight …" at bounding box center [854, 333] width 351 height 367
click at [746, 239] on div "hero . moveUp ( 1 ) hero . jumpRight ( ) hero . jumpDown ( ) hero . sneakRight …" at bounding box center [854, 333] width 351 height 367
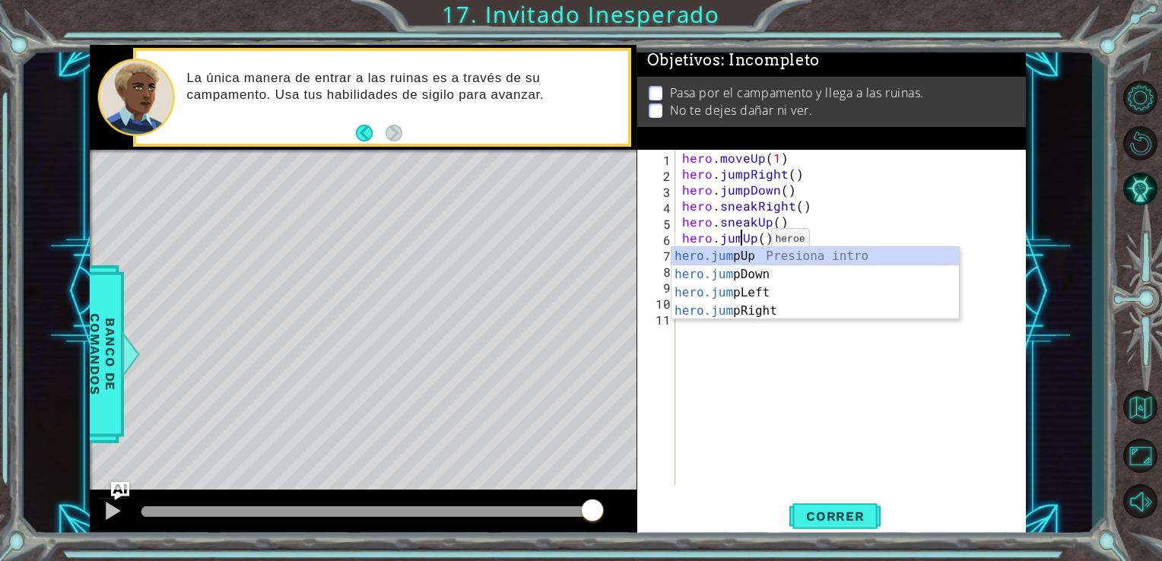
click at [751, 243] on div "hero . moveUp ( 1 ) hero . jumpRight ( ) hero . jumpDown ( ) hero . sneakRight …" at bounding box center [854, 333] width 351 height 367
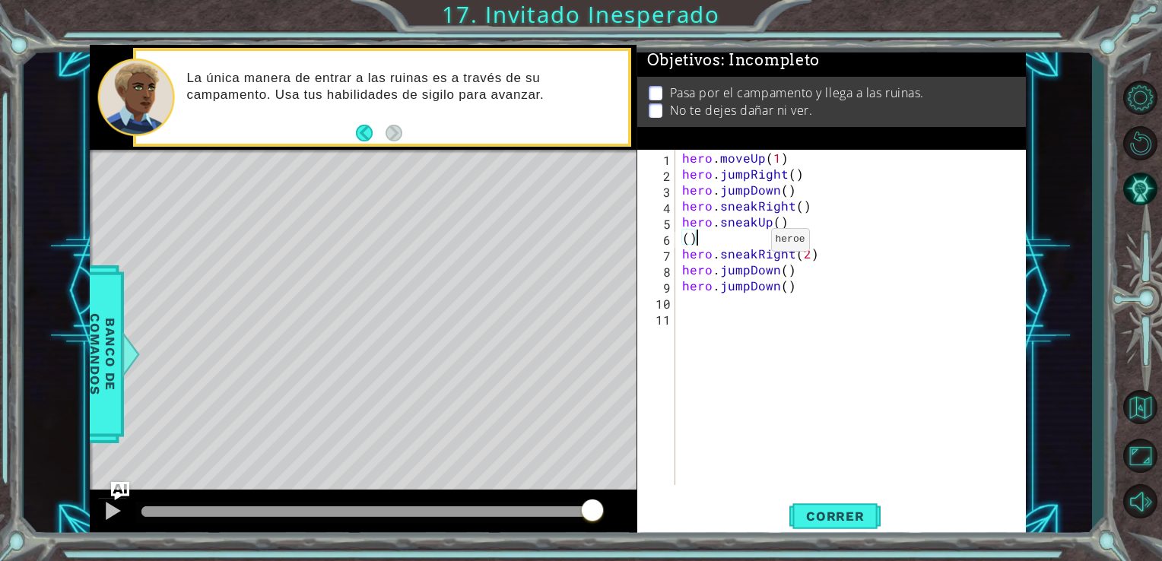
click at [751, 243] on div "hero . moveUp ( 1 ) hero . jumpRight ( ) hero . jumpDown ( ) hero . sneakRight …" at bounding box center [854, 333] width 351 height 367
type textarea "("
click at [840, 516] on span "Correr" at bounding box center [835, 516] width 89 height 15
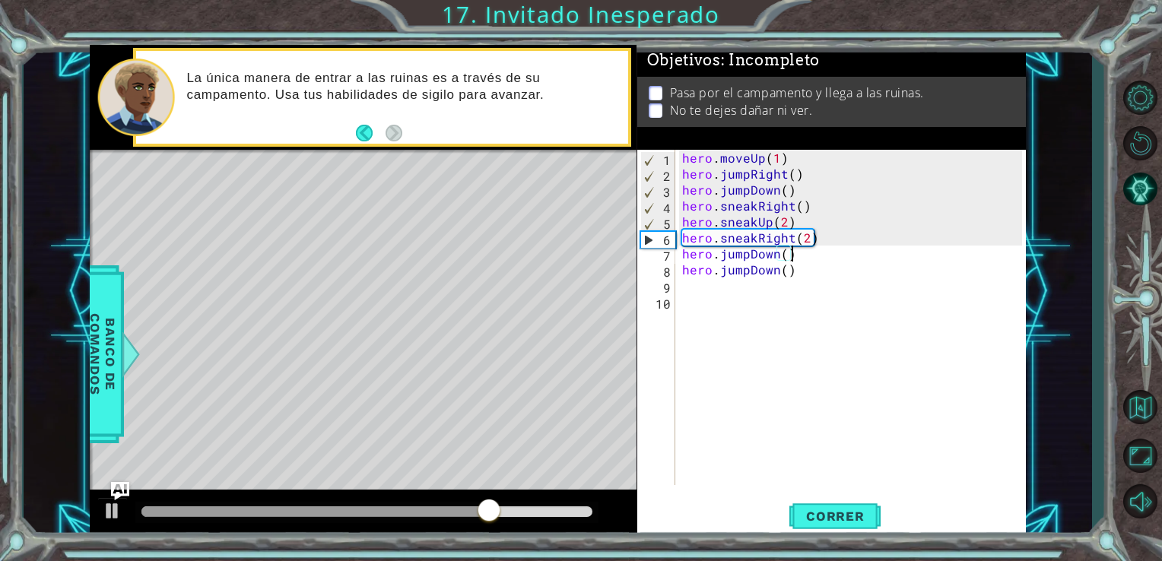
click at [801, 256] on div "hero . moveUp ( 1 ) hero . jumpRight ( ) hero . jumpDown ( ) hero . sneakRight …" at bounding box center [854, 333] width 351 height 367
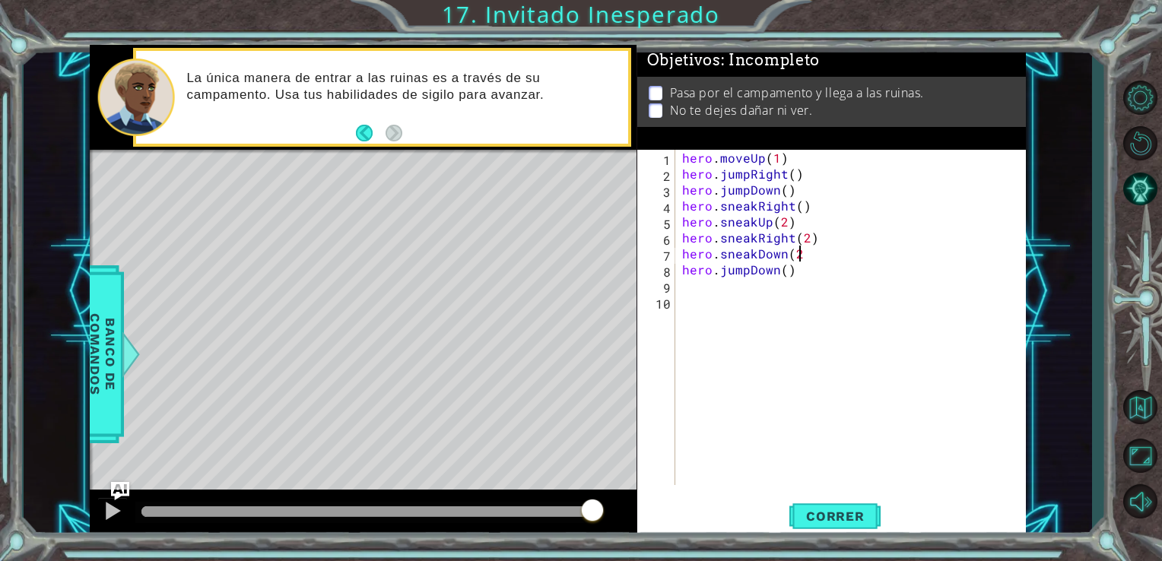
type textarea "hero.sneakDown(2)"
click at [797, 287] on div "hero . moveUp ( 1 ) hero . jumpRight ( ) hero . jumpDown ( ) hero . sneakRight …" at bounding box center [854, 333] width 351 height 367
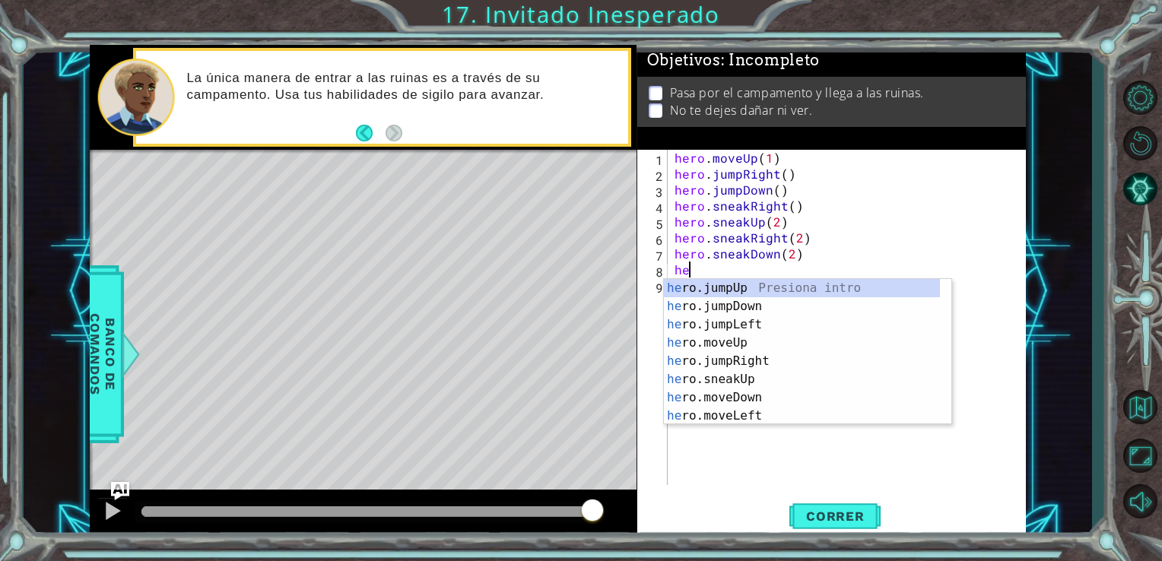
type textarea "h"
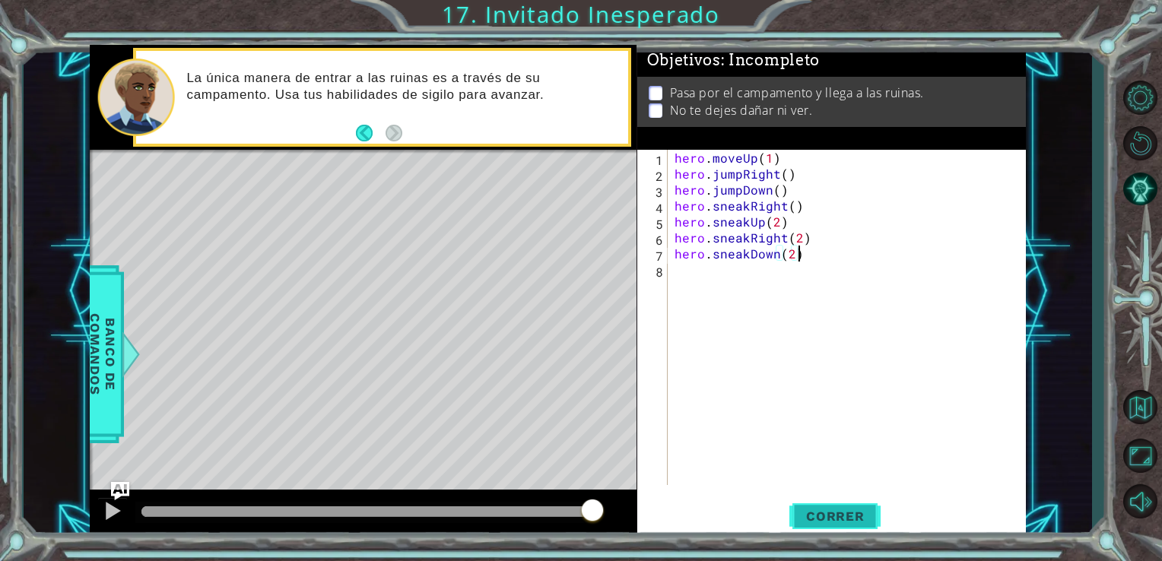
type textarea "hero.sneakDown(2)"
click at [856, 509] on span "Correr" at bounding box center [835, 516] width 89 height 15
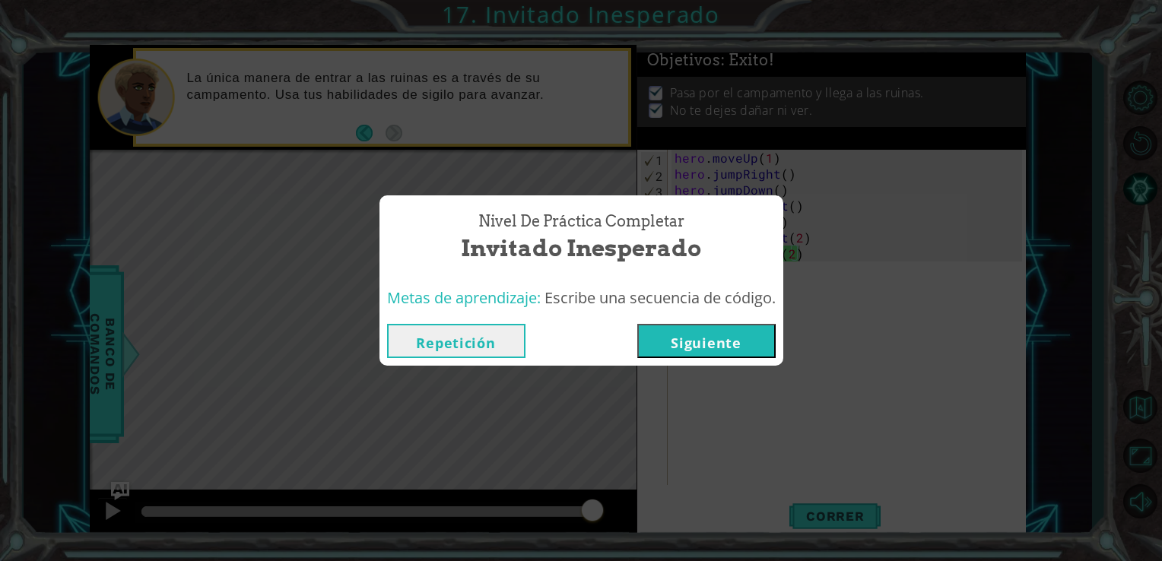
click at [757, 333] on button "Siguiente" at bounding box center [706, 341] width 138 height 34
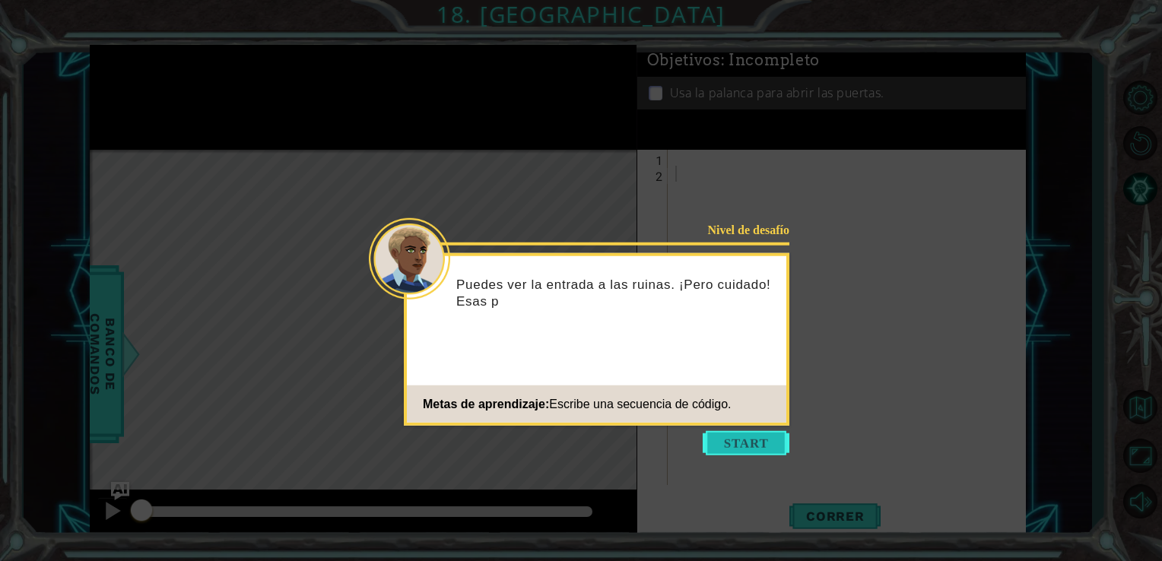
click at [779, 436] on button "Start" at bounding box center [746, 443] width 87 height 24
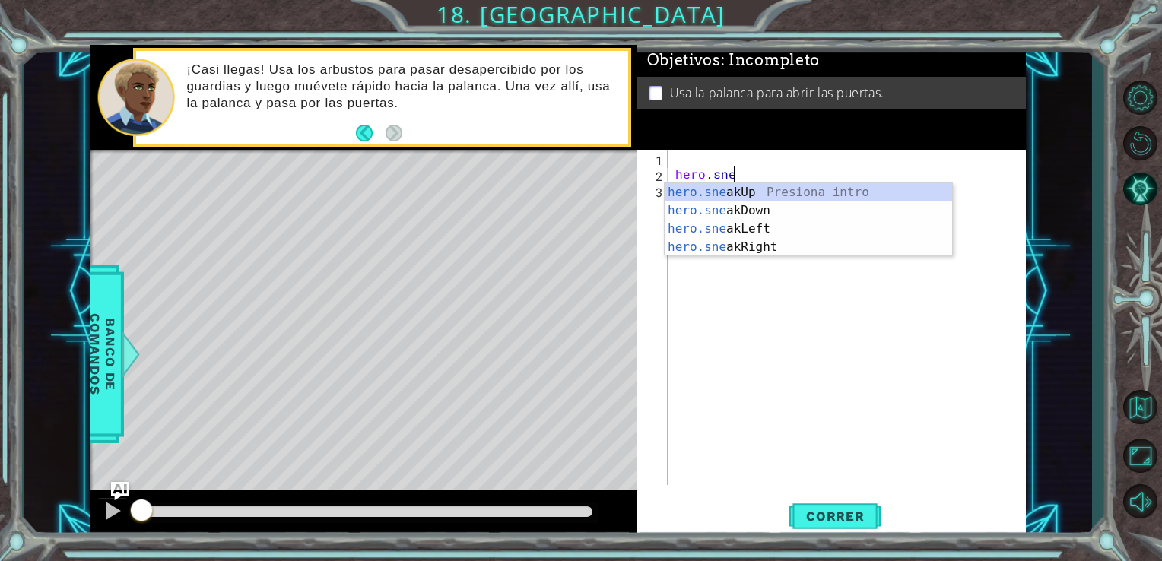
scroll to position [0, 3]
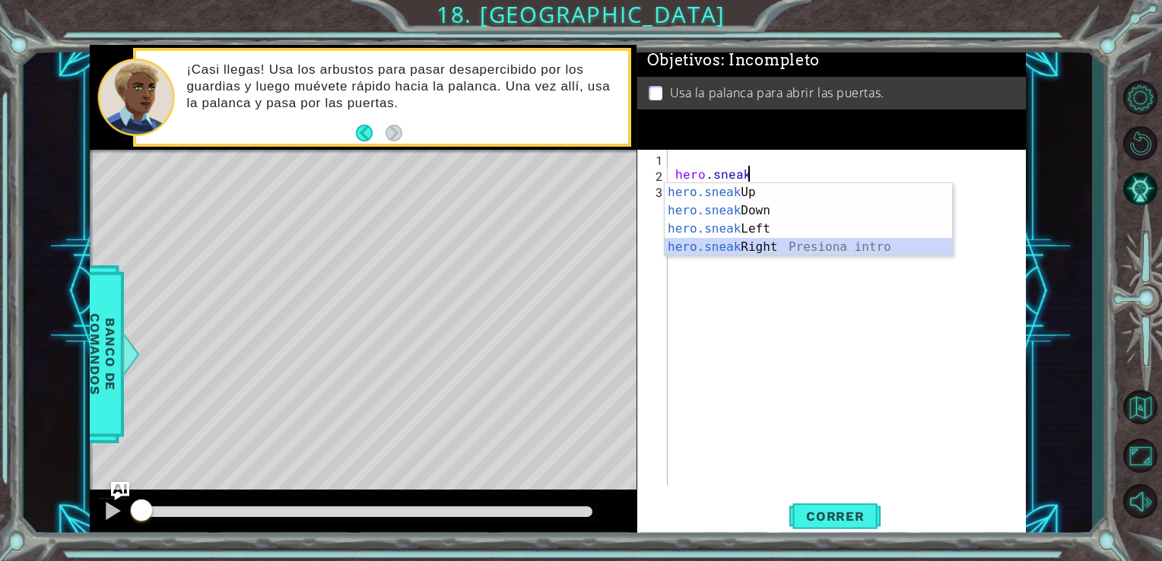
click at [775, 250] on div "hero.sneak Up Presiona intro hero.sneak Down Presiona intro hero.sneak Left Pre…" at bounding box center [808, 238] width 287 height 110
type textarea "hero.sneakRight(1)"
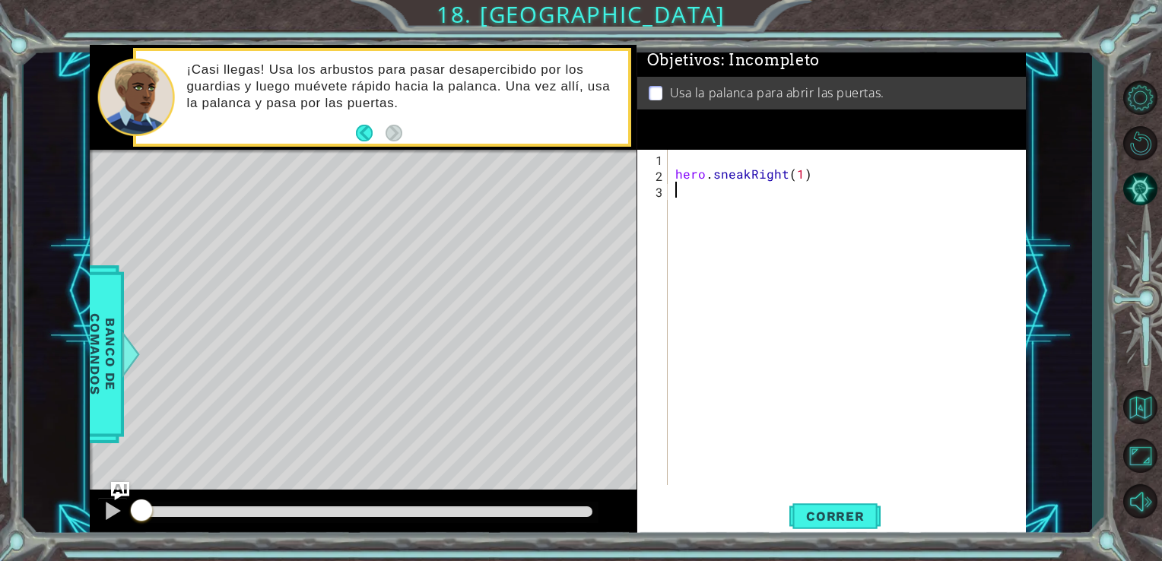
click at [753, 204] on div "hero . sneakRight ( 1 )" at bounding box center [851, 333] width 358 height 367
type textarea "hero.sneakUp(2)"
click at [745, 215] on div "hero . sneakRight ( 1 ) hero . sneakUp ( 2 )" at bounding box center [851, 333] width 358 height 367
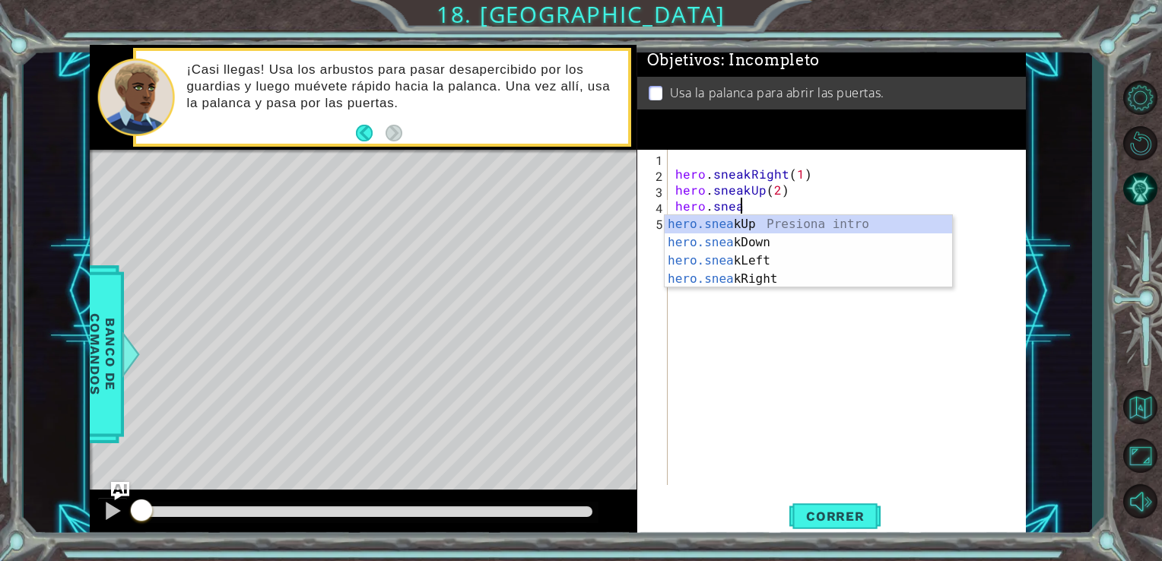
scroll to position [0, 3]
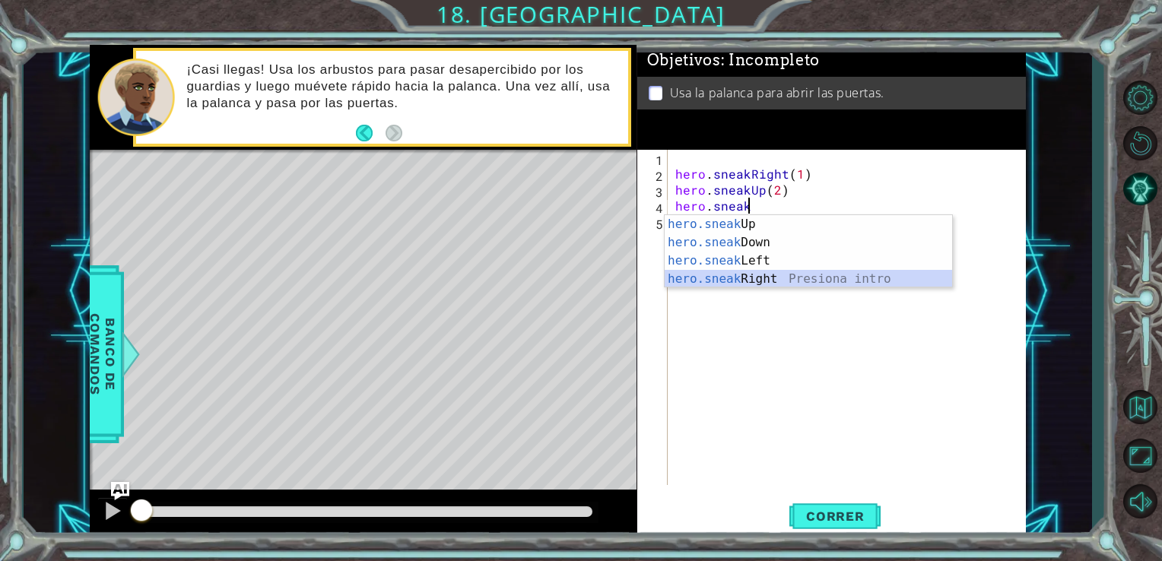
click at [747, 273] on div "hero.sneak Up Presiona intro hero.sneak Down Presiona intro hero.sneak Left Pre…" at bounding box center [808, 270] width 287 height 110
type textarea "hero.sneakRight(1)"
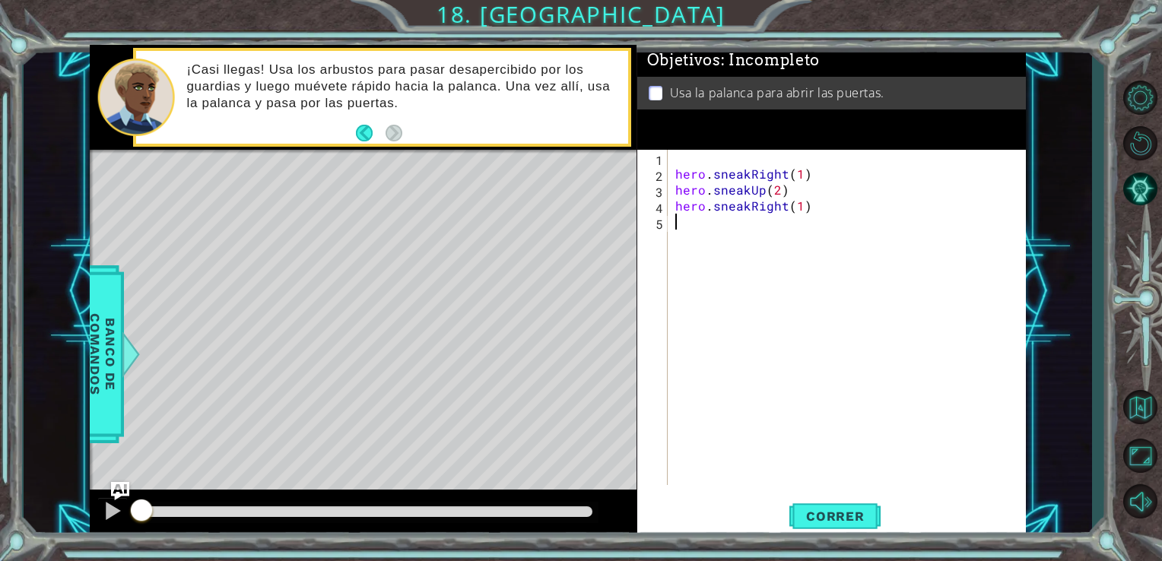
click at [735, 225] on div "hero . sneakRight ( 1 ) hero . sneakUp ( 2 ) hero . sneakRight ( 1 )" at bounding box center [851, 333] width 358 height 367
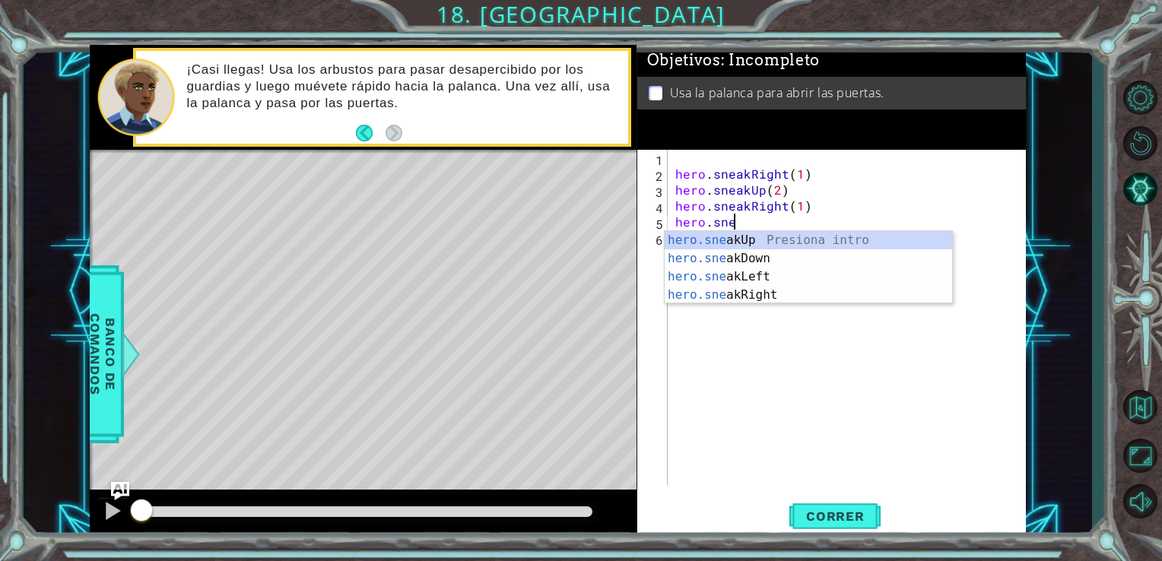
scroll to position [0, 2]
click at [766, 246] on div "hero.sne akUp Presiona intro hero.sne akDown Presiona intro hero.sne akLeft Pre…" at bounding box center [808, 286] width 287 height 110
type textarea "hero.sneakUp(1)"
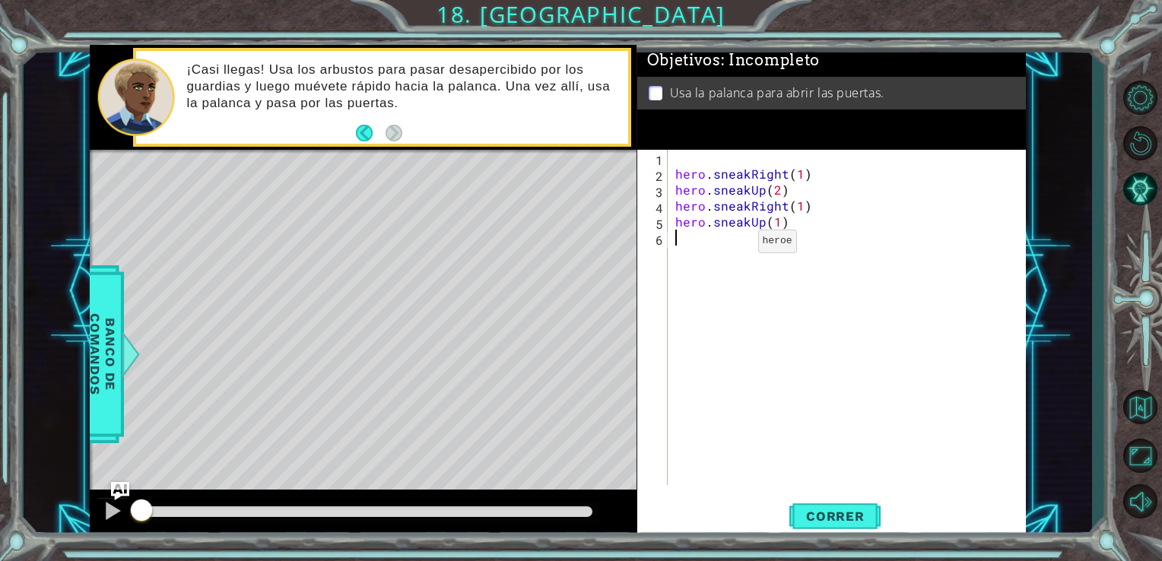
click at [732, 245] on div "hero . sneakRight ( 1 ) hero . sneakUp ( 2 ) hero . sneakRight ( 1 ) hero . sne…" at bounding box center [851, 333] width 358 height 367
type textarea "g"
type textarea "j"
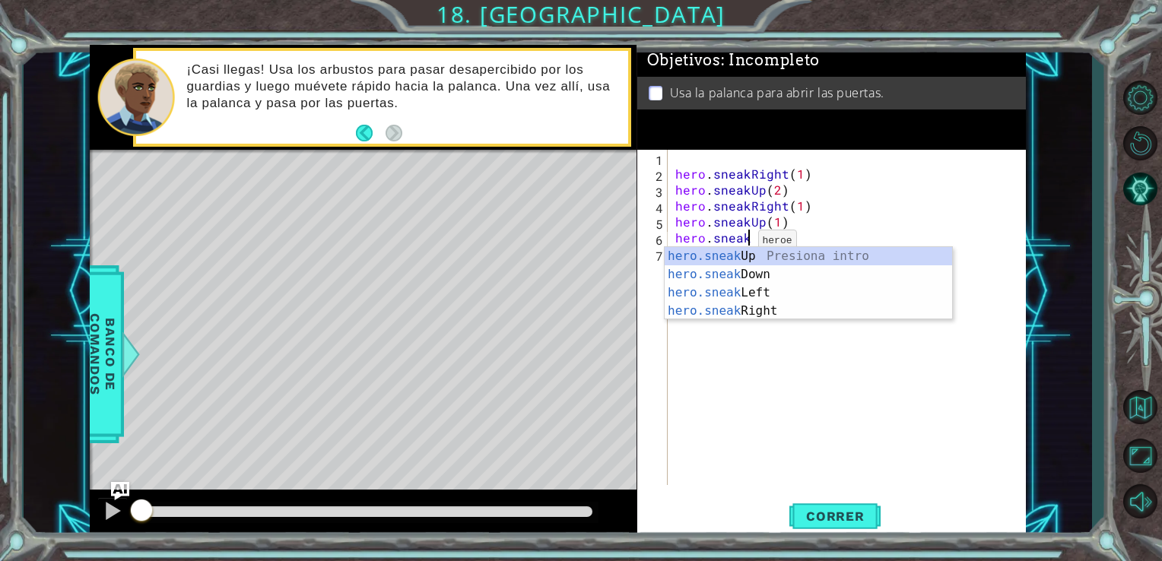
scroll to position [0, 3]
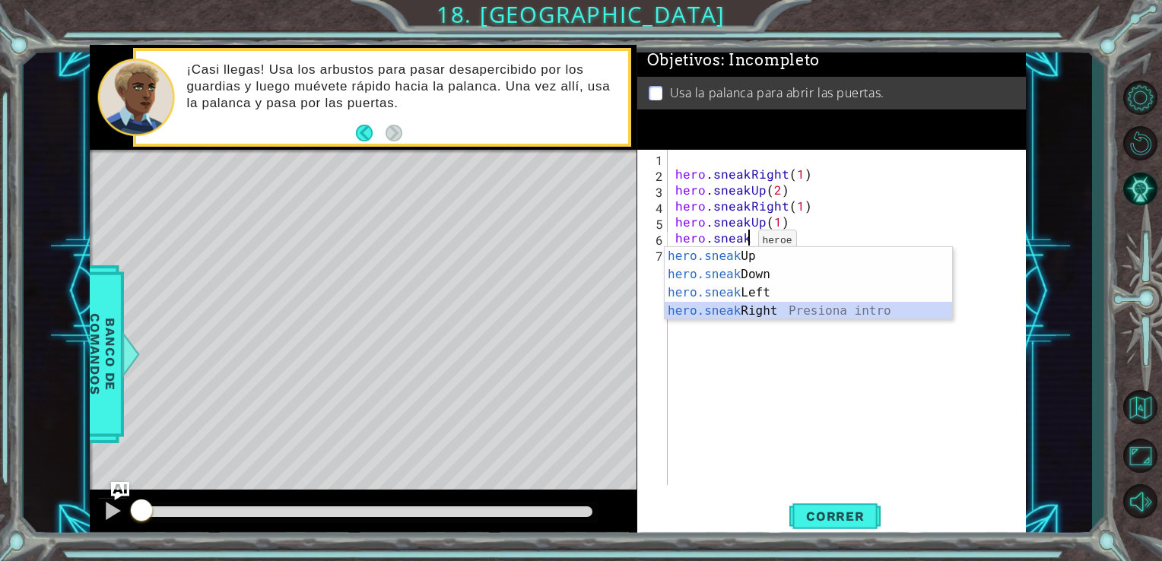
click at [757, 313] on div "hero.sneak Up Presiona intro hero.sneak Down Presiona intro hero.sneak Left Pre…" at bounding box center [808, 302] width 287 height 110
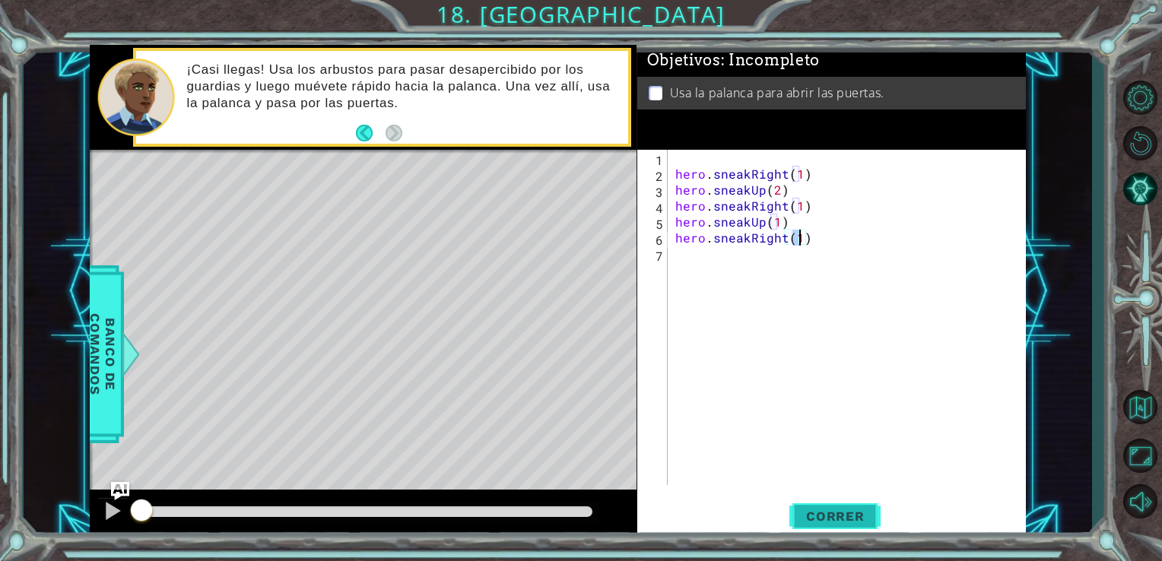
type textarea "hero.sneakRight(1)"
click at [830, 503] on button "Correr" at bounding box center [834, 516] width 91 height 39
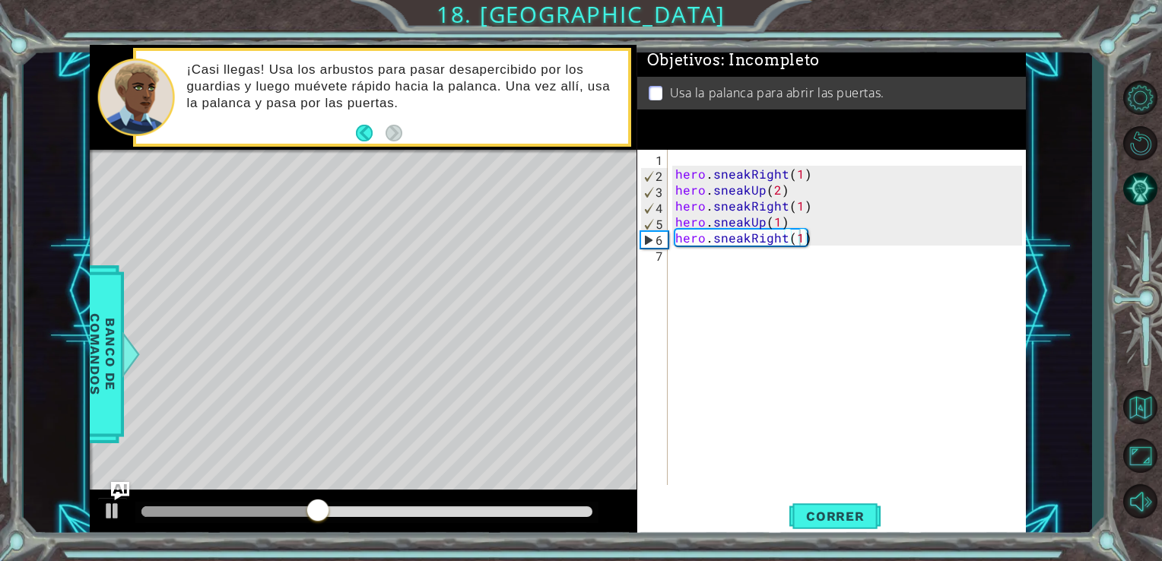
drag, startPoint x: 830, startPoint y: 503, endPoint x: 735, endPoint y: 354, distance: 176.8
click at [735, 354] on div "hero.sneakRight(1) 1 2 3 4 5 6 7 hero . sneakRight ( 1 ) hero . sneakUp ( 2 ) h…" at bounding box center [831, 344] width 389 height 389
click at [721, 254] on div "hero . sneakRight ( 1 ) hero . sneakUp ( 2 ) hero . sneakRight ( 1 ) hero . sne…" at bounding box center [851, 333] width 358 height 367
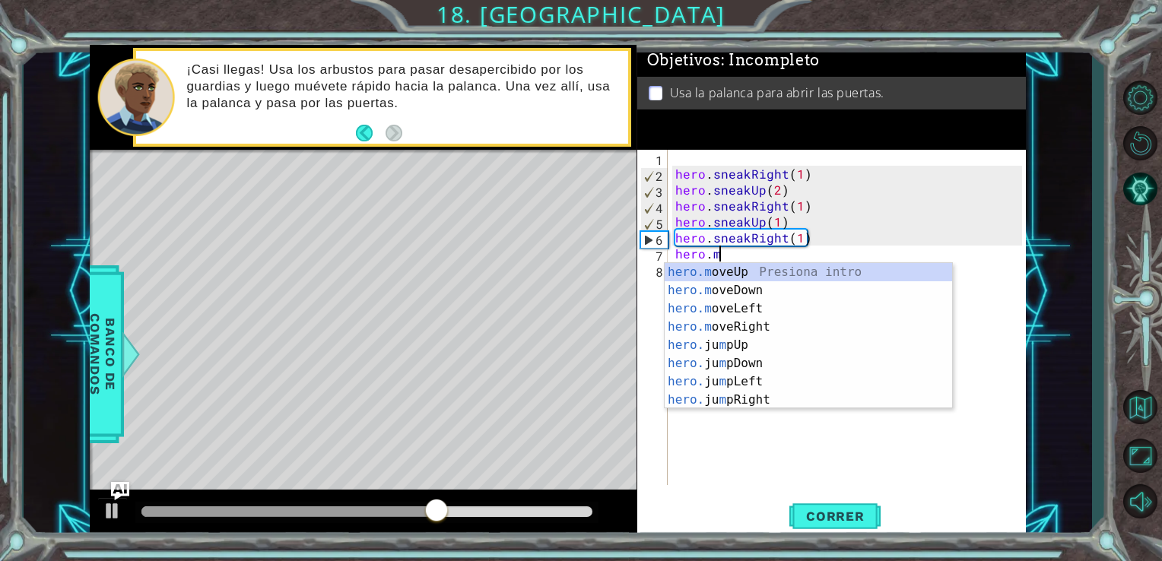
scroll to position [0, 2]
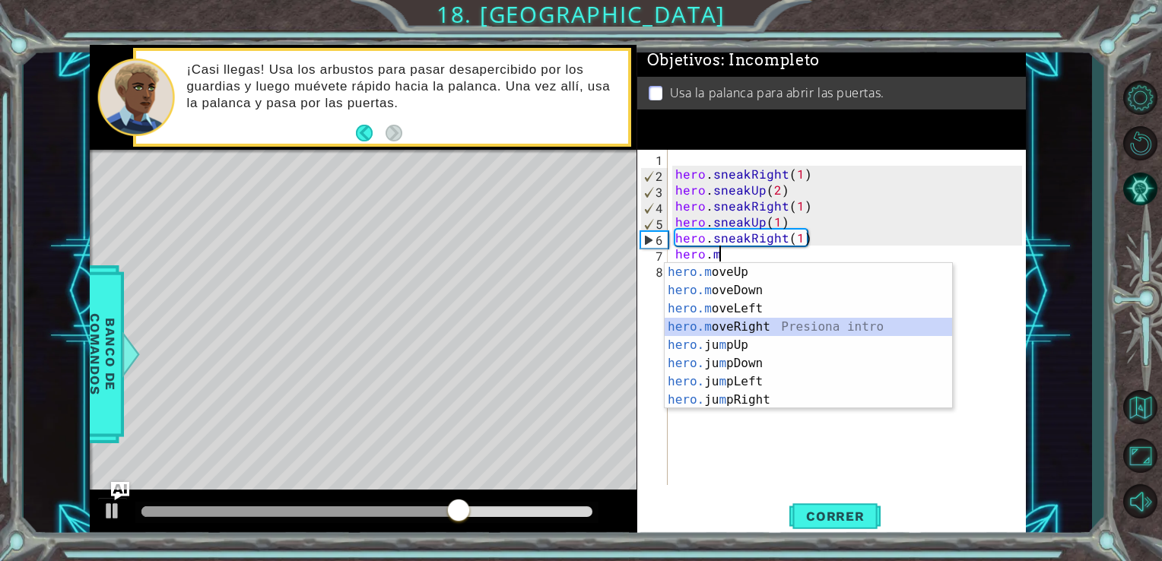
click at [748, 321] on div "hero.m oveUp Presiona intro hero.m oveDown Presiona intro hero.m oveLeft Presio…" at bounding box center [808, 354] width 287 height 183
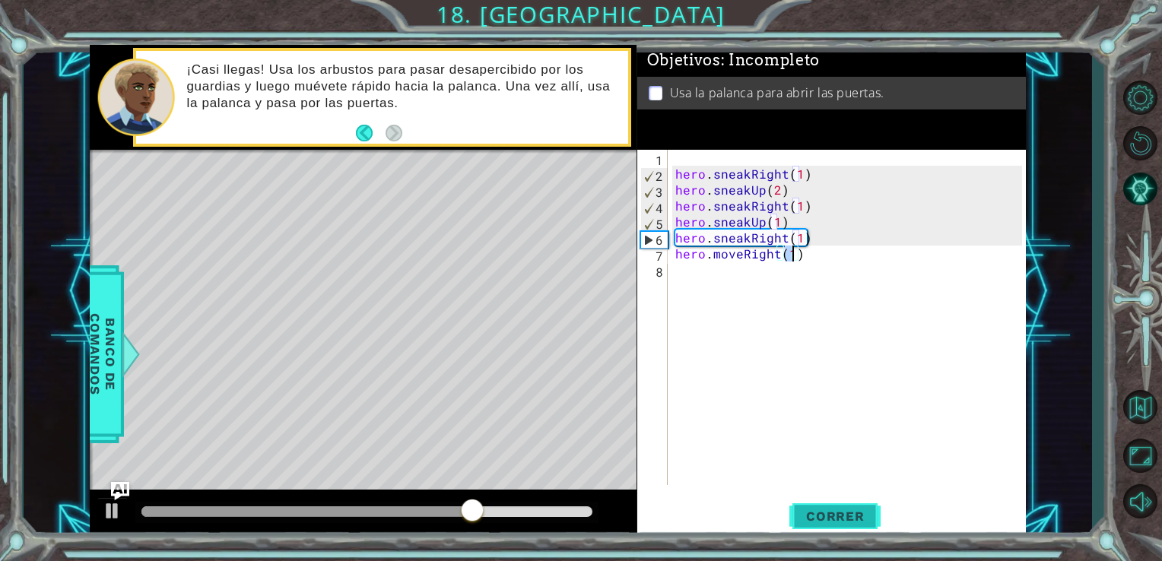
type textarea "hero.moveRight(1)"
click at [812, 510] on span "Correr" at bounding box center [835, 516] width 89 height 15
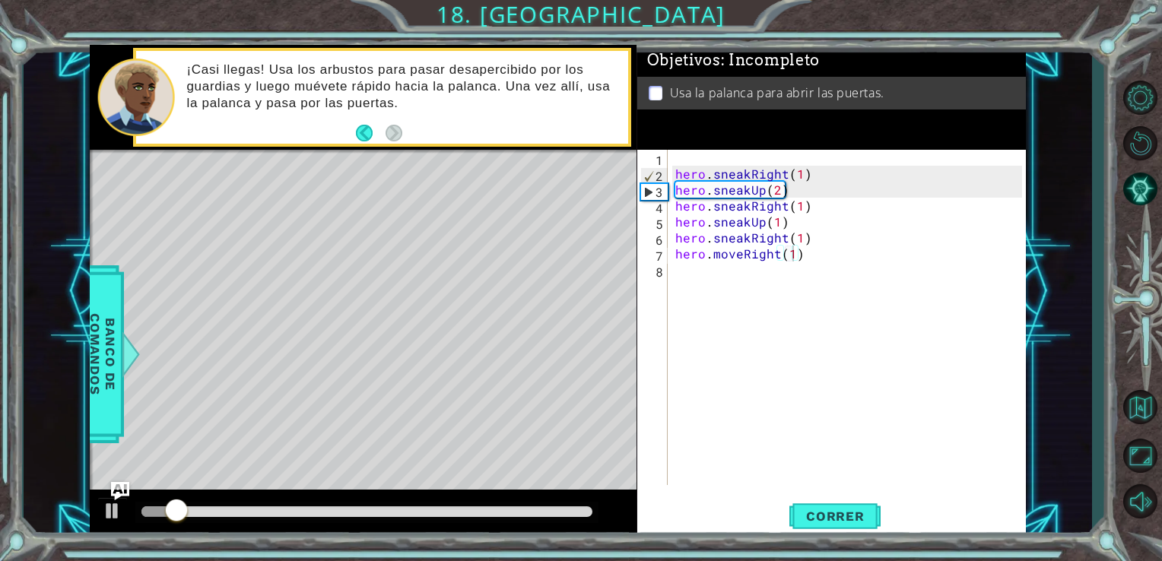
click at [370, 509] on div at bounding box center [367, 512] width 464 height 21
click at [370, 509] on div at bounding box center [367, 511] width 452 height 11
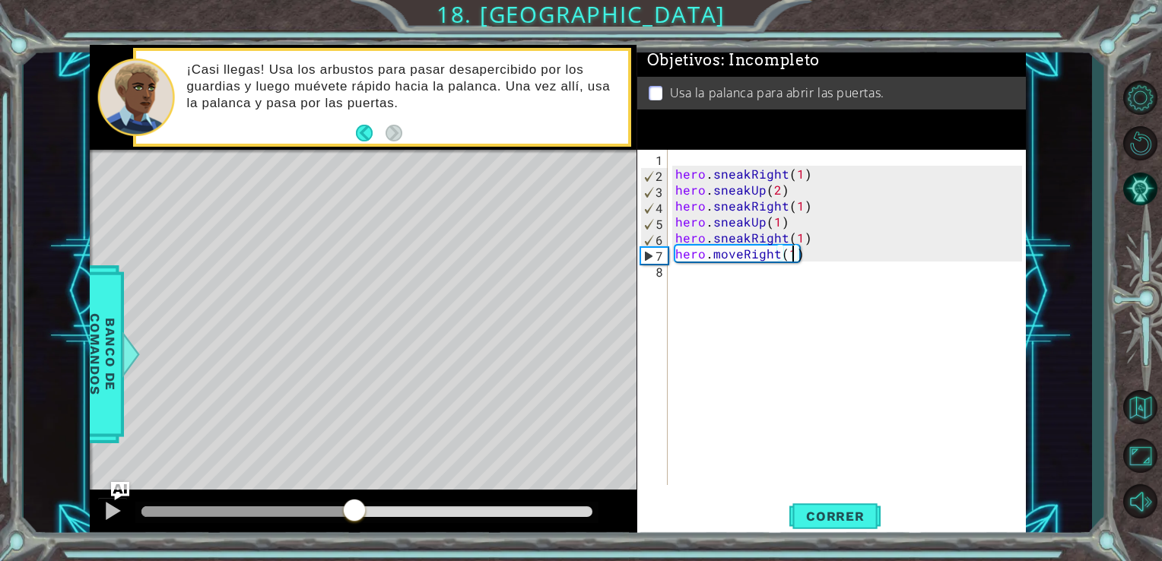
click at [354, 509] on div at bounding box center [247, 511] width 213 height 11
click at [735, 290] on div "hero . sneakRight ( 1 ) hero . sneakUp ( 2 ) hero . sneakRight ( 1 ) hero . sne…" at bounding box center [851, 333] width 358 height 367
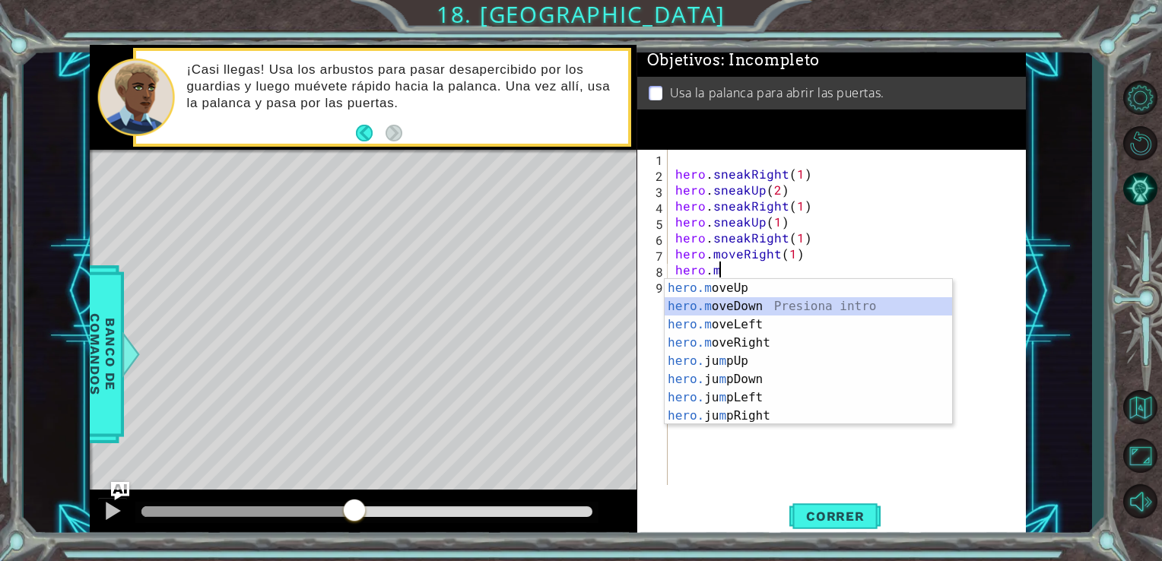
click at [735, 304] on div "hero.m oveUp Presiona intro hero.m oveDown Presiona intro hero.m oveLeft Presio…" at bounding box center [808, 370] width 287 height 183
type textarea "hero.moveDown(1)"
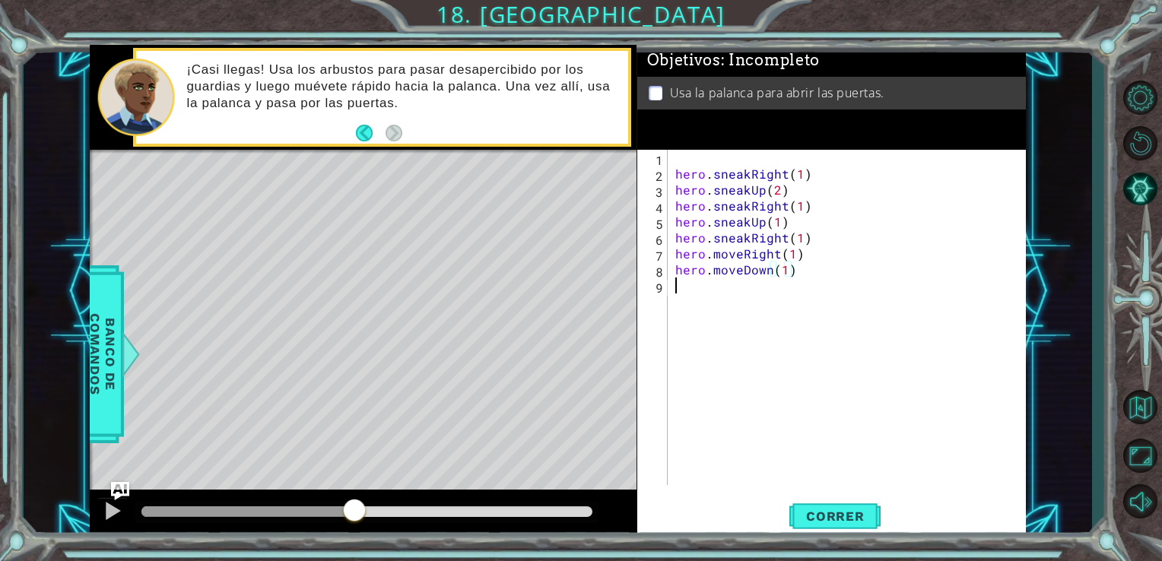
click at [726, 297] on div "hero . sneakRight ( 1 ) hero . sneakUp ( 2 ) hero . sneakRight ( 1 ) hero . sne…" at bounding box center [851, 333] width 358 height 367
type textarea "h"
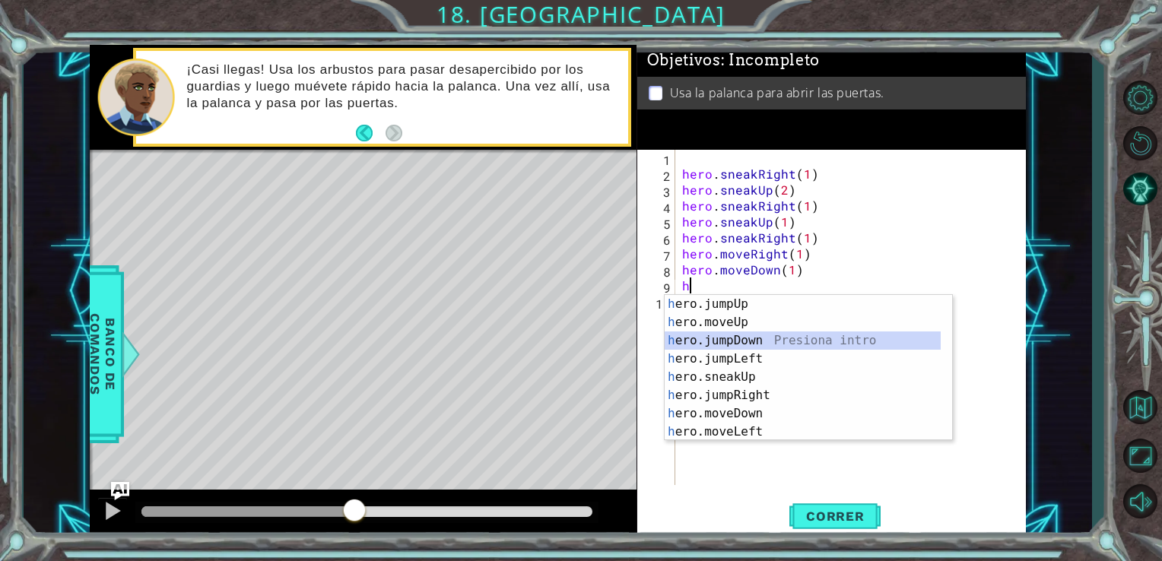
click at [738, 339] on div "h ero.jumpUp Presiona intro h ero.moveUp Presiona intro h ero.jumpDown Presiona…" at bounding box center [803, 386] width 276 height 183
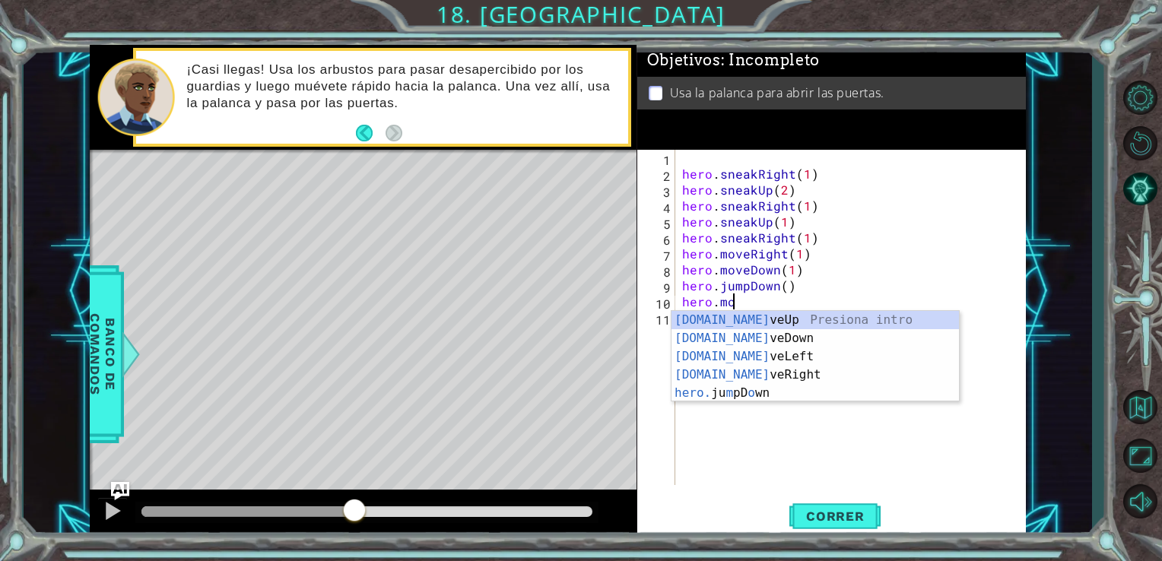
scroll to position [0, 2]
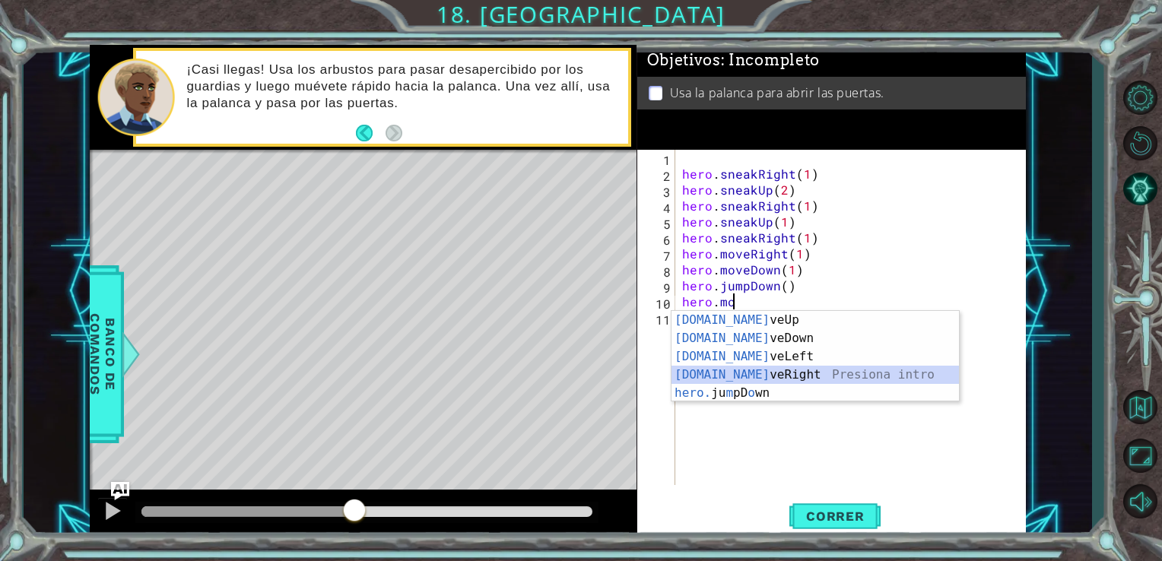
click at [767, 371] on div "[DOMAIN_NAME] veUp Presiona intro [DOMAIN_NAME] veDown Presiona intro [DOMAIN_N…" at bounding box center [814, 375] width 287 height 128
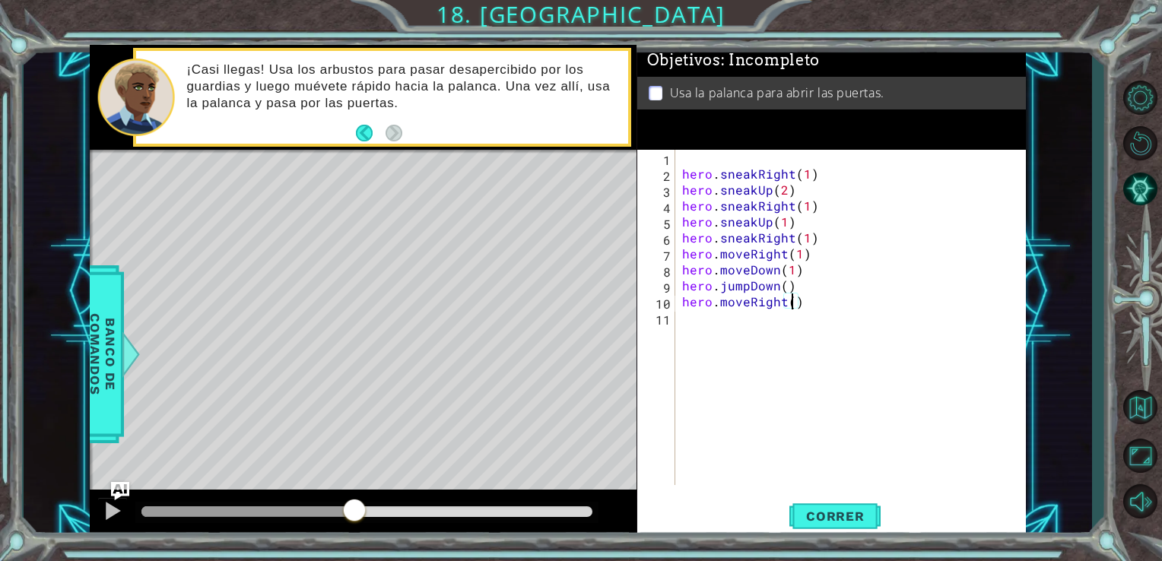
type textarea "hero.moveRight(2)"
click at [759, 325] on div "hero . sneakRight ( 1 ) hero . sneakUp ( 2 ) hero . sneakRight ( 1 ) hero . sne…" at bounding box center [854, 333] width 351 height 367
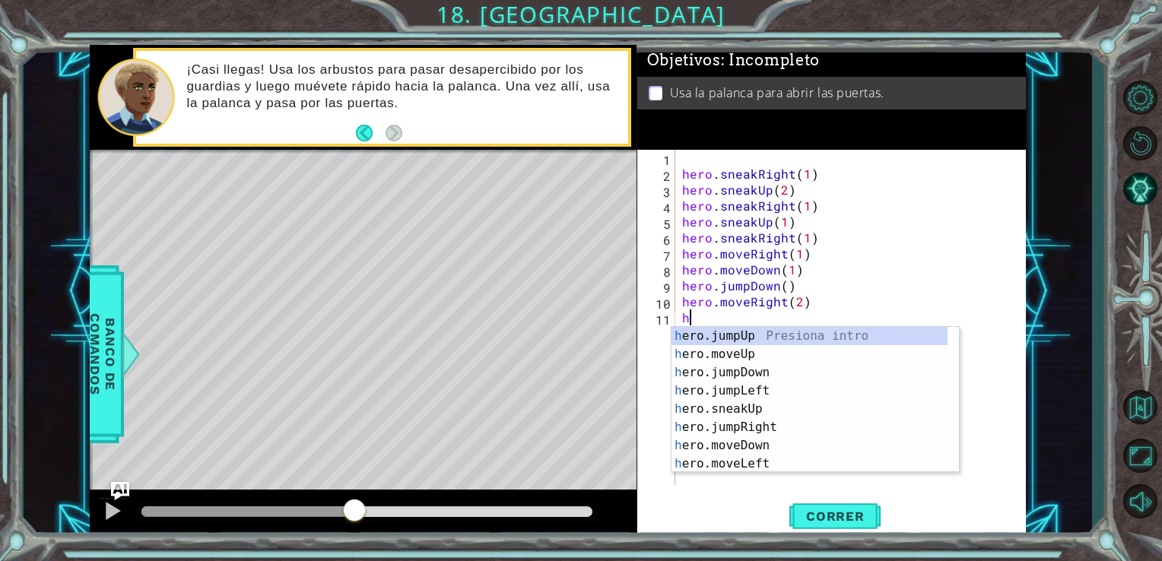
type textarea "he"
click at [740, 336] on div "he ro.jumpUp Presiona intro he ro.jumpDown Presiona intro he ro.jumpLeft Presio…" at bounding box center [809, 418] width 276 height 183
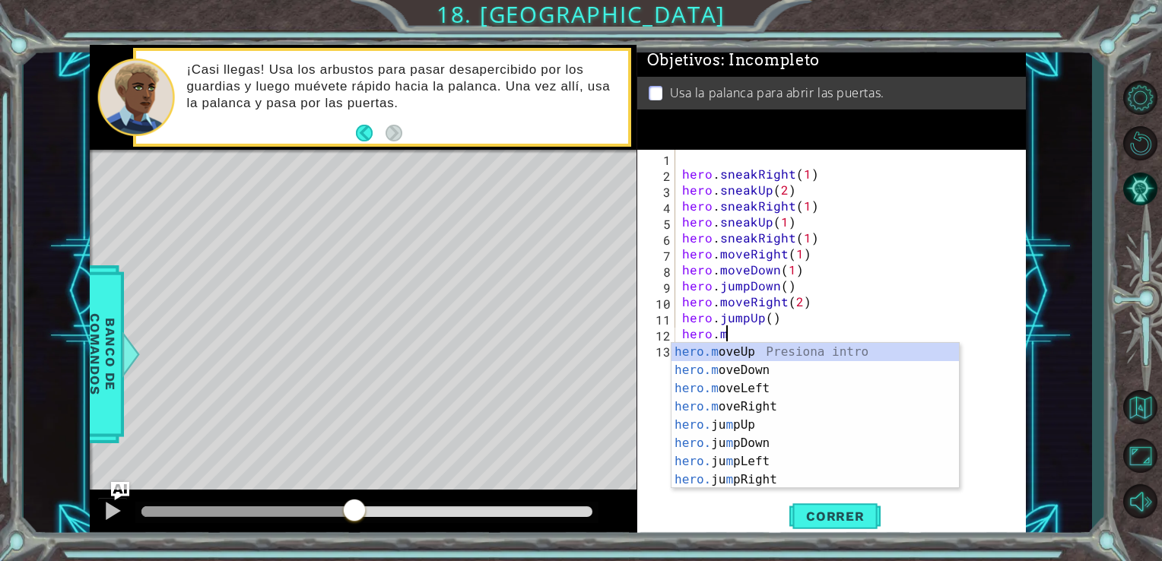
scroll to position [0, 2]
click at [767, 357] on div "hero.m oveUp Presiona intro hero.m oveDown Presiona intro hero.m oveLeft Presio…" at bounding box center [814, 434] width 287 height 183
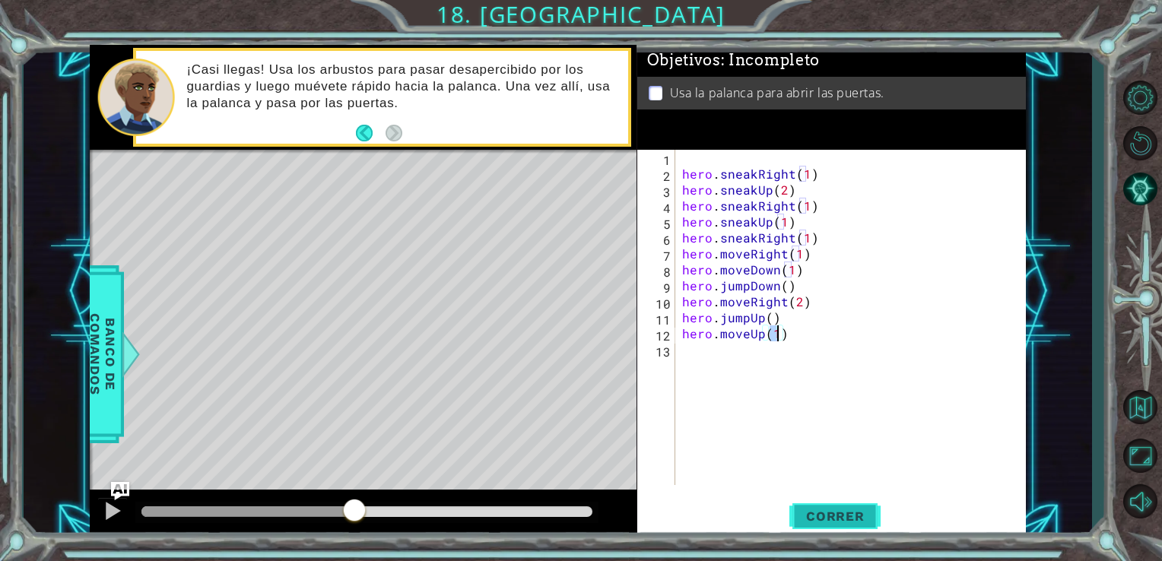
type textarea "hero.moveUp(1)"
click at [867, 516] on span "Correr" at bounding box center [835, 516] width 89 height 15
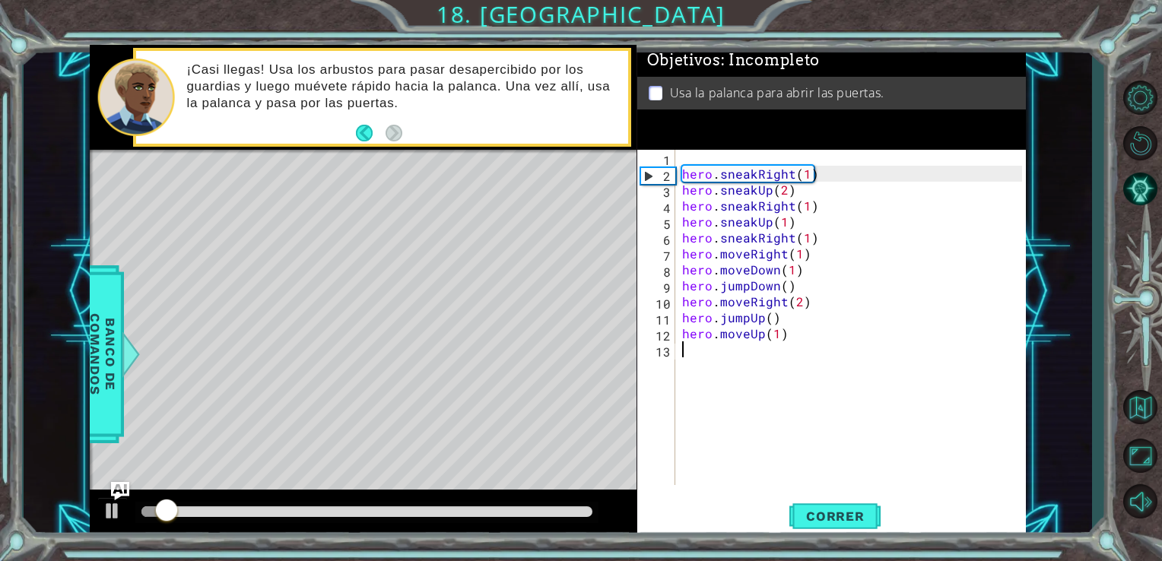
click at [750, 376] on div "hero . sneakRight ( 1 ) hero . sneakUp ( 2 ) hero . sneakRight ( 1 ) hero . sne…" at bounding box center [854, 333] width 351 height 367
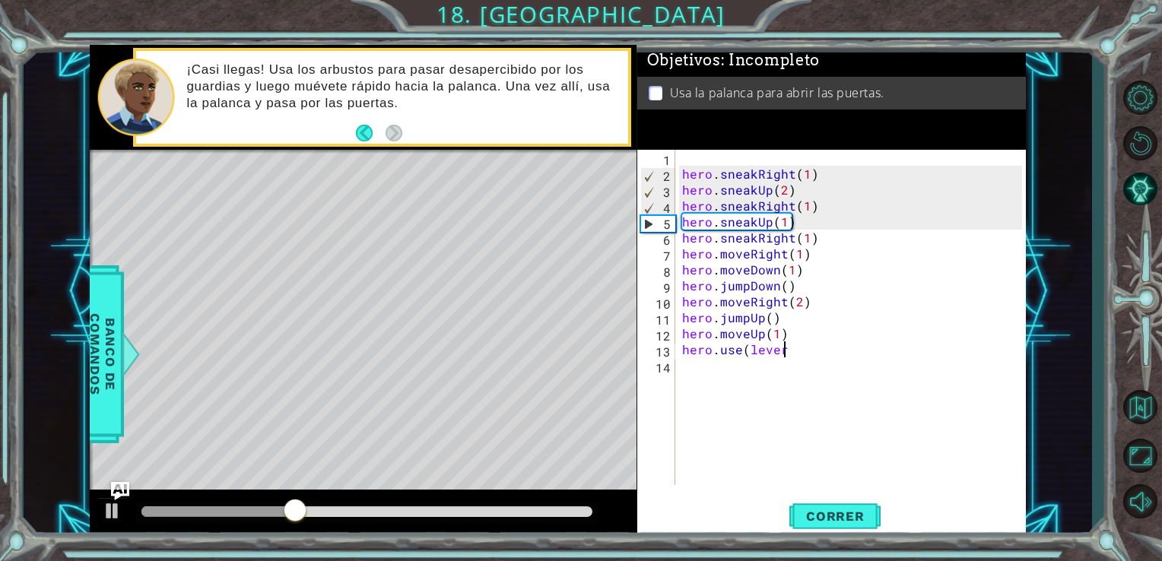
scroll to position [0, 6]
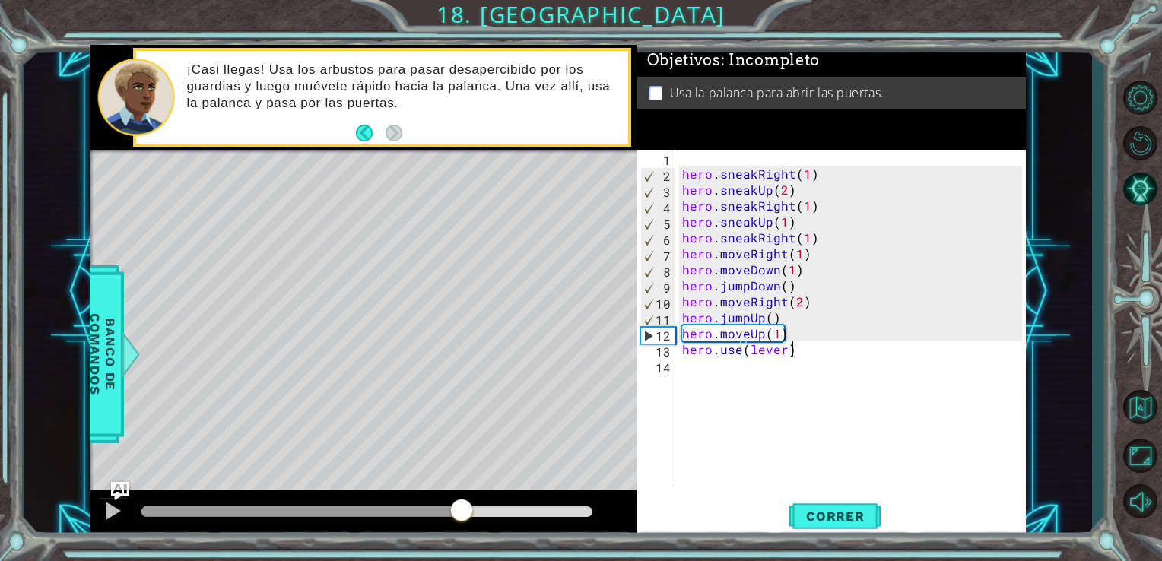
click at [462, 512] on div at bounding box center [367, 511] width 452 height 11
click at [496, 503] on div at bounding box center [367, 512] width 464 height 21
click at [800, 509] on span "Correr" at bounding box center [835, 516] width 89 height 15
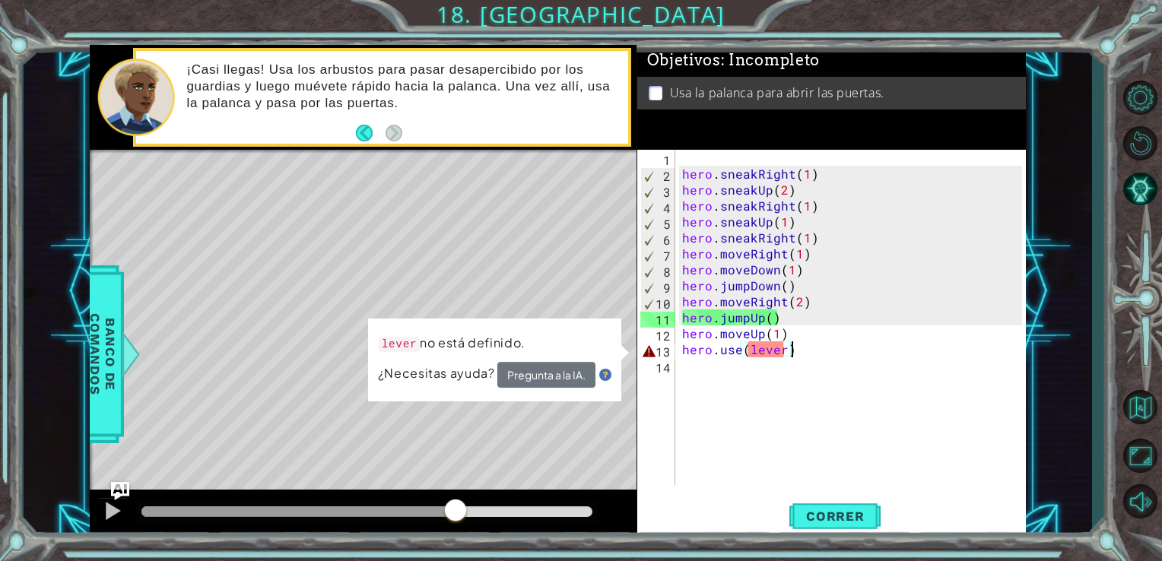
click at [455, 513] on div at bounding box center [367, 511] width 452 height 11
click at [120, 503] on div at bounding box center [113, 511] width 20 height 20
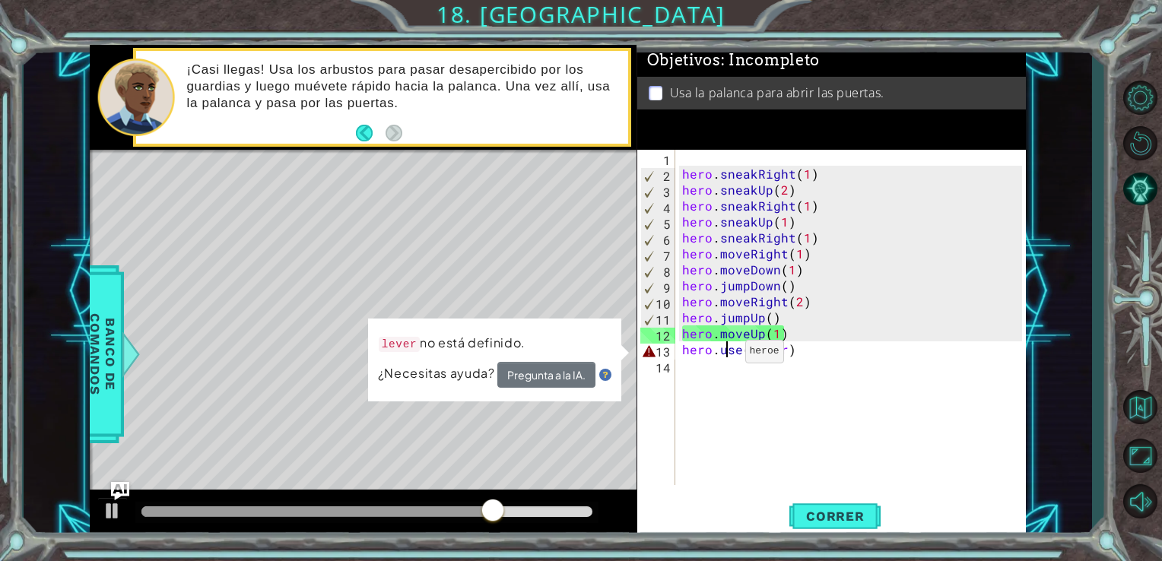
click at [726, 355] on div "hero . sneakRight ( 1 ) hero . sneakUp ( 2 ) hero . sneakRight ( 1 ) hero . sne…" at bounding box center [854, 333] width 351 height 367
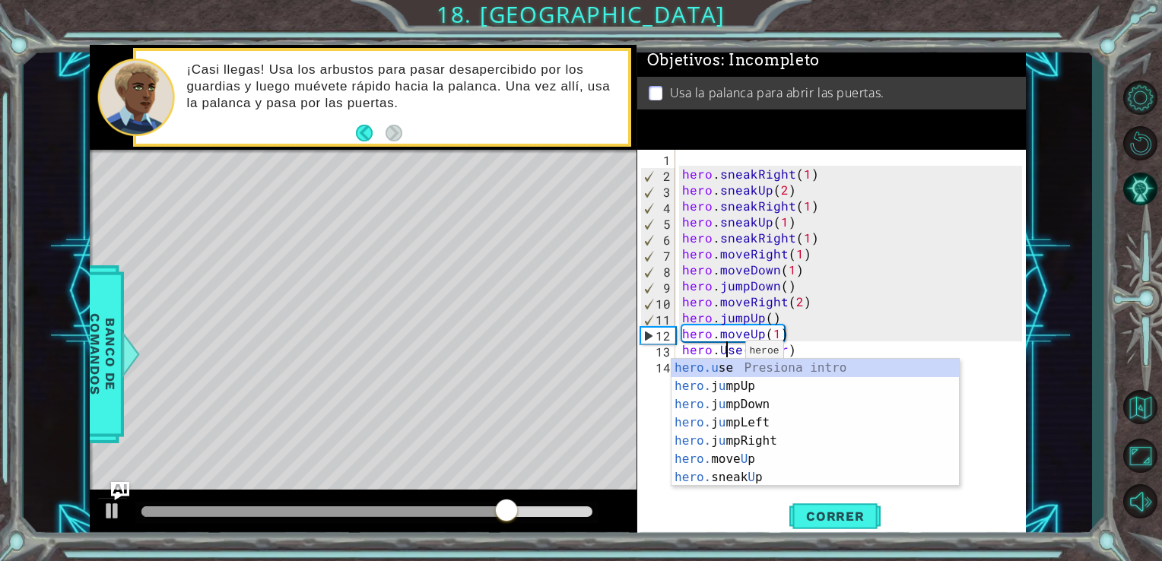
scroll to position [0, 3]
click at [805, 372] on div "hero.u se Presiona intro hero. j u mpUp Presiona intro hero. j u mpDown Presion…" at bounding box center [814, 441] width 287 height 164
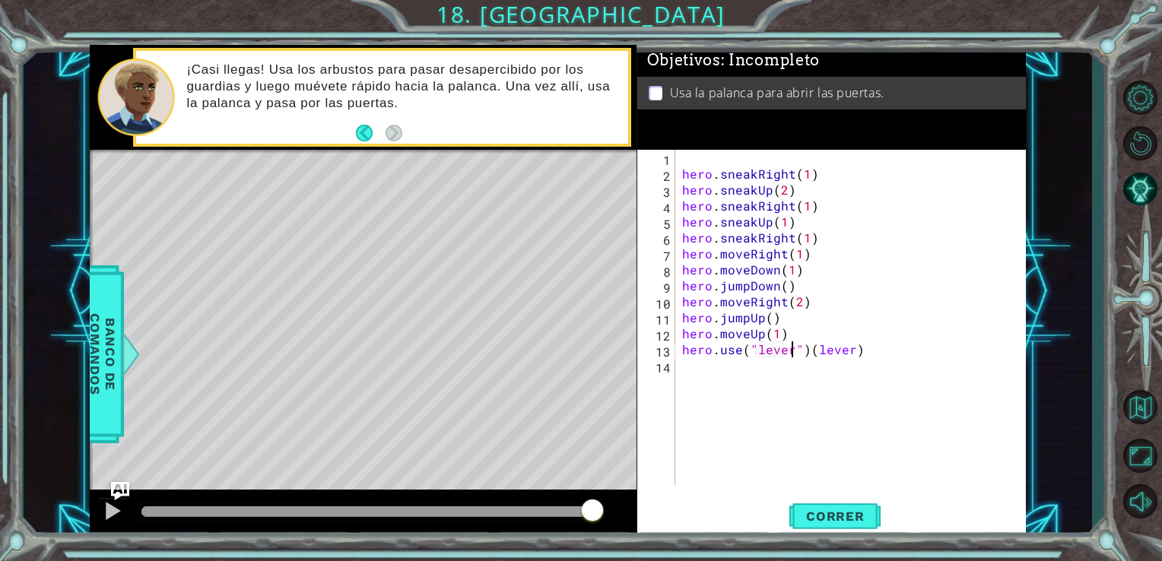
scroll to position [0, 6]
click at [864, 348] on div "hero . sneakRight ( 1 ) hero . sneakUp ( 2 ) hero . sneakRight ( 1 ) hero . sne…" at bounding box center [854, 333] width 351 height 367
type textarea "hero.use("lever")"
click at [862, 531] on button "Correr" at bounding box center [834, 516] width 91 height 39
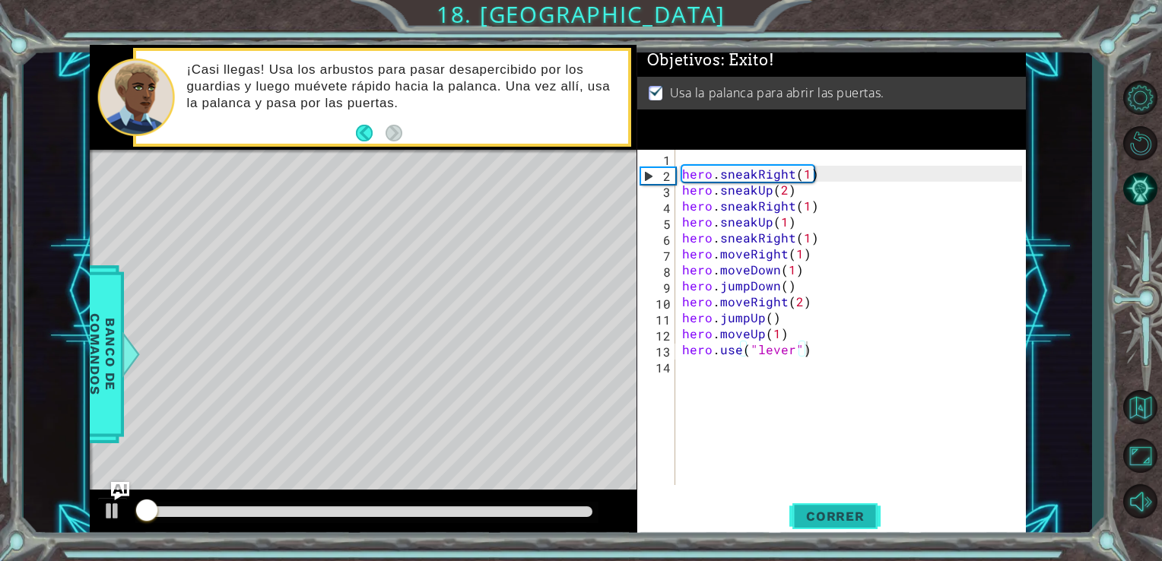
click at [862, 515] on span "Correr" at bounding box center [835, 516] width 89 height 15
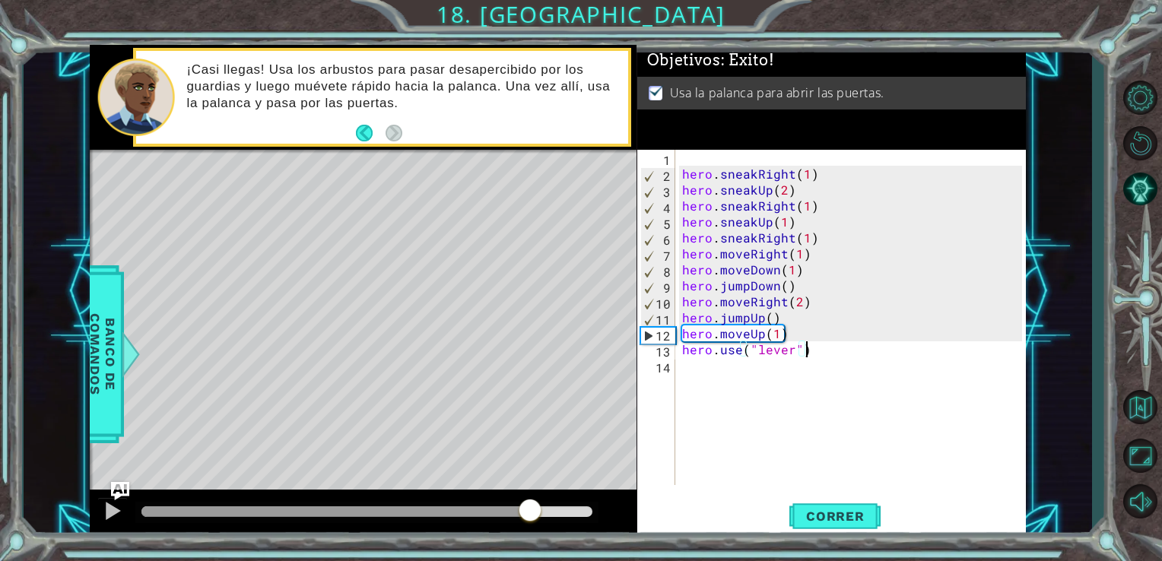
click at [530, 513] on div at bounding box center [367, 511] width 452 height 11
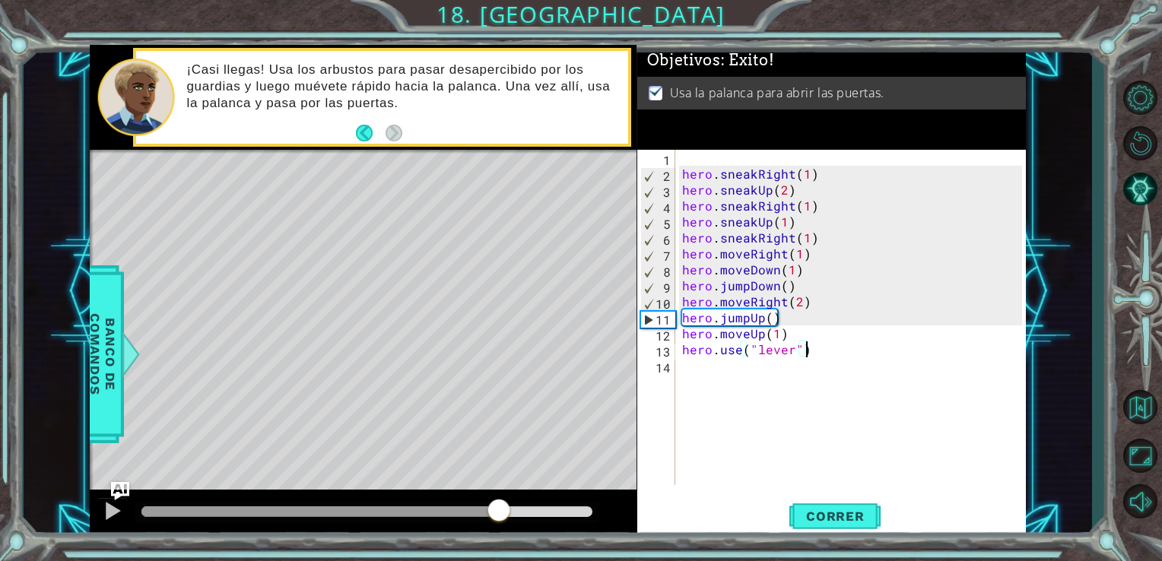
click at [499, 510] on div at bounding box center [320, 511] width 358 height 11
click at [106, 511] on div at bounding box center [113, 511] width 20 height 20
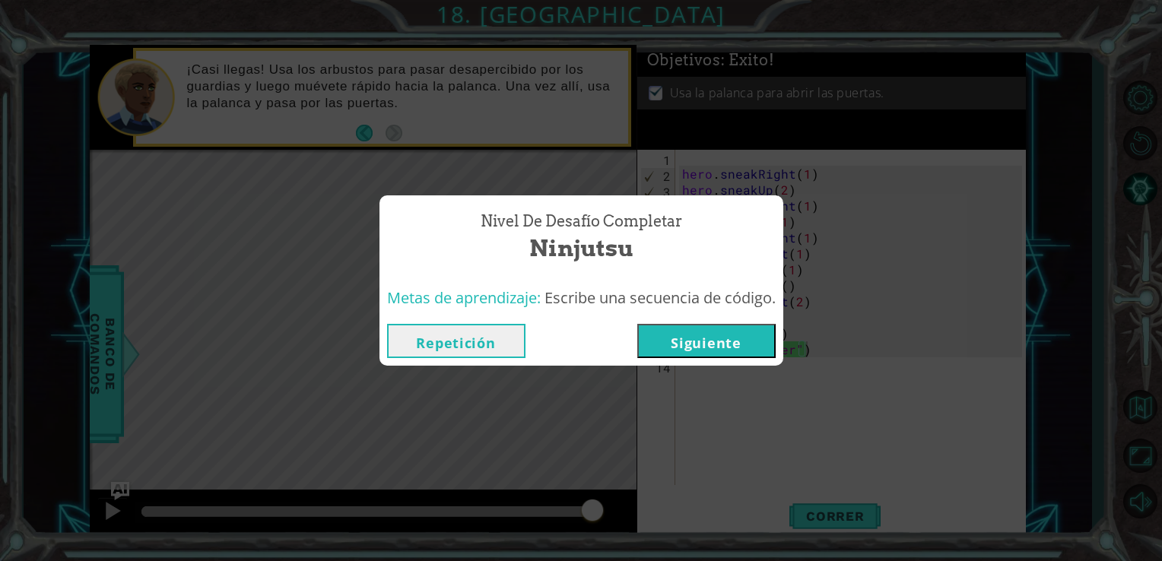
click at [690, 345] on button "Siguiente" at bounding box center [706, 341] width 138 height 34
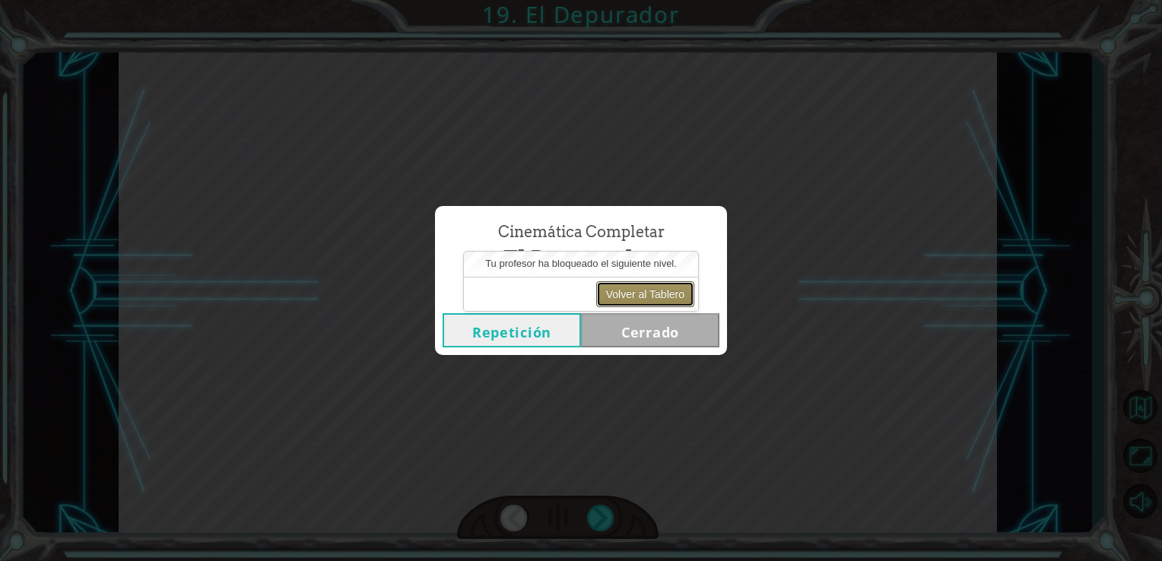
click at [624, 299] on button "Volver al Tablero" at bounding box center [645, 294] width 98 height 26
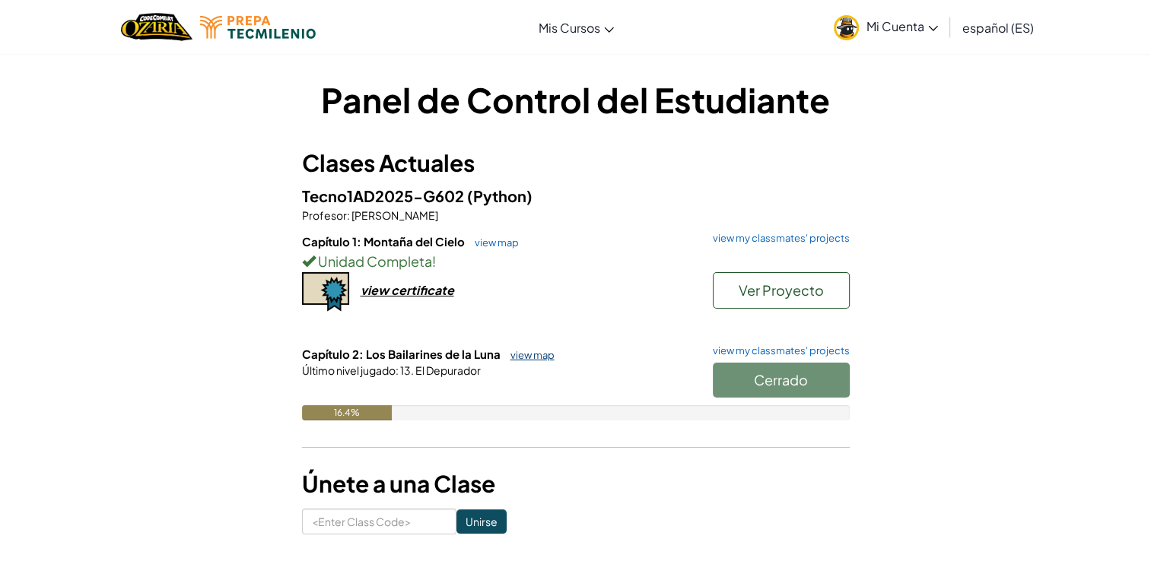
click at [523, 356] on link "view map" at bounding box center [529, 355] width 52 height 12
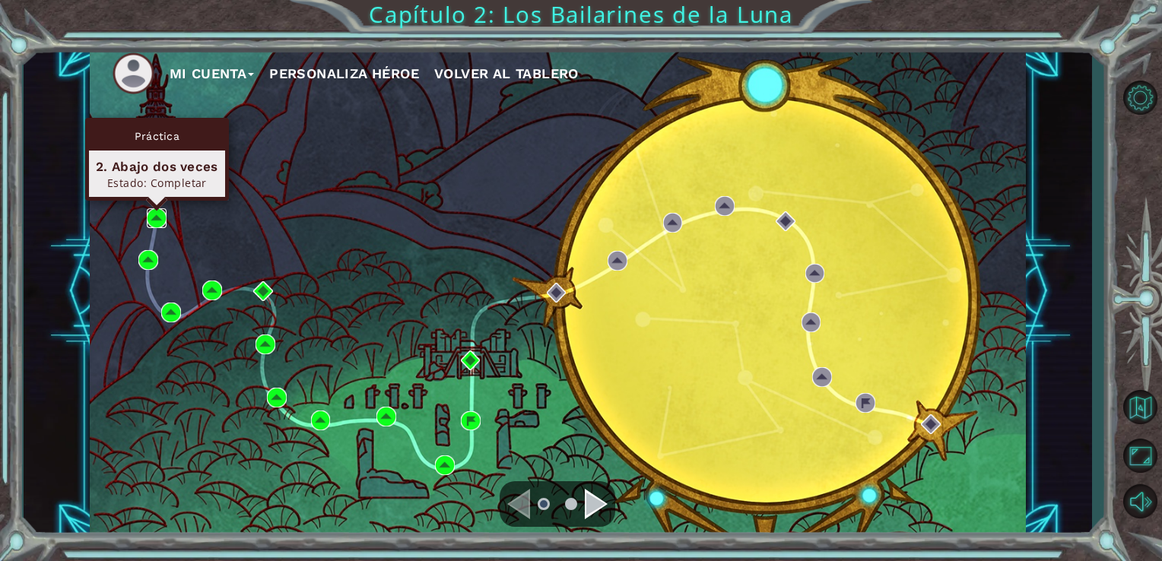
click at [161, 208] on img at bounding box center [157, 218] width 20 height 20
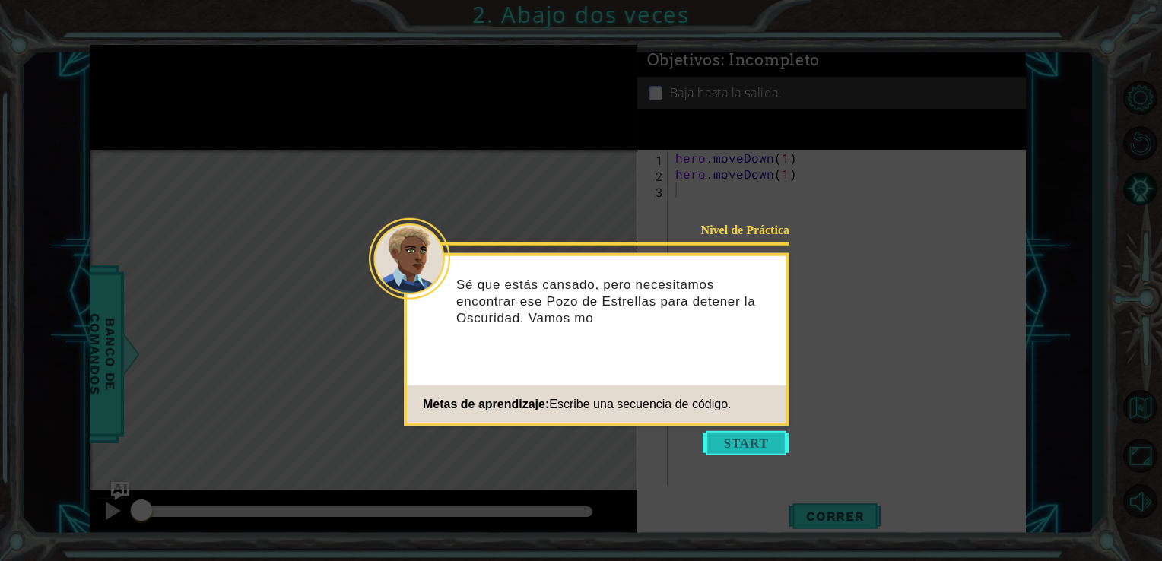
click at [768, 446] on button "Start" at bounding box center [746, 443] width 87 height 24
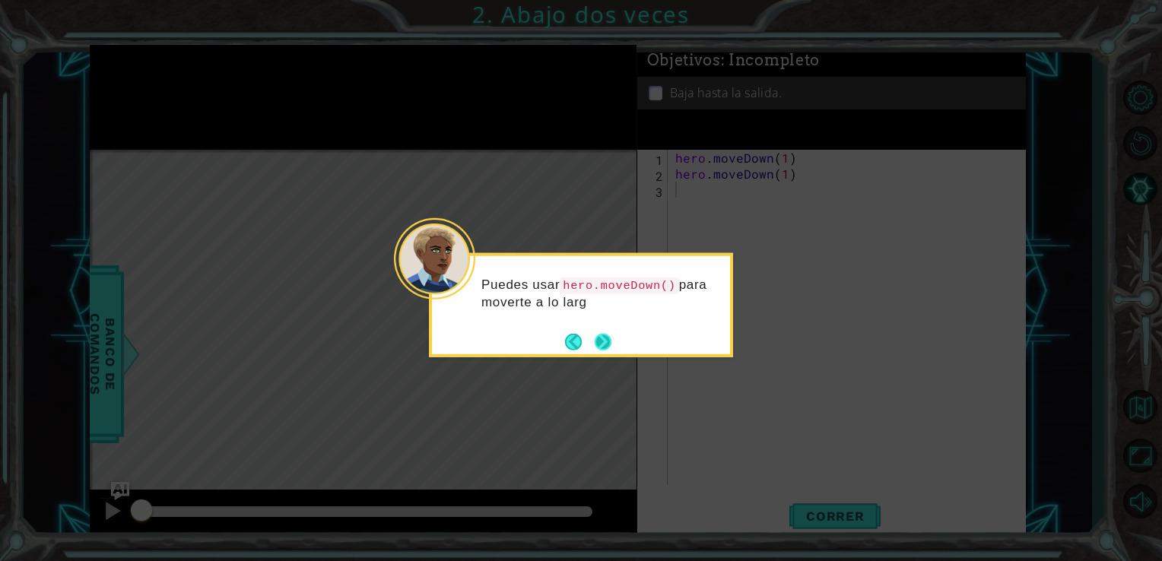
click at [599, 342] on button "Next" at bounding box center [603, 341] width 17 height 17
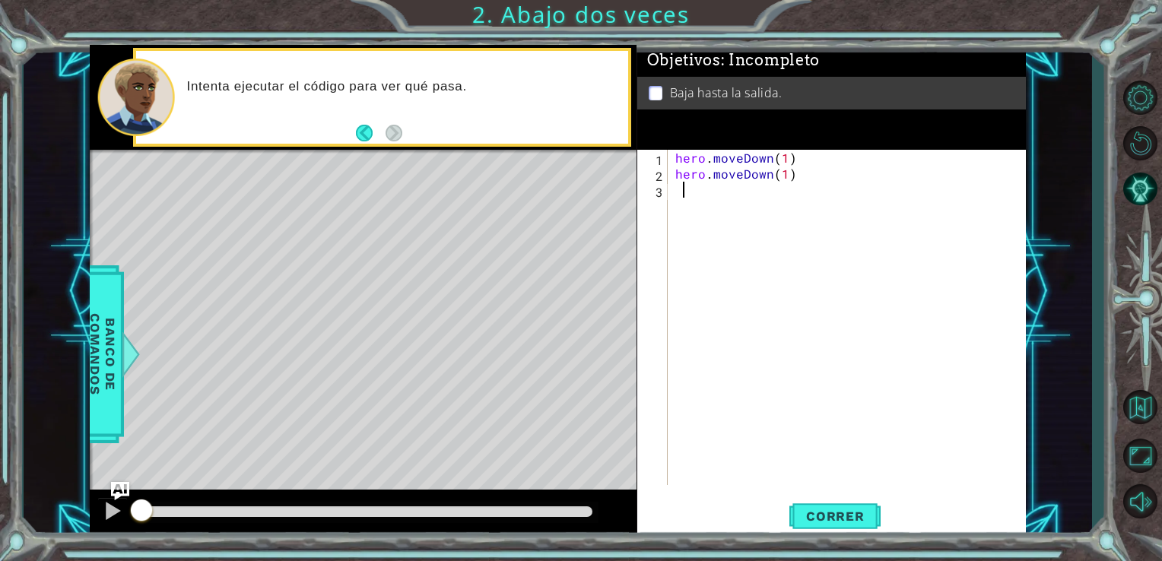
type textarea "2"
